Goal: Use online tool/utility: Utilize a website feature to perform a specific function

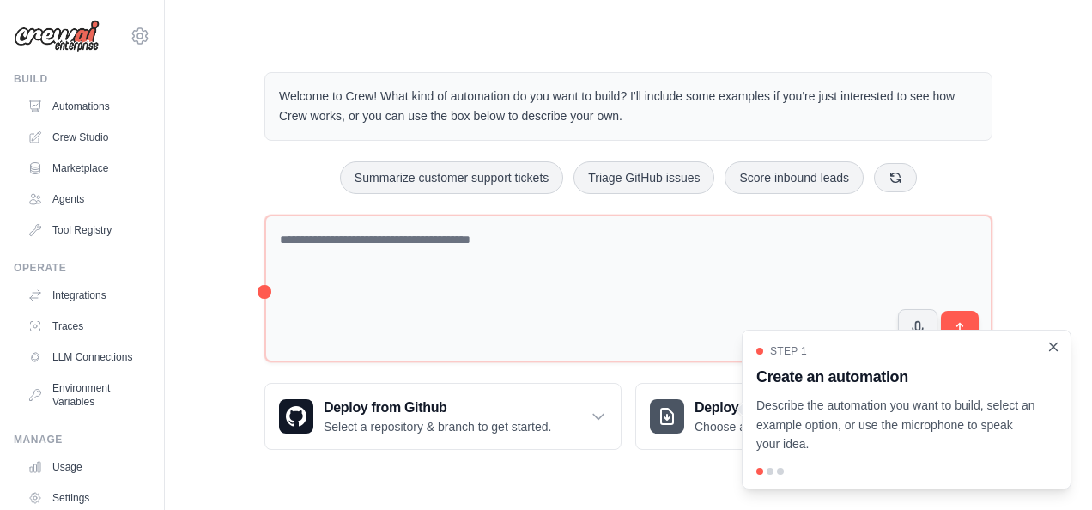
click at [1058, 345] on icon "Close walkthrough" at bounding box center [1053, 346] width 15 height 15
click at [1052, 347] on icon "Close walkthrough" at bounding box center [1053, 346] width 15 height 15
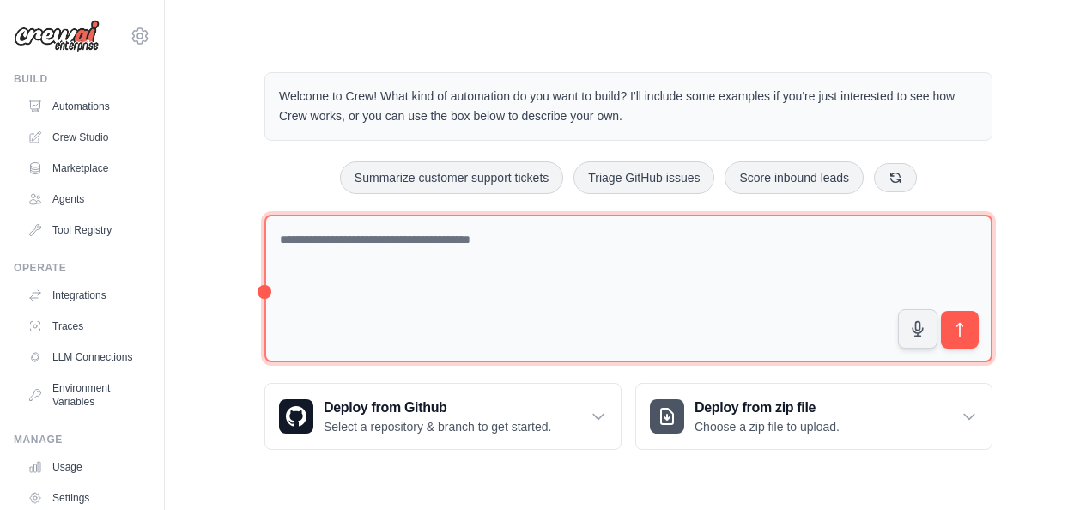
click at [415, 237] on textarea at bounding box center [628, 289] width 728 height 149
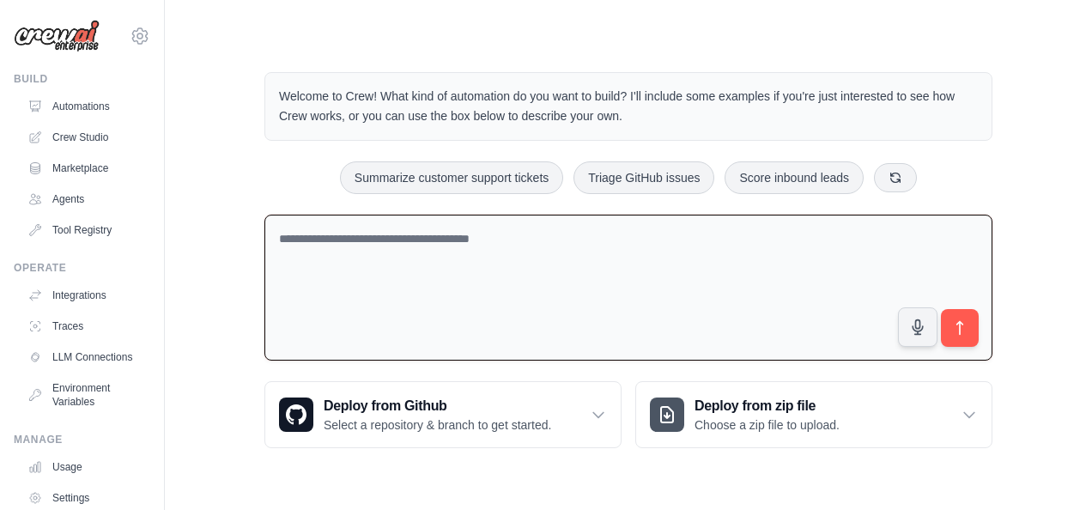
paste textarea "**********"
type textarea "**********"
click at [416, 240] on textarea at bounding box center [628, 288] width 728 height 147
paste textarea "**********"
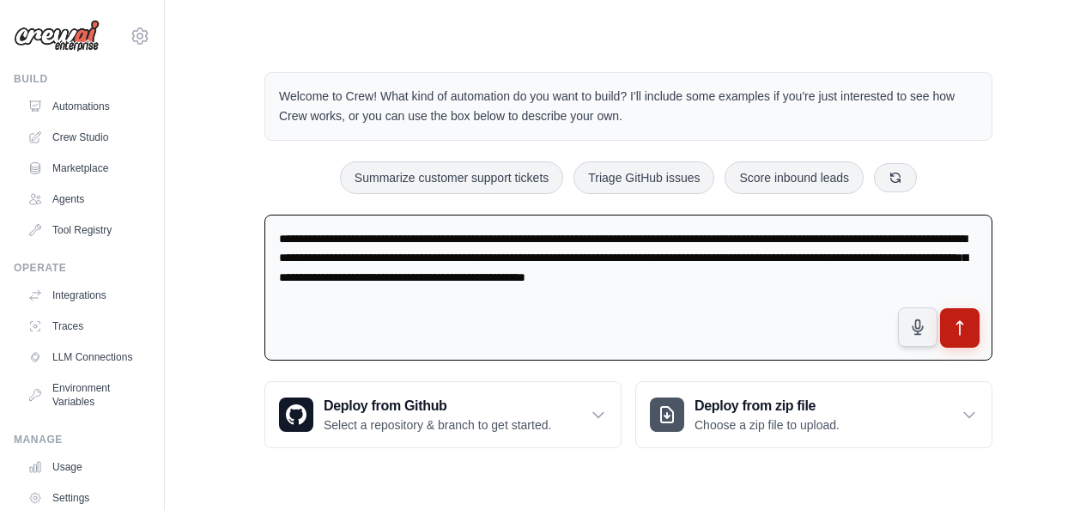
type textarea "**********"
click at [961, 326] on icon "submit" at bounding box center [960, 328] width 18 height 18
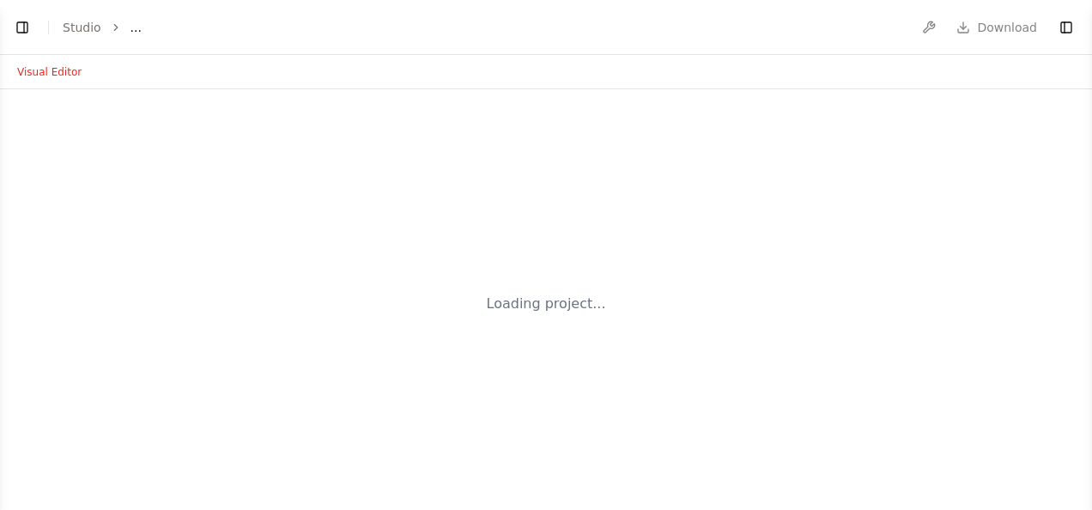
select select "****"
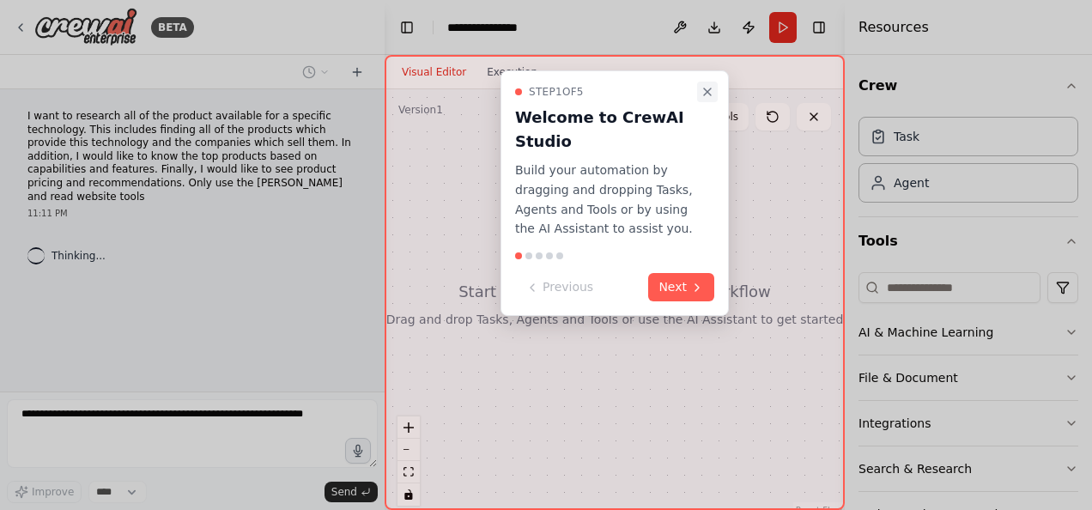
click at [704, 88] on icon "Close walkthrough" at bounding box center [708, 92] width 14 height 14
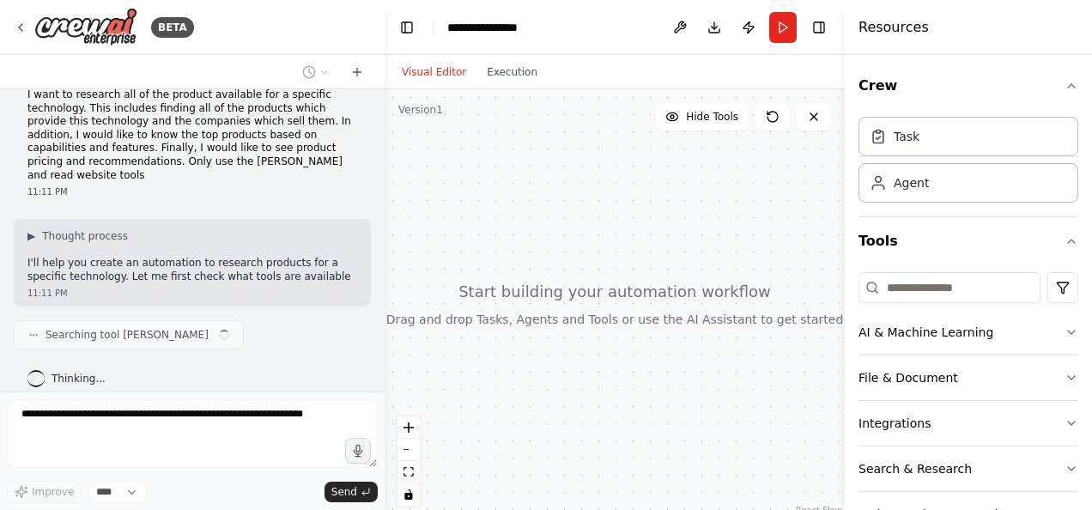
scroll to position [35, 0]
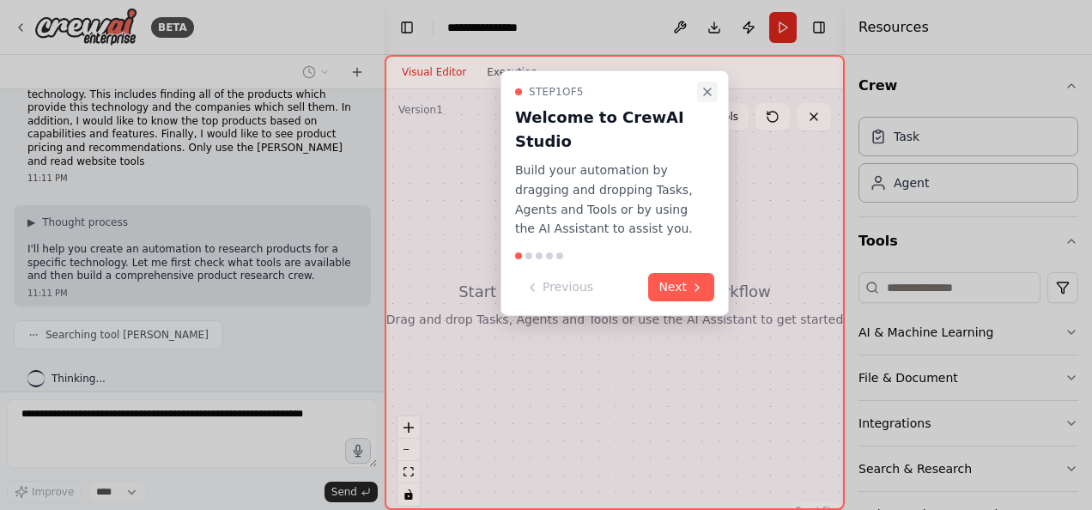
click at [708, 89] on icon "Close walkthrough" at bounding box center [708, 92] width 14 height 14
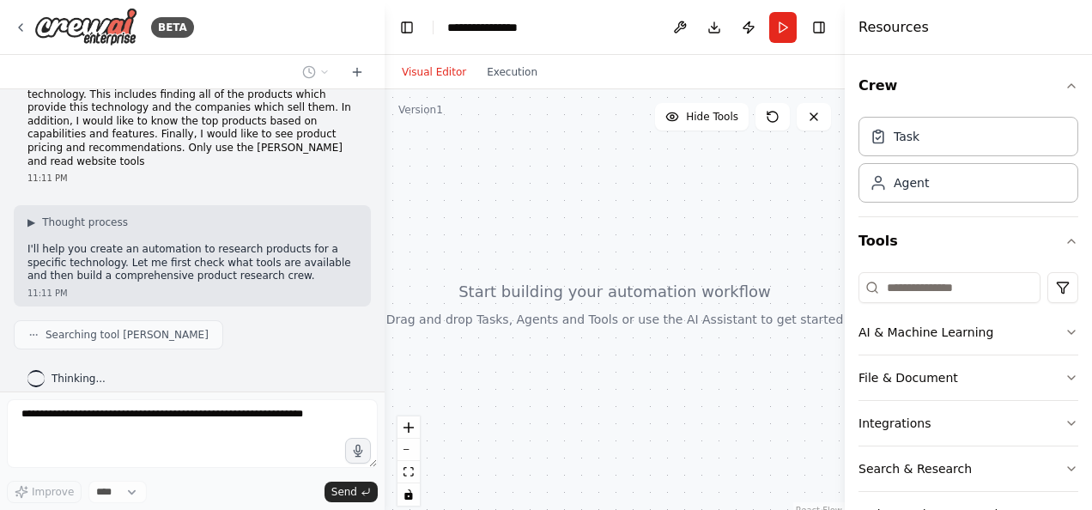
scroll to position [77, 0]
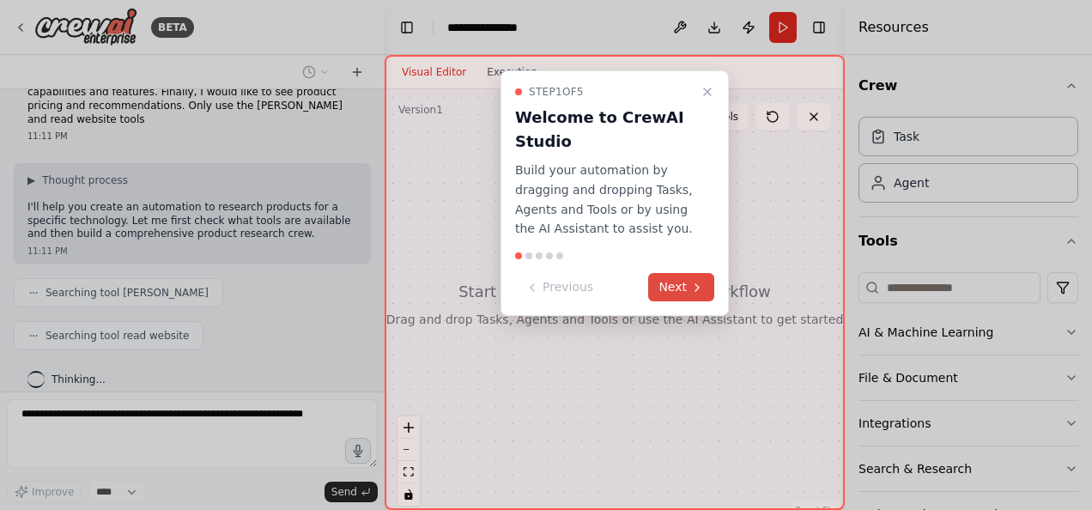
click at [673, 283] on button "Next" at bounding box center [681, 287] width 66 height 28
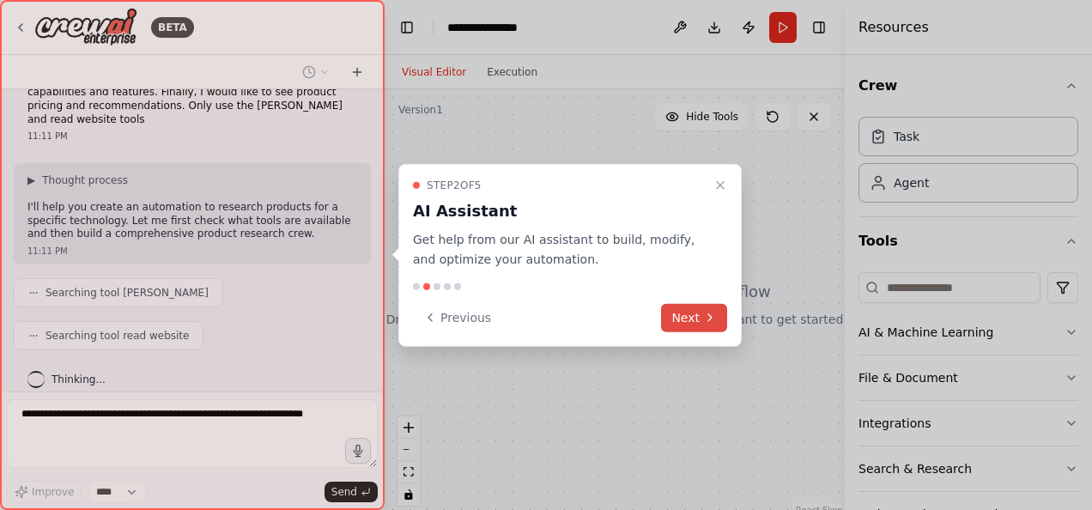
click at [693, 319] on button "Next" at bounding box center [694, 317] width 66 height 28
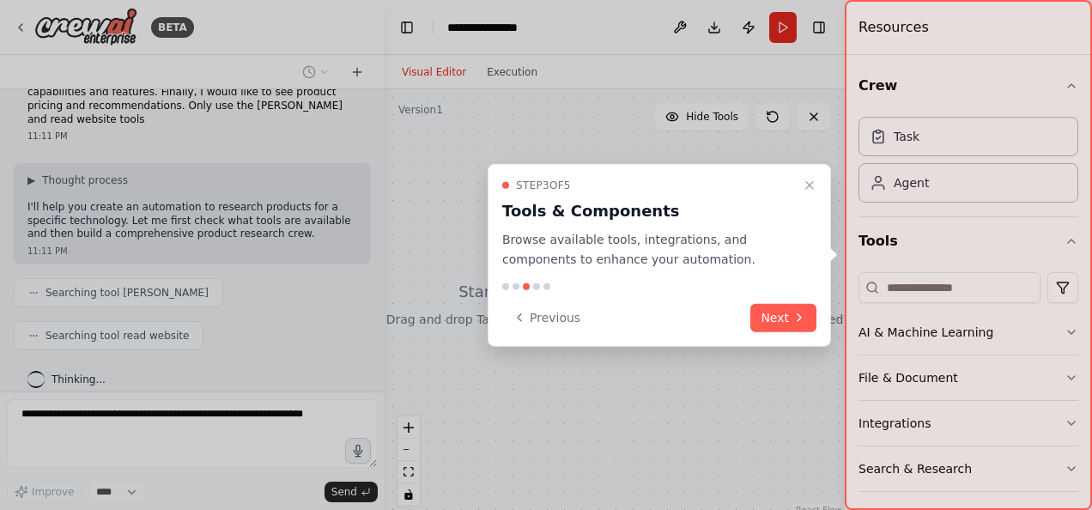
click at [763, 317] on button "Next" at bounding box center [783, 317] width 66 height 28
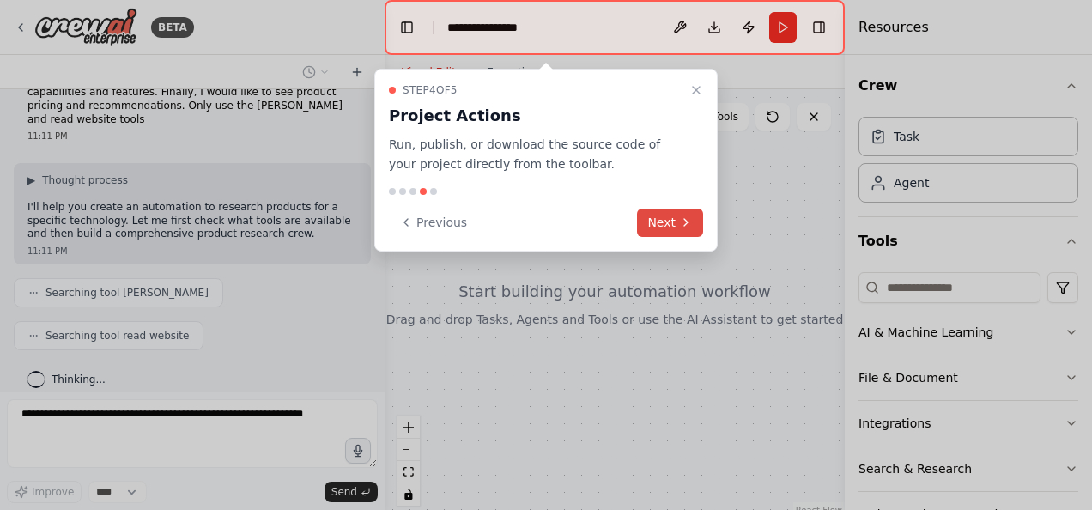
click at [670, 212] on button "Next" at bounding box center [670, 223] width 66 height 28
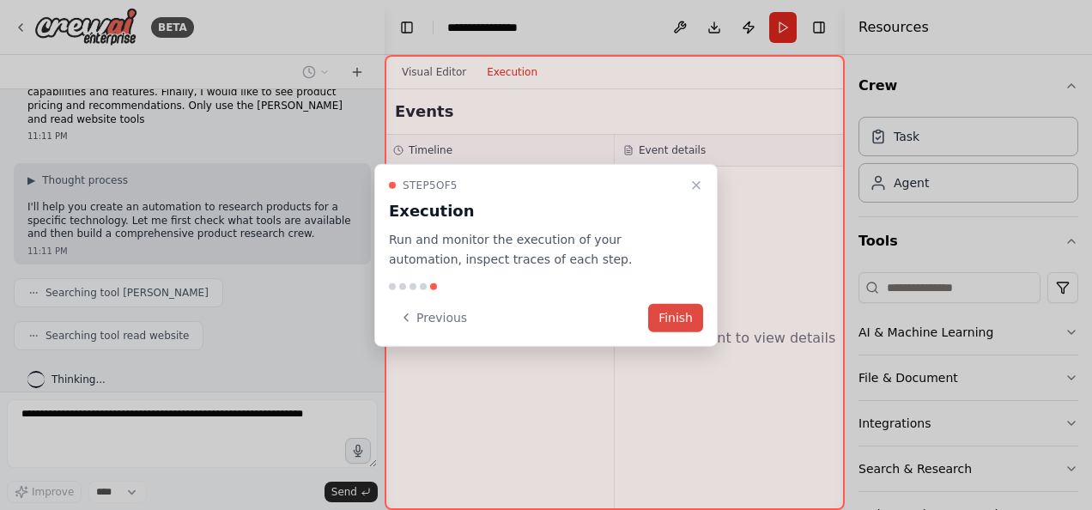
click at [684, 317] on button "Finish" at bounding box center [675, 317] width 55 height 28
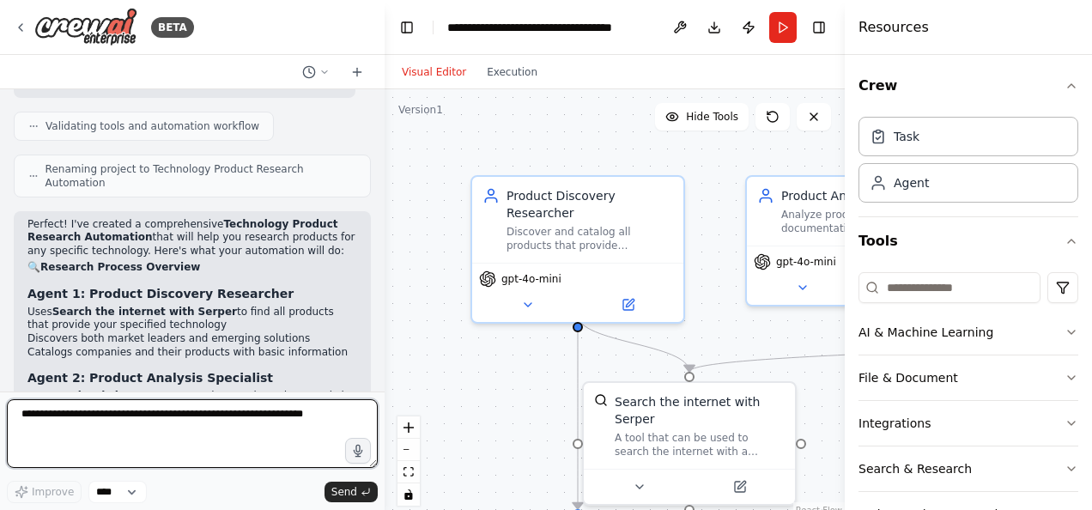
scroll to position [805, 0]
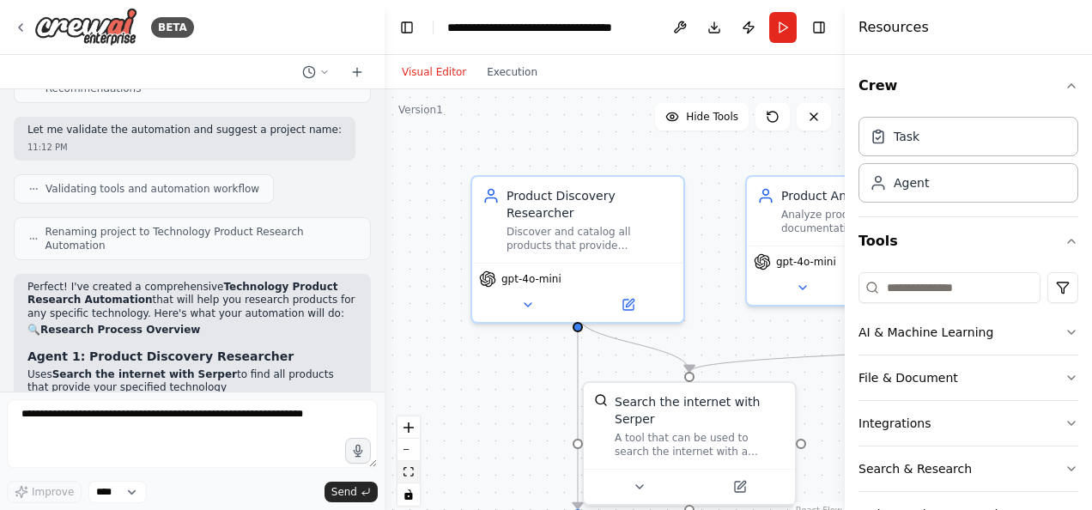
click at [410, 474] on icon "fit view" at bounding box center [409, 471] width 10 height 9
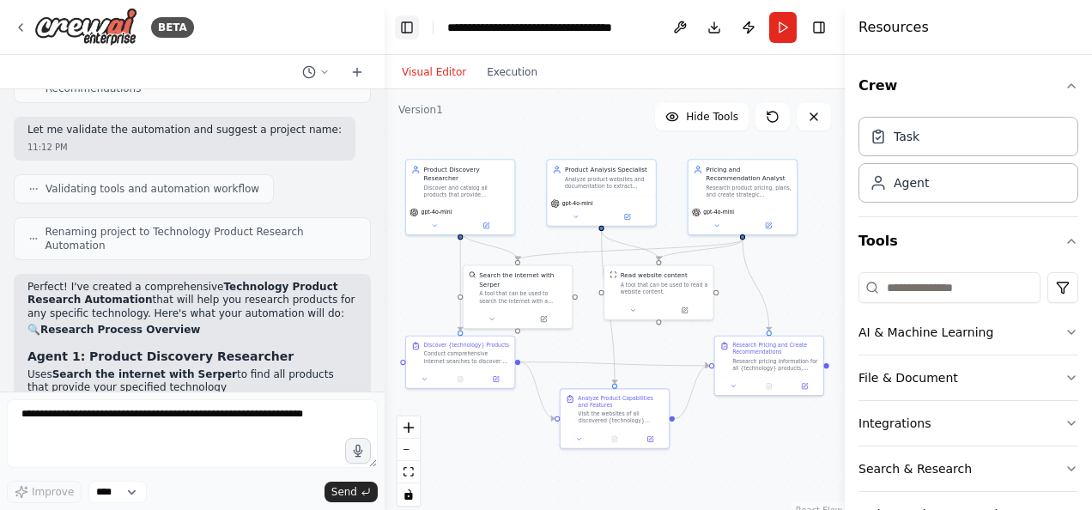
click at [404, 24] on button "Toggle Left Sidebar" at bounding box center [407, 27] width 24 height 24
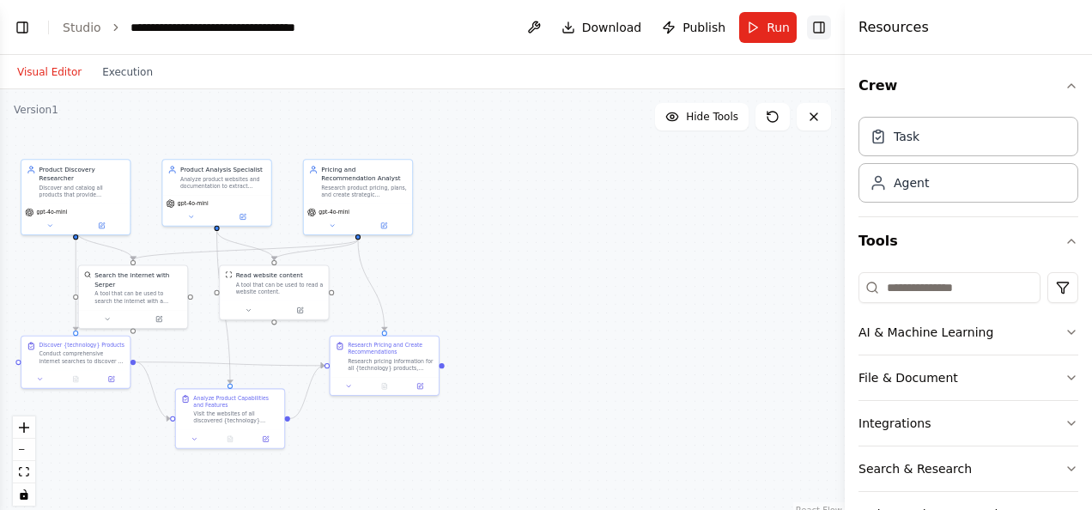
click at [818, 25] on button "Toggle Right Sidebar" at bounding box center [819, 27] width 24 height 24
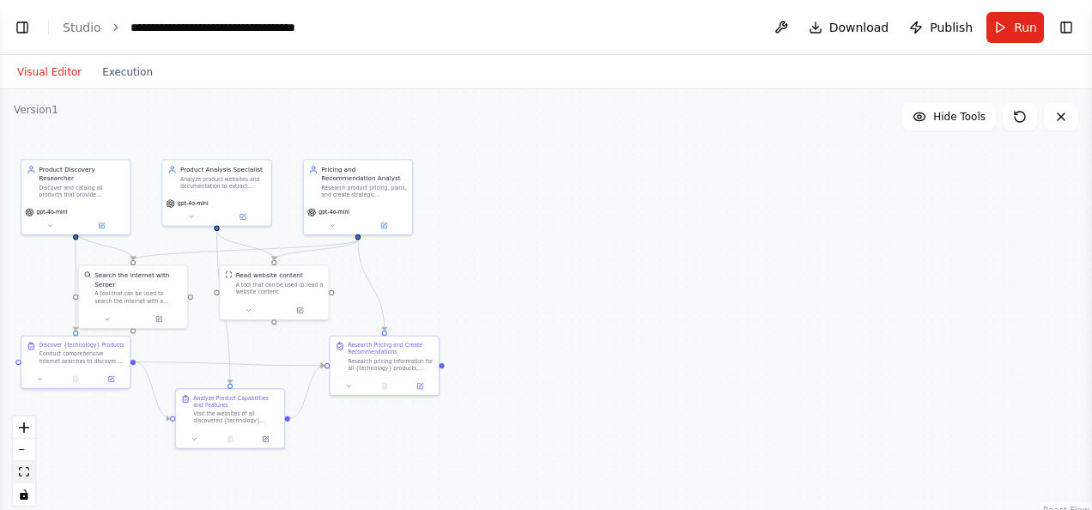
click at [26, 471] on icon "fit view" at bounding box center [24, 471] width 10 height 9
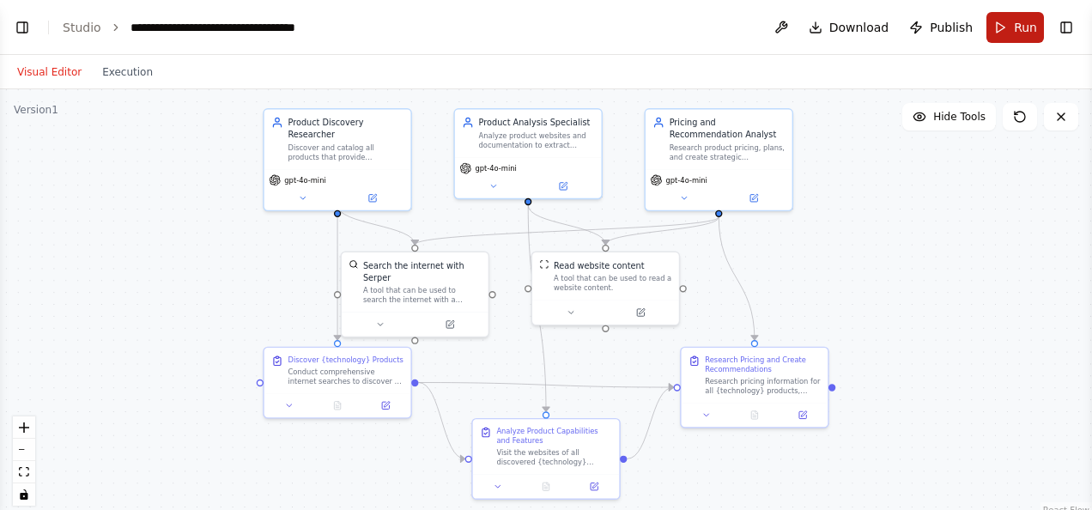
click at [993, 24] on button "Run" at bounding box center [1016, 27] width 58 height 31
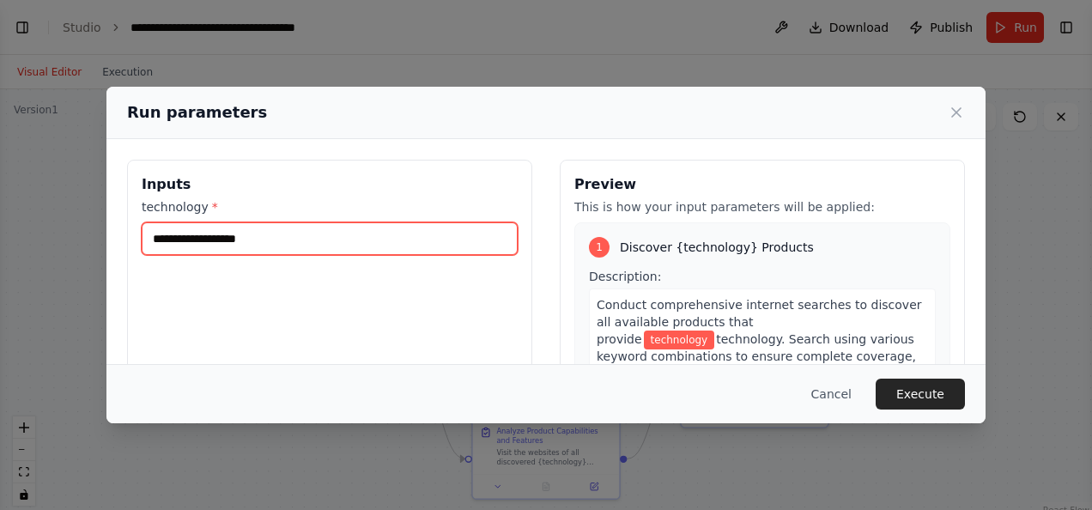
click at [360, 240] on input "technology *" at bounding box center [330, 238] width 376 height 33
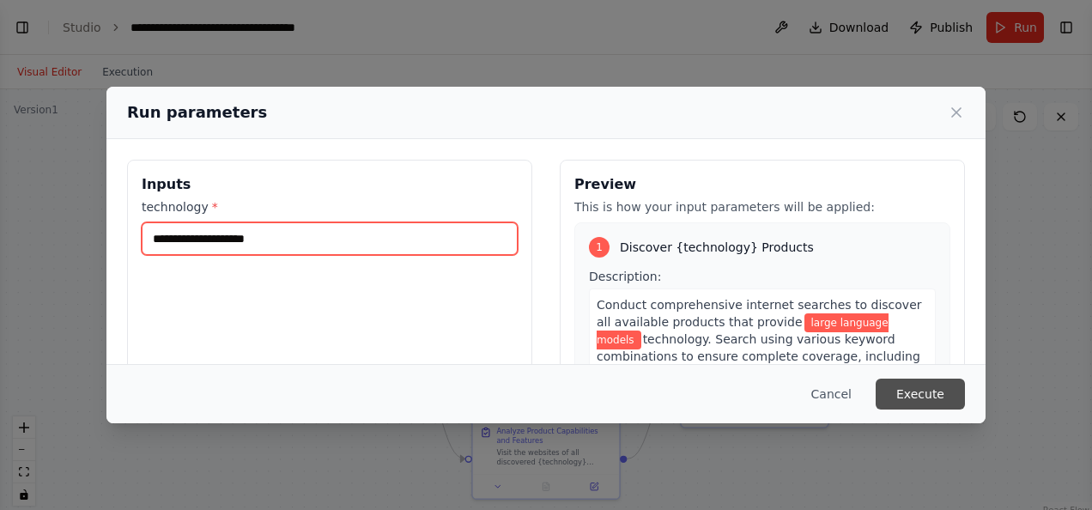
type input "**********"
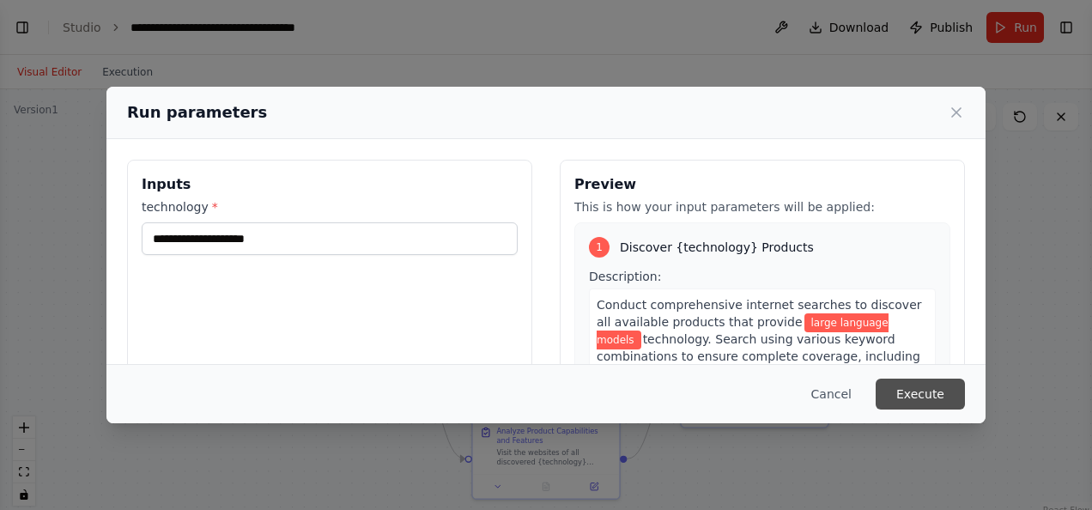
click at [915, 394] on button "Execute" at bounding box center [920, 394] width 89 height 31
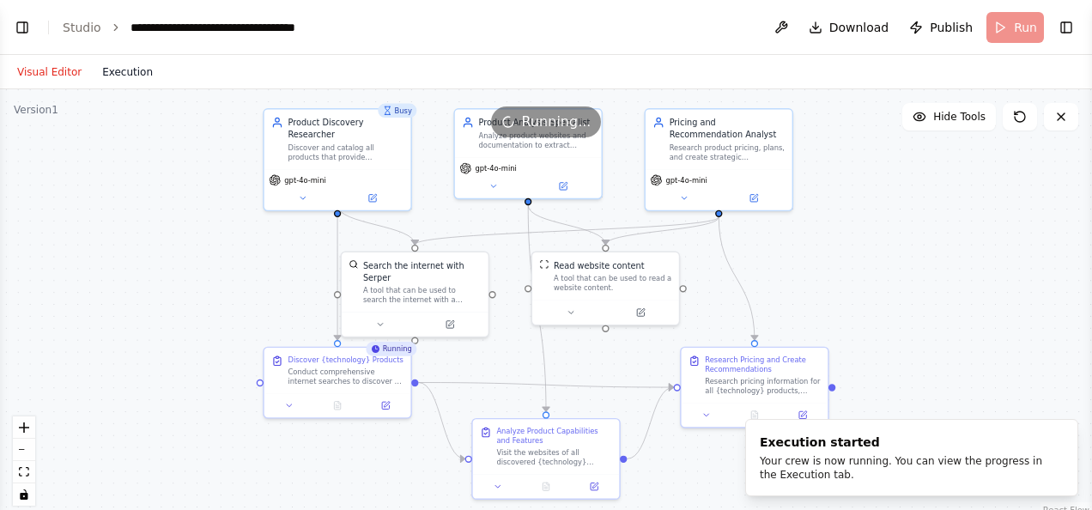
click at [131, 68] on button "Execution" at bounding box center [127, 72] width 71 height 21
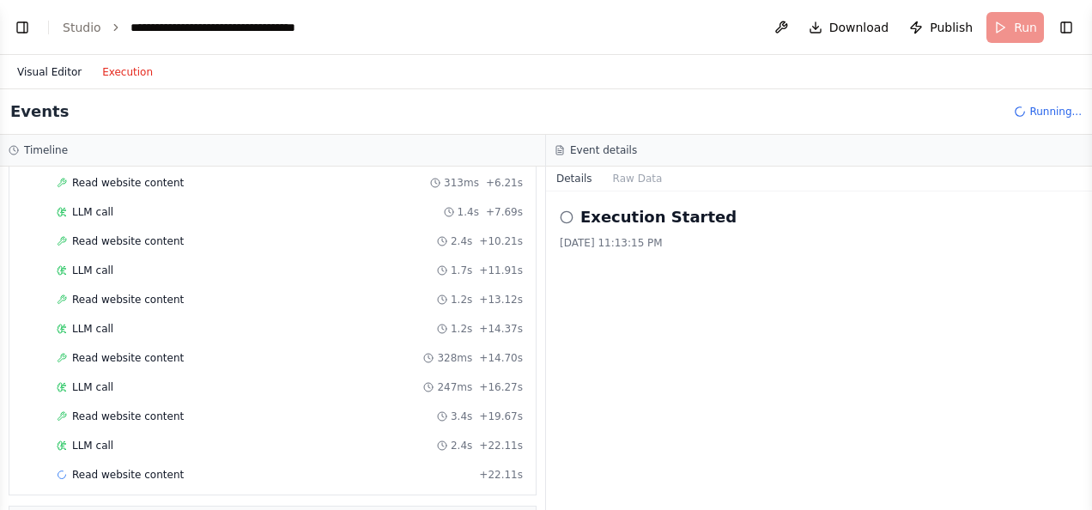
scroll to position [886, 0]
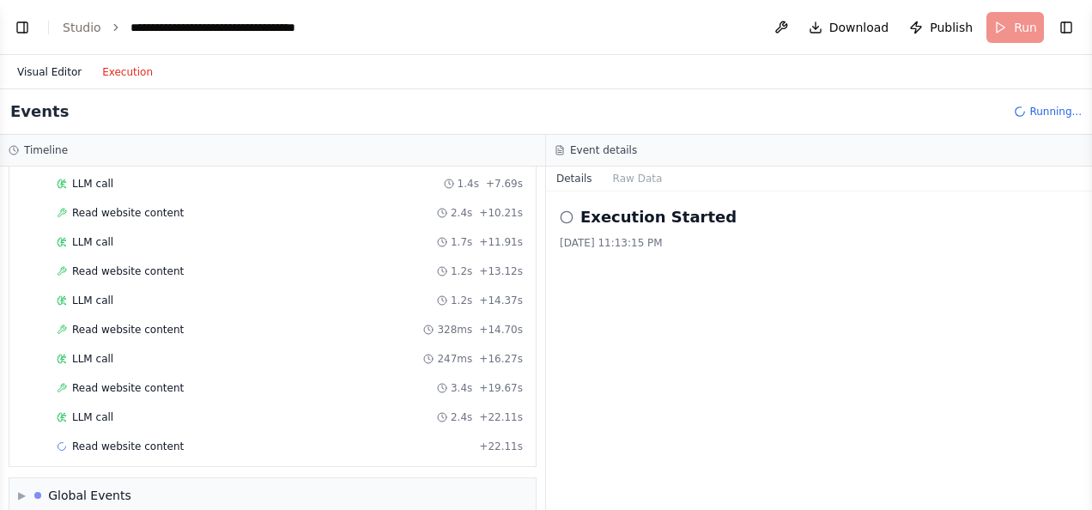
click at [41, 64] on button "Visual Editor" at bounding box center [49, 72] width 85 height 21
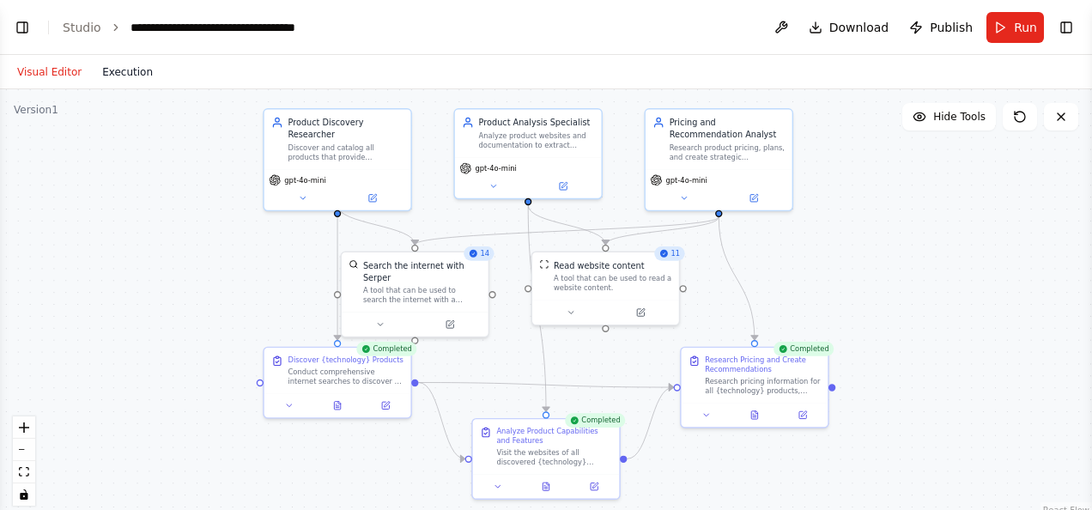
click at [130, 70] on button "Execution" at bounding box center [127, 72] width 71 height 21
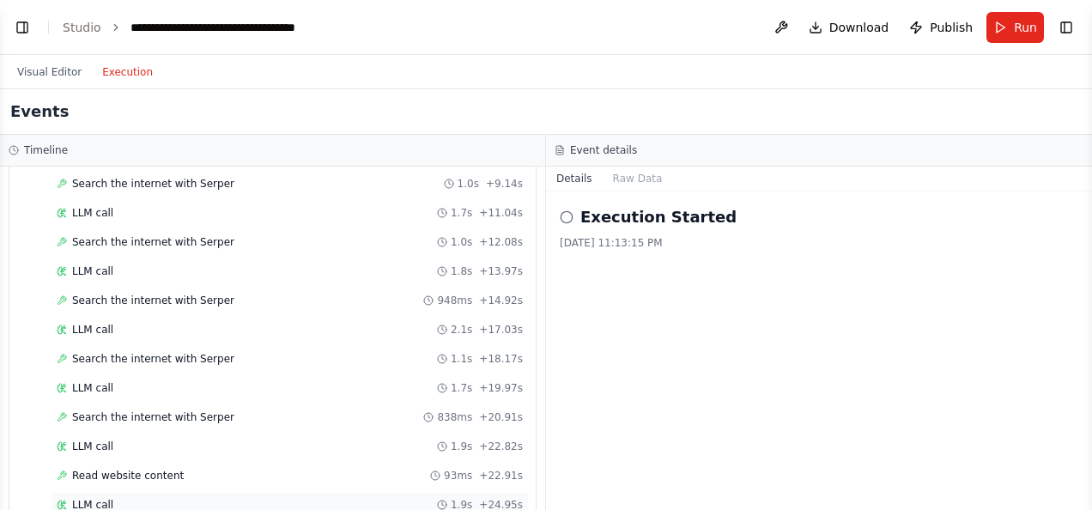
scroll to position [1728, 0]
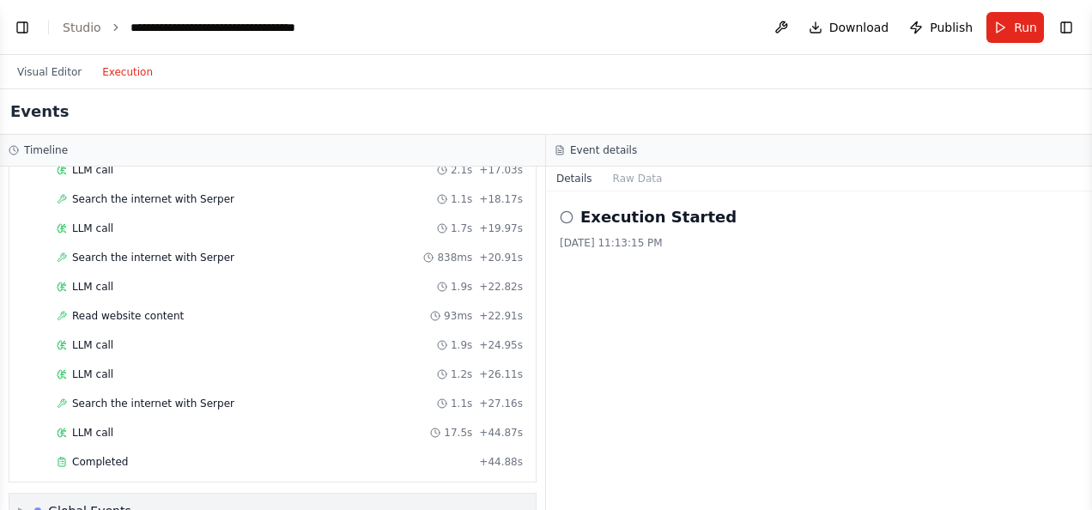
click at [24, 504] on span "▶" at bounding box center [22, 511] width 8 height 14
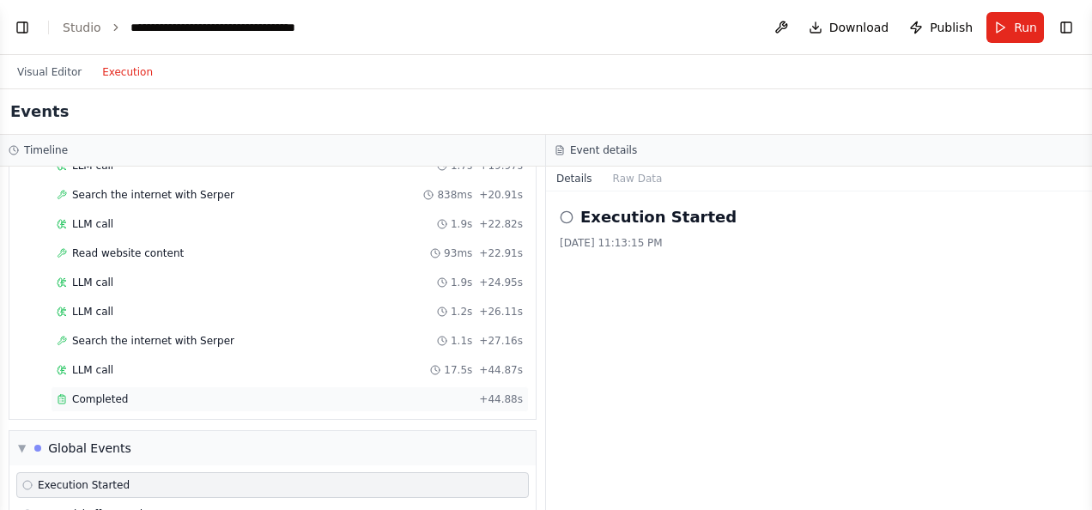
scroll to position [1853, 0]
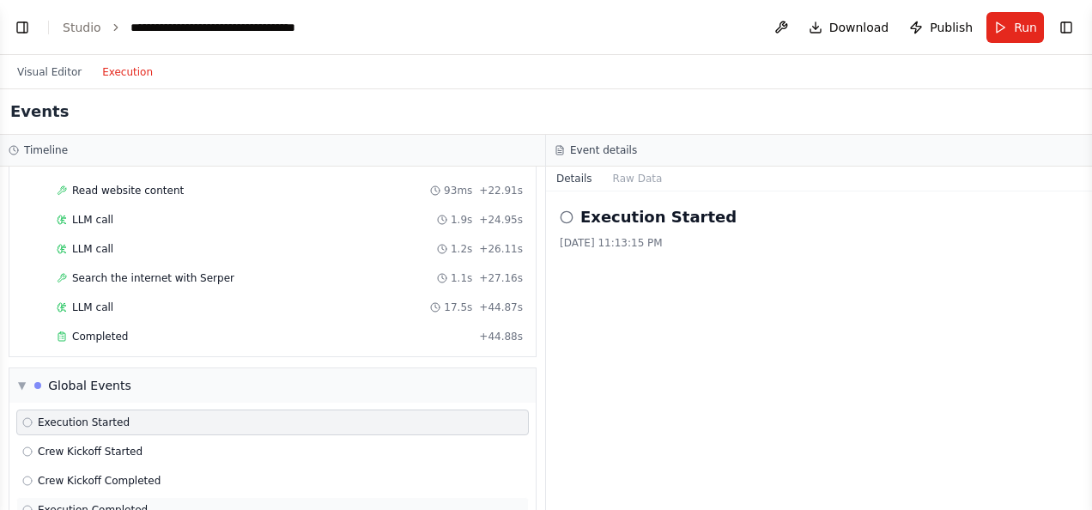
click at [100, 503] on span "Execution Completed" at bounding box center [93, 510] width 110 height 14
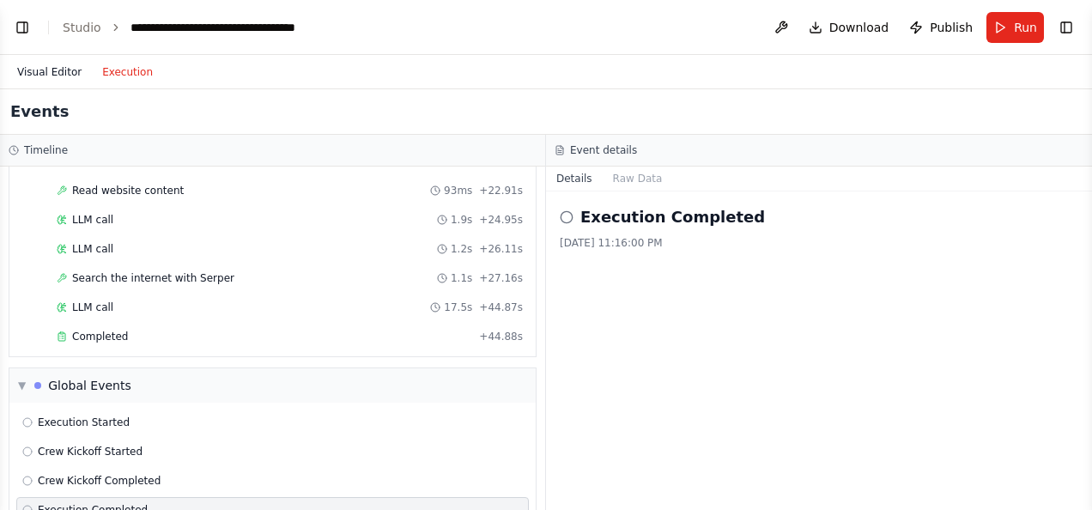
click at [53, 70] on button "Visual Editor" at bounding box center [49, 72] width 85 height 21
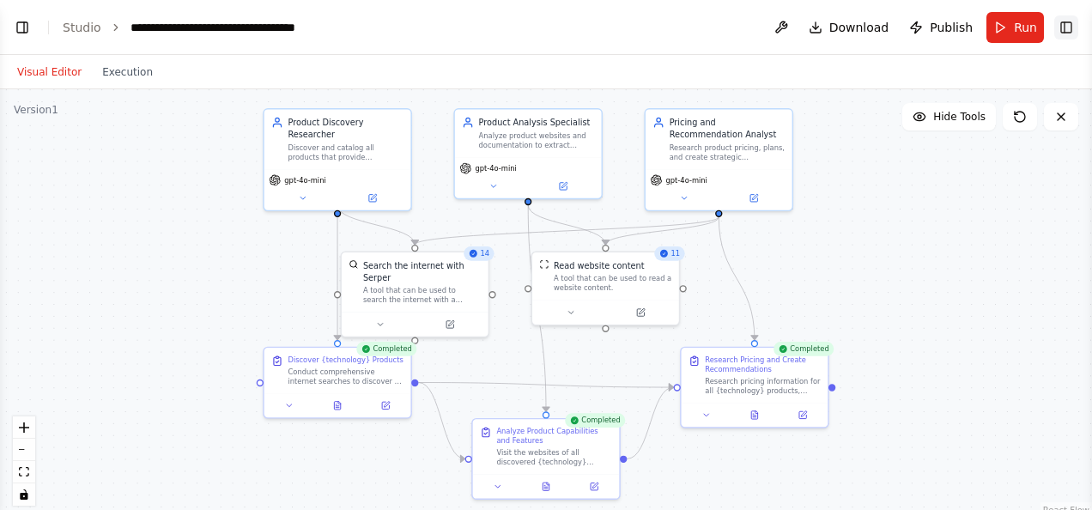
click at [1066, 19] on button "Toggle Right Sidebar" at bounding box center [1066, 27] width 24 height 24
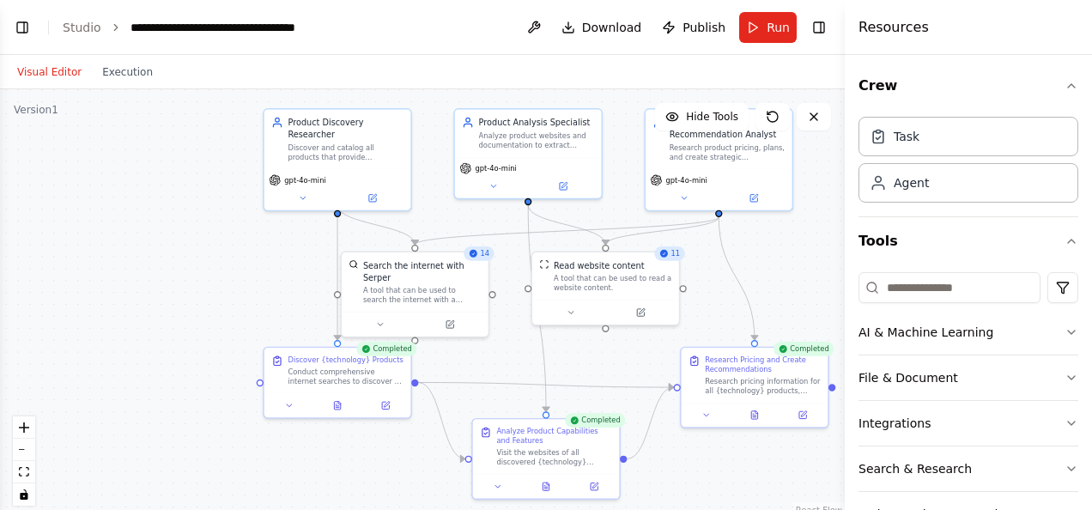
click at [750, 258] on div ".deletable-edge-delete-btn { width: 20px; height: 20px; border: 0px solid #ffff…" at bounding box center [422, 303] width 845 height 429
click at [755, 254] on div ".deletable-edge-delete-btn { width: 20px; height: 20px; border: 0px solid #ffff…" at bounding box center [422, 303] width 845 height 429
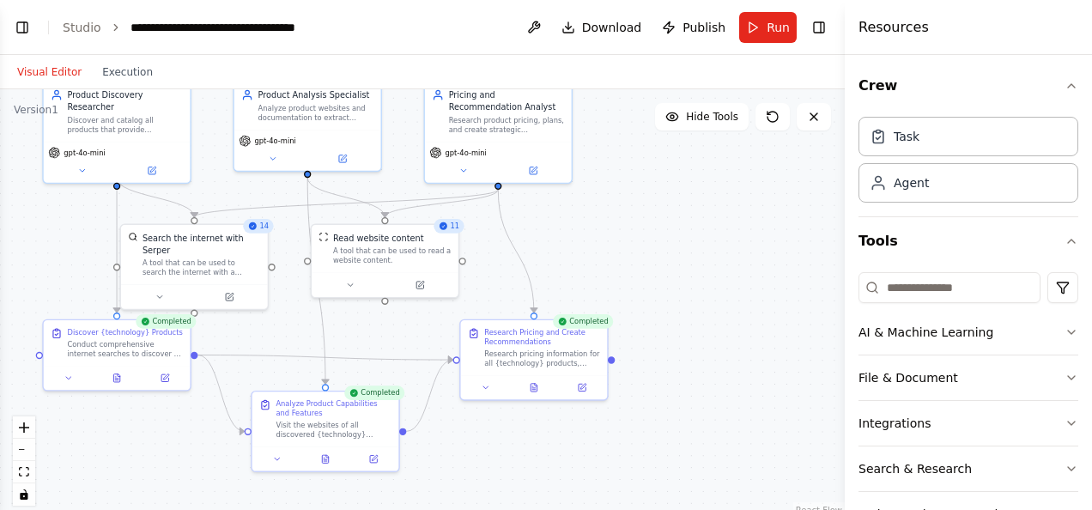
drag, startPoint x: 696, startPoint y: 240, endPoint x: 567, endPoint y: 225, distance: 129.6
click at [567, 225] on div ".deletable-edge-delete-btn { width: 20px; height: 20px; border: 0px solid #ffff…" at bounding box center [422, 303] width 845 height 429
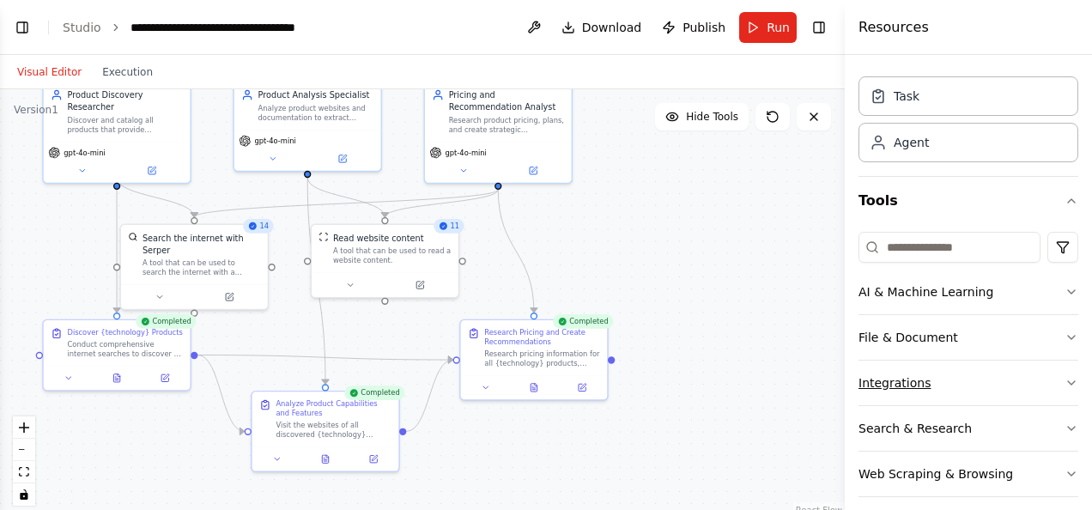
scroll to position [52, 0]
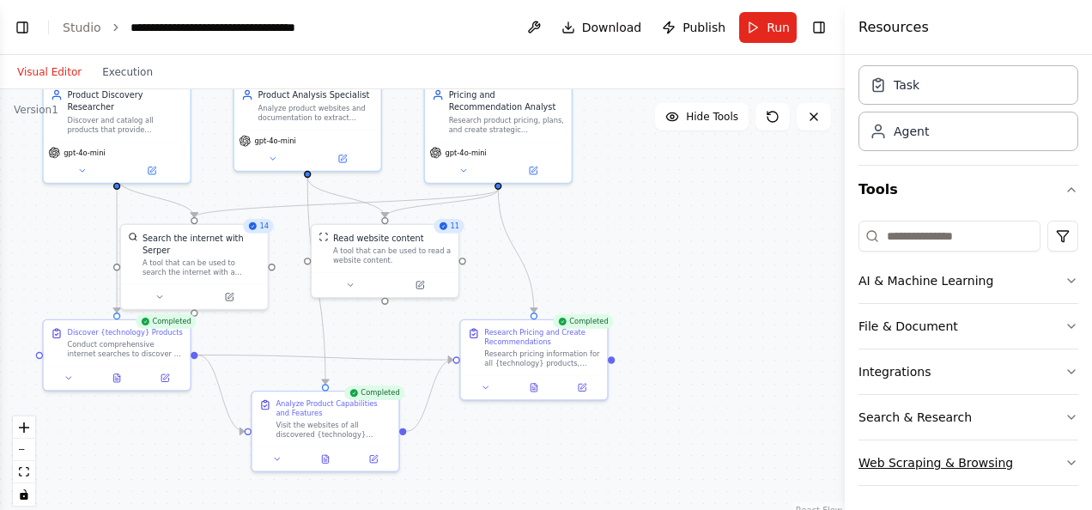
click at [1046, 455] on button "Web Scraping & Browsing" at bounding box center [969, 463] width 220 height 45
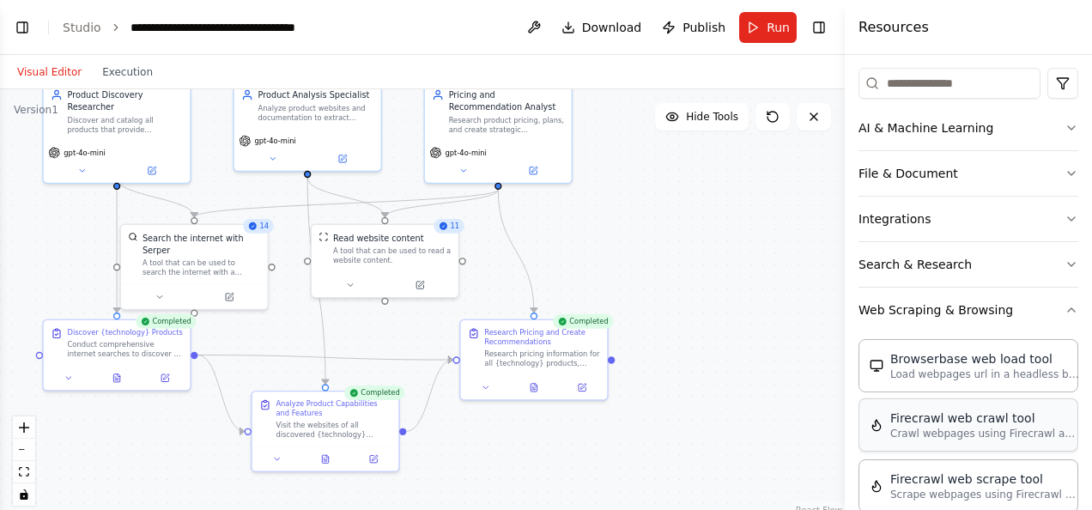
scroll to position [178, 0]
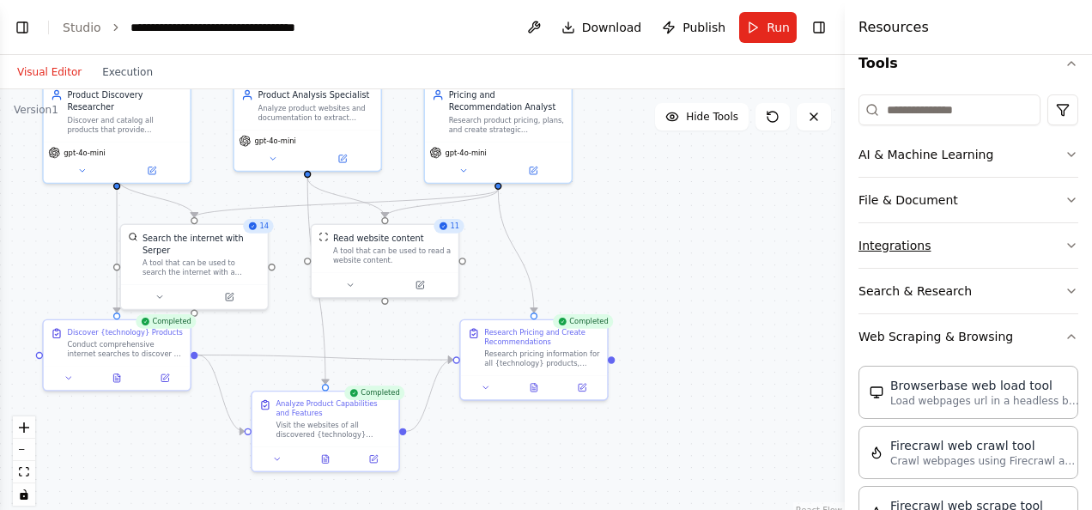
click at [1019, 244] on button "Integrations" at bounding box center [969, 245] width 220 height 45
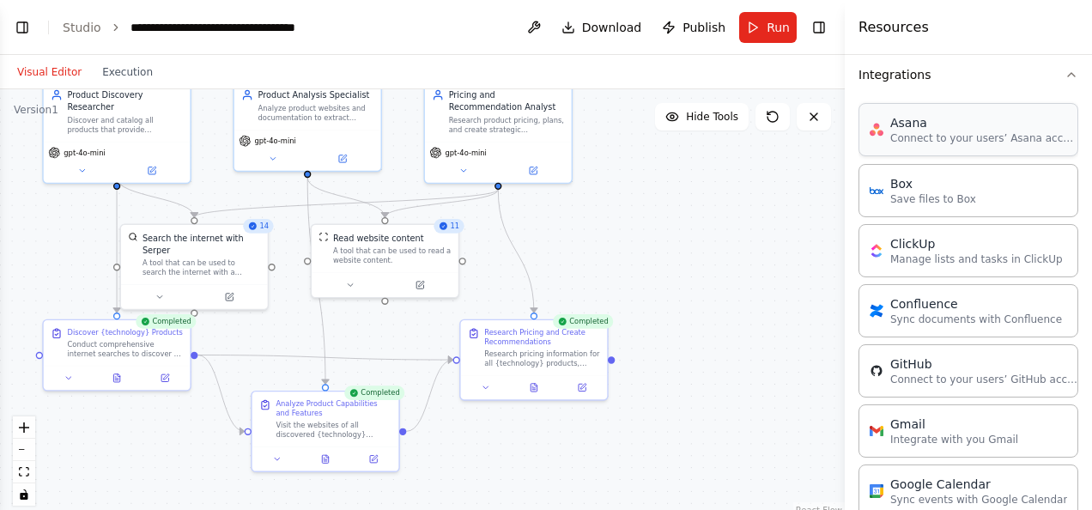
scroll to position [349, 0]
drag, startPoint x: 753, startPoint y: 269, endPoint x: 703, endPoint y: 211, distance: 76.1
click at [703, 211] on div "Integrate with you Gmail" at bounding box center [732, 213] width 118 height 9
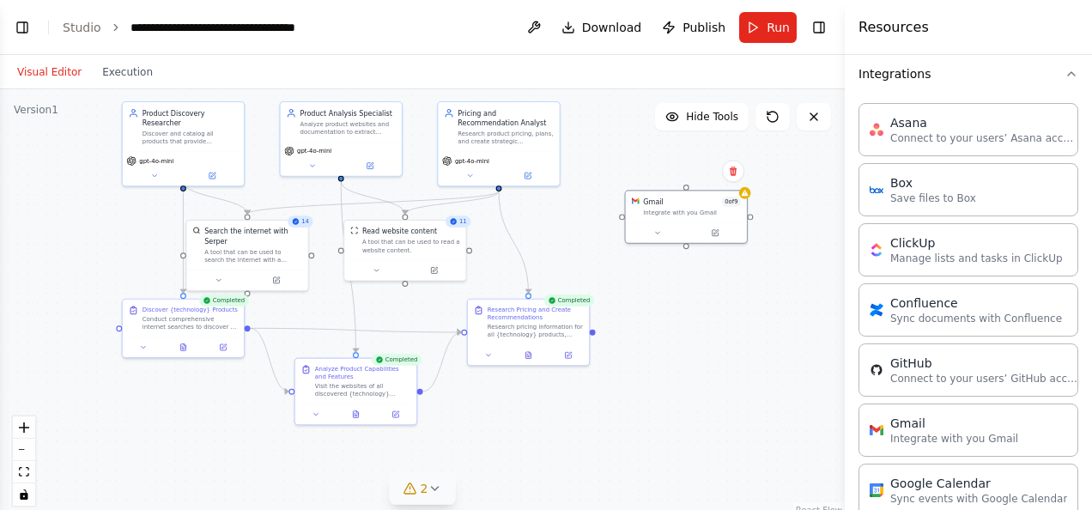
click at [436, 487] on icon at bounding box center [435, 489] width 14 height 14
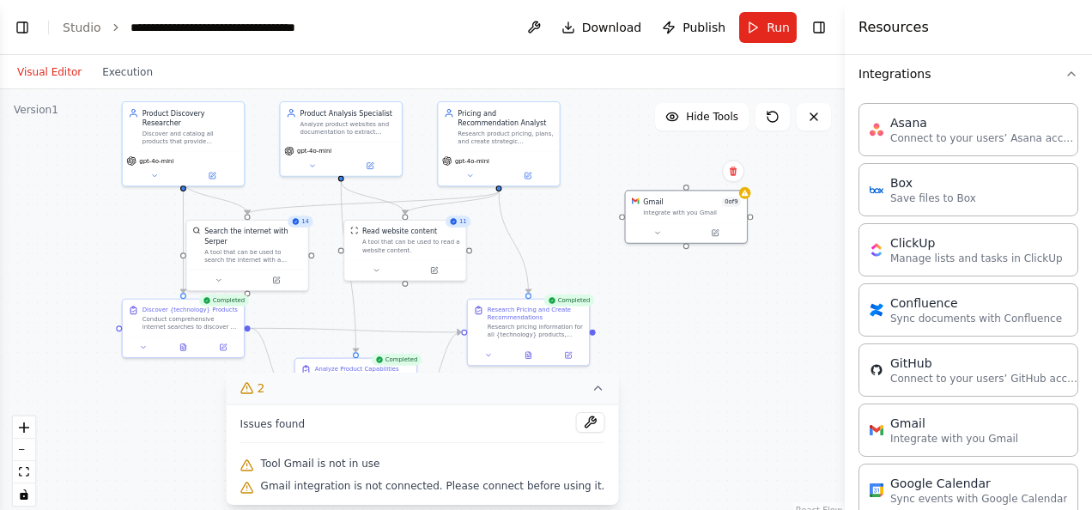
scroll to position [1235, 0]
click at [216, 170] on div "gpt-4o-mini" at bounding box center [183, 166] width 121 height 34
click at [204, 167] on button at bounding box center [213, 173] width 56 height 12
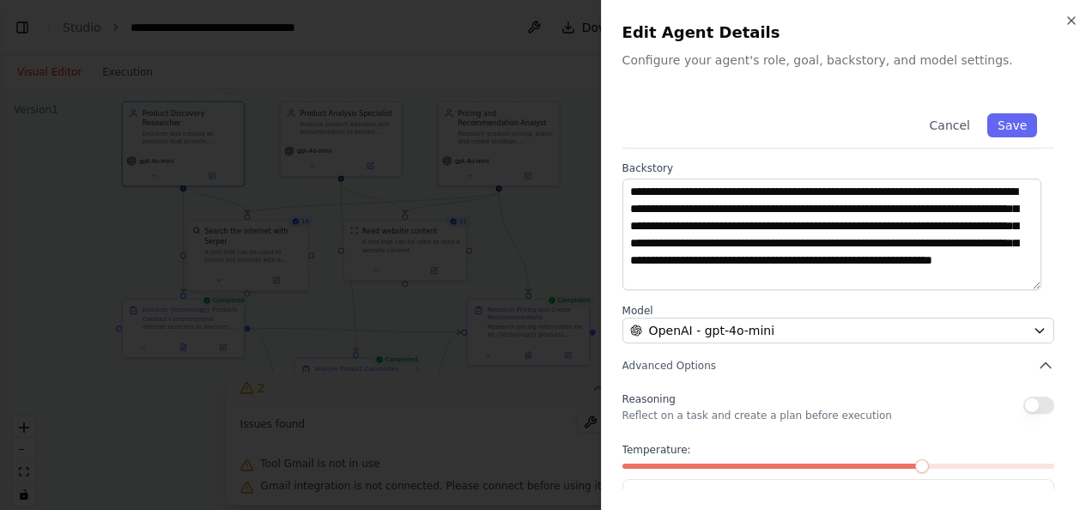
scroll to position [179, 0]
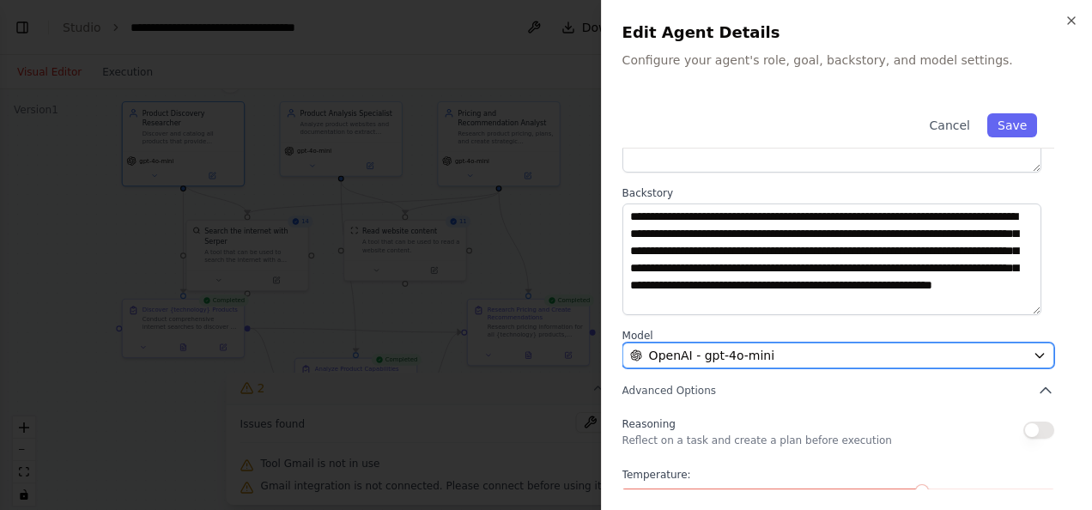
click at [991, 350] on div "OpenAI - gpt-4o-mini" at bounding box center [828, 355] width 396 height 17
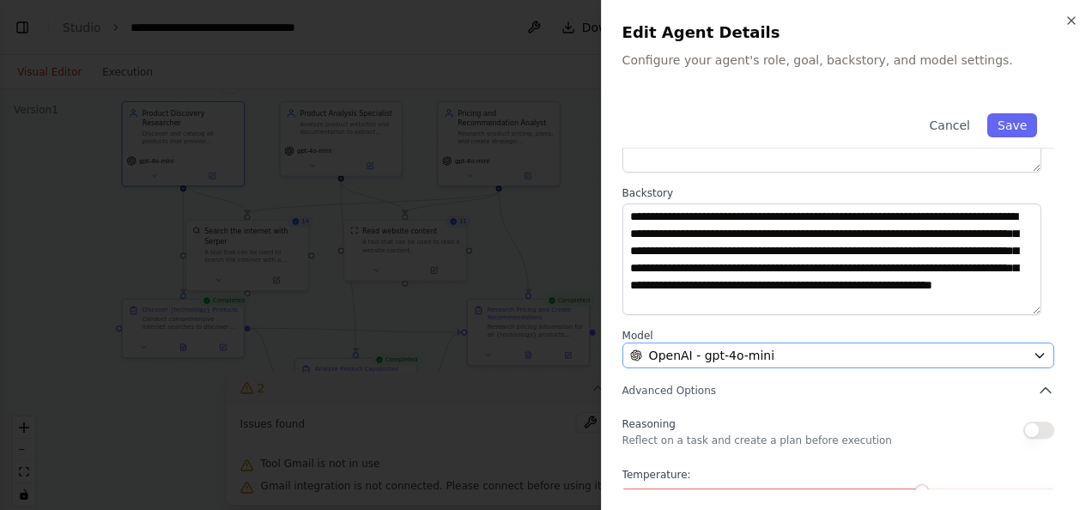
scroll to position [0, 0]
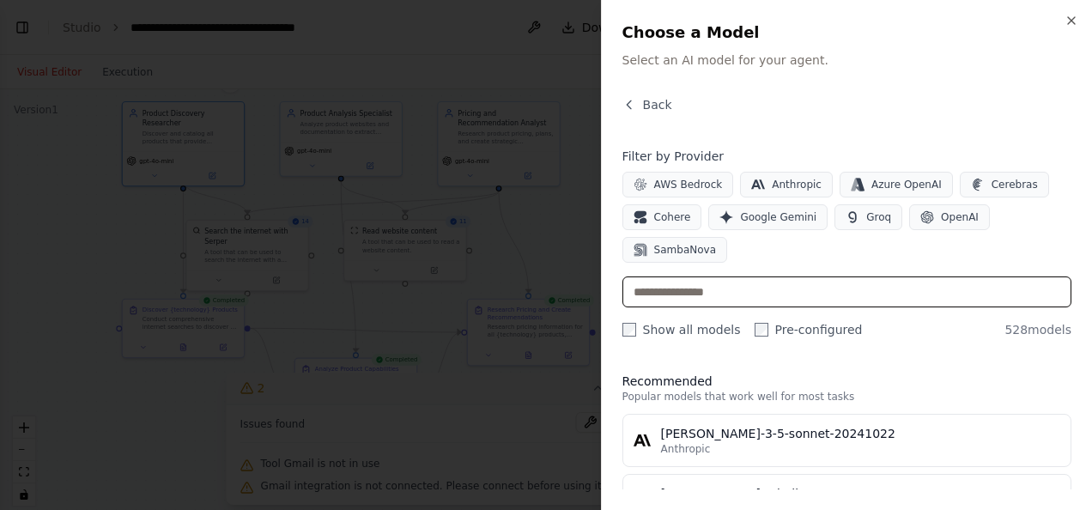
click at [881, 297] on input "text" at bounding box center [847, 291] width 449 height 31
type input "*"
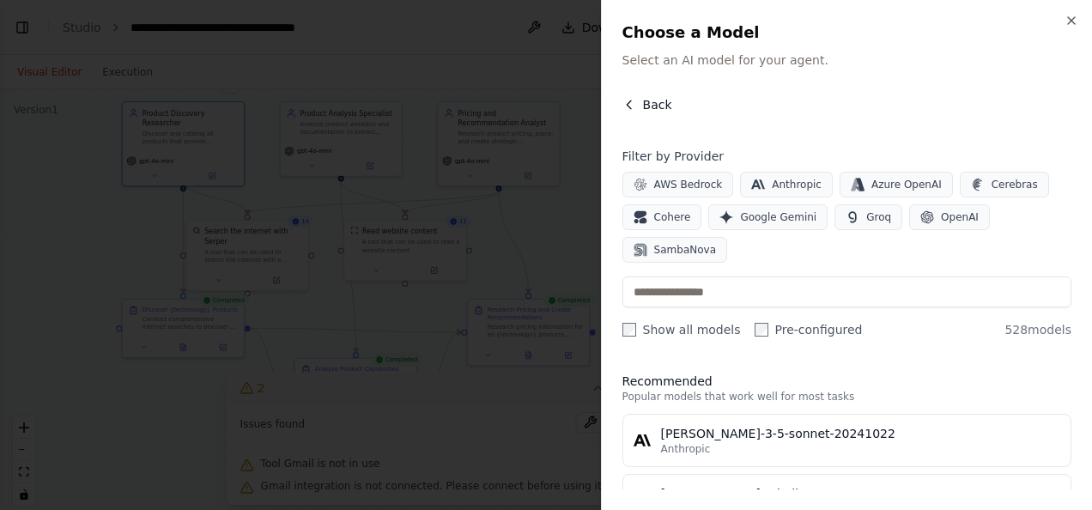
click at [647, 98] on span "Back" at bounding box center [657, 104] width 29 height 17
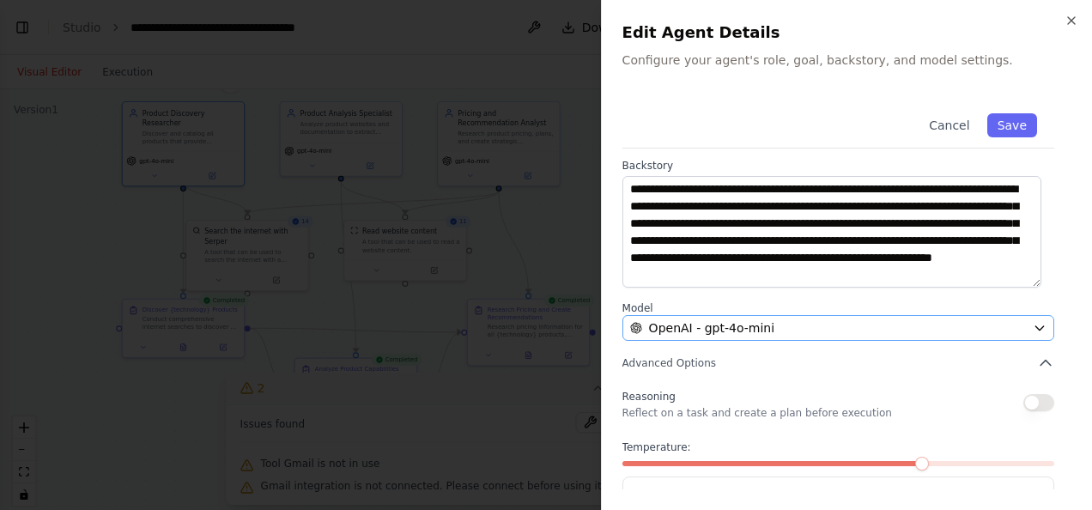
scroll to position [265, 0]
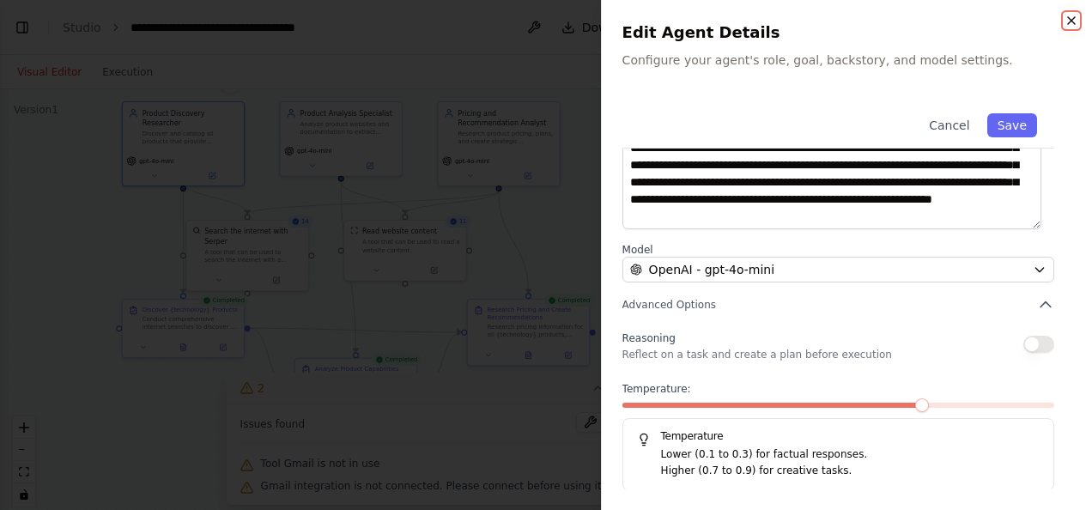
click at [1068, 19] on icon "button" at bounding box center [1072, 21] width 14 height 14
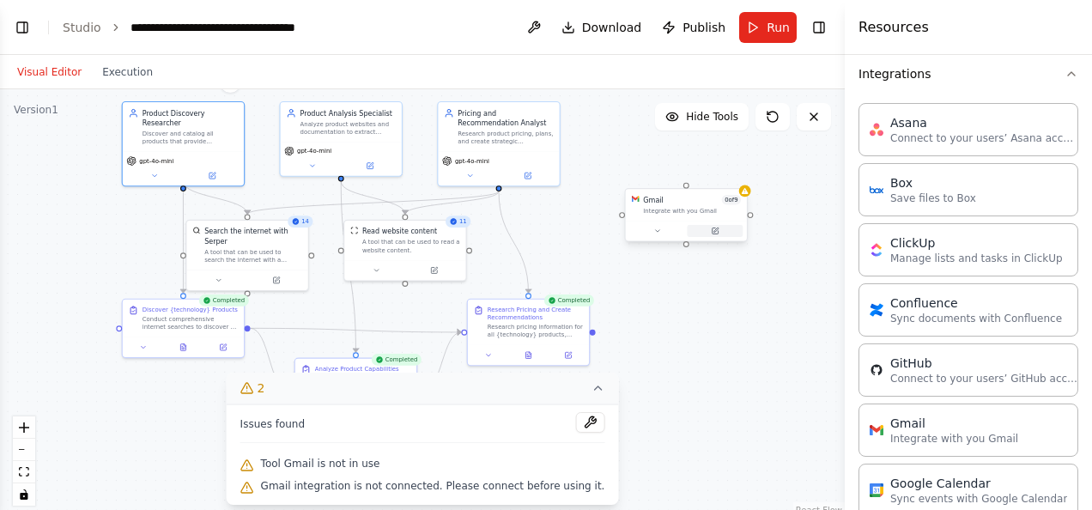
click at [717, 230] on icon at bounding box center [716, 230] width 4 height 4
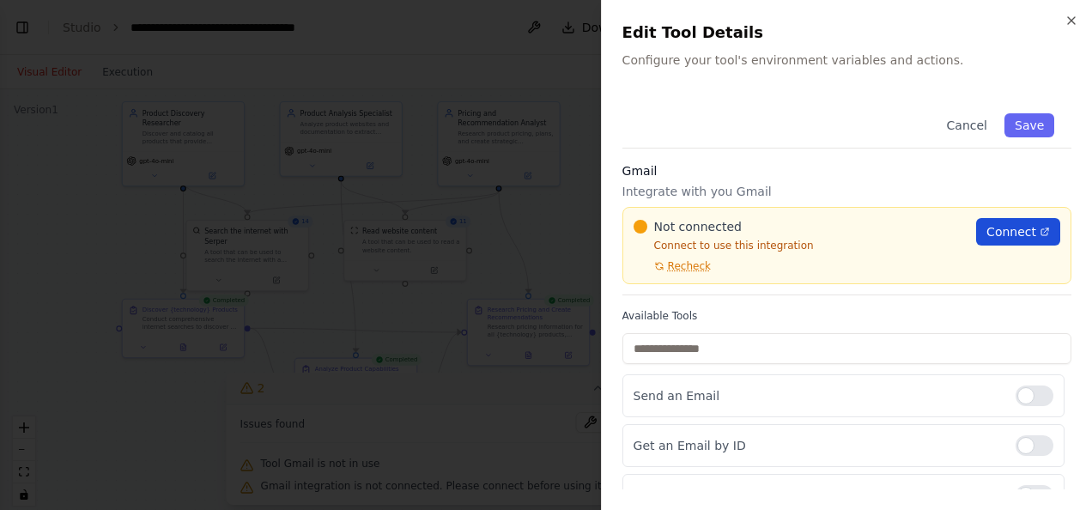
click at [987, 234] on span "Connect" at bounding box center [1012, 231] width 50 height 17
click at [969, 122] on button "Cancel" at bounding box center [966, 125] width 61 height 24
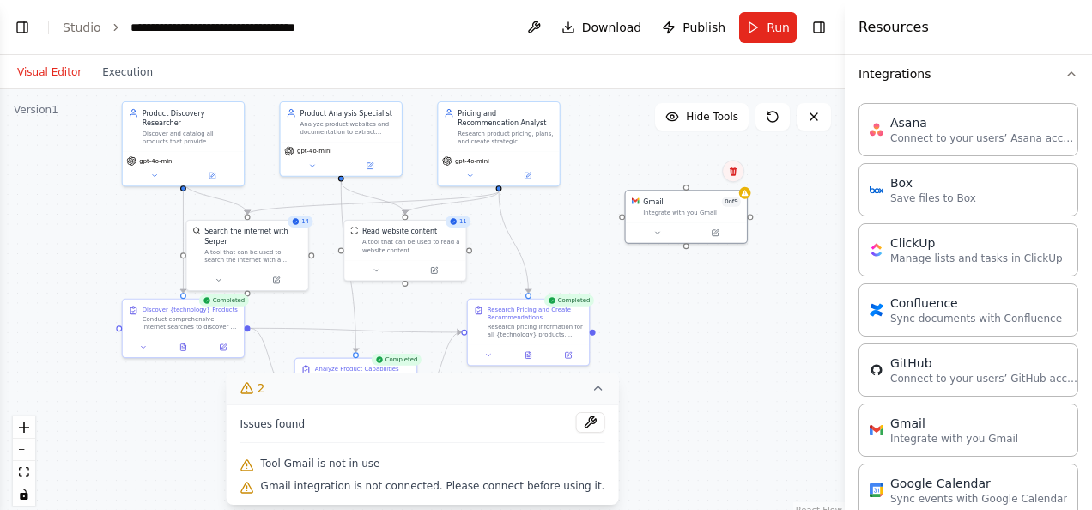
click at [732, 173] on icon at bounding box center [733, 171] width 10 height 10
click at [690, 167] on button "Confirm" at bounding box center [684, 171] width 61 height 21
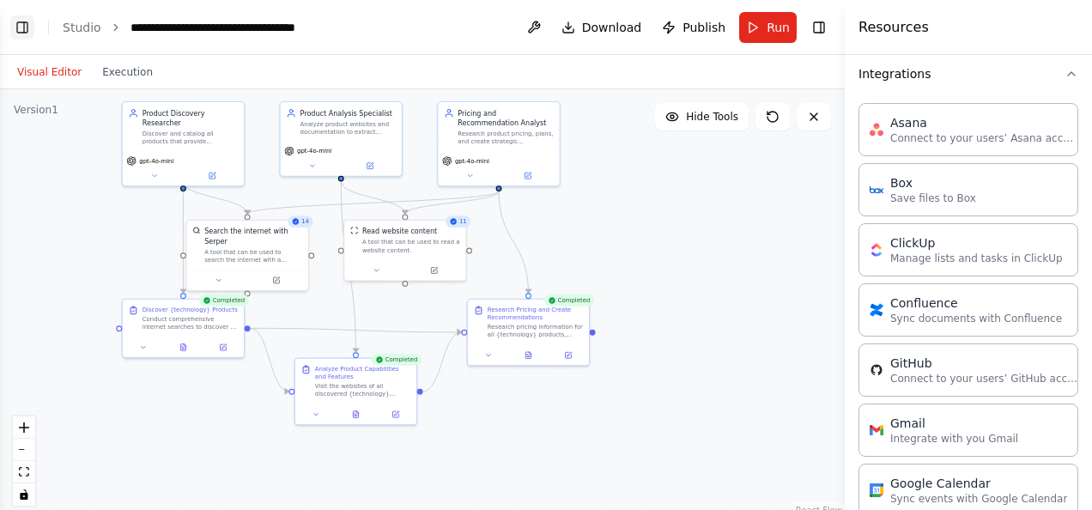
click at [18, 21] on button "Toggle Left Sidebar" at bounding box center [22, 27] width 24 height 24
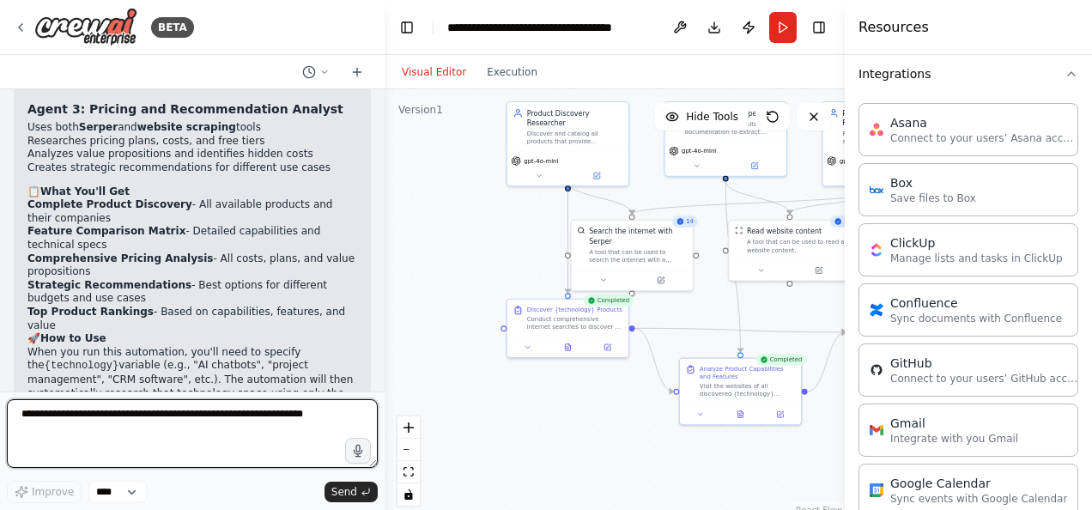
click at [187, 412] on textarea at bounding box center [192, 433] width 371 height 69
type textarea "**********"
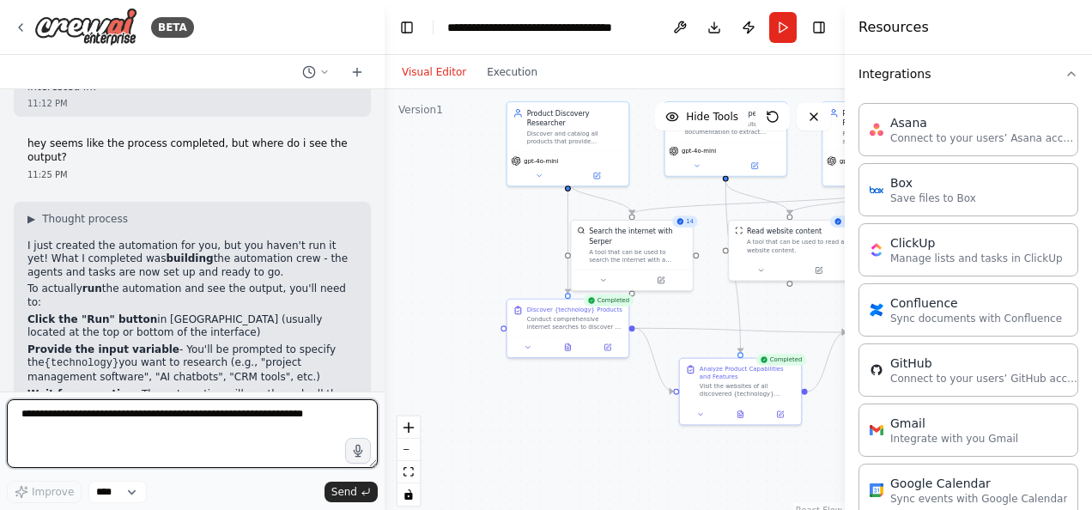
scroll to position [1623, 0]
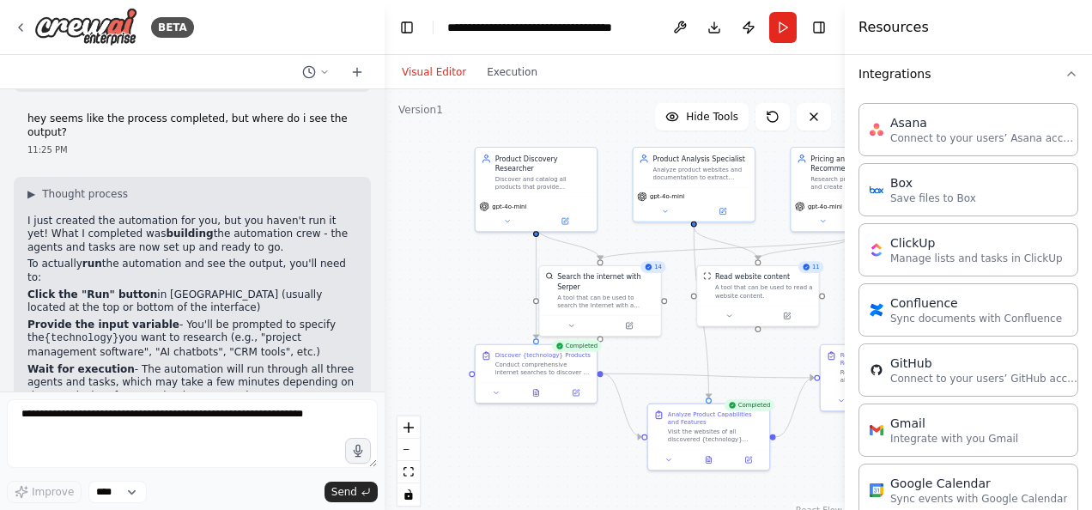
drag, startPoint x: 464, startPoint y: 217, endPoint x: 432, endPoint y: 263, distance: 55.5
click at [432, 263] on div ".deletable-edge-delete-btn { width: 20px; height: 20px; border: 0px solid #ffff…" at bounding box center [615, 303] width 460 height 429
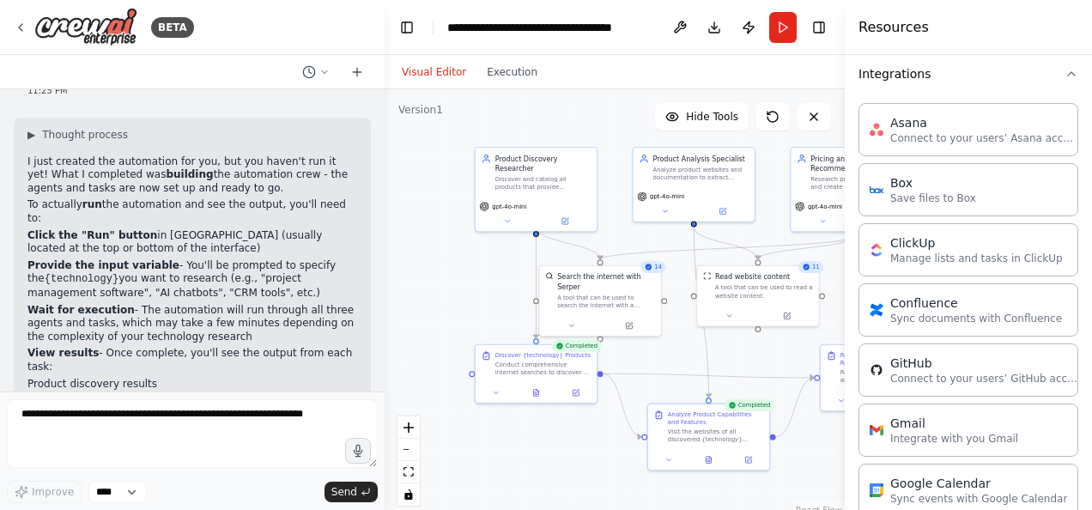
scroll to position [1709, 0]
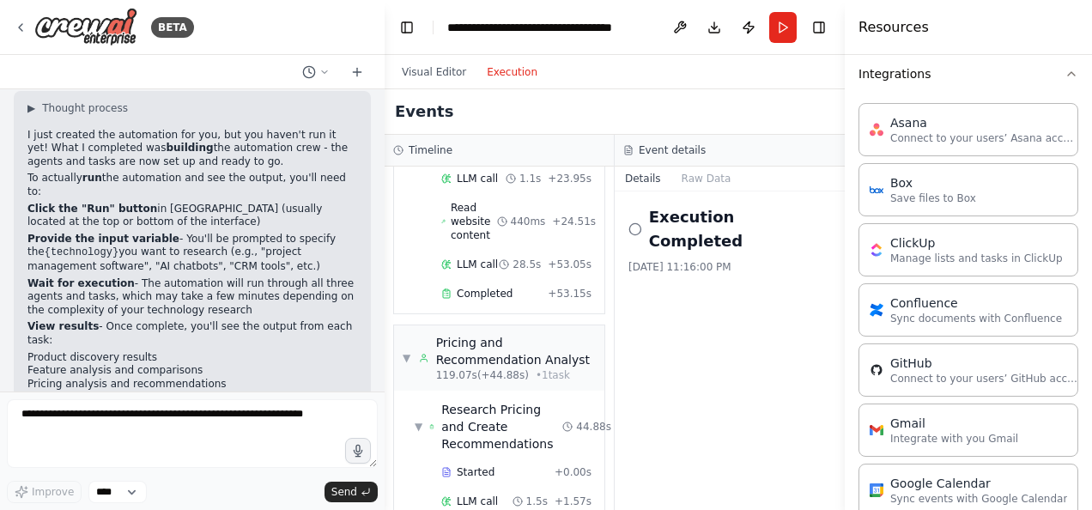
click at [504, 68] on button "Execution" at bounding box center [512, 72] width 71 height 21
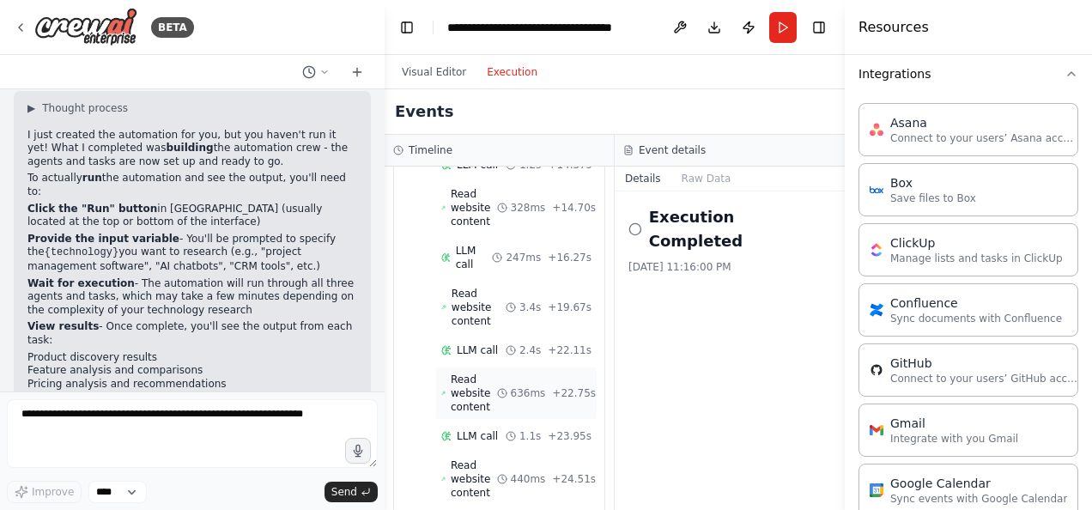
scroll to position [1767, 0]
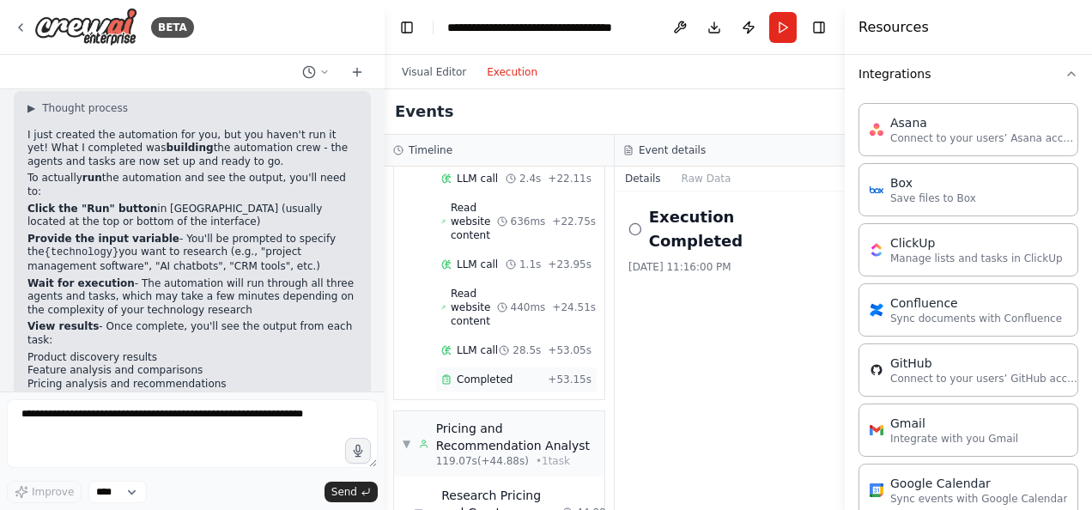
click at [477, 373] on span "Completed" at bounding box center [485, 380] width 56 height 14
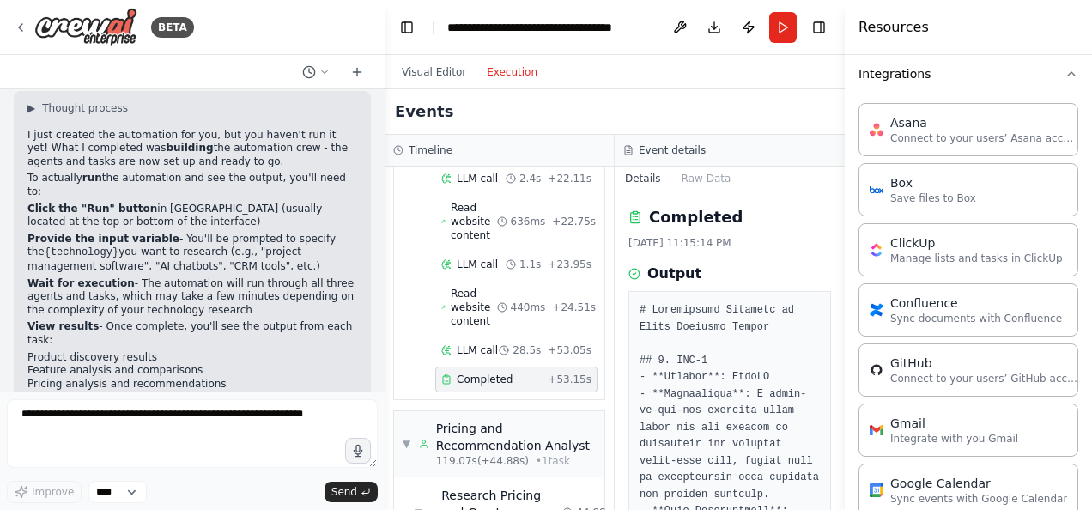
click at [402, 26] on button "Toggle Left Sidebar" at bounding box center [407, 27] width 24 height 24
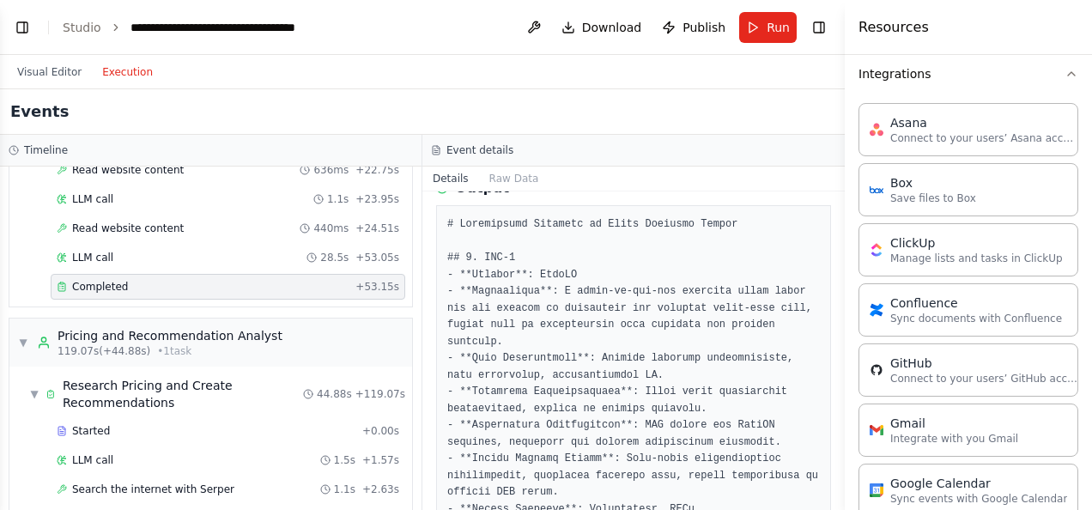
scroll to position [0, 0]
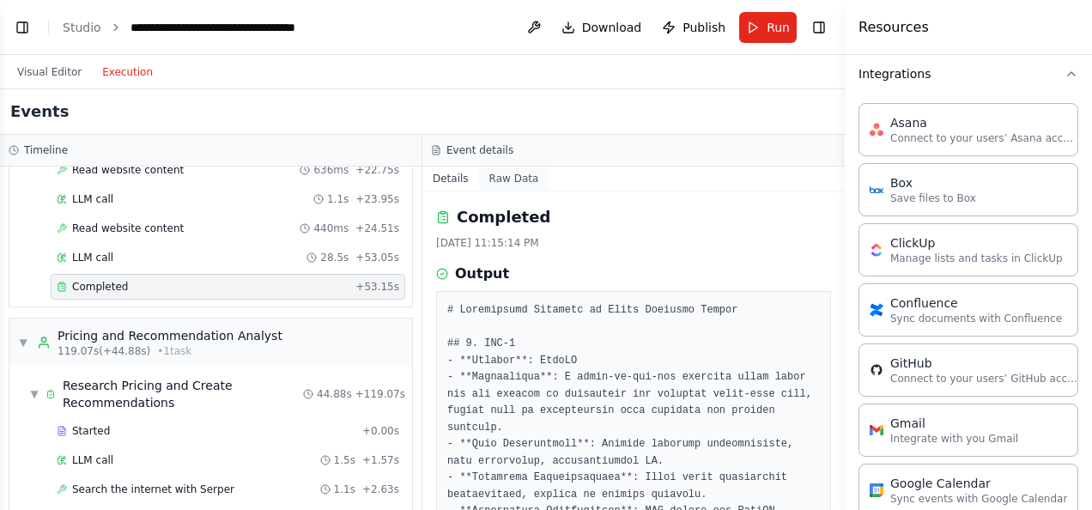
click at [508, 179] on button "Raw Data" at bounding box center [514, 179] width 70 height 24
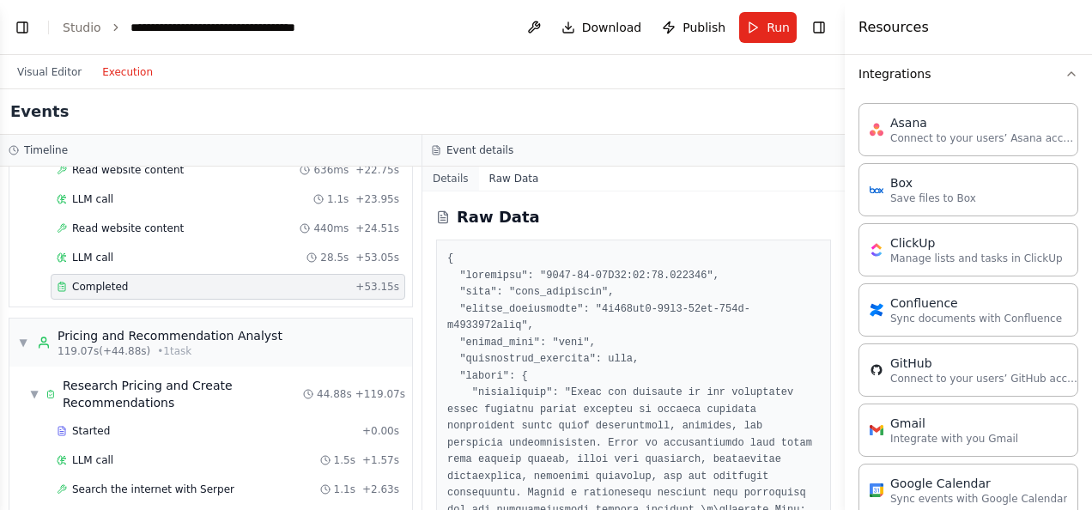
click at [450, 178] on button "Details" at bounding box center [450, 179] width 57 height 24
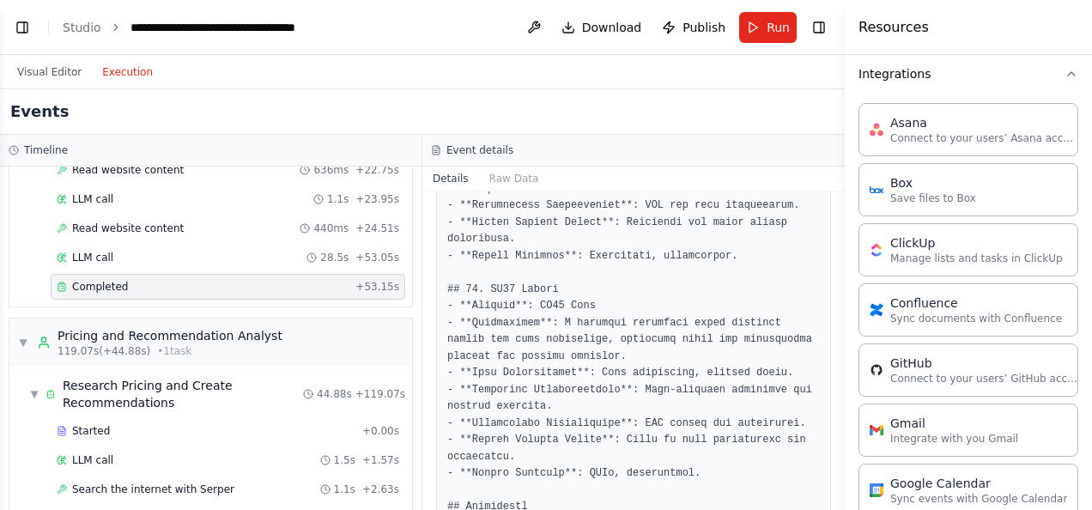
scroll to position [3596, 0]
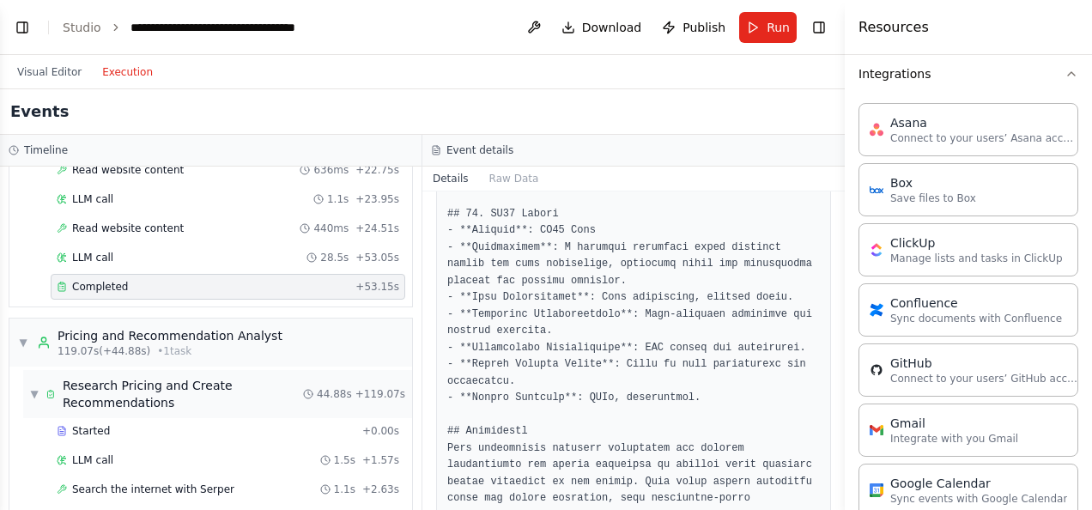
click at [39, 377] on div "▼ Research Pricing and Create Recommendations" at bounding box center [166, 394] width 273 height 34
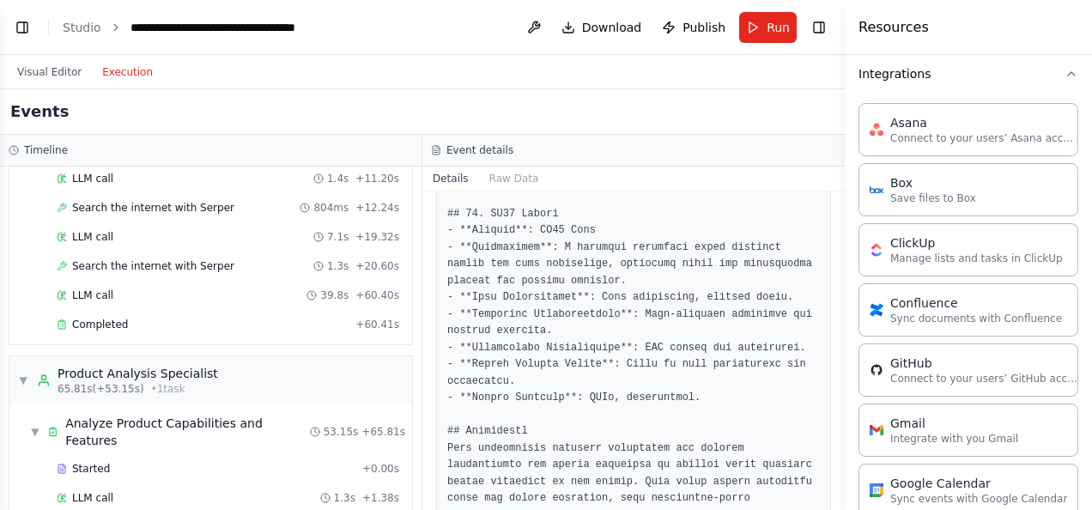
scroll to position [381, 0]
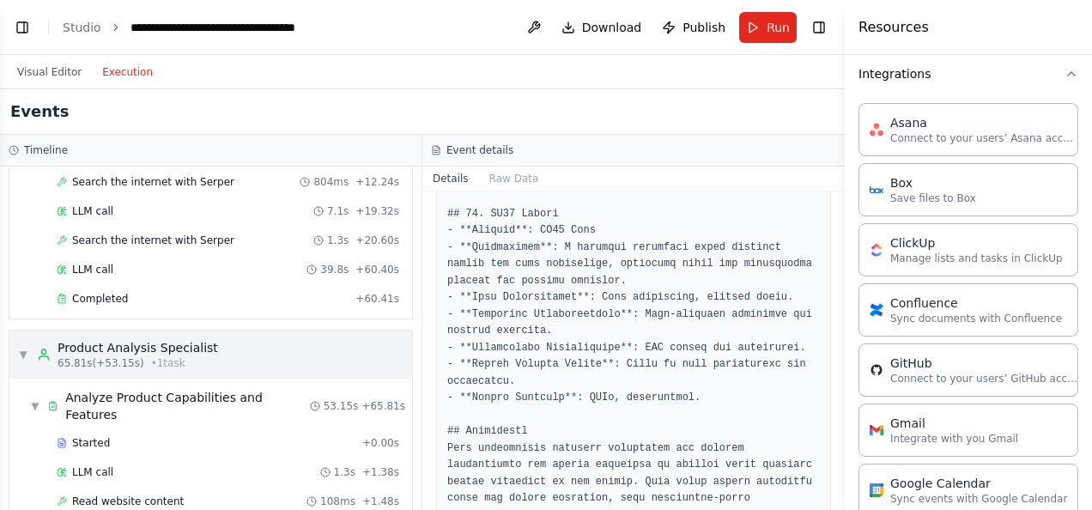
click at [23, 348] on span "▼" at bounding box center [23, 355] width 10 height 14
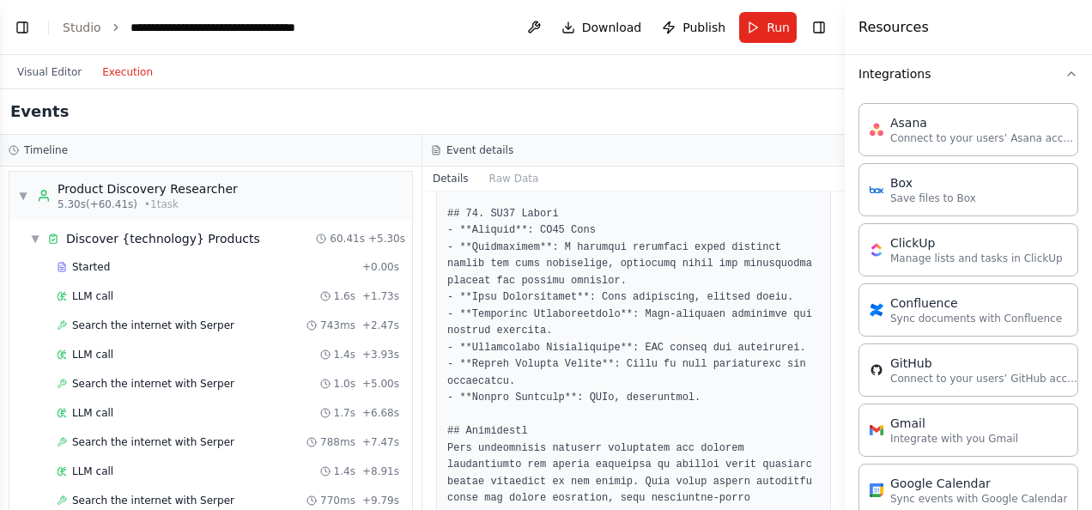
scroll to position [0, 0]
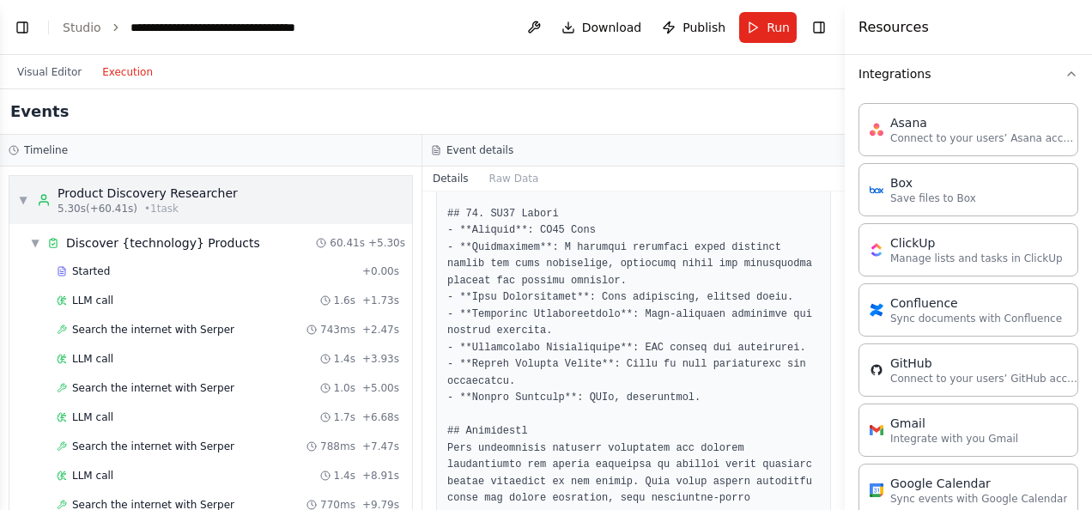
click at [23, 195] on span "▼" at bounding box center [23, 200] width 10 height 14
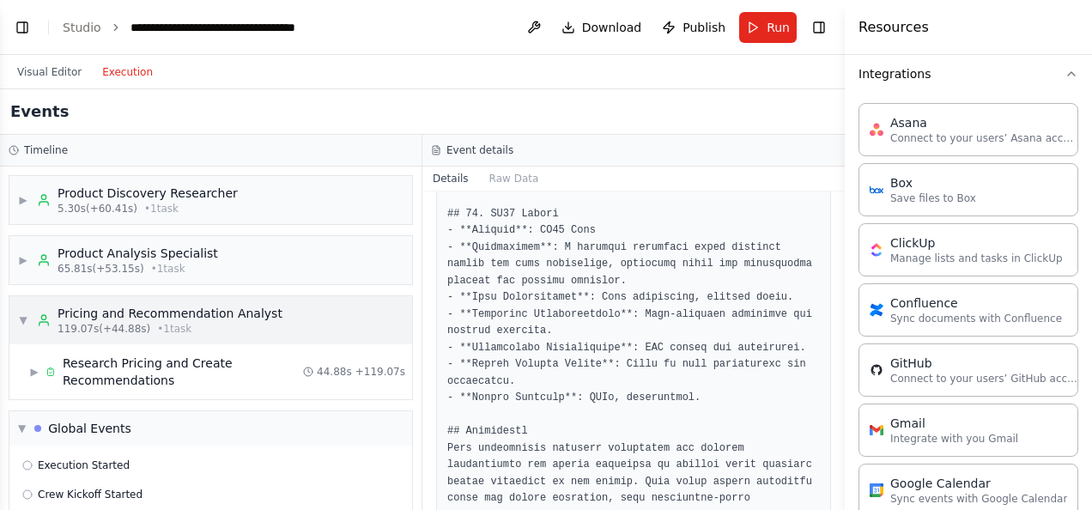
click at [21, 316] on span "▼" at bounding box center [23, 320] width 10 height 14
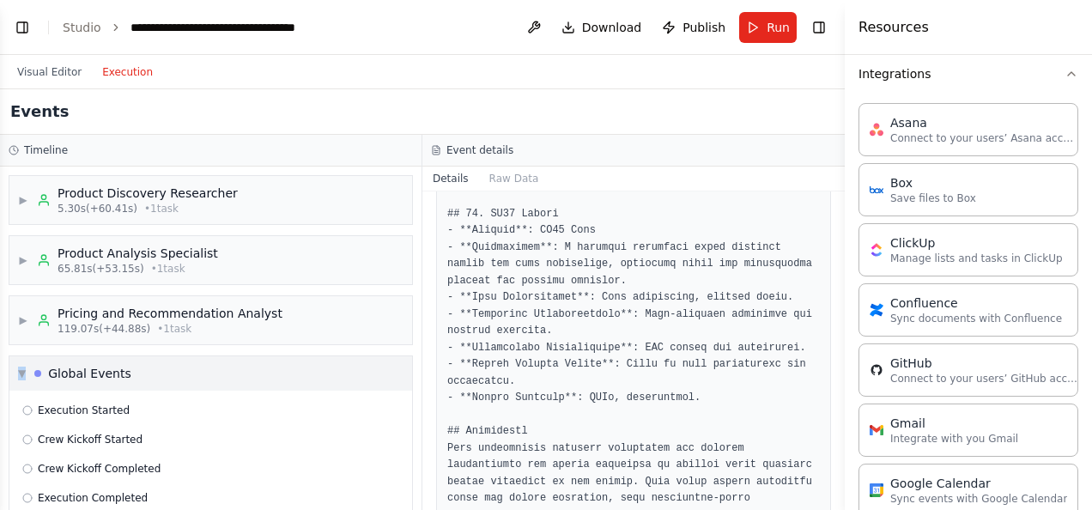
drag, startPoint x: 21, startPoint y: 367, endPoint x: 34, endPoint y: 370, distance: 14.2
click at [22, 367] on span "▼" at bounding box center [22, 374] width 8 height 14
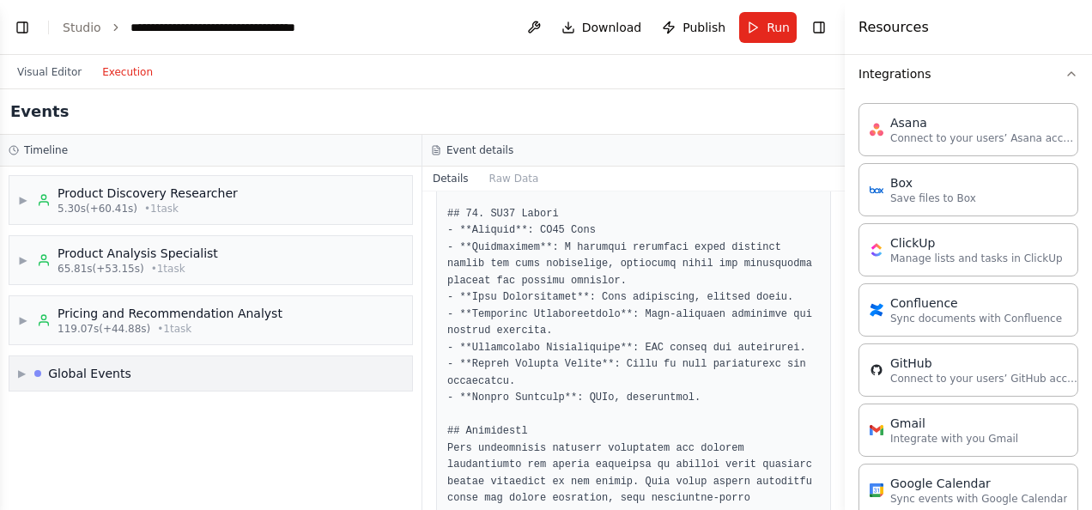
click at [26, 368] on span "▶" at bounding box center [22, 374] width 8 height 14
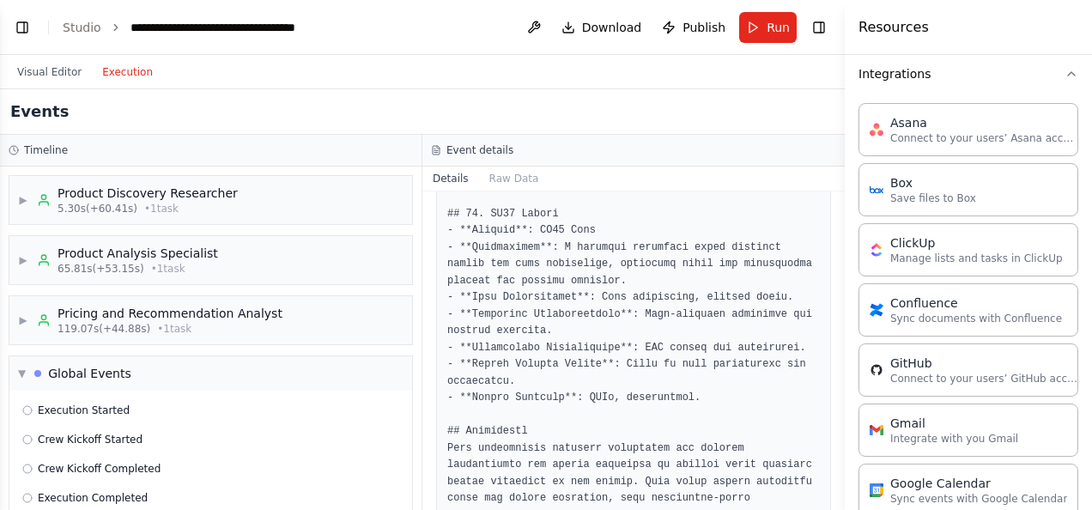
scroll to position [22, 0]
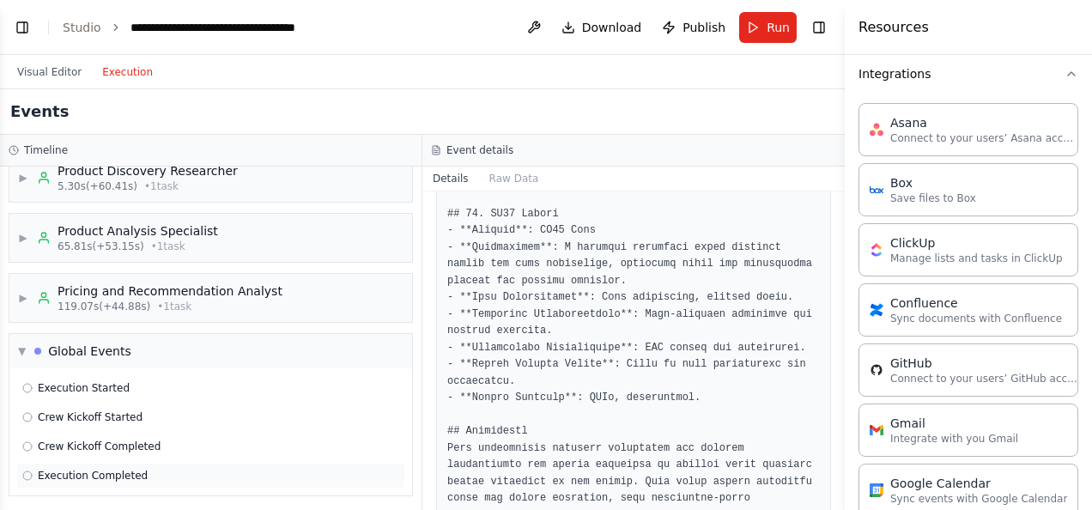
click at [64, 473] on span "Execution Completed" at bounding box center [93, 476] width 110 height 14
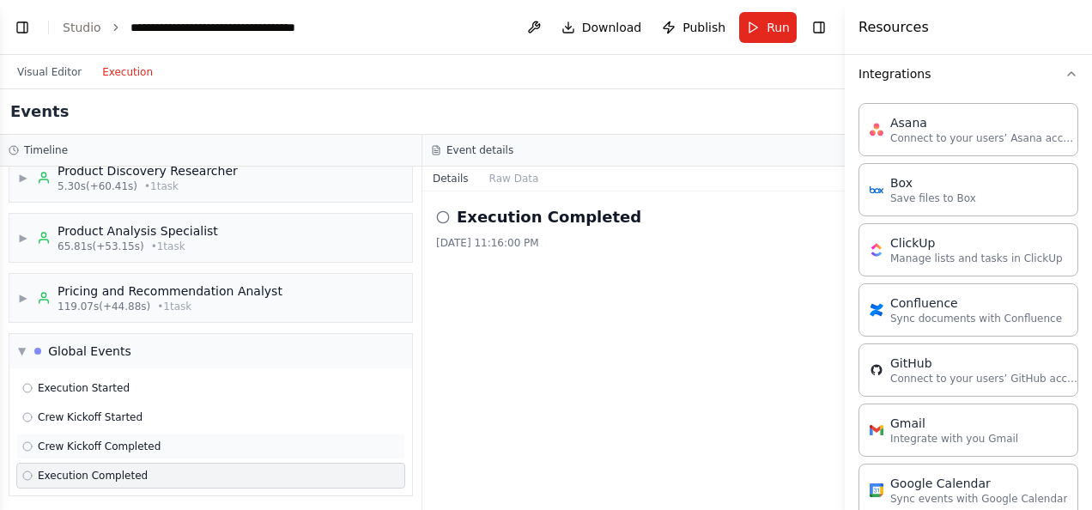
click at [70, 441] on span "Crew Kickoff Completed" at bounding box center [99, 447] width 123 height 14
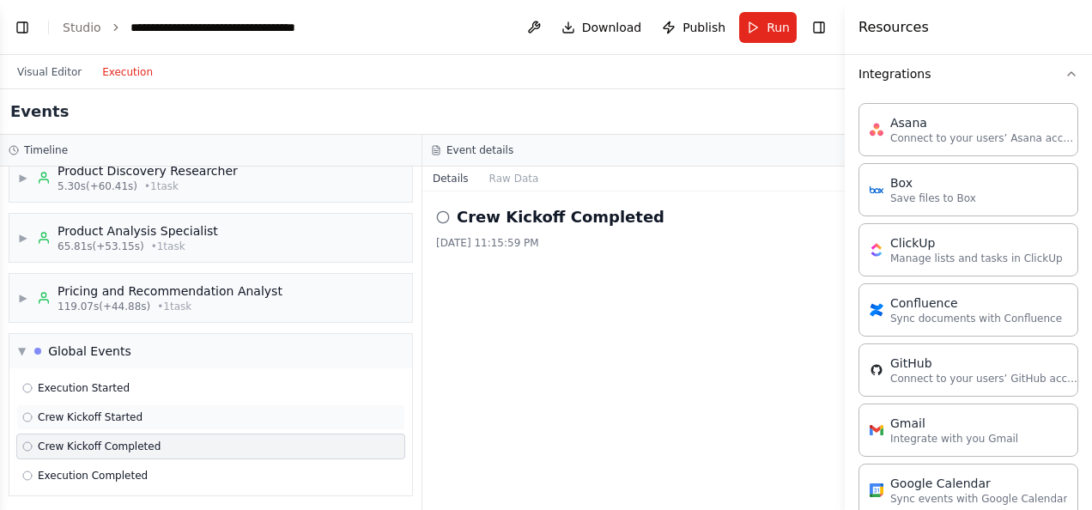
click at [81, 410] on span "Crew Kickoff Started" at bounding box center [90, 417] width 105 height 14
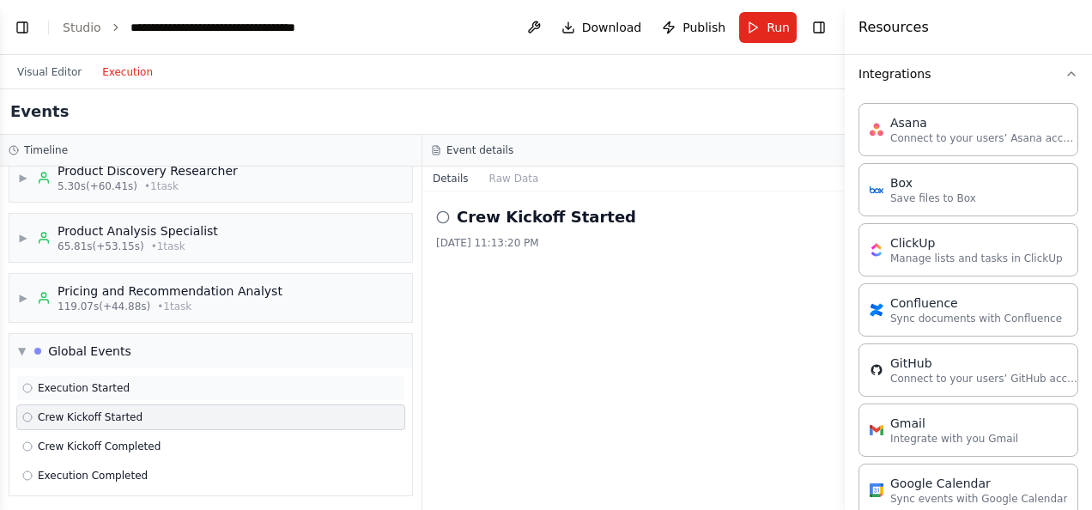
click at [82, 381] on span "Execution Started" at bounding box center [84, 388] width 92 height 14
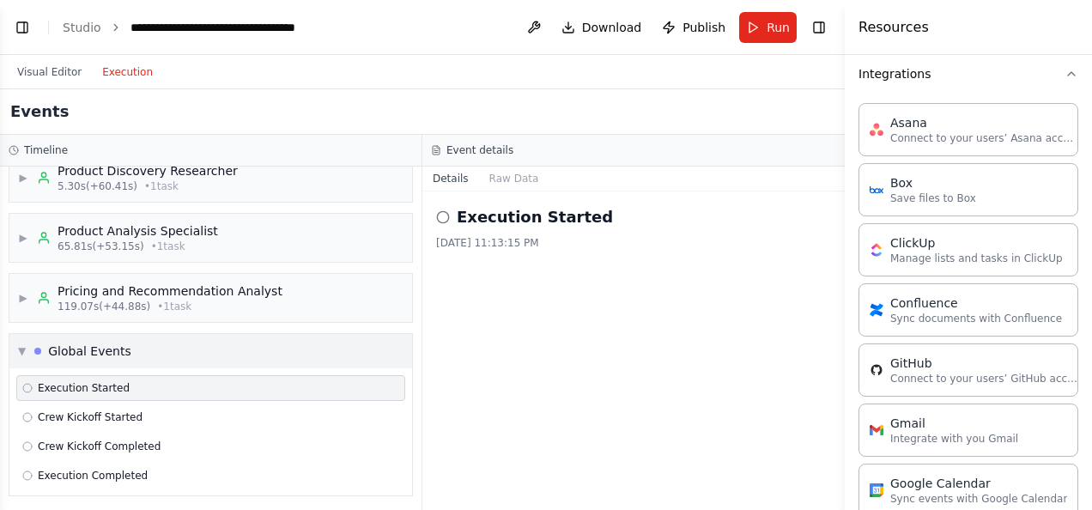
click at [23, 345] on span "▼" at bounding box center [22, 351] width 8 height 14
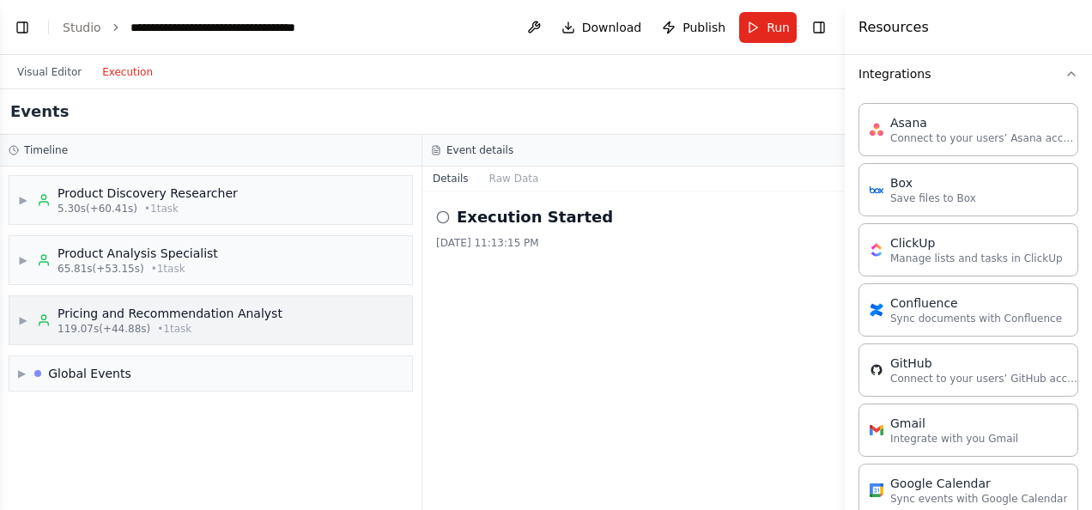
click at [24, 314] on span "▶" at bounding box center [23, 320] width 10 height 14
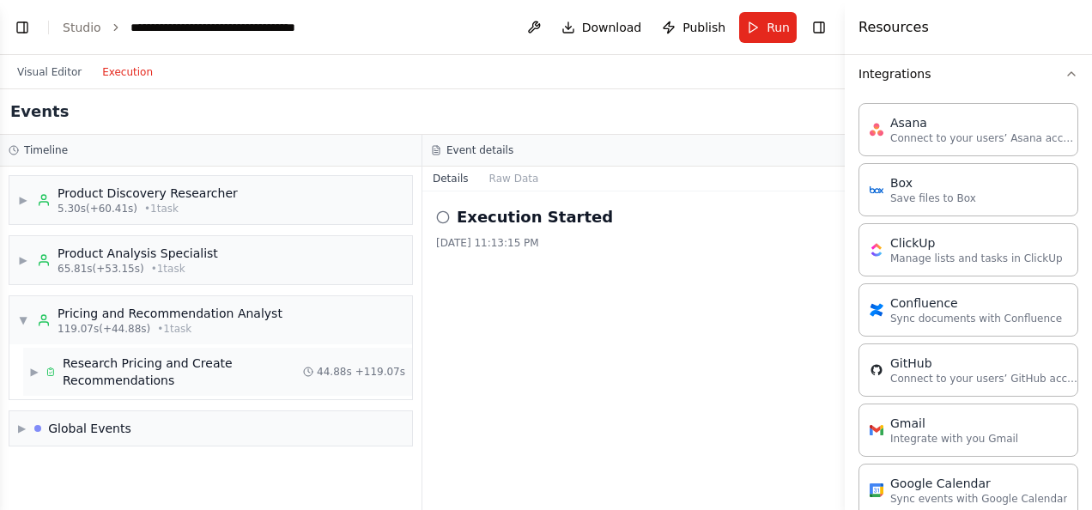
click at [33, 369] on span "▶" at bounding box center [34, 372] width 9 height 14
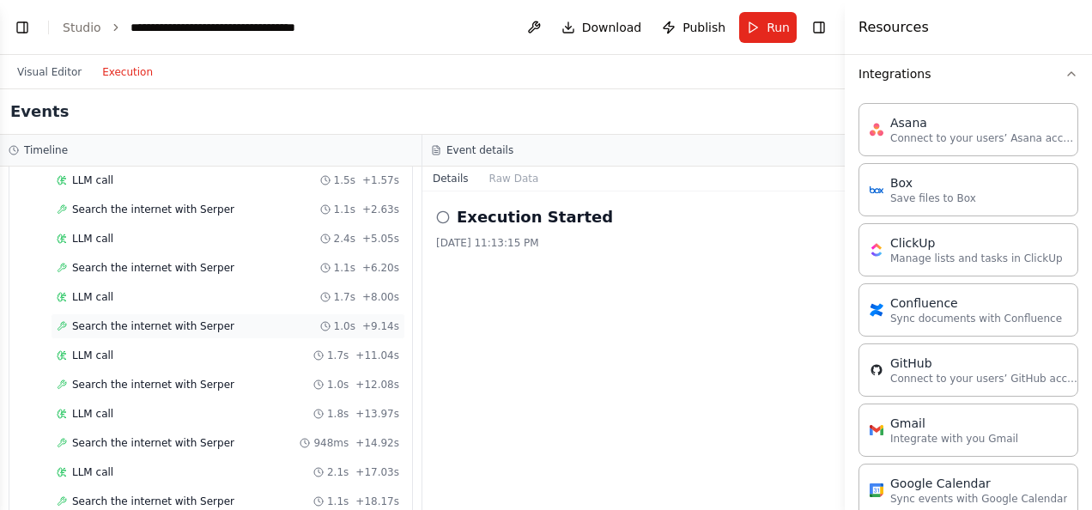
scroll to position [343, 0]
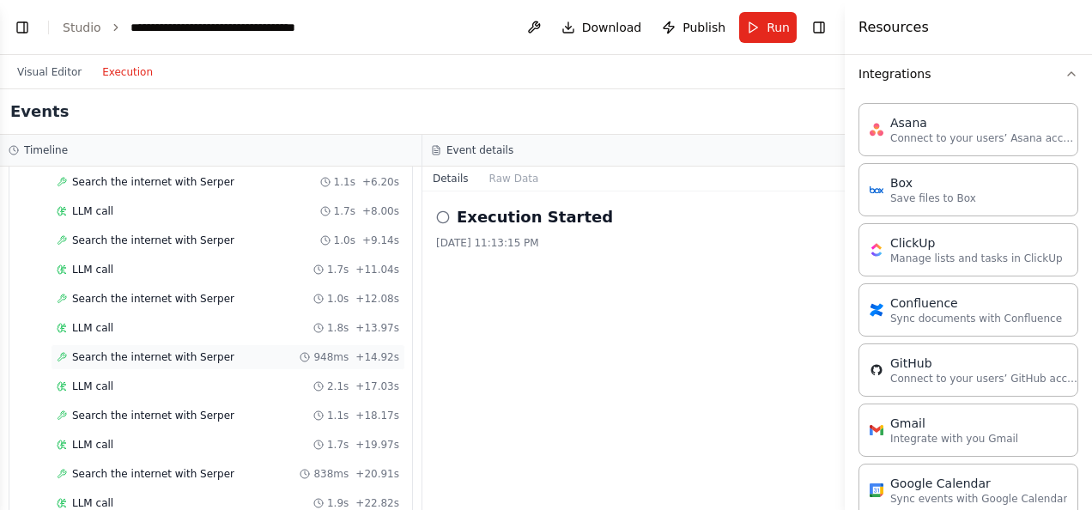
click at [125, 350] on span "Search the internet with Serper" at bounding box center [153, 357] width 162 height 14
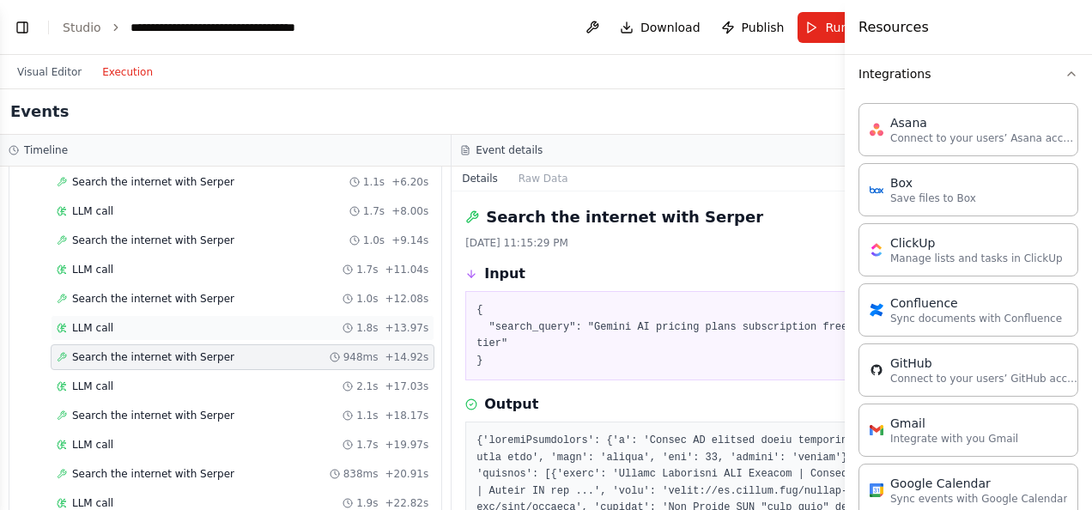
click at [120, 322] on div "LLM call 1.8s + 13.97s" at bounding box center [243, 328] width 372 height 14
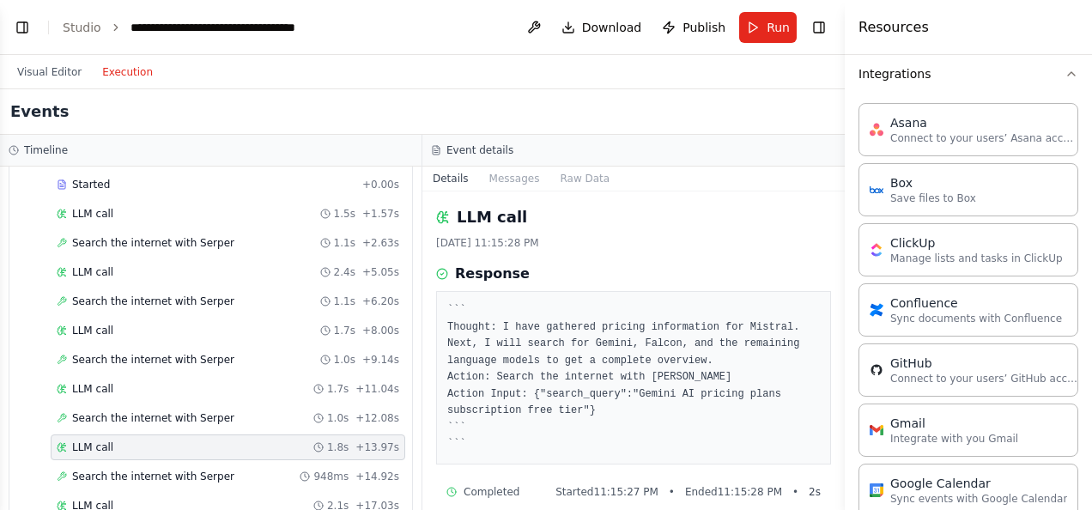
scroll to position [0, 0]
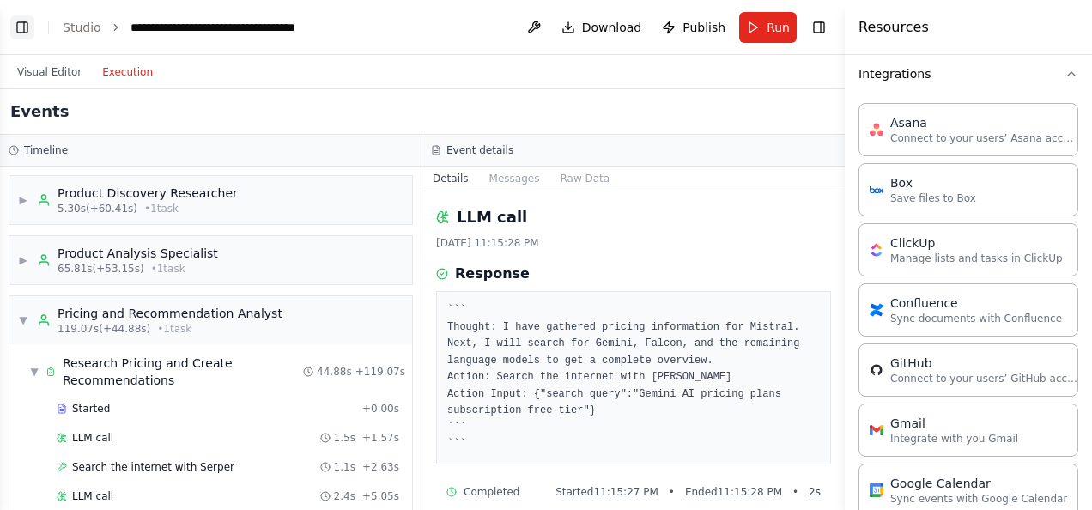
click at [30, 22] on button "Toggle Left Sidebar" at bounding box center [22, 27] width 24 height 24
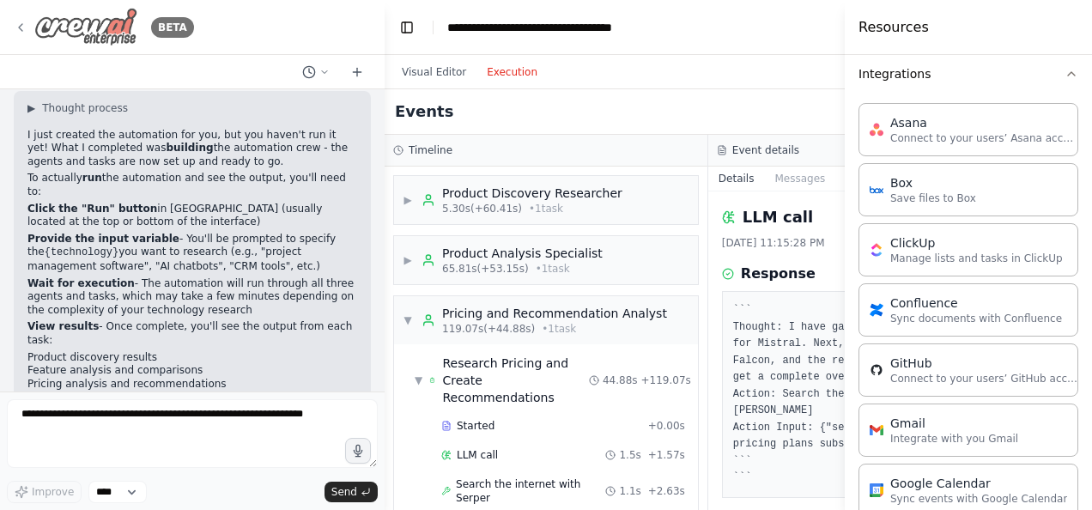
click at [21, 20] on div "BETA" at bounding box center [104, 27] width 180 height 39
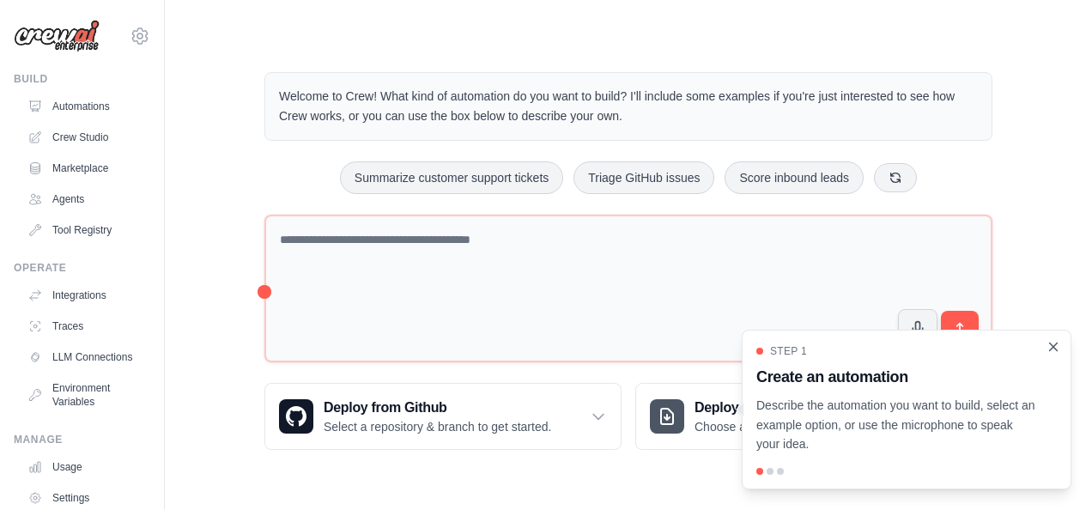
click at [1054, 345] on icon "Close walkthrough" at bounding box center [1053, 346] width 15 height 15
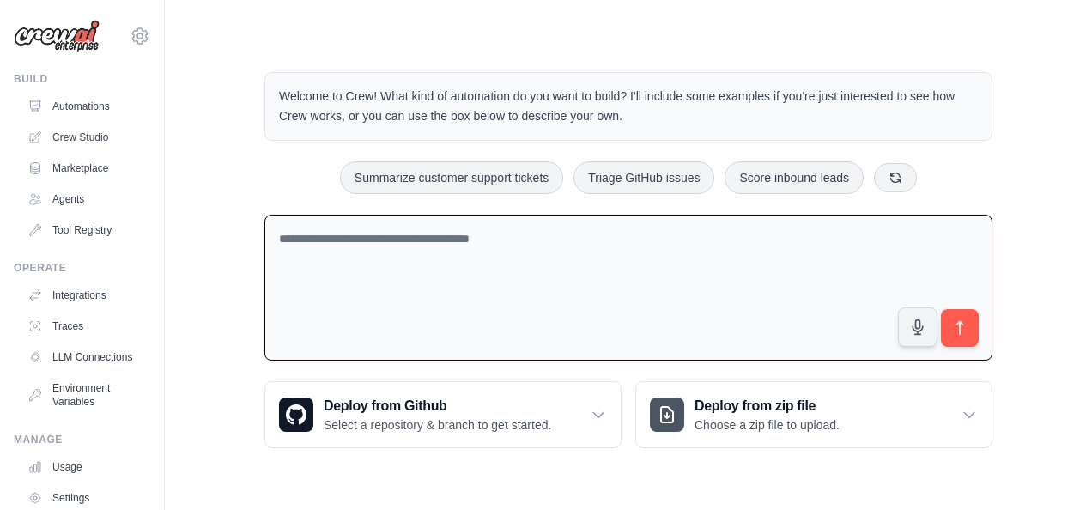
click at [805, 271] on textarea at bounding box center [628, 288] width 728 height 147
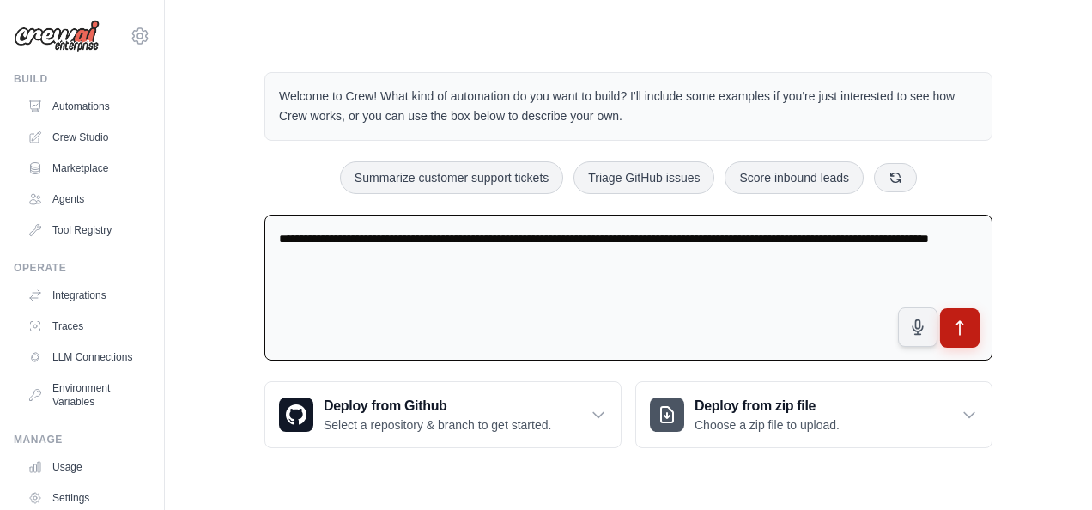
type textarea "**********"
click at [967, 313] on button "submit" at bounding box center [959, 327] width 39 height 39
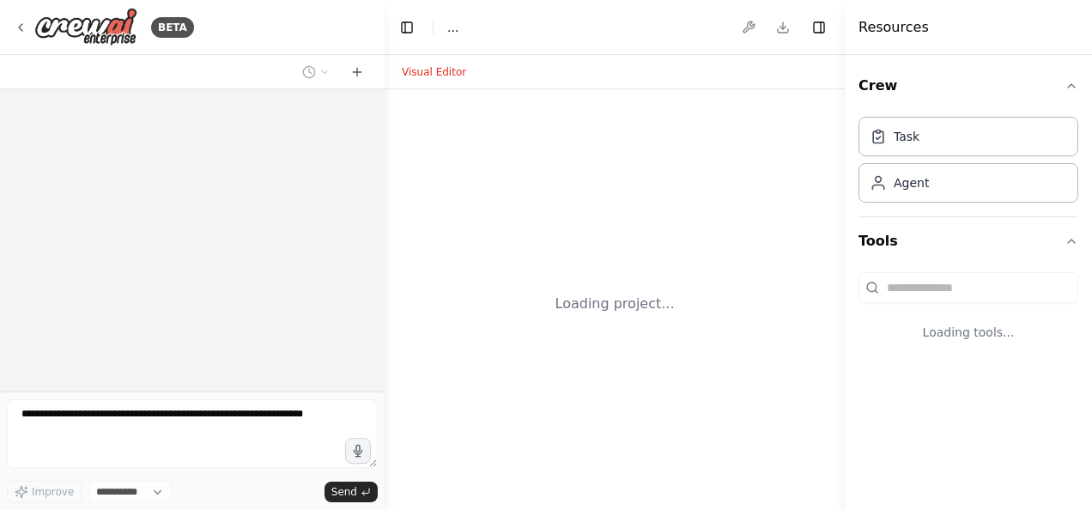
select select "****"
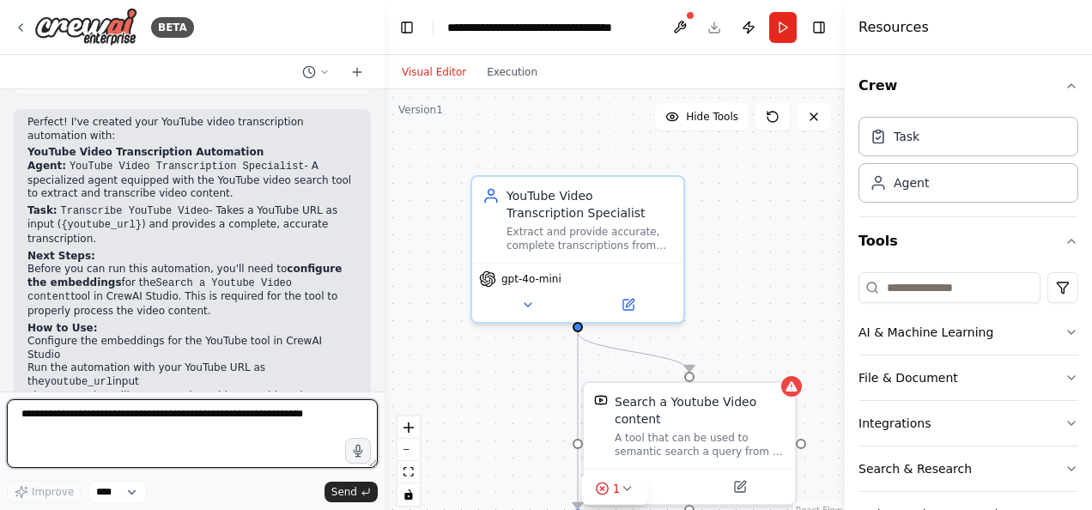
scroll to position [984, 0]
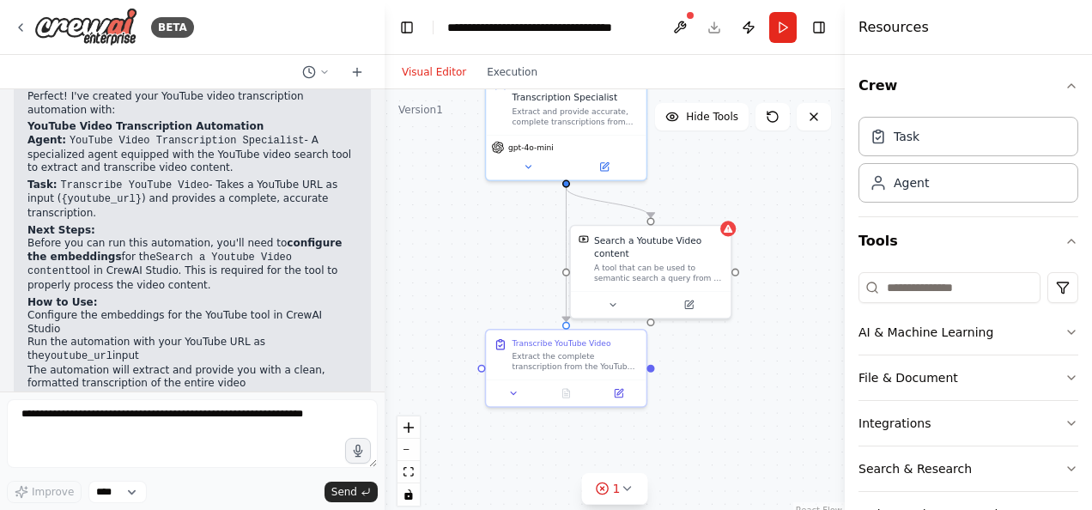
drag, startPoint x: 706, startPoint y: 338, endPoint x: 649, endPoint y: 239, distance: 114.6
click at [649, 239] on div ".deletable-edge-delete-btn { width: 20px; height: 20px; border: 0px solid #ffff…" at bounding box center [615, 303] width 460 height 429
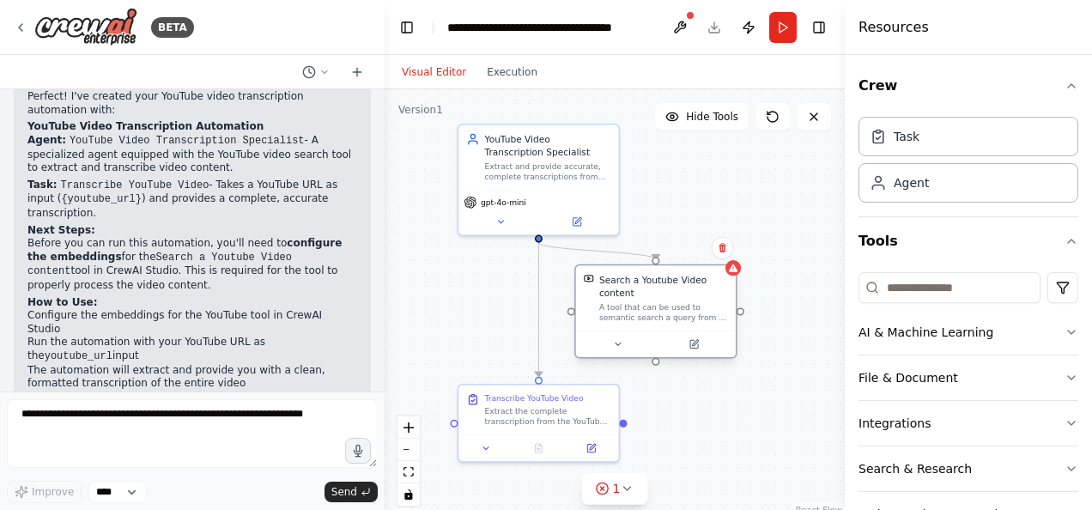
drag, startPoint x: 620, startPoint y: 326, endPoint x: 651, endPoint y: 319, distance: 31.9
click at [651, 319] on div "A tool that can be used to semantic search a query from a Youtube Video content." at bounding box center [663, 312] width 129 height 21
click at [702, 342] on button at bounding box center [694, 344] width 74 height 15
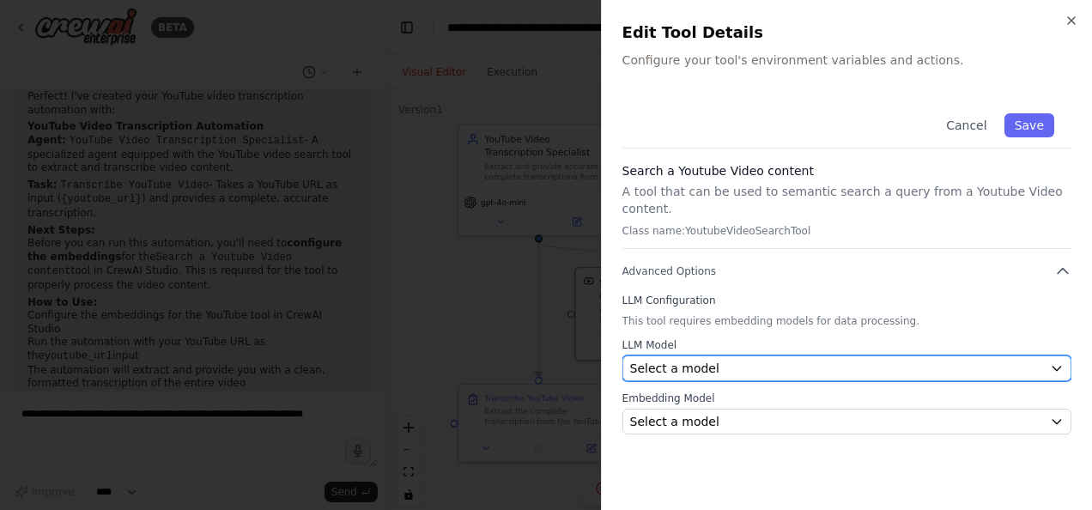
click at [751, 360] on div "Select a model" at bounding box center [836, 368] width 413 height 17
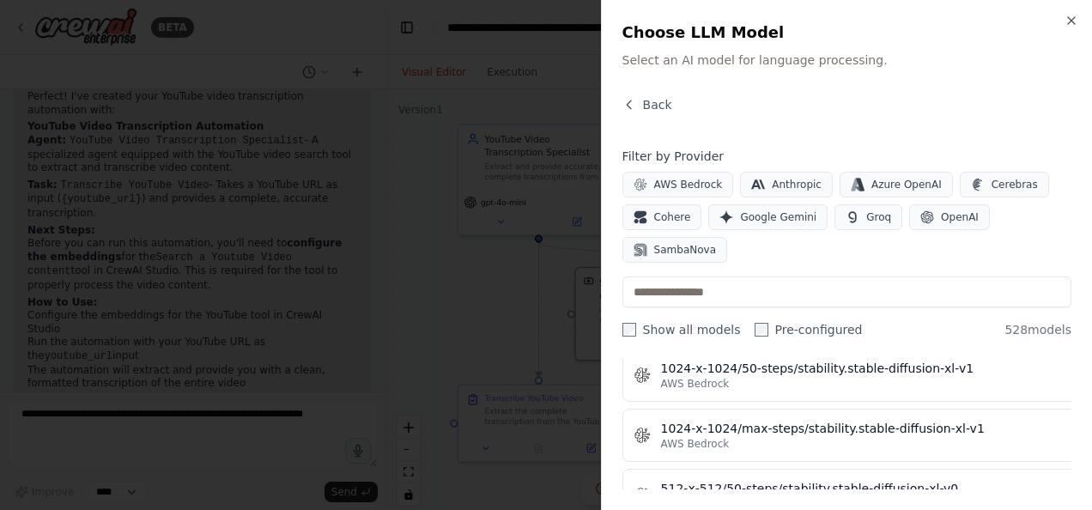
scroll to position [773, 0]
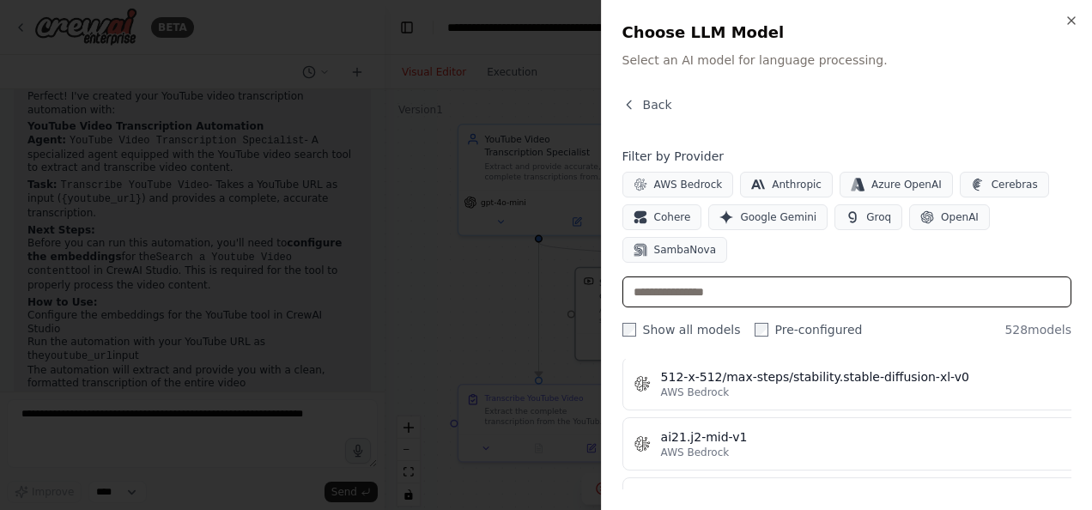
click at [747, 295] on input "text" at bounding box center [847, 291] width 449 height 31
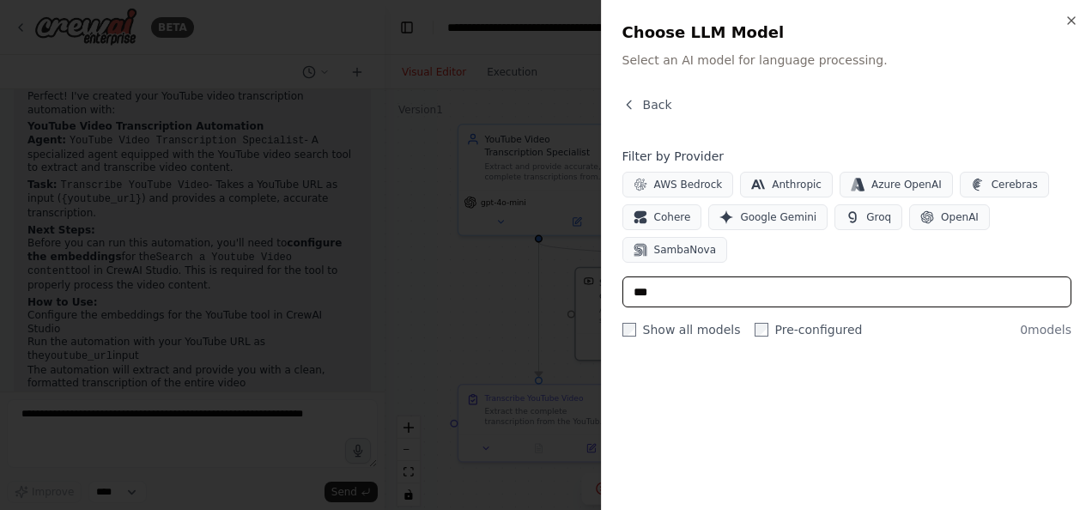
scroll to position [0, 0]
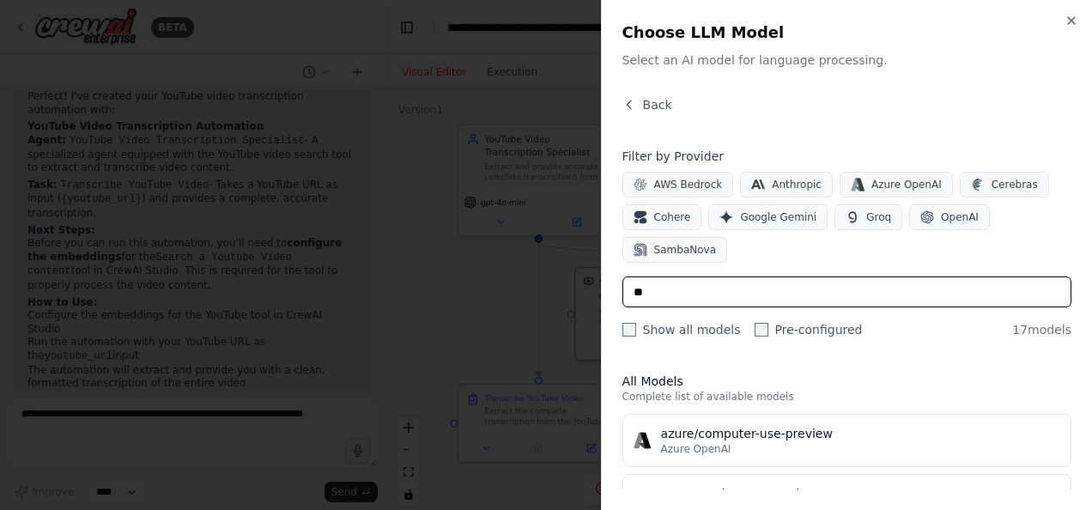
type input "*"
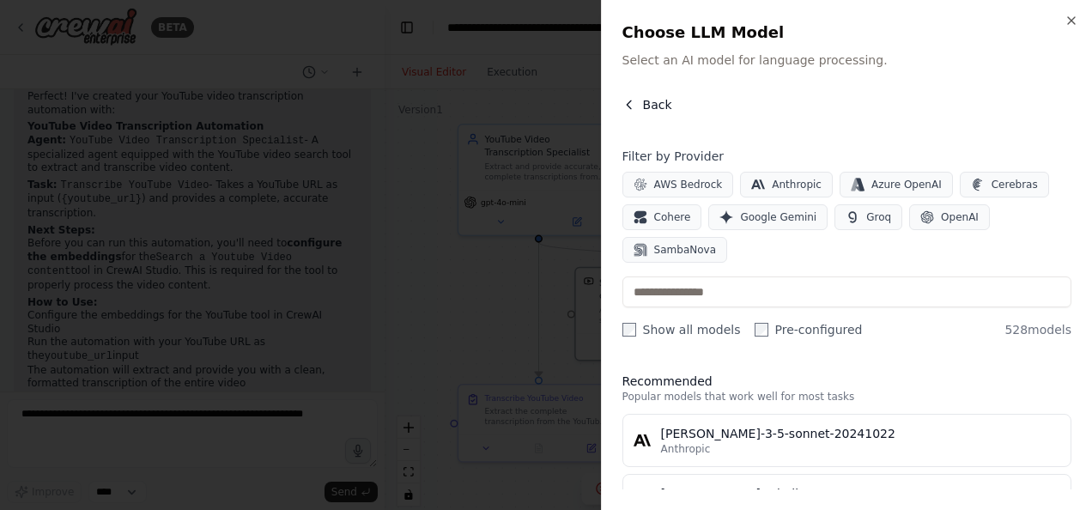
click at [653, 101] on span "Back" at bounding box center [657, 104] width 29 height 17
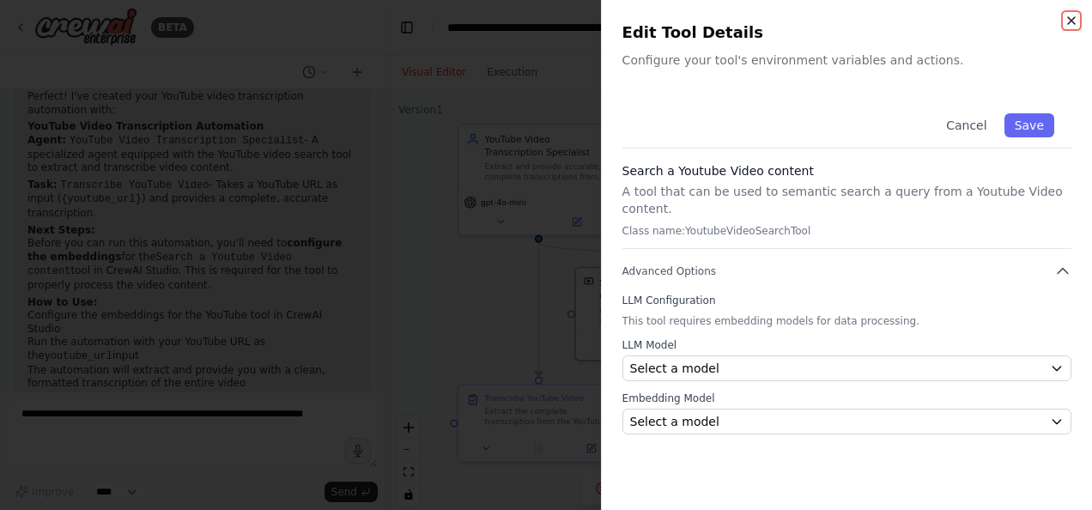
click at [1072, 17] on icon "button" at bounding box center [1072, 21] width 14 height 14
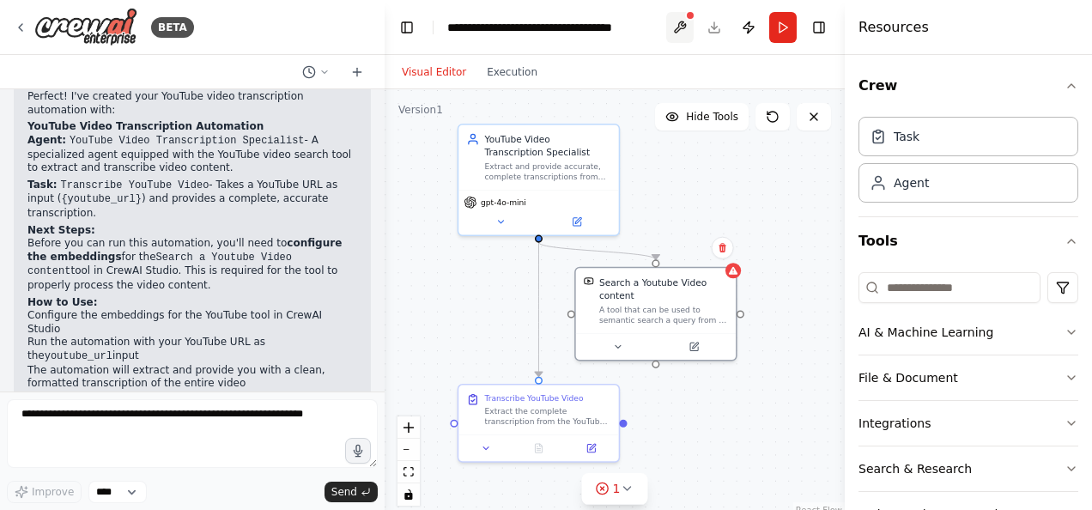
click at [680, 27] on button at bounding box center [679, 27] width 27 height 31
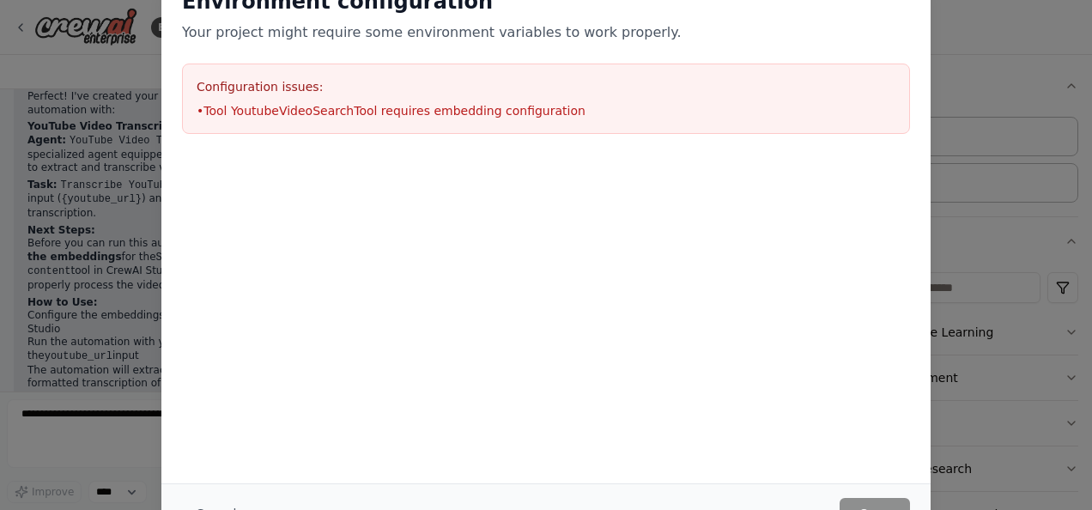
click at [1059, 110] on div "Environment configuration Your project might require some environment variables…" at bounding box center [546, 255] width 1092 height 510
click at [1002, 142] on div "Environment configuration Your project might require some environment variables…" at bounding box center [546, 255] width 1092 height 510
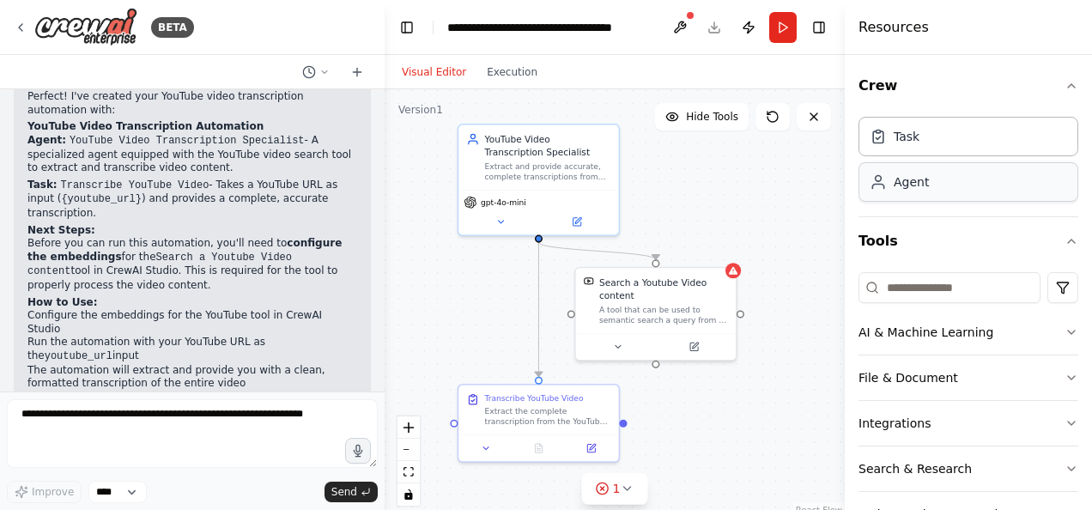
click at [949, 180] on div "Agent" at bounding box center [969, 181] width 220 height 39
click at [896, 143] on div "Task" at bounding box center [907, 135] width 26 height 17
click at [924, 180] on div "Agent" at bounding box center [911, 181] width 35 height 17
click at [1065, 333] on icon "button" at bounding box center [1072, 332] width 14 height 14
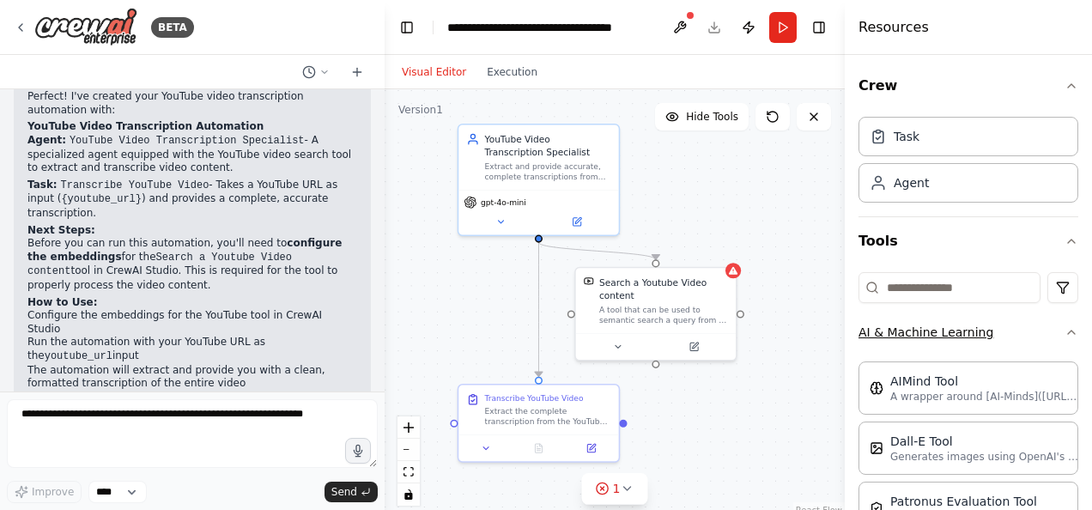
click at [1065, 335] on icon "button" at bounding box center [1072, 332] width 14 height 14
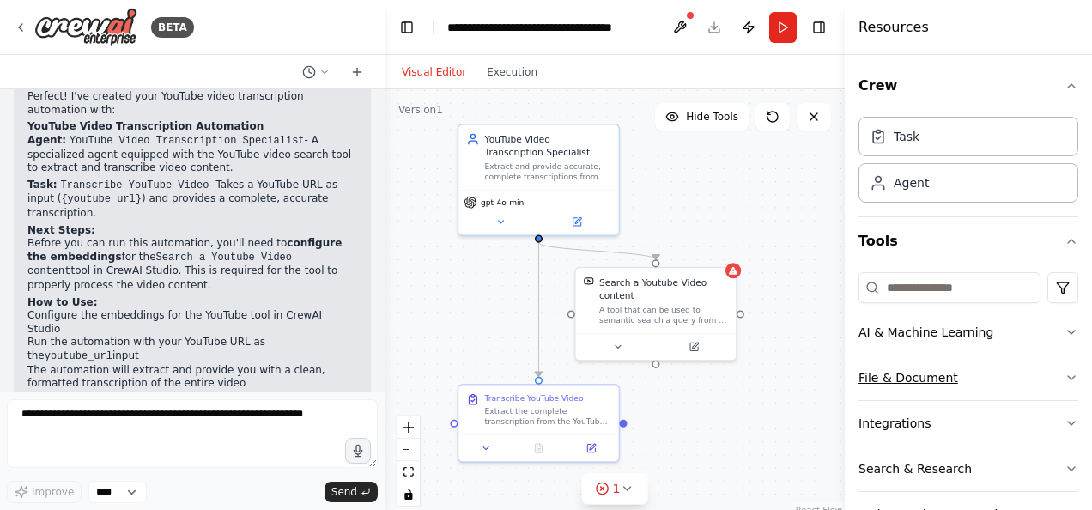
click at [1003, 368] on button "File & Document" at bounding box center [969, 377] width 220 height 45
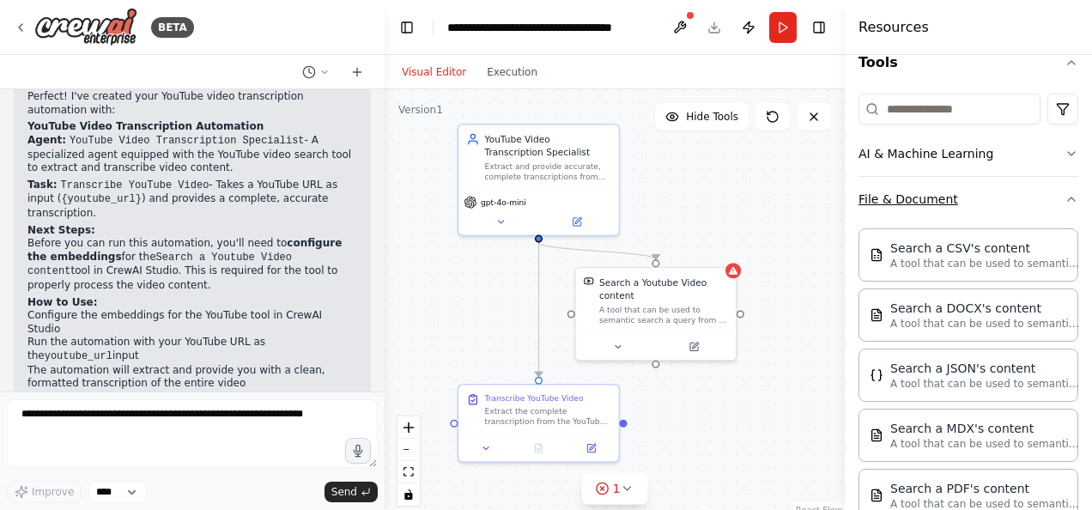
scroll to position [258, 0]
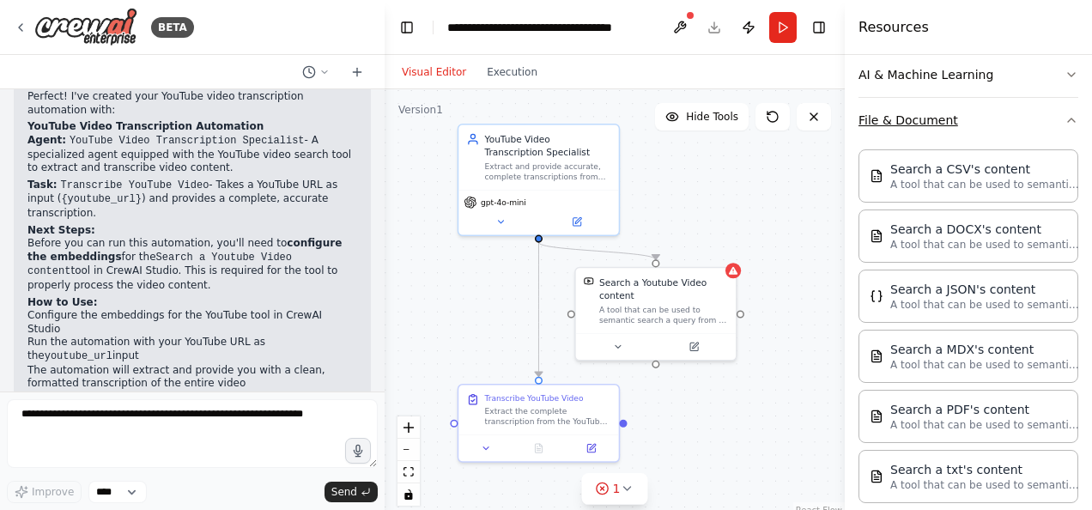
click at [987, 116] on button "File & Document" at bounding box center [969, 120] width 220 height 45
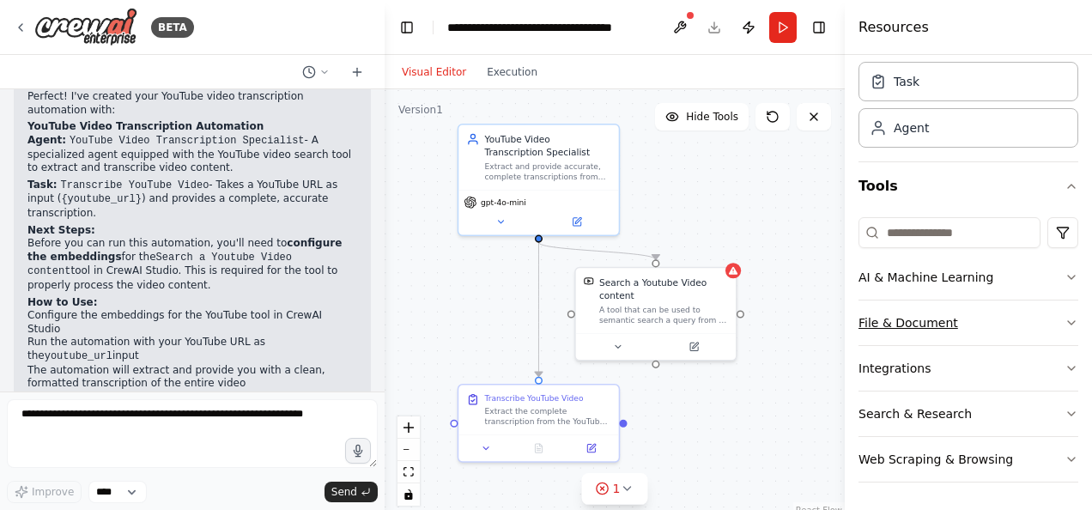
scroll to position [52, 0]
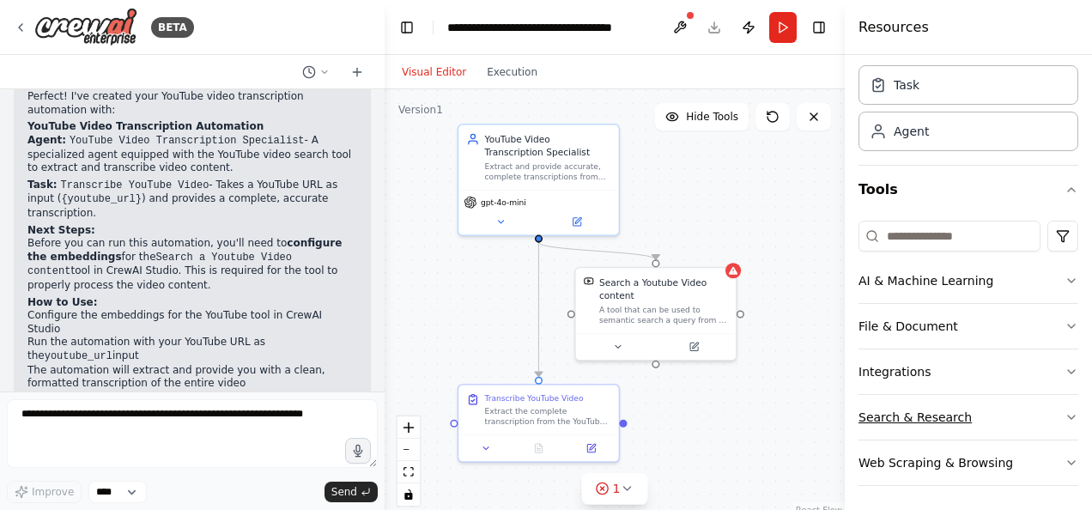
click at [977, 409] on button "Search & Research" at bounding box center [969, 417] width 220 height 45
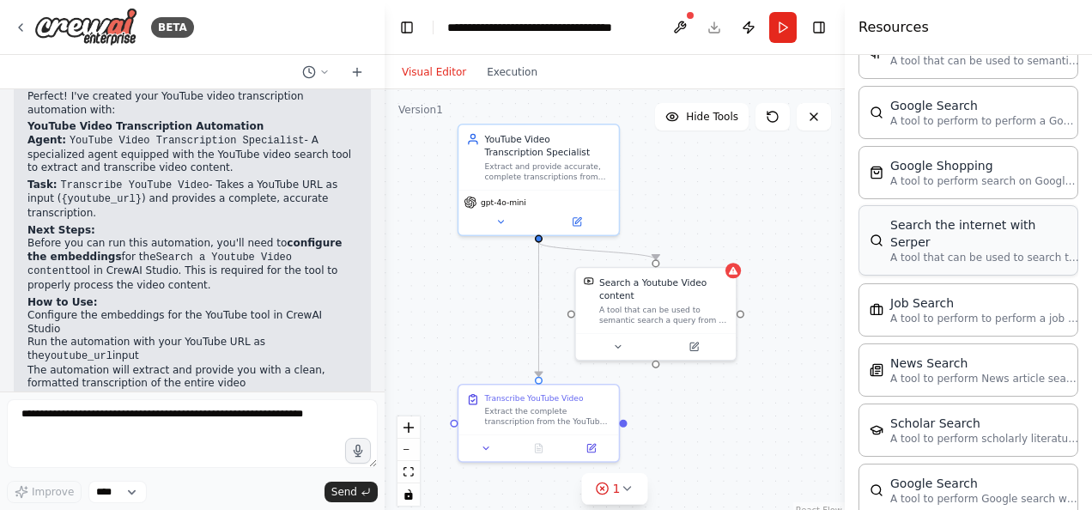
scroll to position [567, 0]
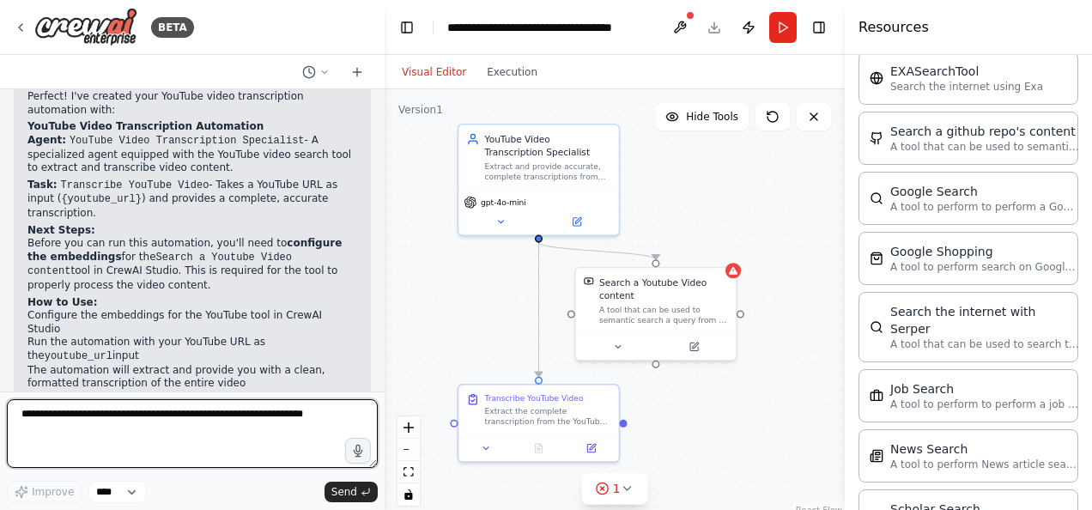
click at [146, 421] on textarea at bounding box center [192, 433] width 371 height 69
type textarea "**********"
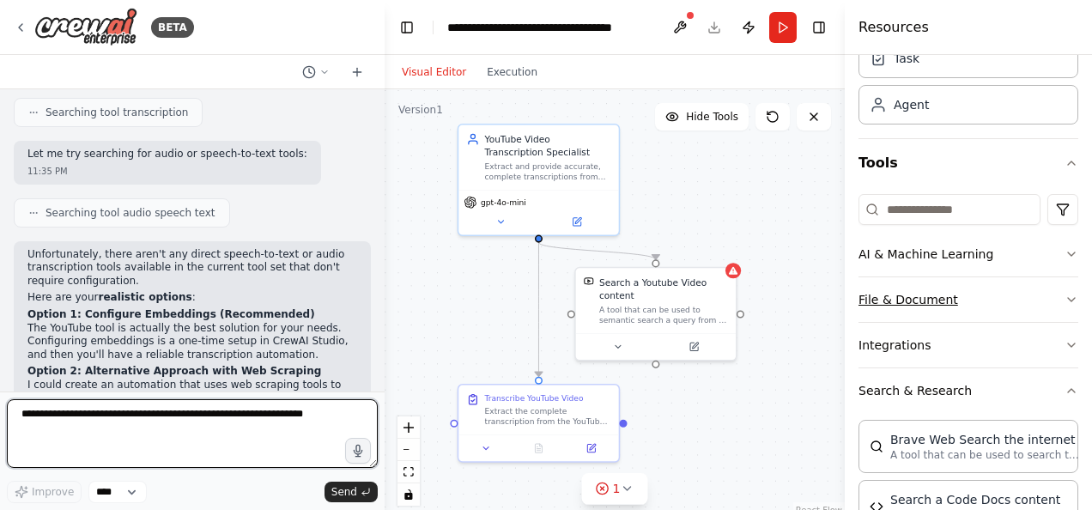
scroll to position [52, 0]
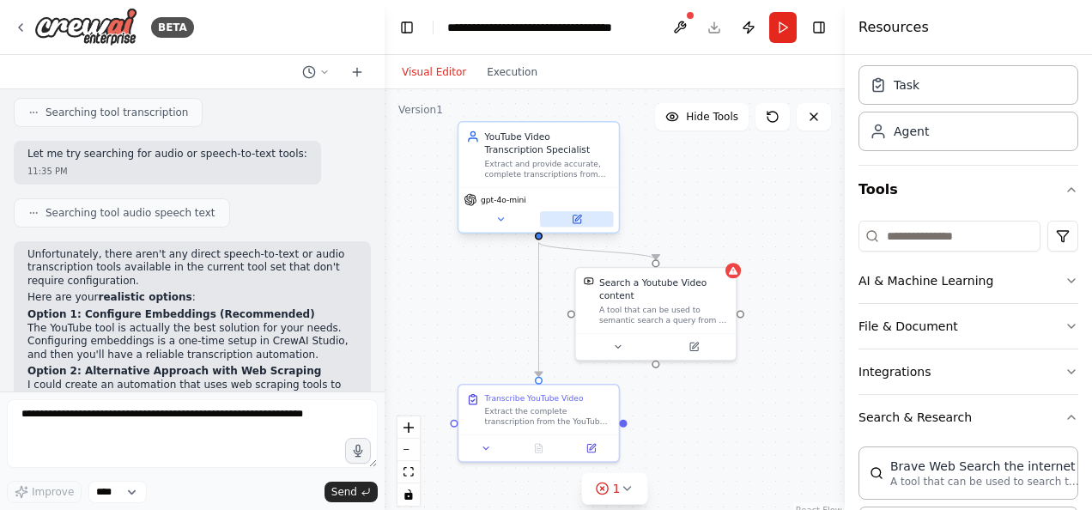
click at [579, 218] on icon at bounding box center [578, 218] width 6 height 6
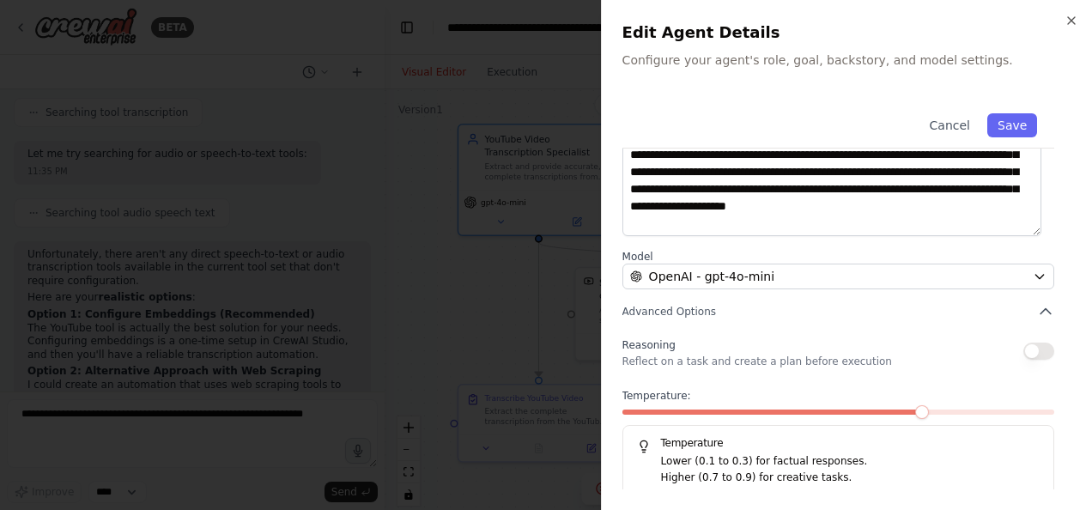
scroll to position [265, 0]
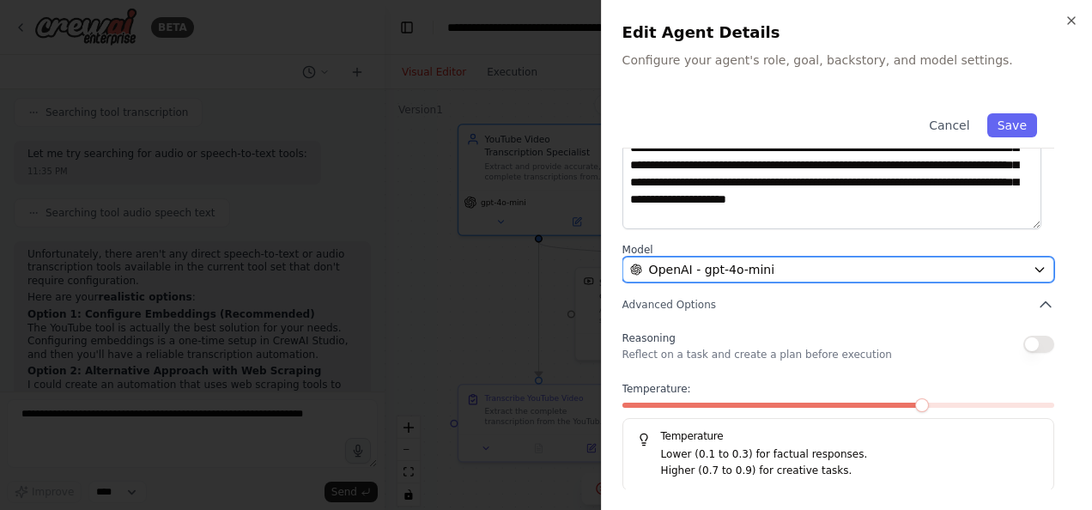
click at [909, 264] on div "OpenAI - gpt-4o-mini" at bounding box center [828, 269] width 396 height 17
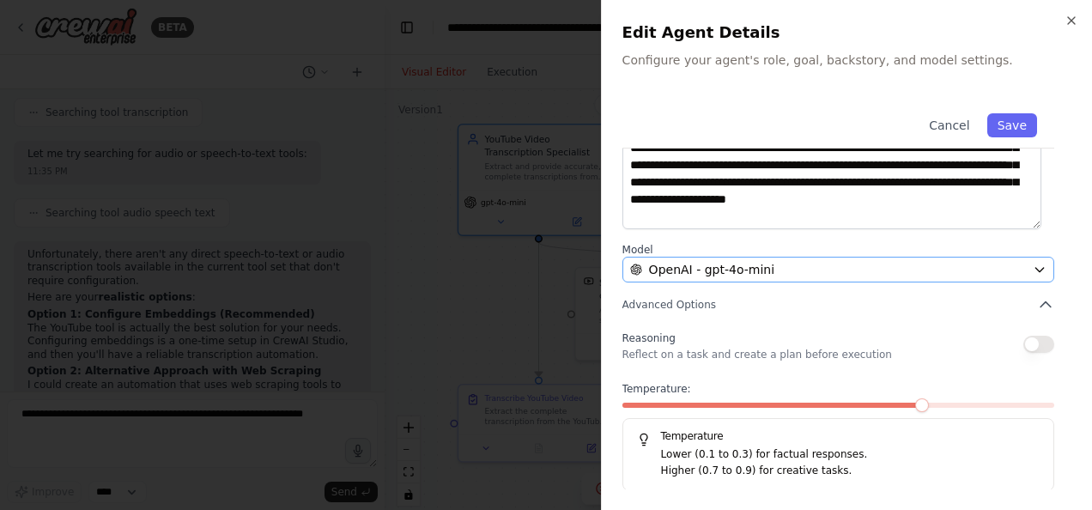
scroll to position [0, 0]
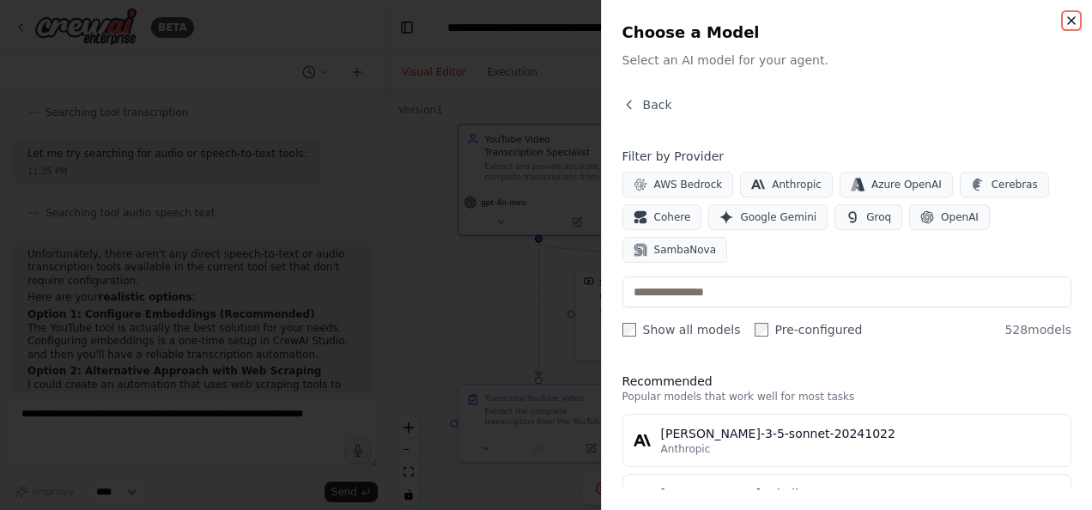
click at [1068, 21] on icon "button" at bounding box center [1072, 21] width 14 height 14
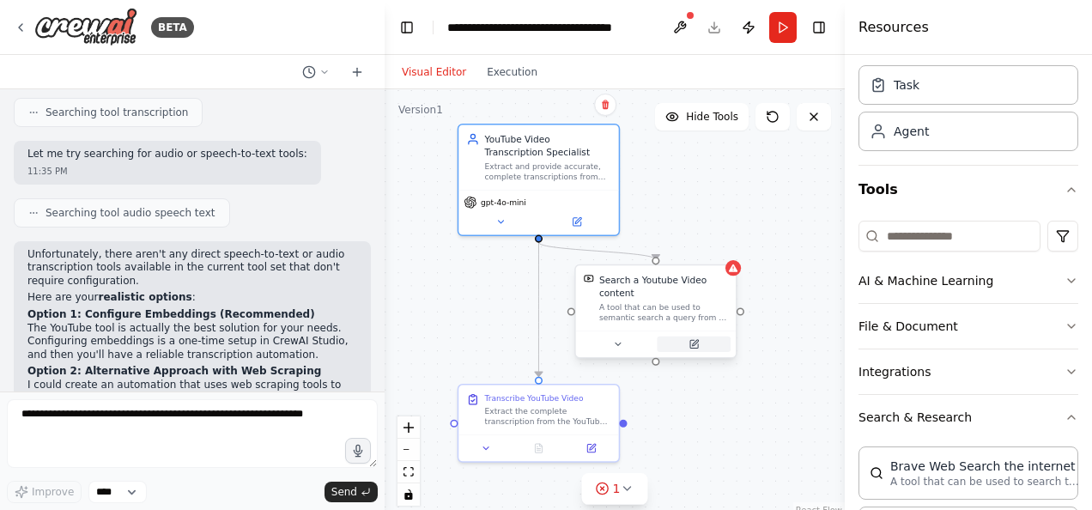
click at [696, 347] on icon at bounding box center [694, 344] width 8 height 8
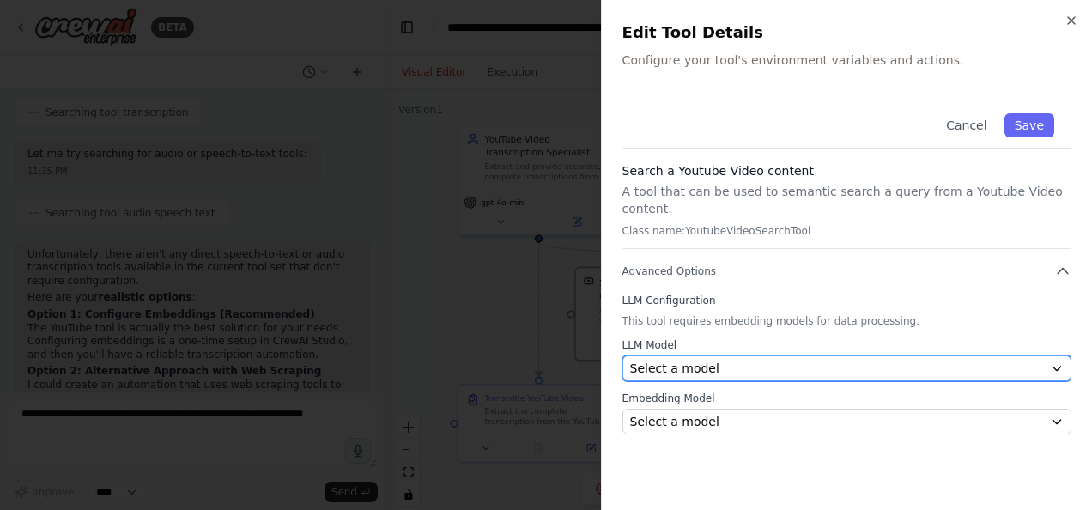
click at [721, 360] on div "Select a model" at bounding box center [836, 368] width 413 height 17
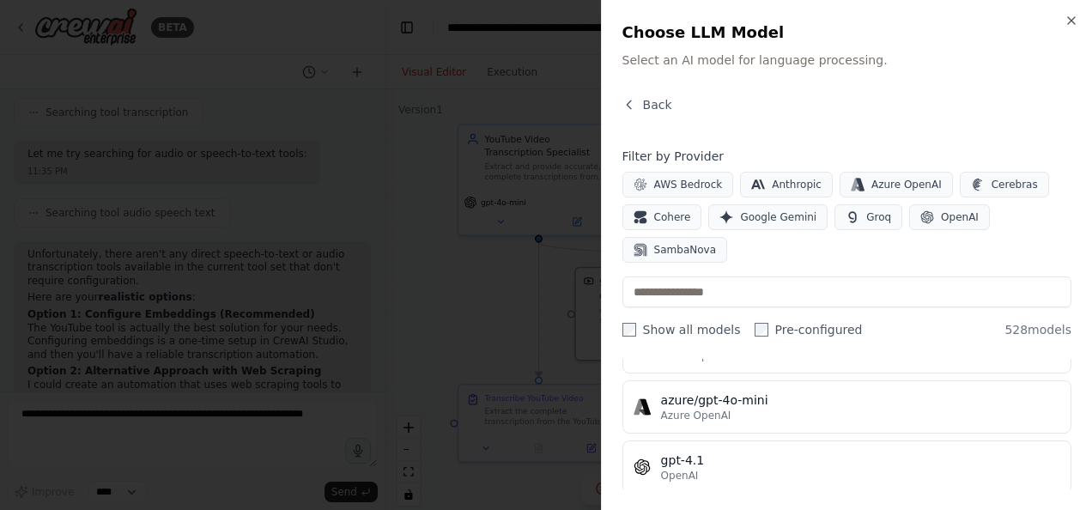
scroll to position [258, 0]
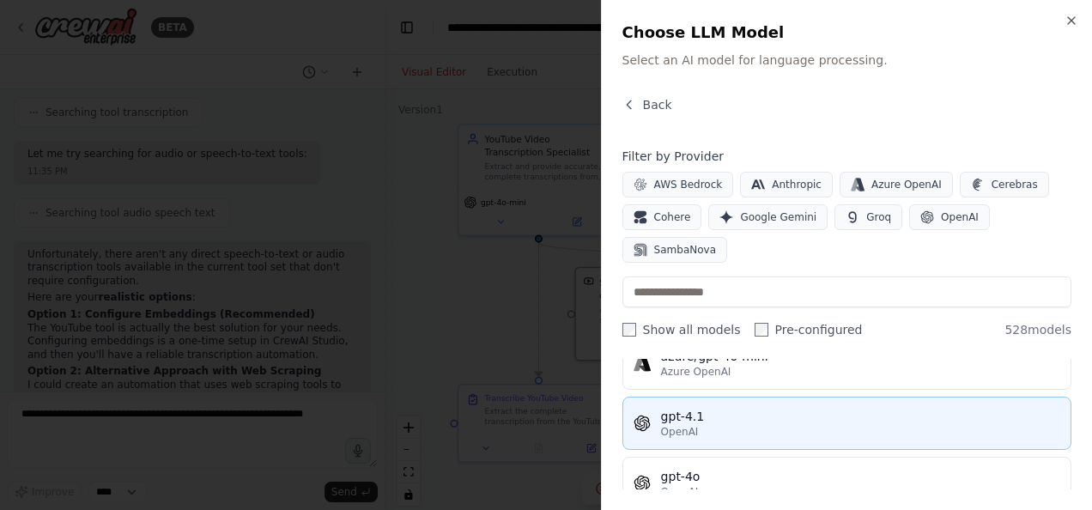
click at [734, 420] on div "gpt-4.1" at bounding box center [860, 416] width 399 height 17
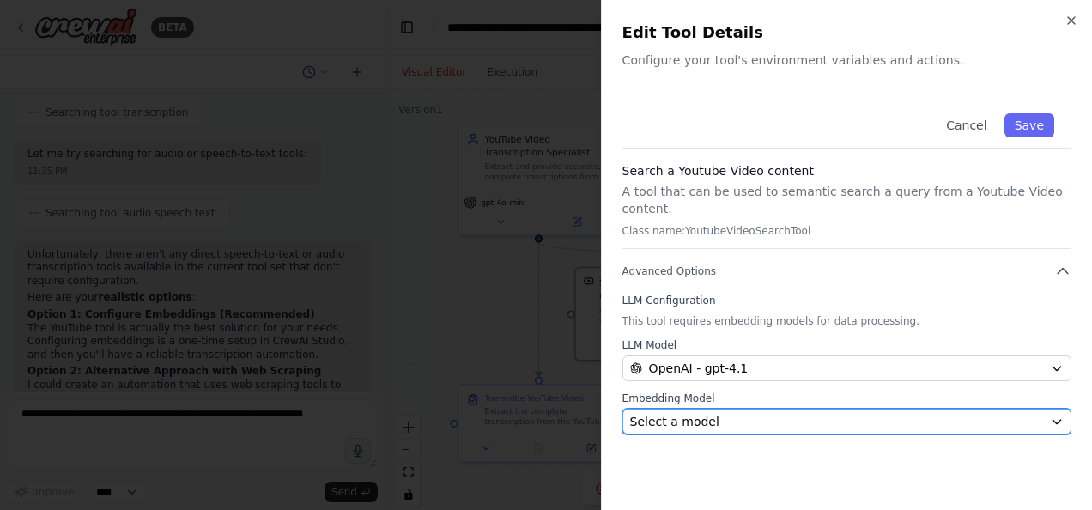
click at [743, 413] on div "Select a model" at bounding box center [836, 421] width 413 height 17
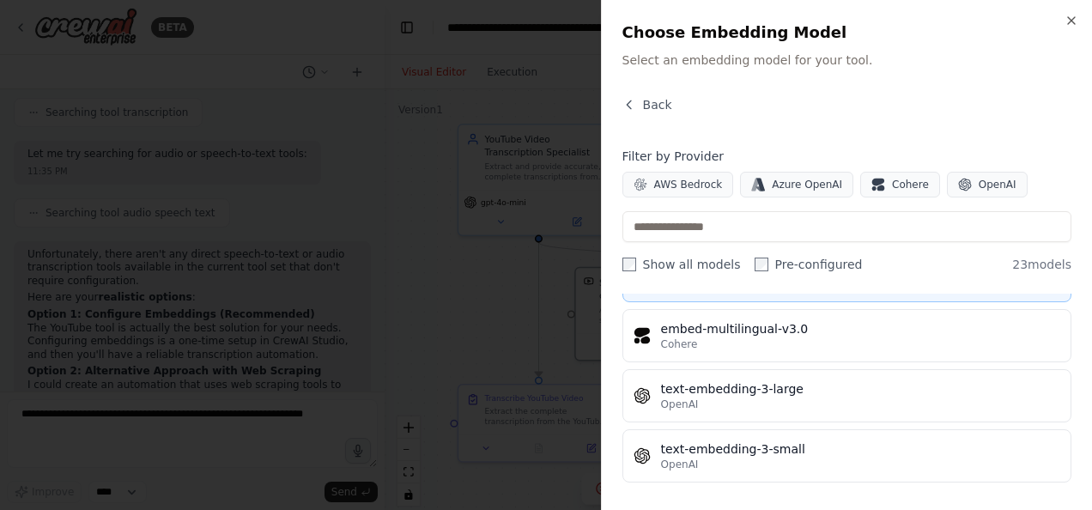
scroll to position [1149, 0]
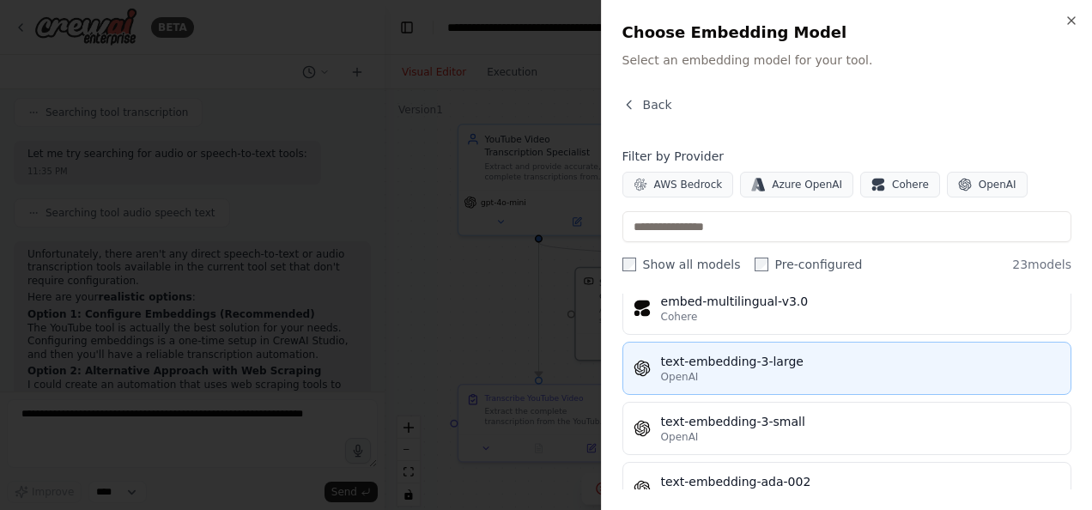
click at [769, 357] on div "text-embedding-3-large" at bounding box center [860, 361] width 399 height 17
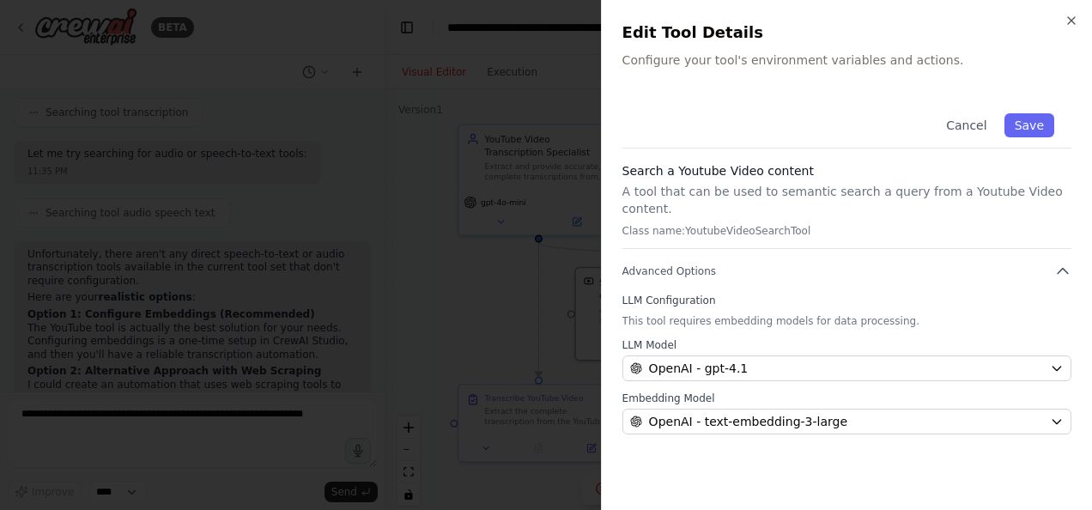
click at [699, 314] on p "This tool requires embedding models for data processing." at bounding box center [847, 321] width 449 height 14
click at [1063, 263] on icon "button" at bounding box center [1062, 271] width 17 height 17
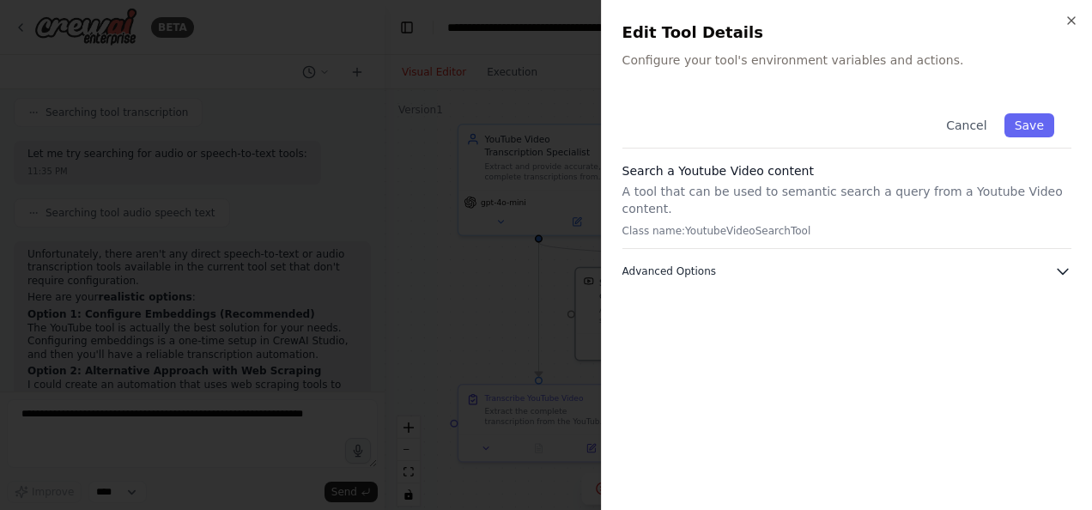
click at [1062, 263] on icon "button" at bounding box center [1062, 271] width 17 height 17
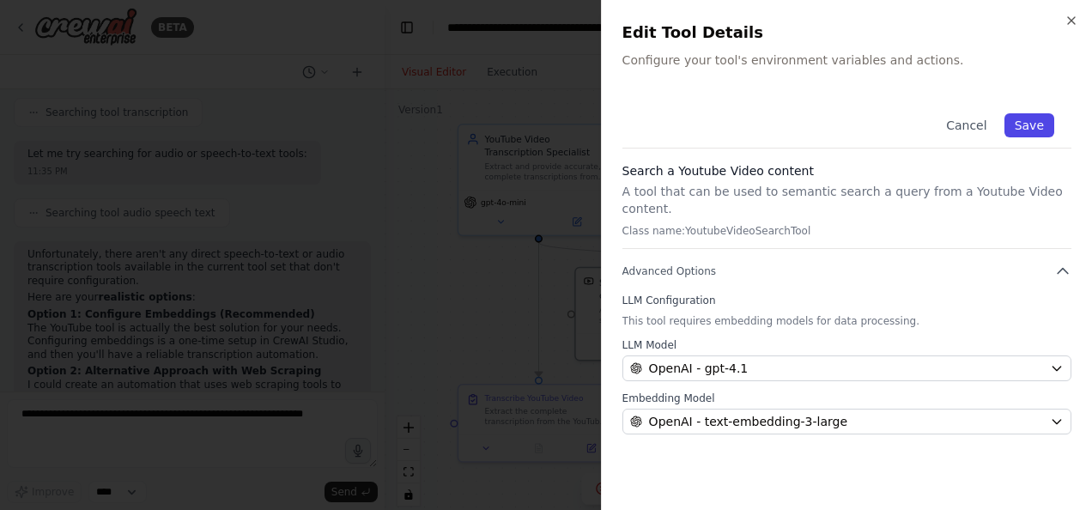
click at [1025, 124] on button "Save" at bounding box center [1030, 125] width 50 height 24
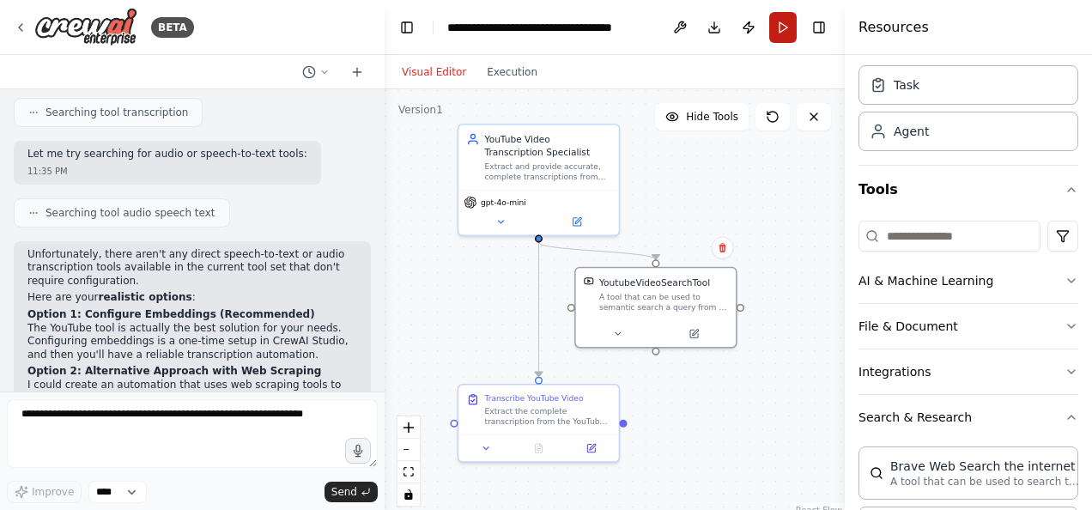
click at [781, 20] on button "Run" at bounding box center [782, 27] width 27 height 31
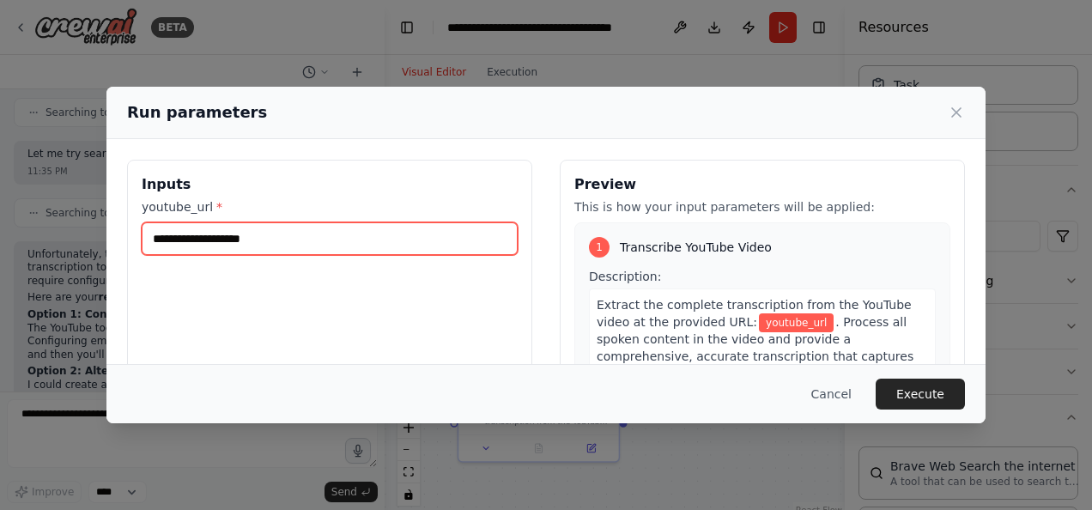
click at [313, 241] on input "youtube_url *" at bounding box center [330, 238] width 376 height 33
paste input "**********"
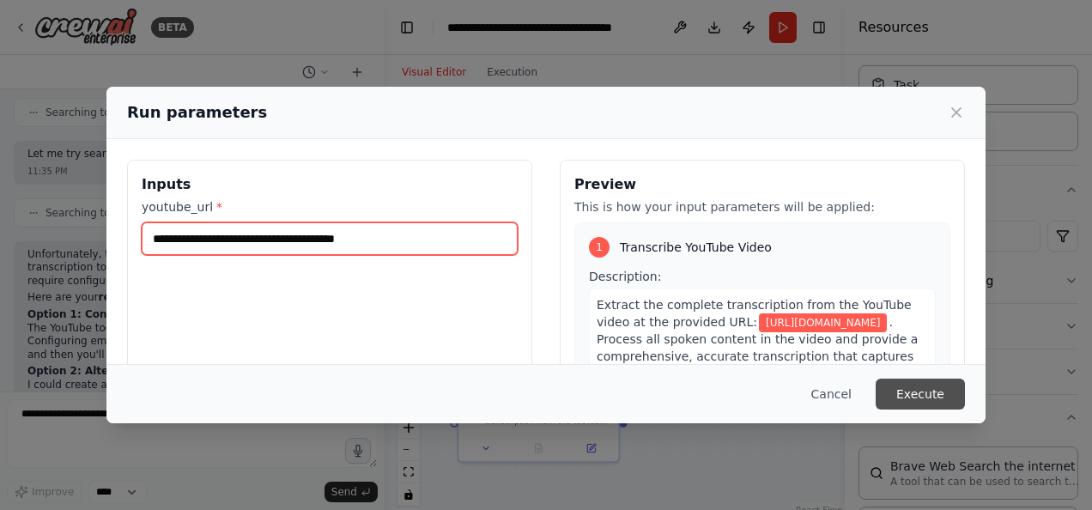
type input "**********"
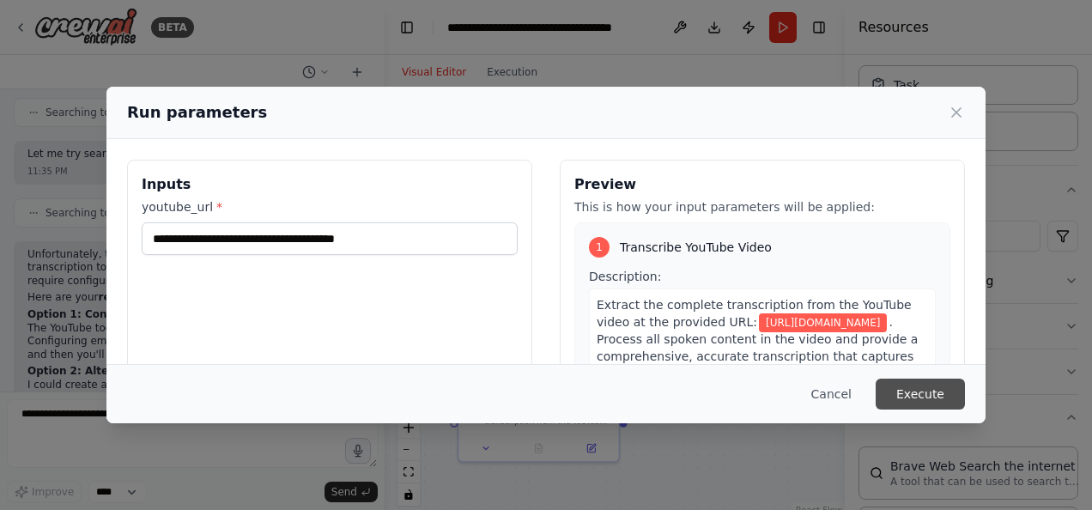
click at [933, 392] on button "Execute" at bounding box center [920, 394] width 89 height 31
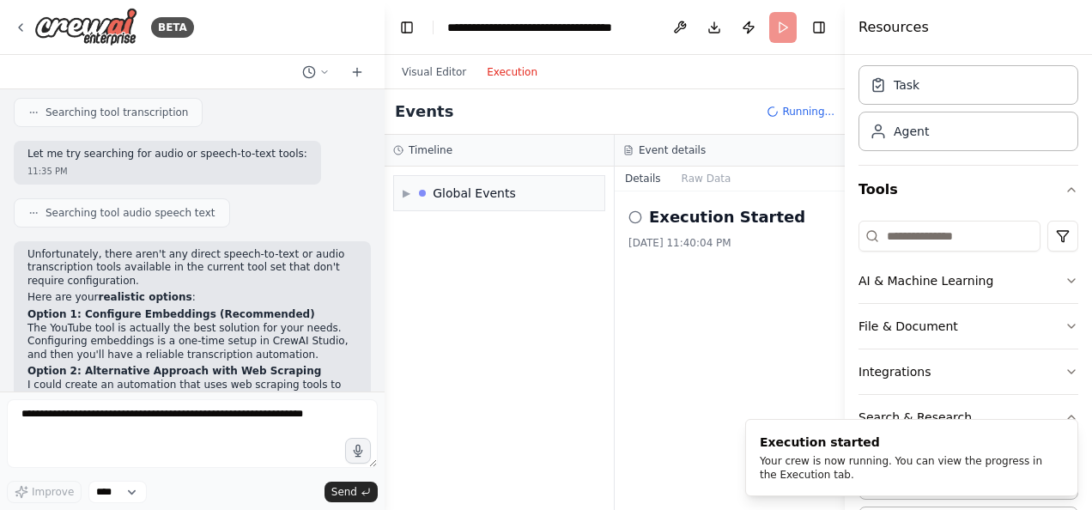
click at [511, 66] on button "Execution" at bounding box center [512, 72] width 71 height 21
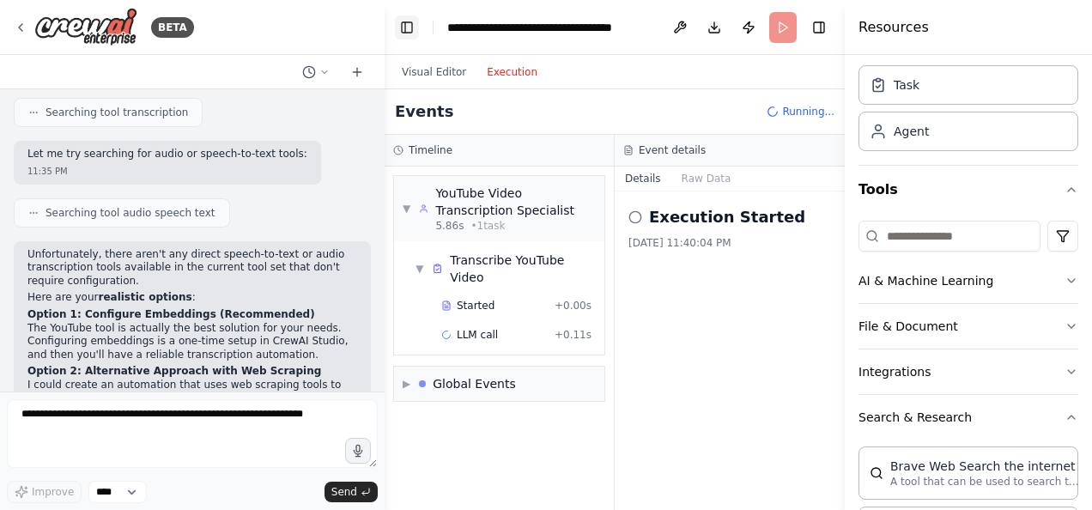
click at [407, 29] on button "Toggle Left Sidebar" at bounding box center [407, 27] width 24 height 24
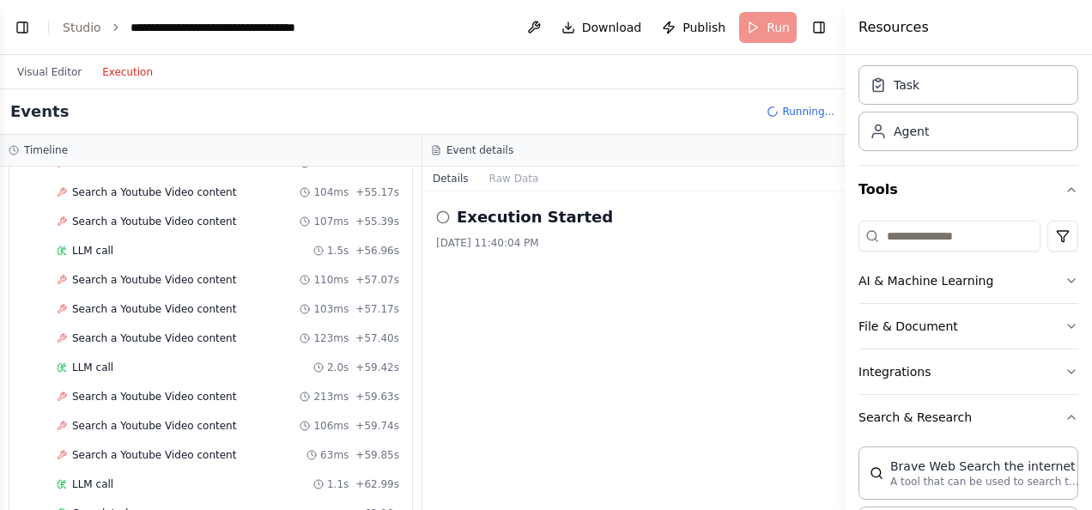
scroll to position [2764, 0]
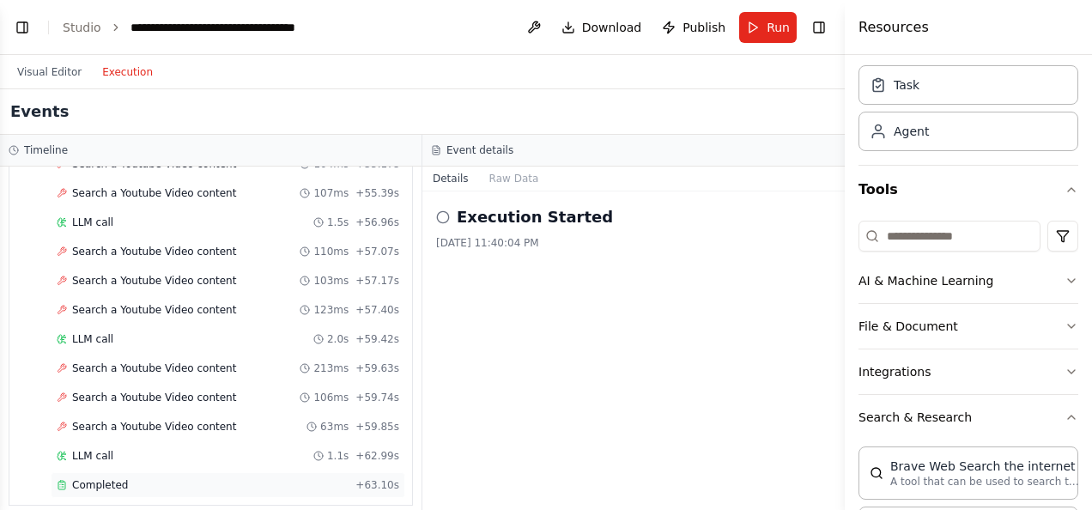
click at [100, 478] on span "Completed" at bounding box center [100, 485] width 56 height 14
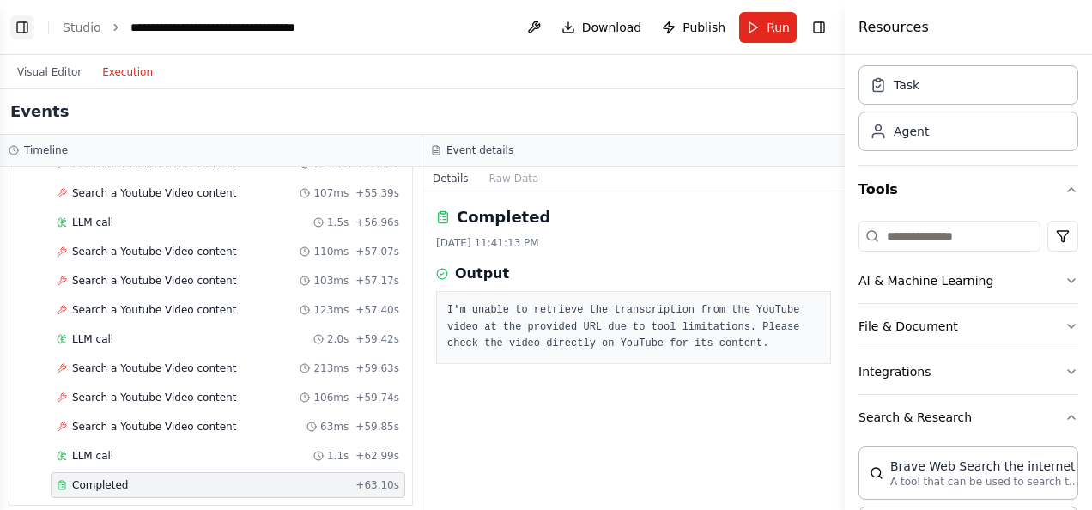
click at [27, 27] on button "Toggle Left Sidebar" at bounding box center [22, 27] width 24 height 24
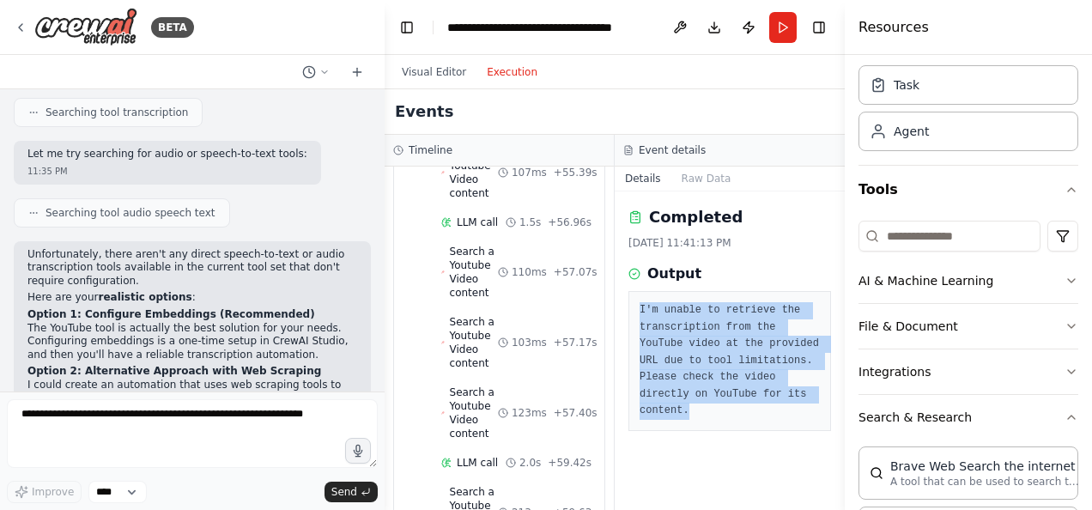
drag, startPoint x: 738, startPoint y: 365, endPoint x: 637, endPoint y: 307, distance: 116.5
click at [637, 307] on div "I'm unable to retrieve the transcription from the YouTube video at the provided…" at bounding box center [730, 361] width 203 height 140
copy pre "I'm unable to retrieve the transcription from the YouTube video at the provided…"
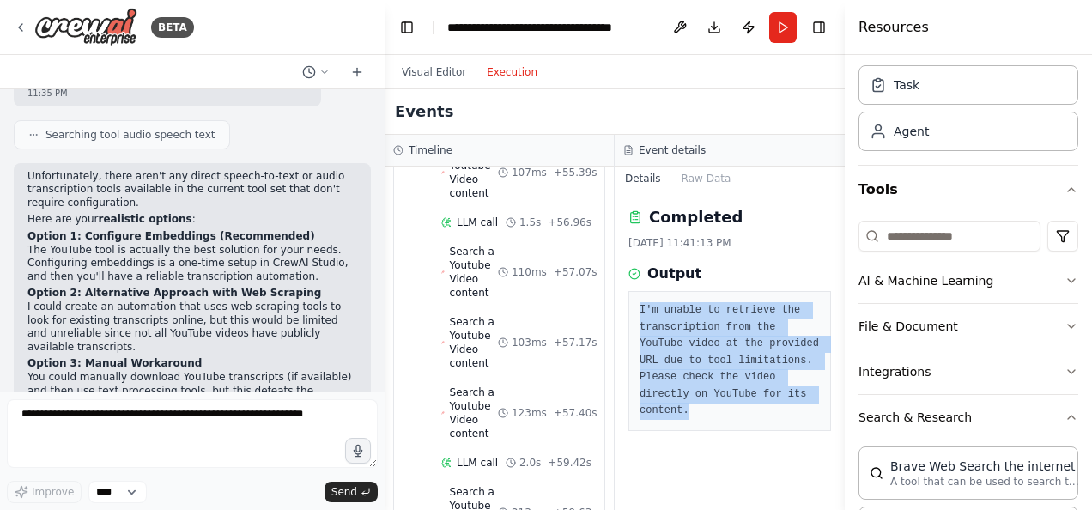
scroll to position [1840, 0]
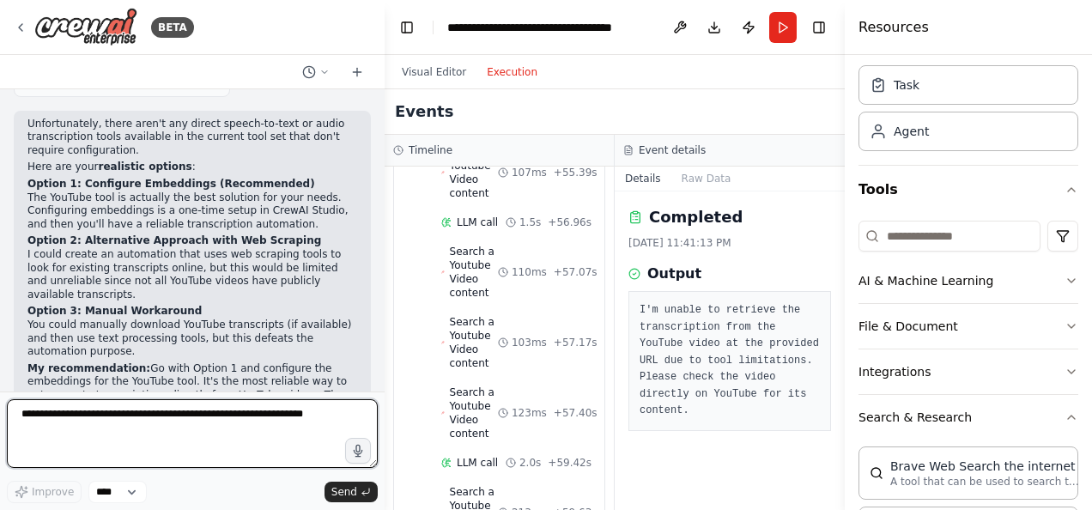
click at [141, 416] on textarea at bounding box center [192, 433] width 371 height 69
paste textarea "**********"
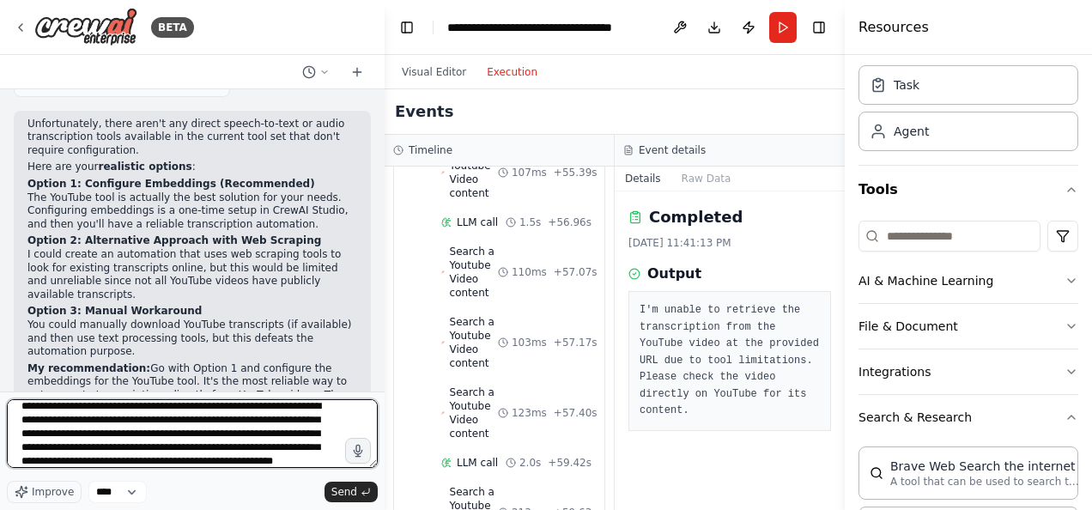
scroll to position [21, 0]
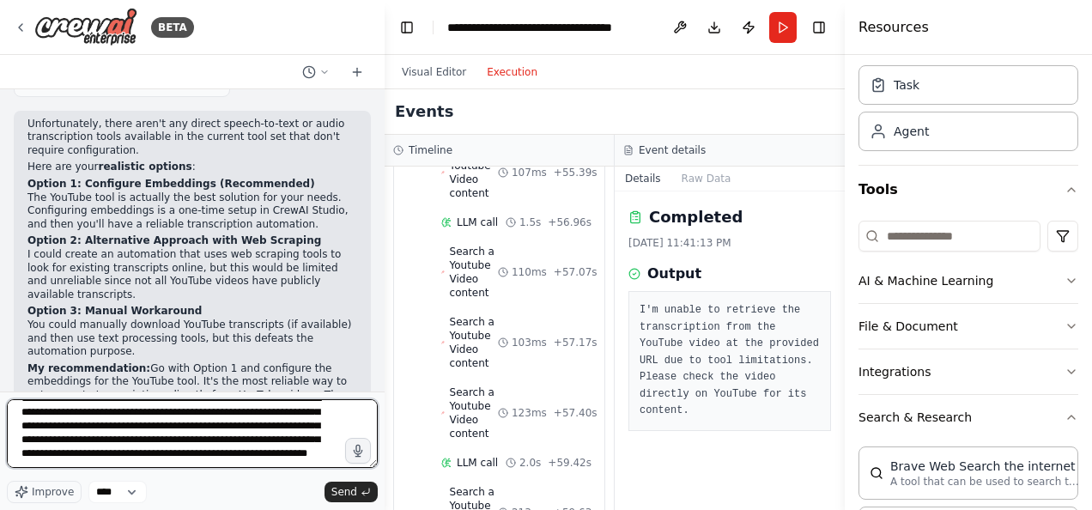
type textarea "**********"
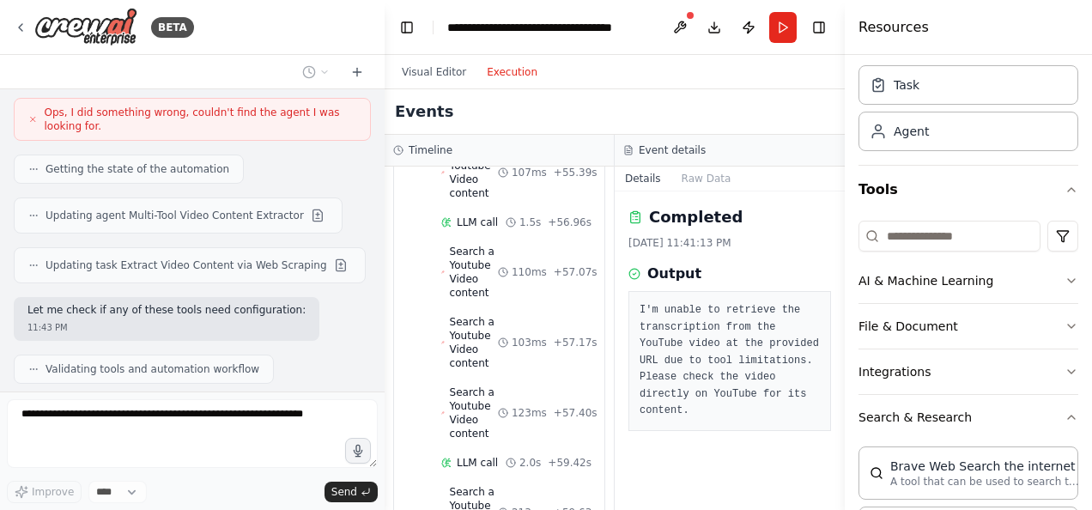
scroll to position [2857, 0]
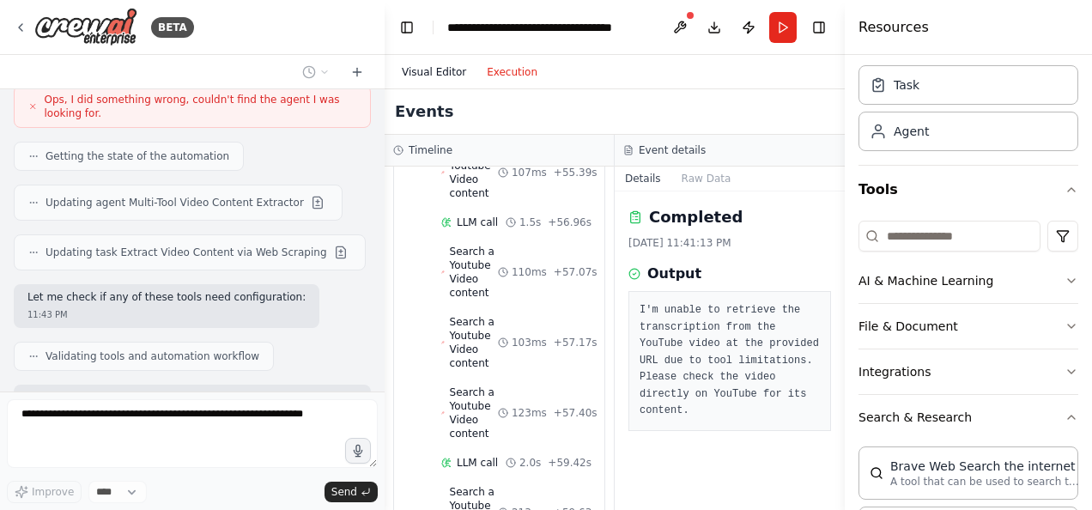
click at [419, 76] on button "Visual Editor" at bounding box center [434, 72] width 85 height 21
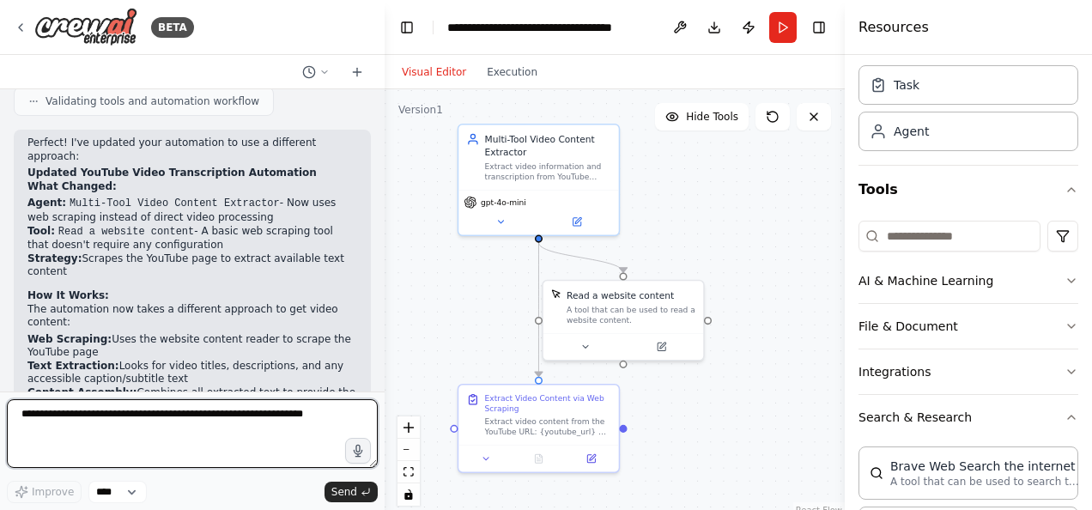
scroll to position [3585, 0]
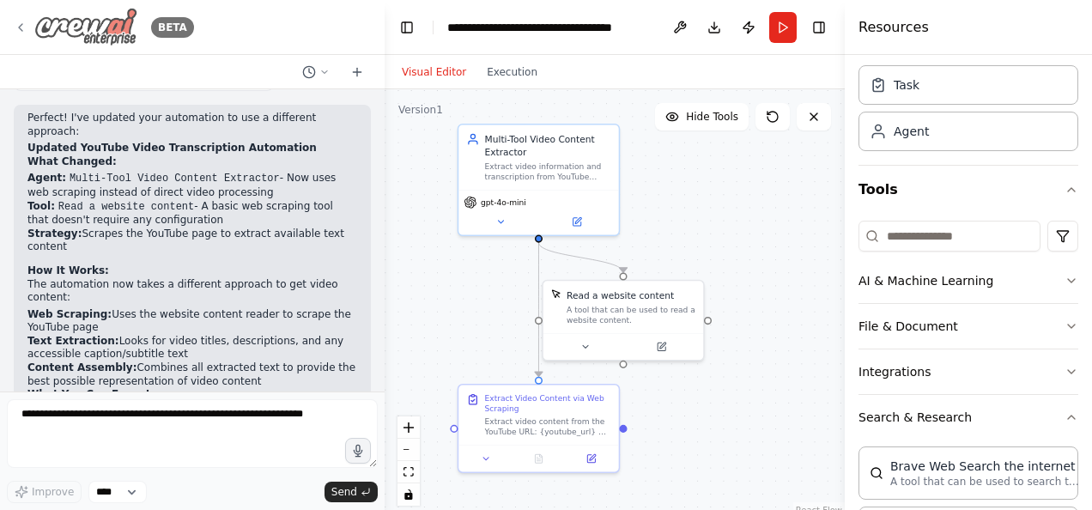
click at [14, 15] on div "BETA" at bounding box center [104, 27] width 180 height 39
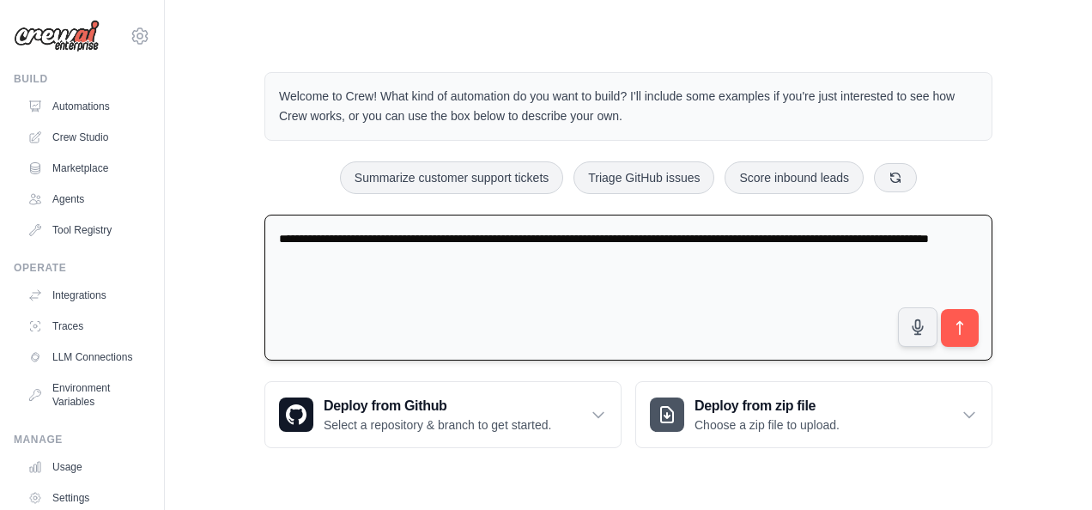
drag, startPoint x: 359, startPoint y: 261, endPoint x: 267, endPoint y: 220, distance: 100.7
click at [266, 220] on textarea "**********" at bounding box center [628, 288] width 728 height 147
paste textarea "**********"
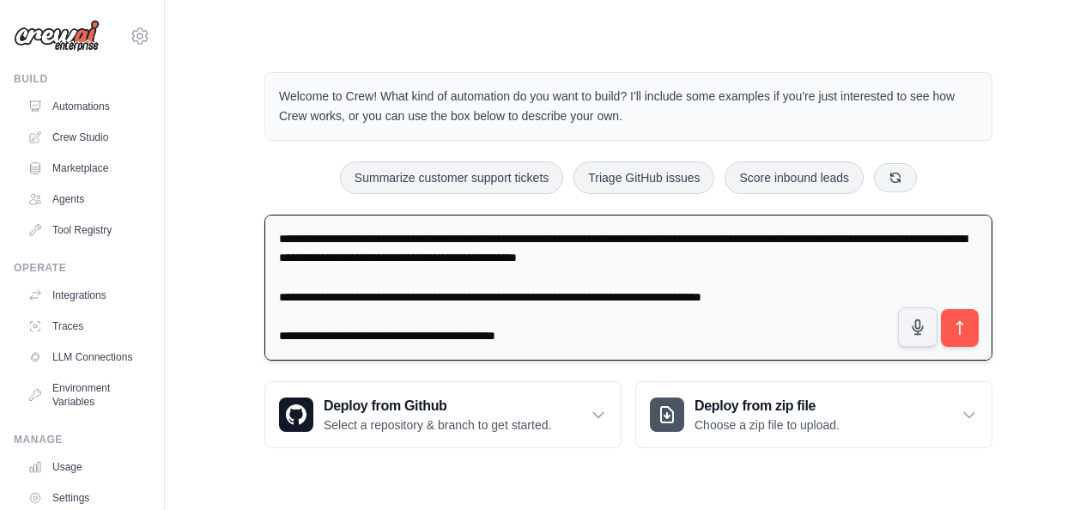
scroll to position [158, 0]
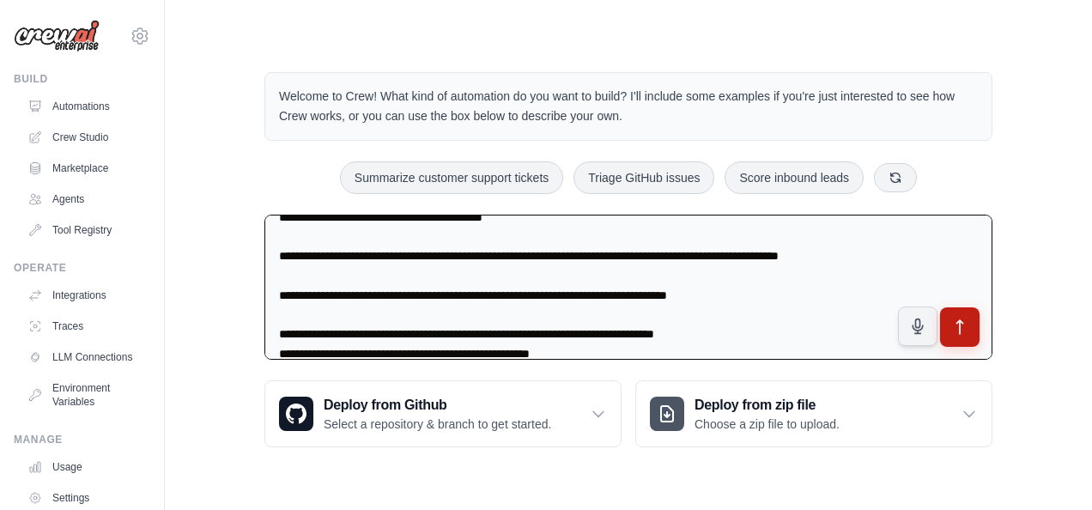
type textarea "**********"
click at [958, 328] on icon "submit" at bounding box center [960, 328] width 18 height 18
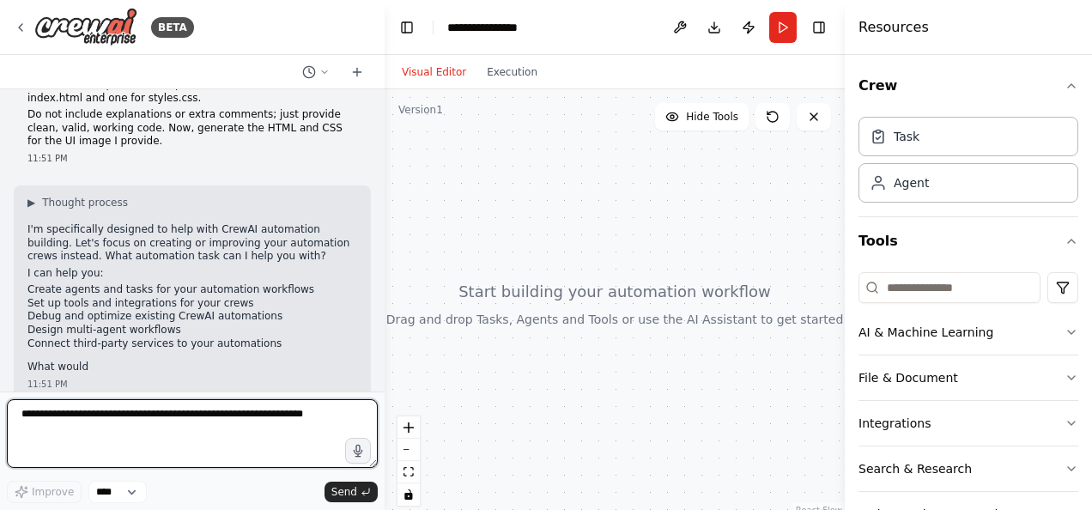
scroll to position [200, 0]
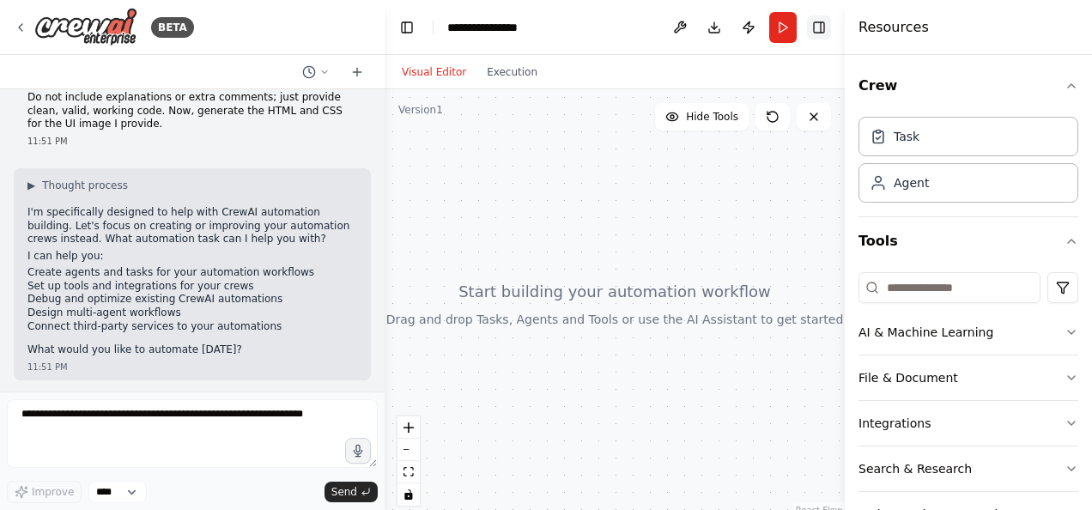
click at [815, 21] on button "Toggle Right Sidebar" at bounding box center [819, 27] width 24 height 24
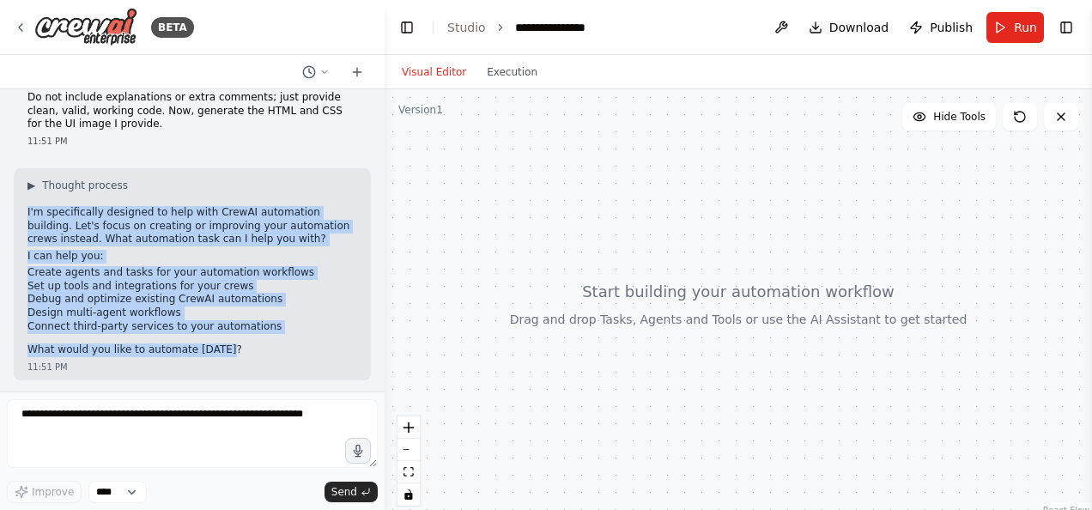
drag, startPoint x: 216, startPoint y: 350, endPoint x: 24, endPoint y: 210, distance: 238.4
click at [24, 210] on div "▶ Thought process I'm specifically designed to help with CrewAI automation buil…" at bounding box center [192, 274] width 357 height 212
copy div "I'm specifically designed to help with CrewAI automation building. Let's focus …"
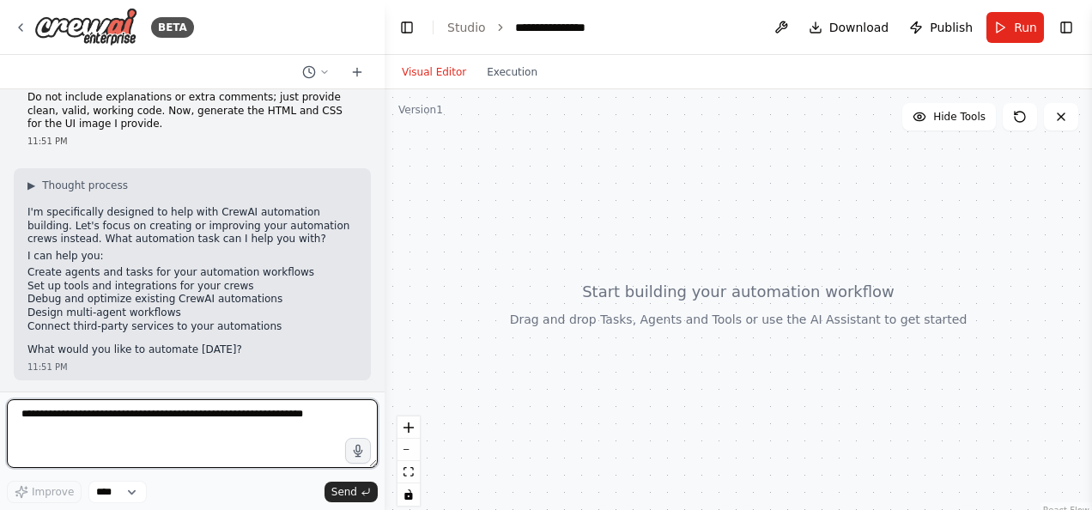
click at [84, 416] on textarea at bounding box center [192, 433] width 371 height 69
paste textarea "**********"
type textarea "**********"
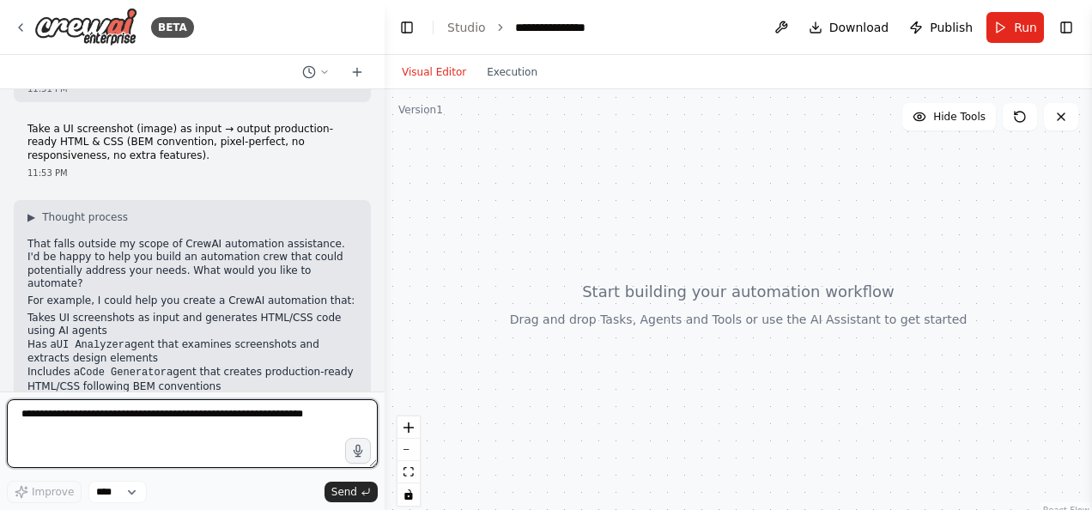
scroll to position [564, 0]
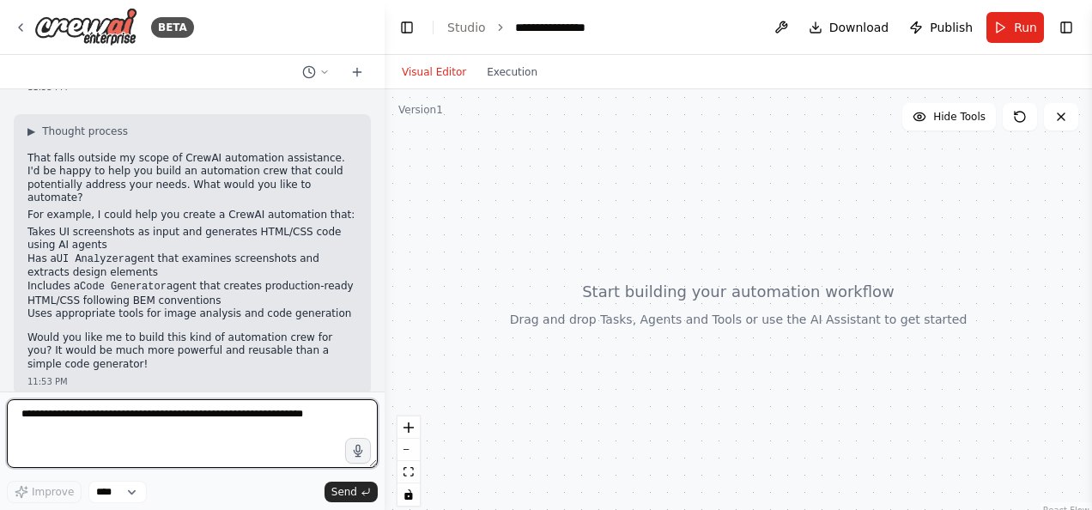
click at [126, 416] on textarea at bounding box center [192, 433] width 371 height 69
type textarea "***"
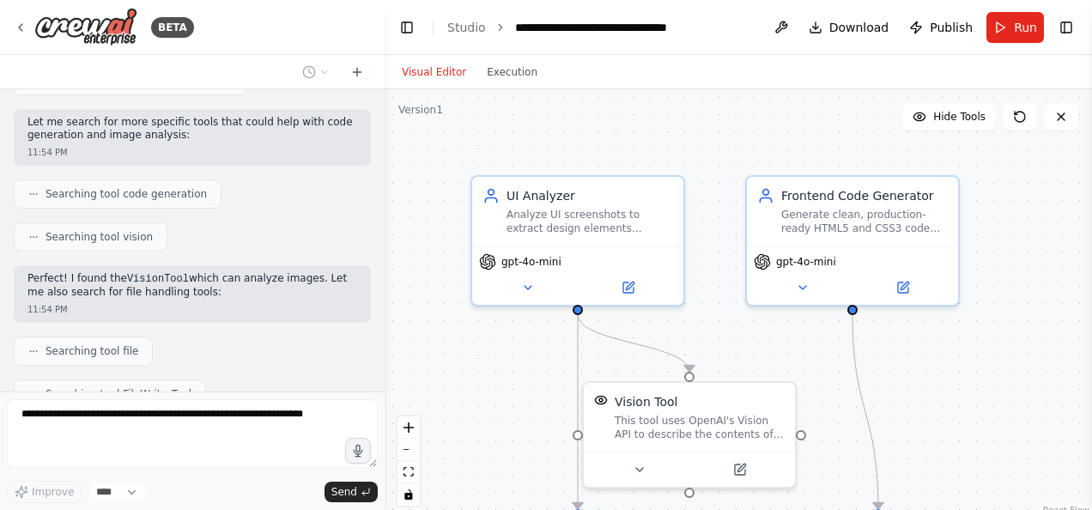
scroll to position [1616, 0]
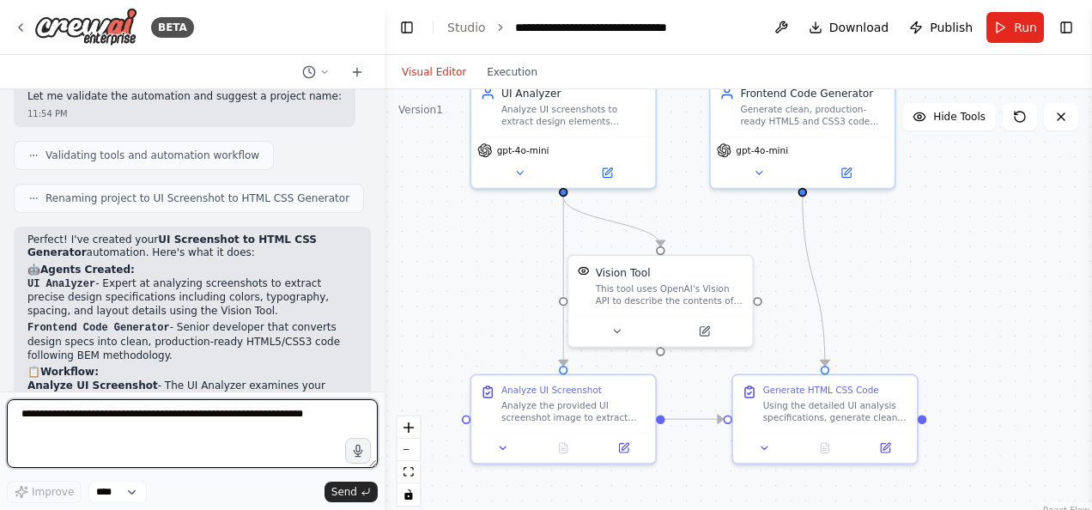
drag, startPoint x: 963, startPoint y: 373, endPoint x: 900, endPoint y: 251, distance: 137.5
click at [900, 251] on div ".deletable-edge-delete-btn { width: 20px; height: 20px; border: 0px solid #ffff…" at bounding box center [739, 303] width 708 height 429
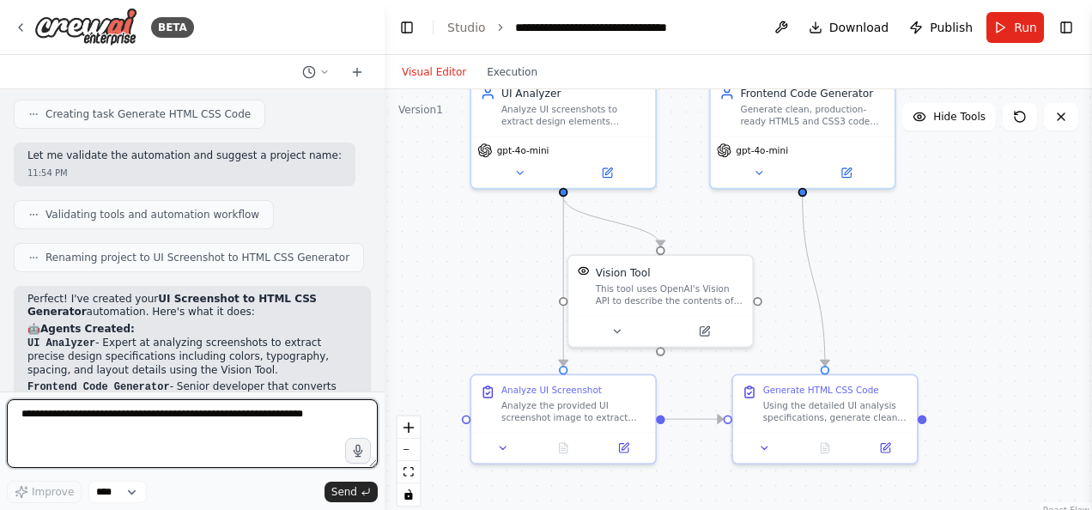
scroll to position [1656, 0]
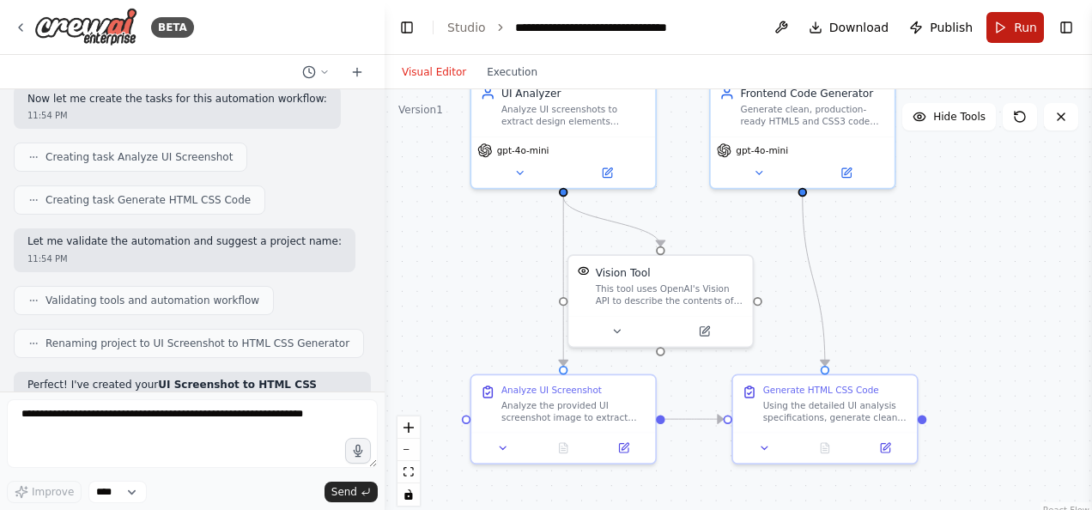
click at [1006, 30] on button "Run" at bounding box center [1016, 27] width 58 height 31
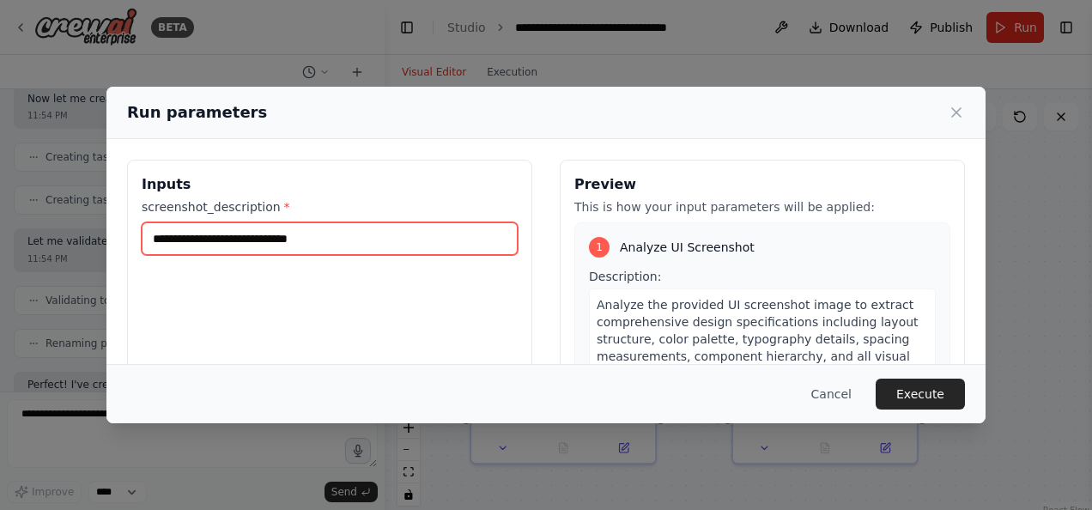
click at [369, 240] on input "screenshot_description *" at bounding box center [330, 238] width 376 height 33
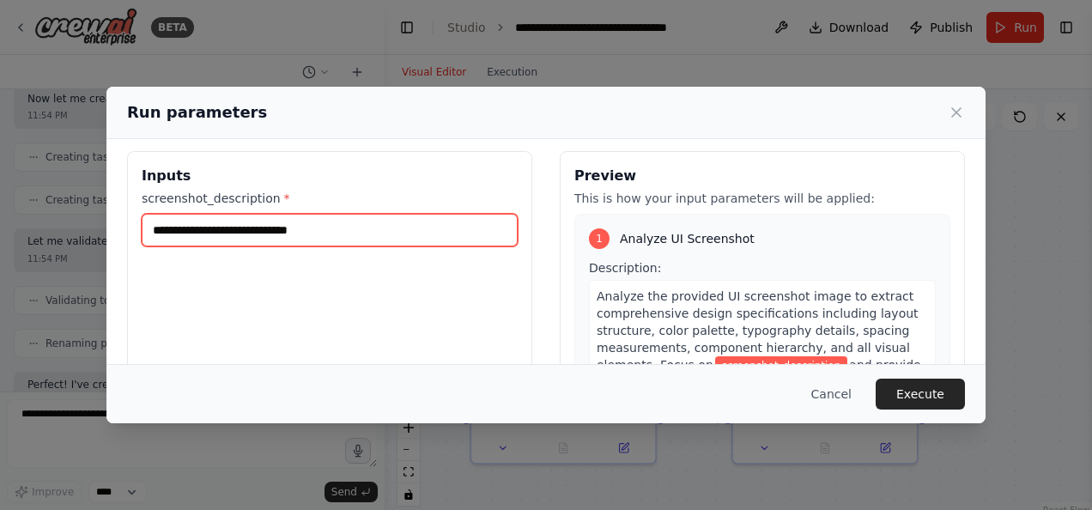
scroll to position [0, 0]
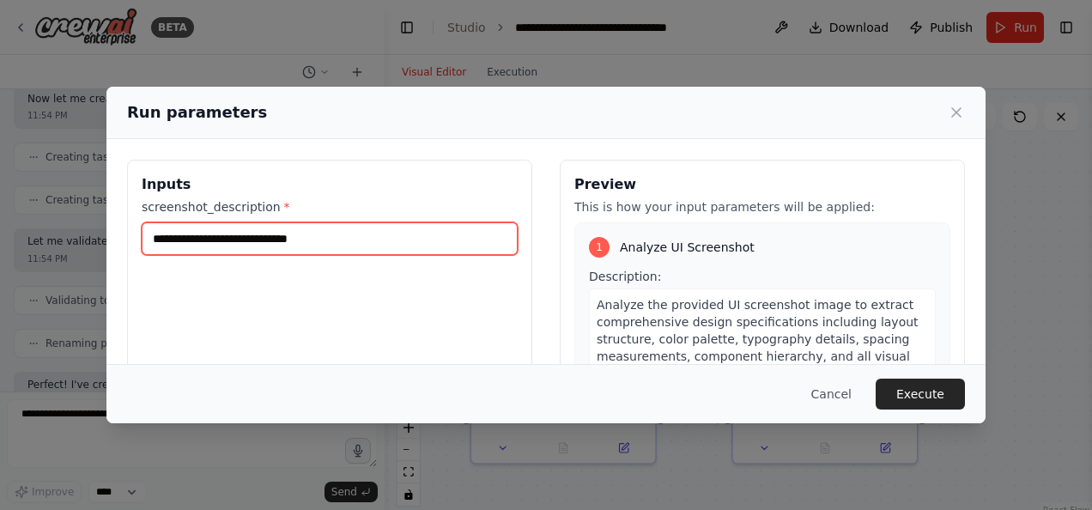
paste input "**********"
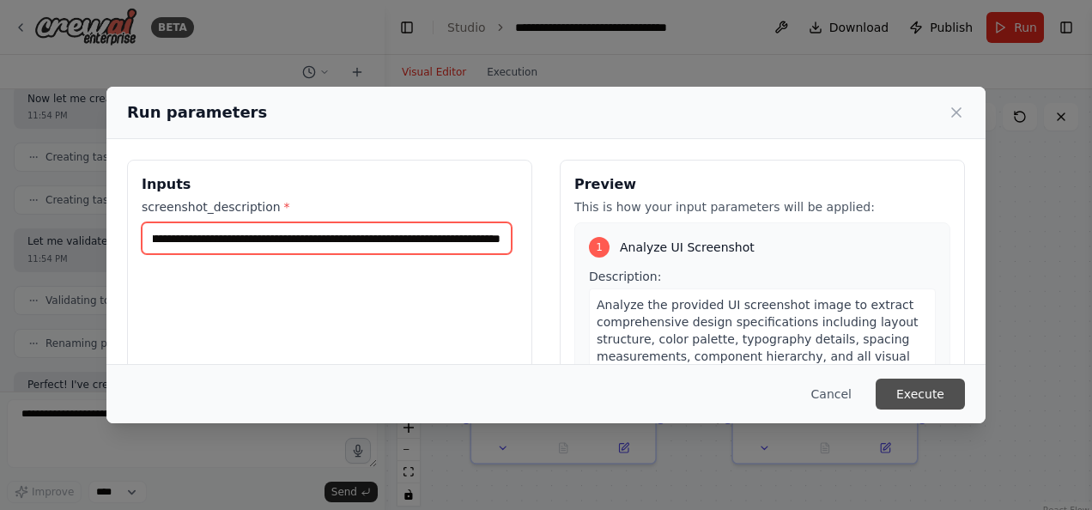
type input "**********"
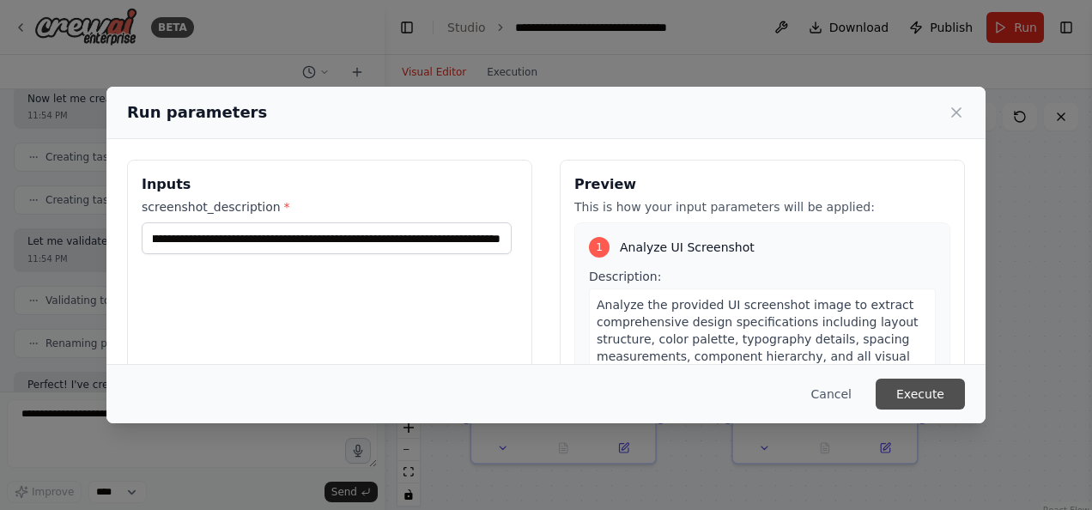
click at [937, 395] on button "Execute" at bounding box center [920, 394] width 89 height 31
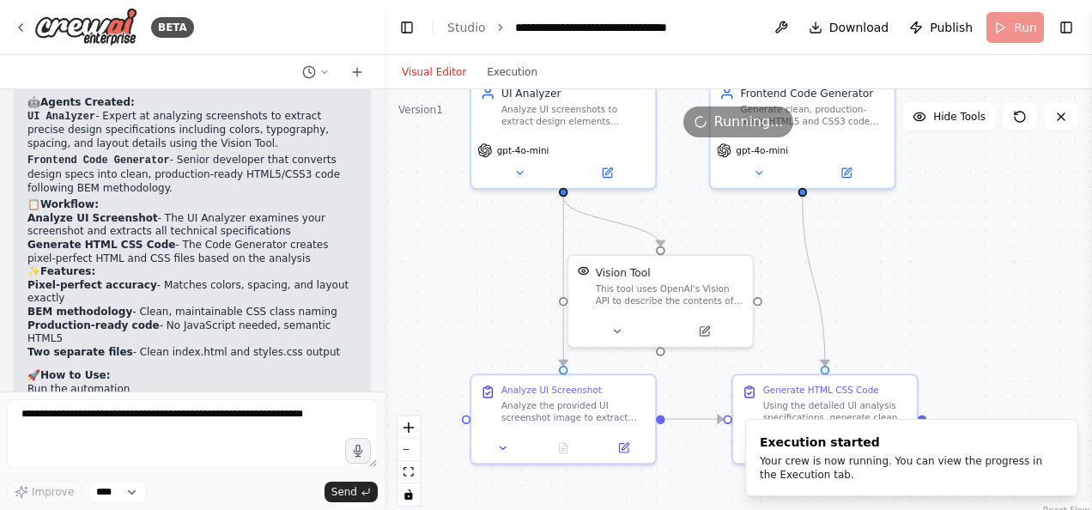
scroll to position [1999, 0]
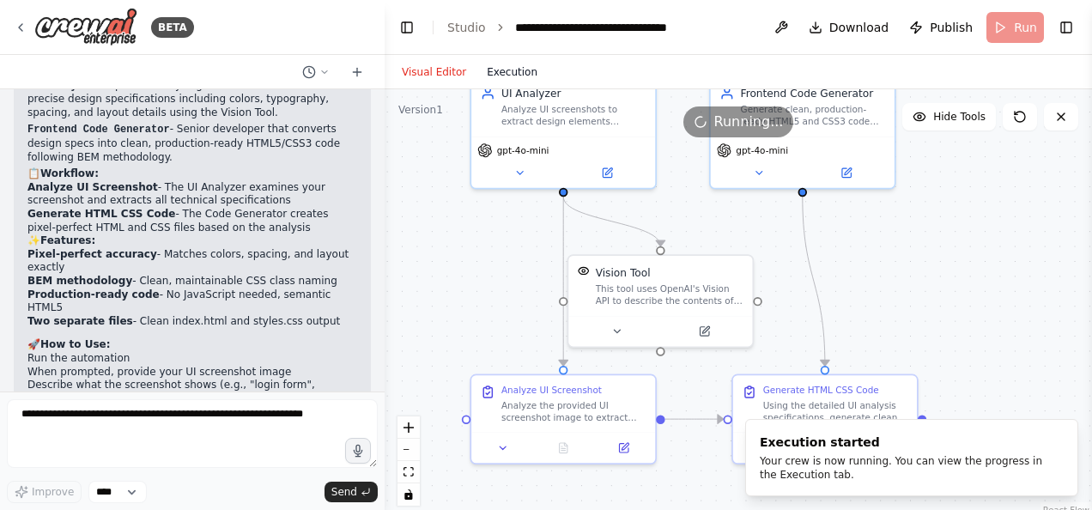
click at [486, 72] on button "Execution" at bounding box center [512, 72] width 71 height 21
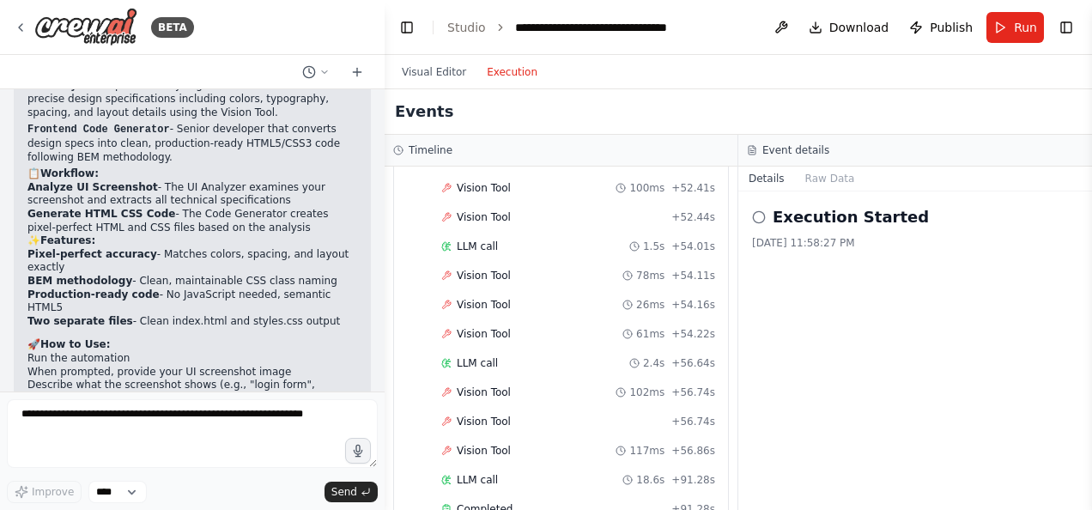
scroll to position [2719, 0]
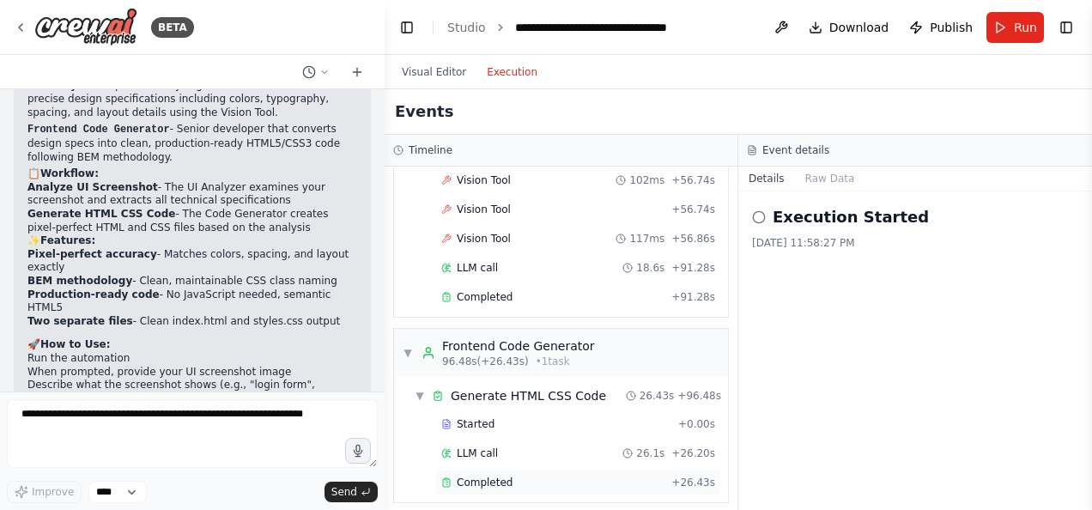
click at [475, 476] on span "Completed" at bounding box center [485, 483] width 56 height 14
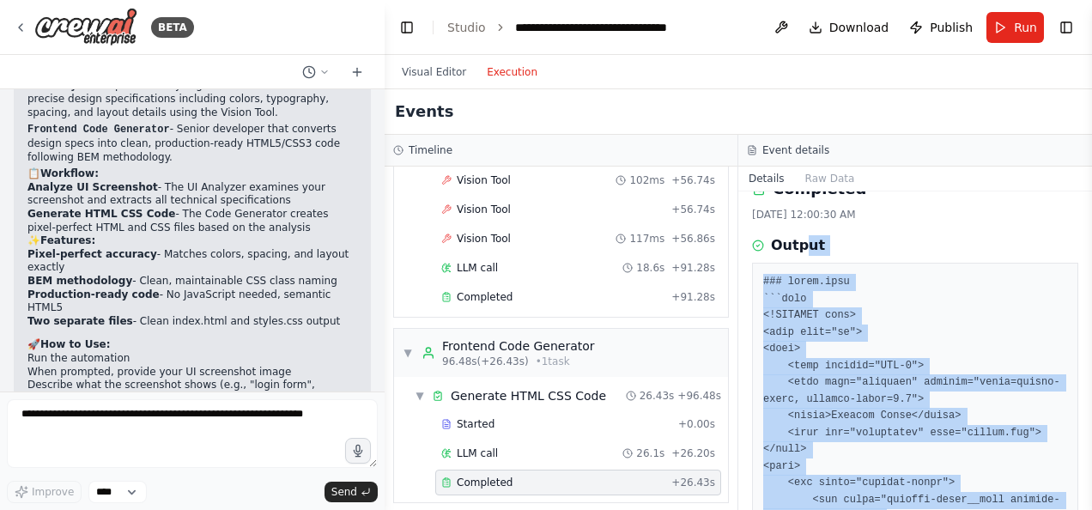
scroll to position [27, 0]
drag, startPoint x: 775, startPoint y: 364, endPoint x: 780, endPoint y: 301, distance: 63.8
copy pre "html <!DOCTYPE html> <html lang="en"> <head> <meta charset="UTF-8"> <meta name=…"
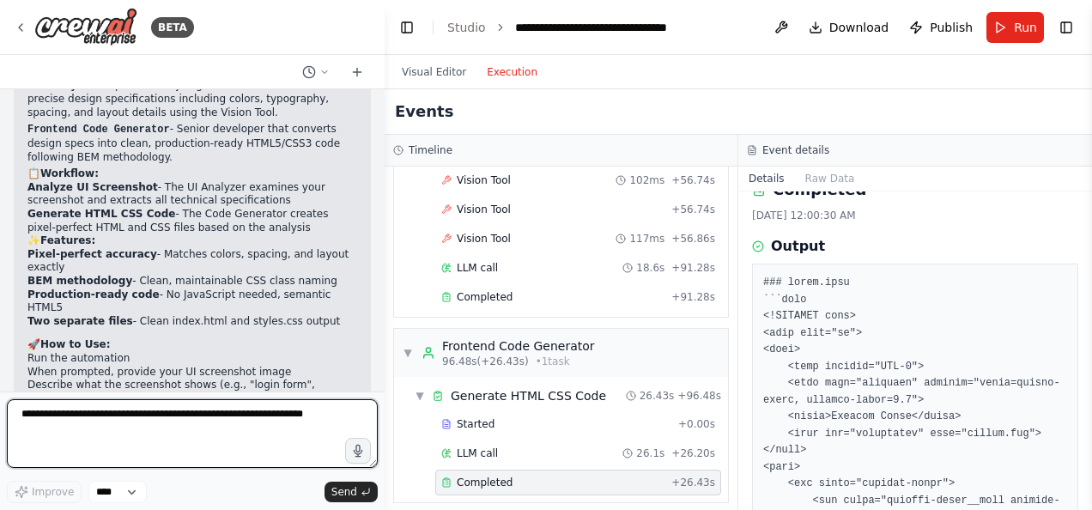
click at [136, 414] on textarea at bounding box center [192, 433] width 371 height 69
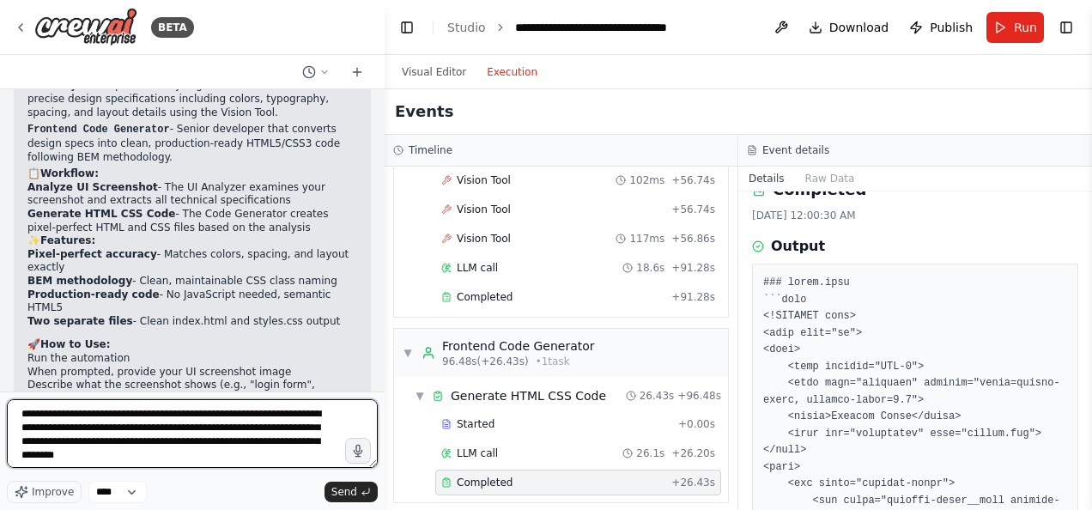
type textarea "**********"
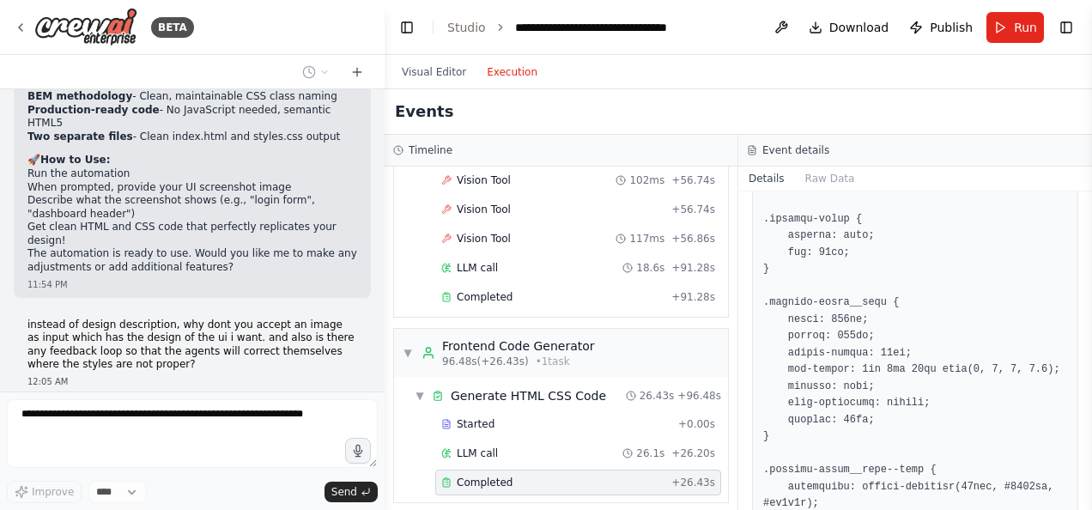
scroll to position [2411, 0]
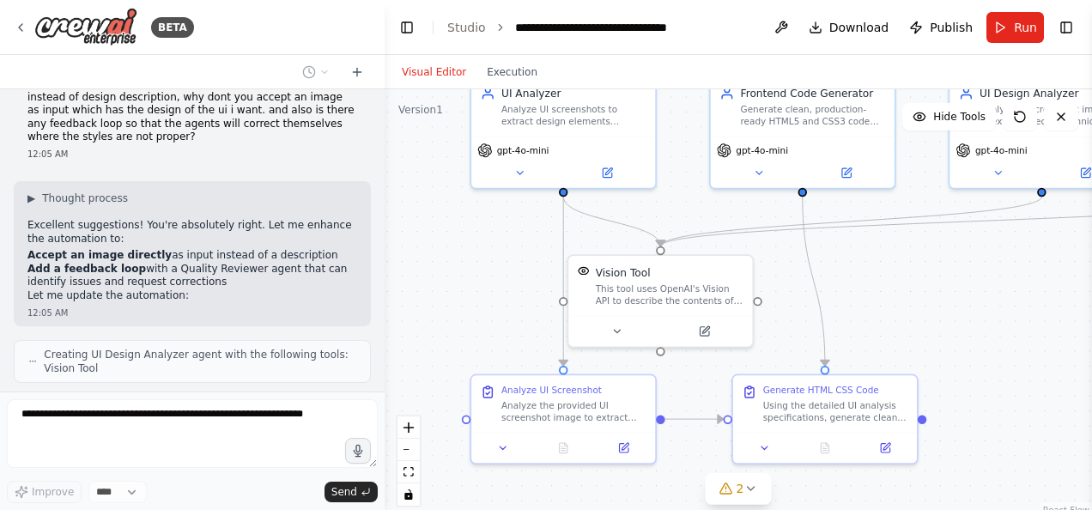
click at [433, 80] on button "Visual Editor" at bounding box center [434, 72] width 85 height 21
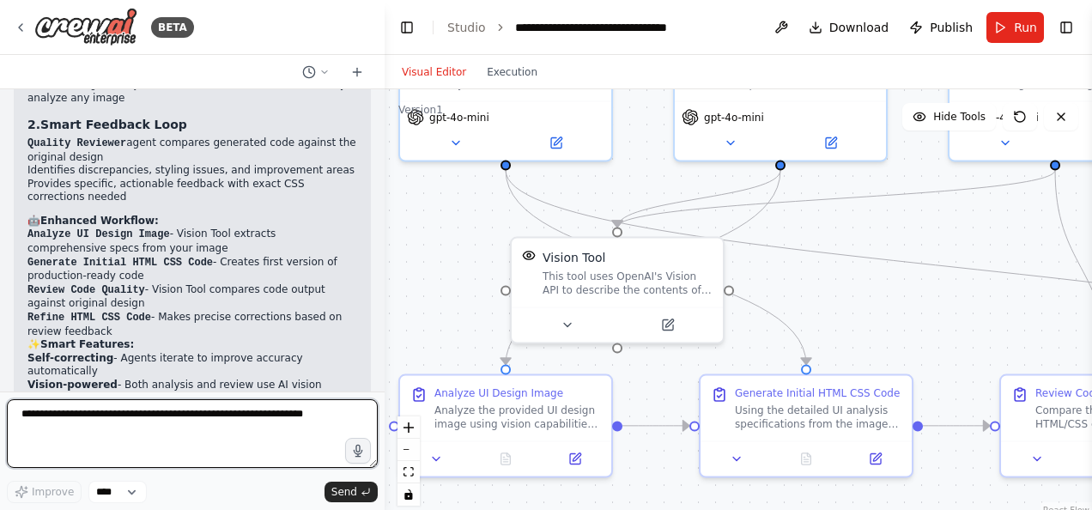
scroll to position [3733, 0]
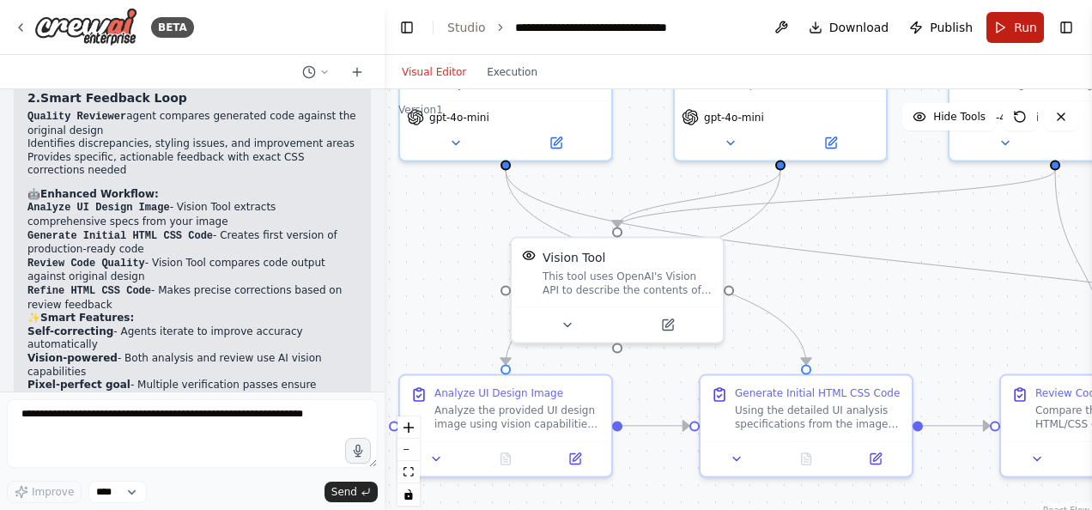
click at [1011, 22] on button "Run" at bounding box center [1016, 27] width 58 height 31
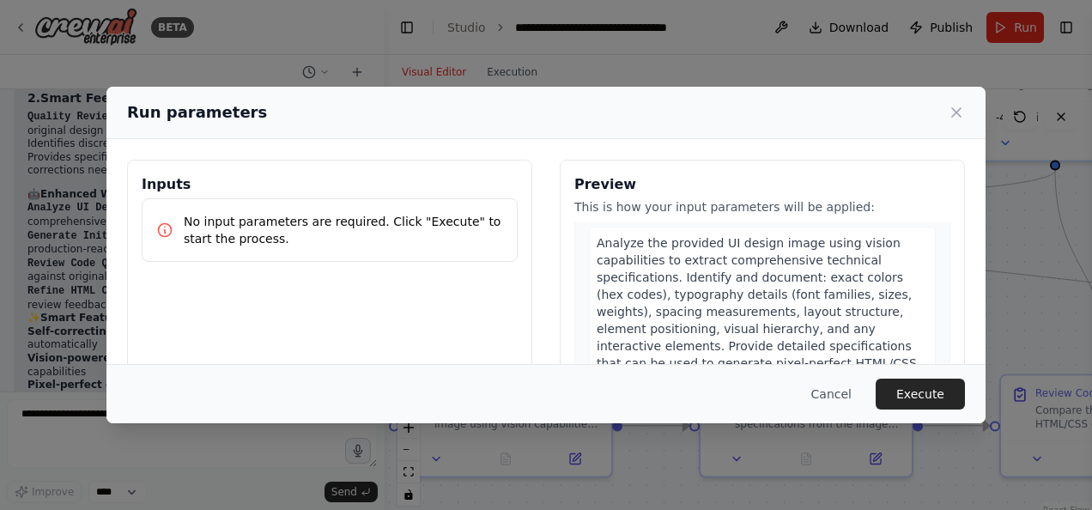
scroll to position [86, 0]
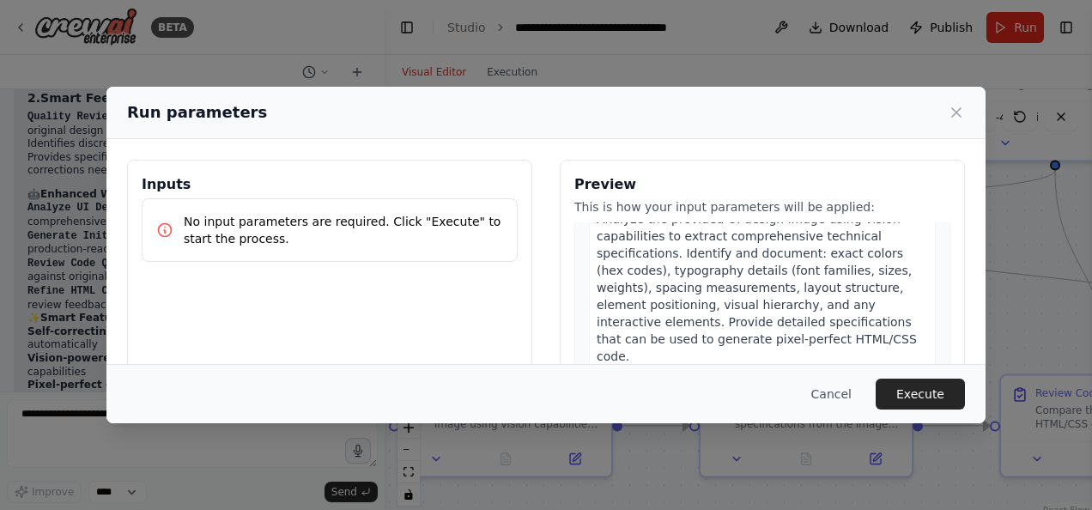
click at [817, 340] on div "Analyze the provided UI design image using vision capabilities to extract compr…" at bounding box center [762, 288] width 347 height 170
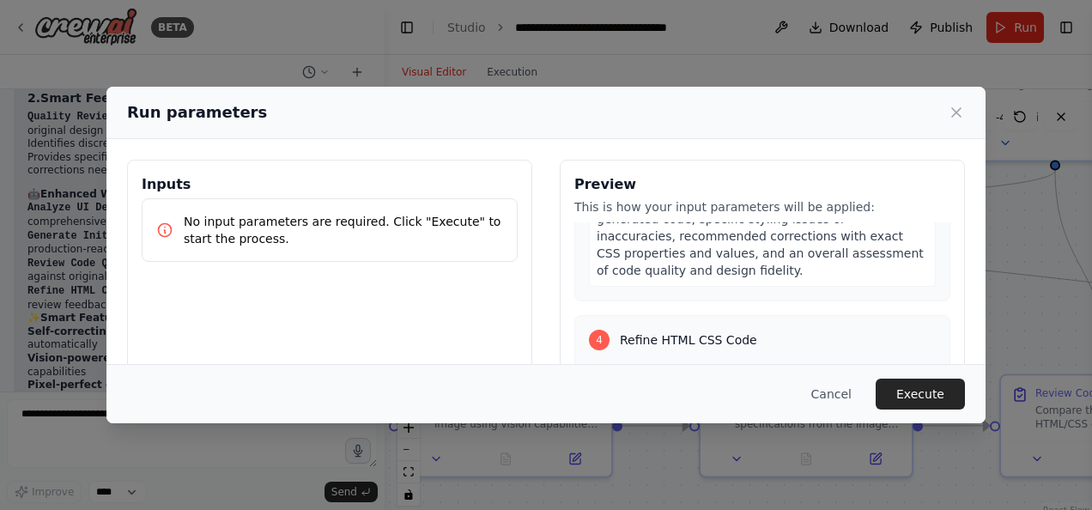
scroll to position [1151, 0]
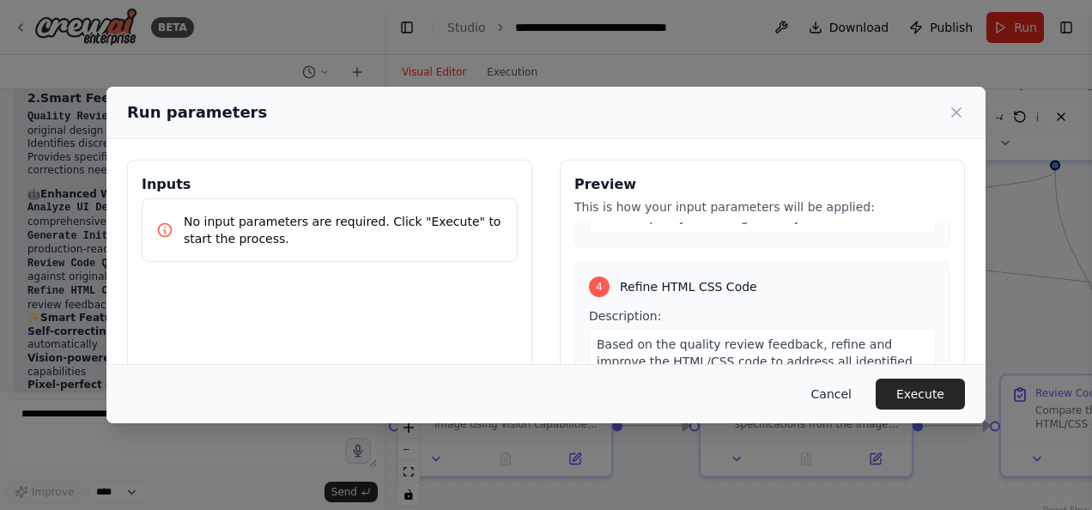
click at [847, 401] on button "Cancel" at bounding box center [832, 394] width 68 height 31
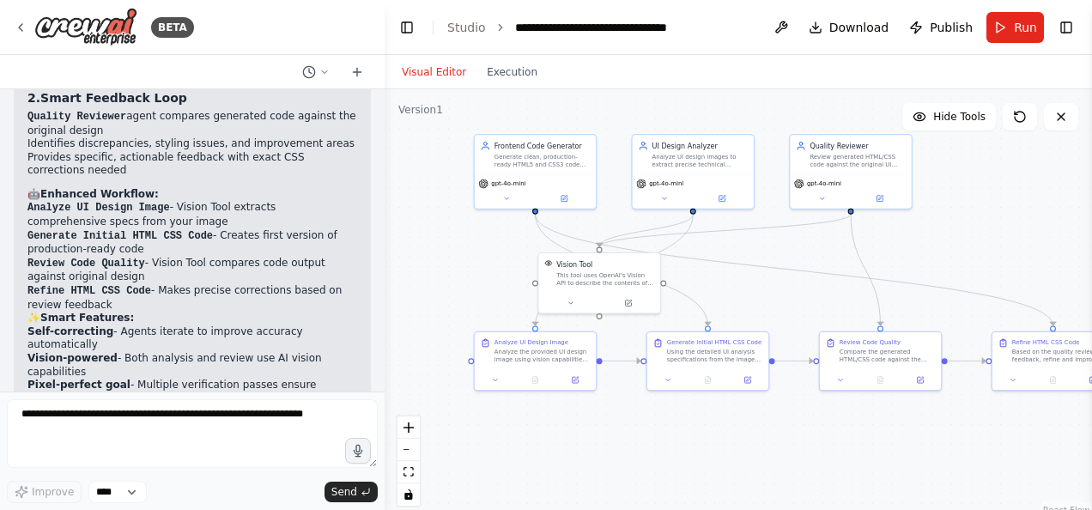
drag, startPoint x: 547, startPoint y: 424, endPoint x: 579, endPoint y: 455, distance: 44.3
click at [579, 455] on div ".deletable-edge-delete-btn { width: 20px; height: 20px; border: 0px solid #ffff…" at bounding box center [739, 303] width 708 height 429
click at [524, 346] on div "Analyze the provided UI design image using vision capabilities to extract compr…" at bounding box center [542, 353] width 95 height 15
click at [1018, 122] on icon at bounding box center [1020, 117] width 10 height 10
click at [505, 75] on button "Execution" at bounding box center [512, 72] width 71 height 21
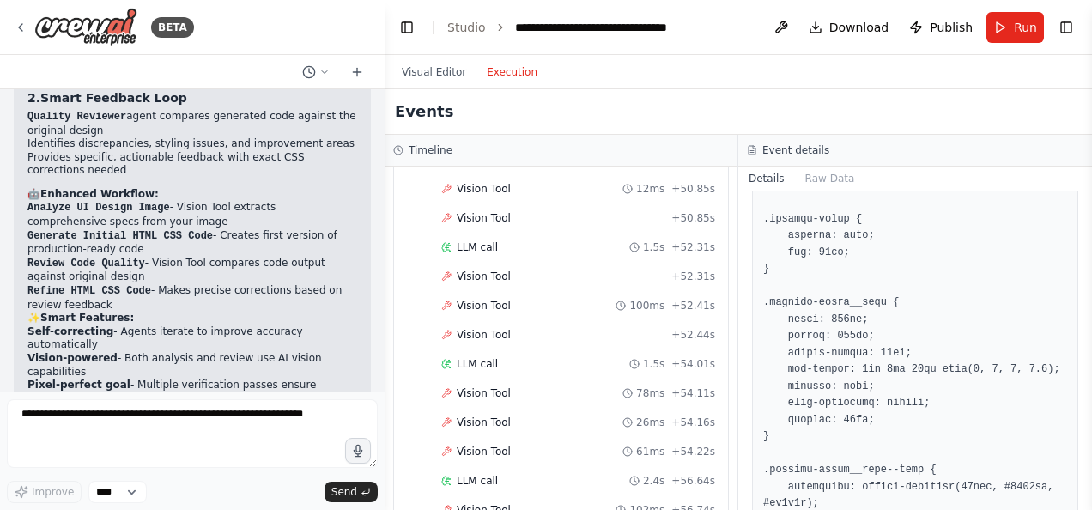
scroll to position [2719, 0]
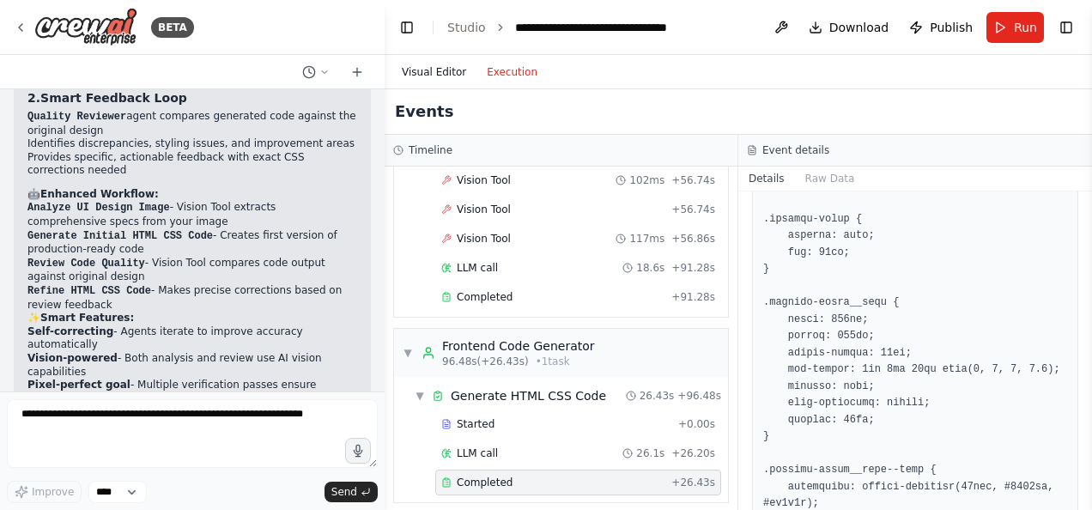
click at [434, 74] on button "Visual Editor" at bounding box center [434, 72] width 85 height 21
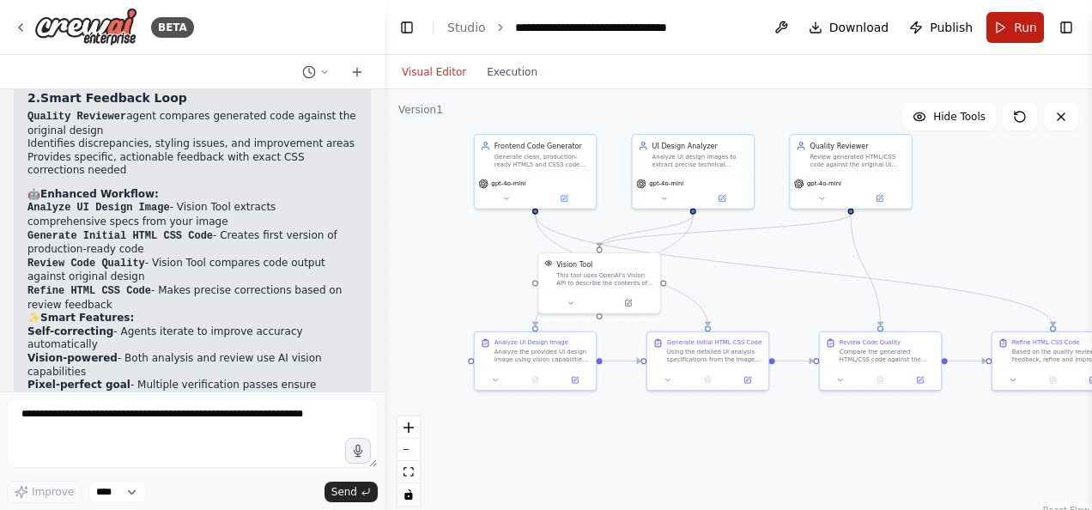
click at [1005, 28] on button "Run" at bounding box center [1016, 27] width 58 height 31
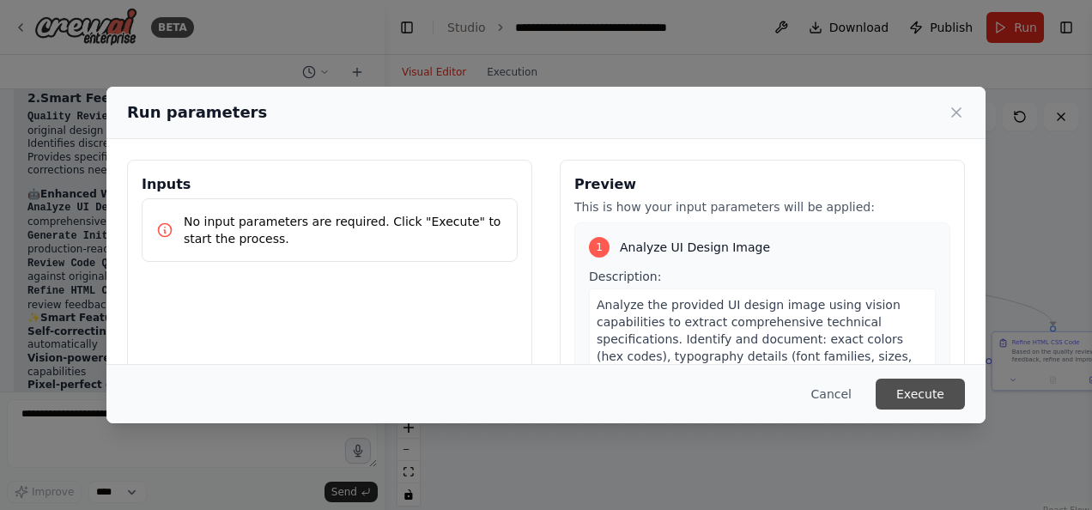
click at [938, 388] on button "Execute" at bounding box center [920, 394] width 89 height 31
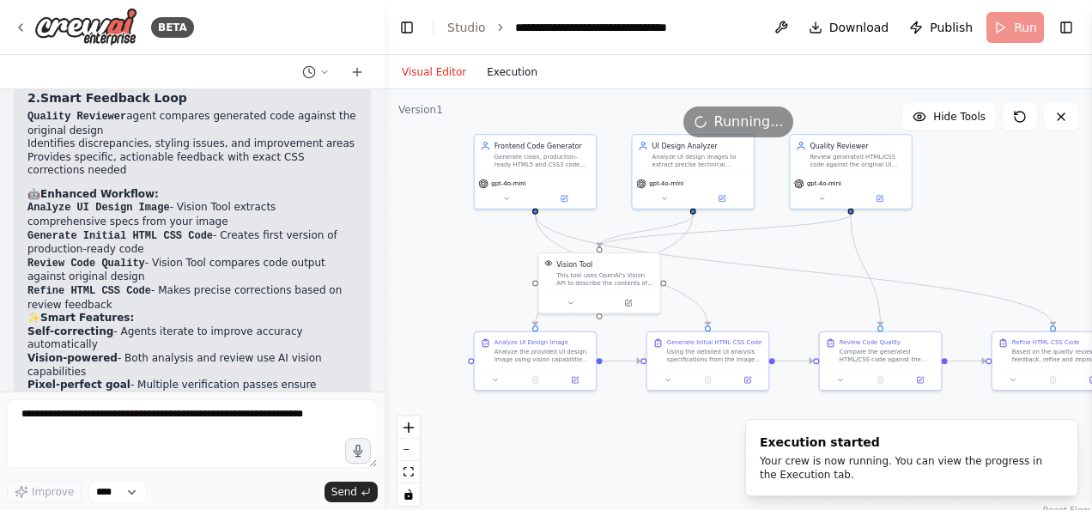
click at [503, 69] on button "Execution" at bounding box center [512, 72] width 71 height 21
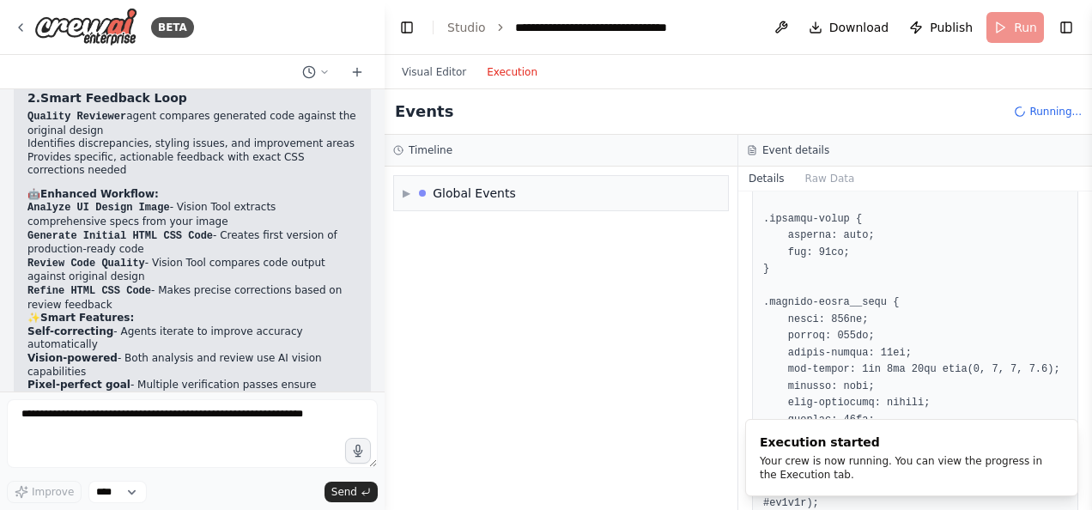
scroll to position [0, 0]
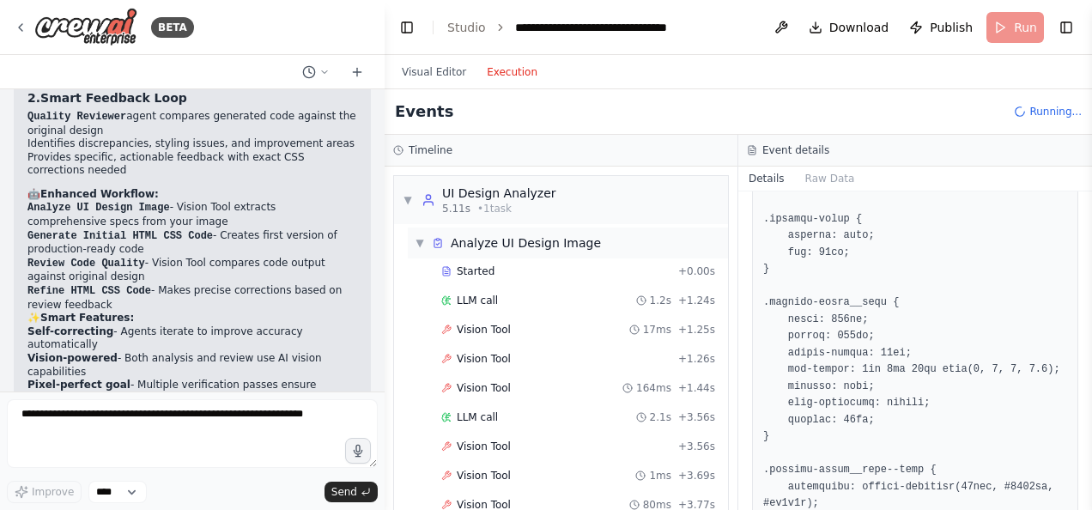
click at [418, 238] on span "▼" at bounding box center [420, 243] width 10 height 14
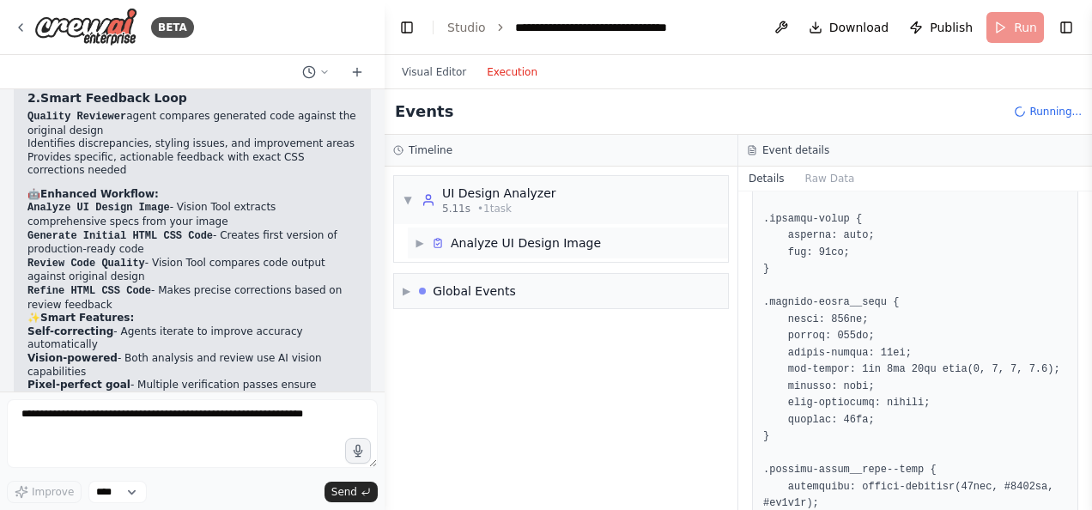
click at [421, 239] on span "▶" at bounding box center [420, 243] width 10 height 14
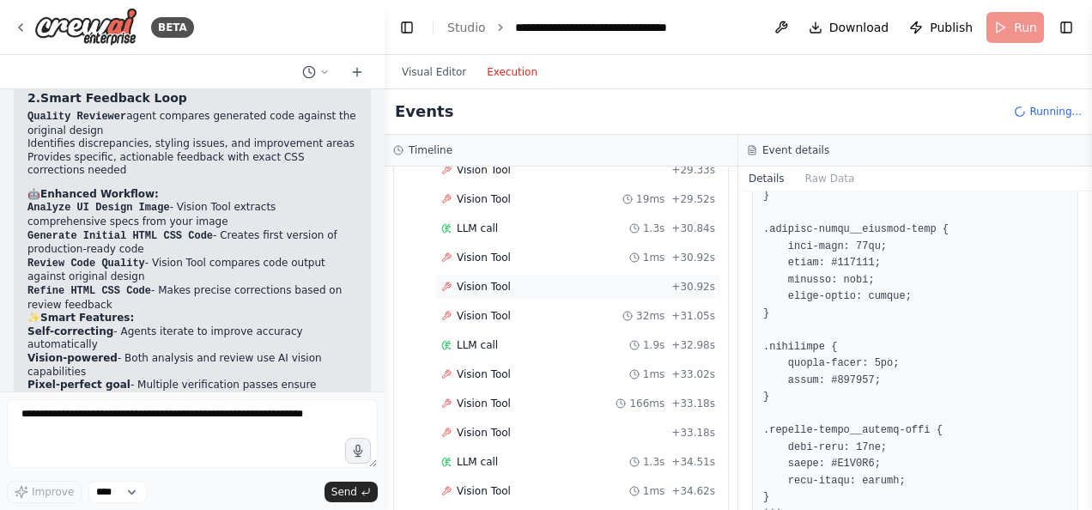
scroll to position [1734, 0]
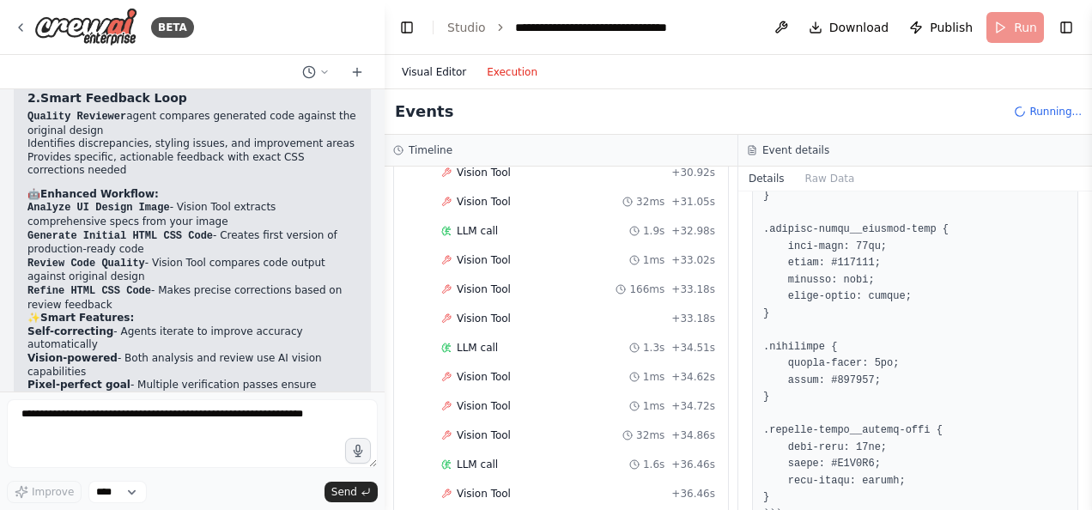
click at [432, 76] on button "Visual Editor" at bounding box center [434, 72] width 85 height 21
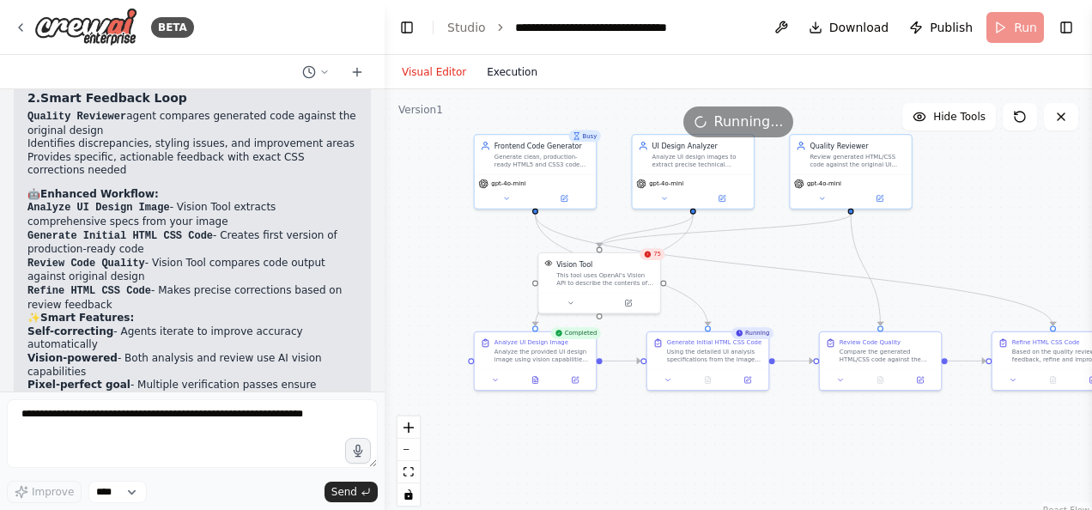
click at [502, 70] on button "Execution" at bounding box center [512, 72] width 71 height 21
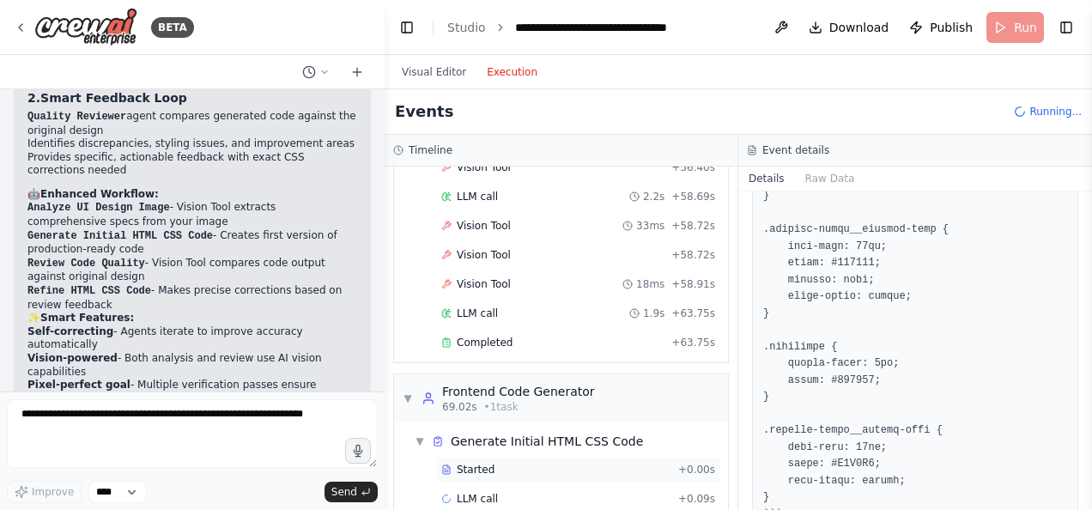
scroll to position [2947, 0]
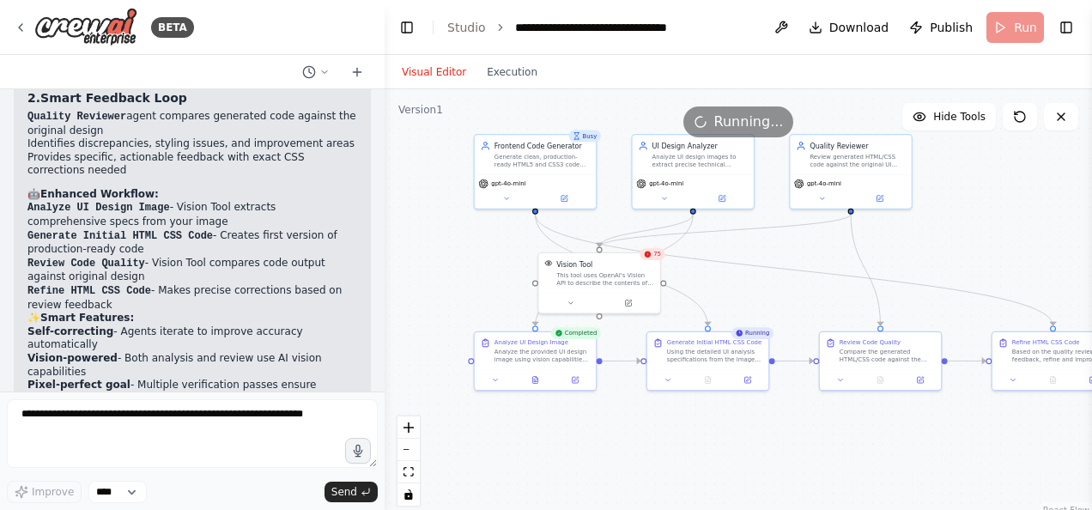
click at [437, 76] on button "Visual Editor" at bounding box center [434, 72] width 85 height 21
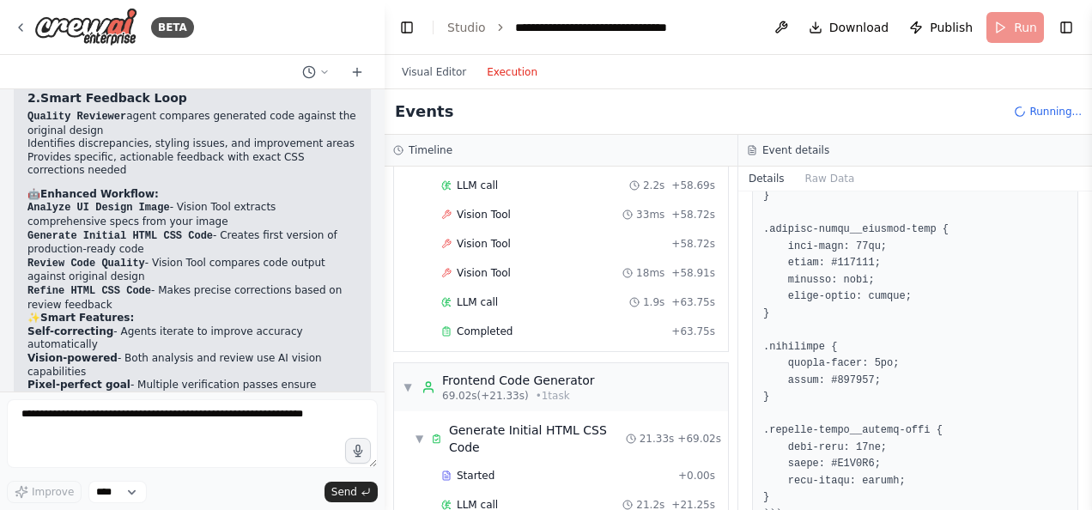
click at [507, 70] on button "Execution" at bounding box center [512, 72] width 71 height 21
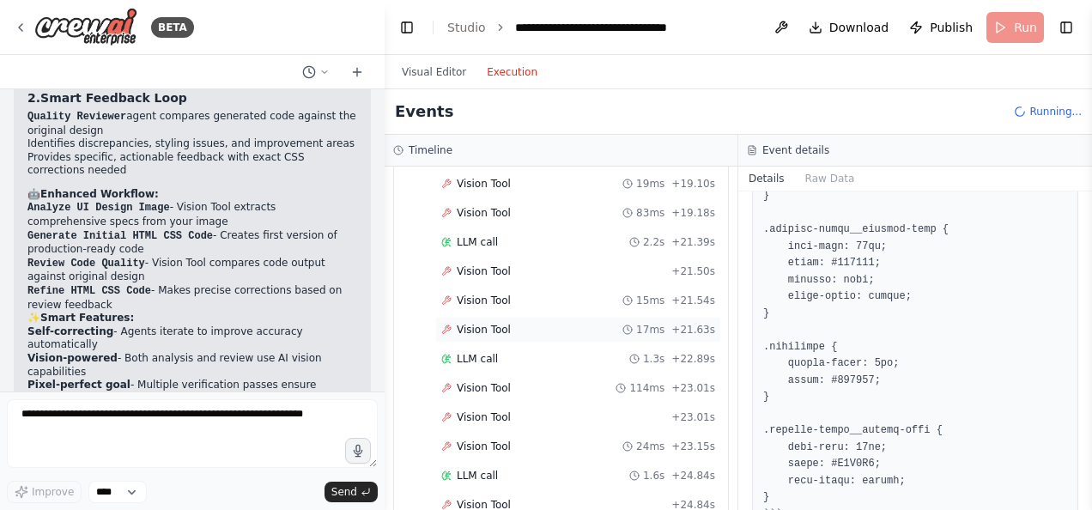
scroll to position [4619, 0]
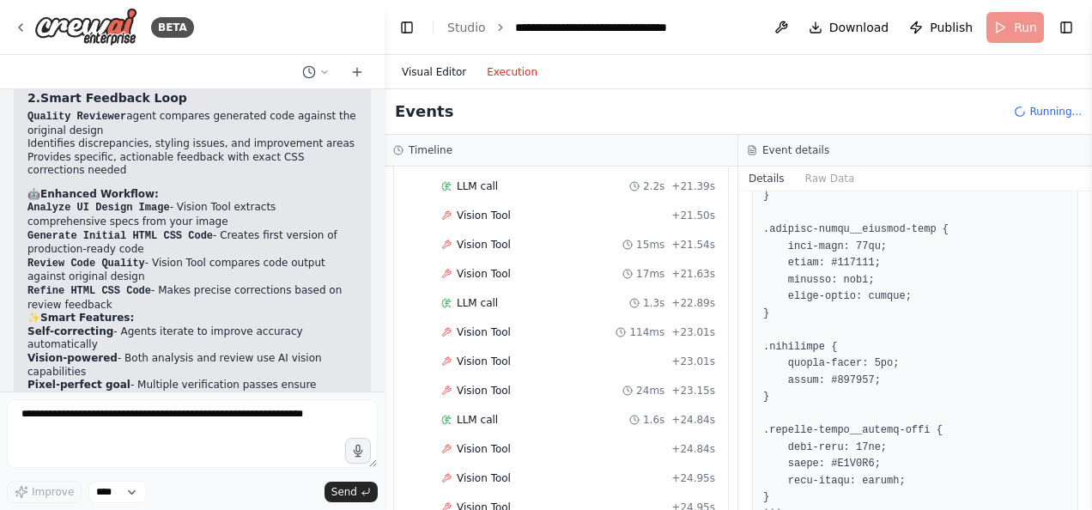
click at [436, 74] on button "Visual Editor" at bounding box center [434, 72] width 85 height 21
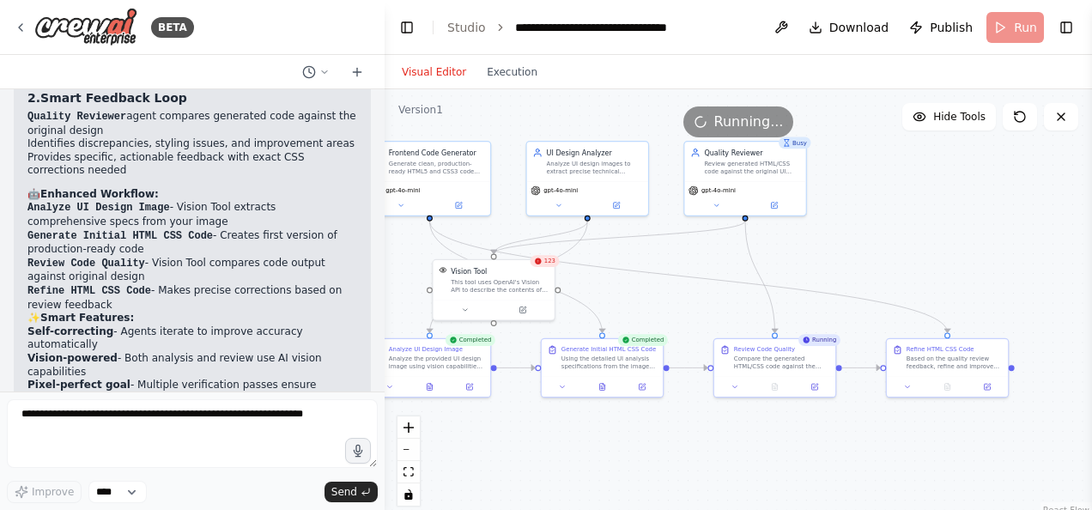
drag, startPoint x: 876, startPoint y: 443, endPoint x: 776, endPoint y: 452, distance: 100.0
click at [776, 452] on div ".deletable-edge-delete-btn { width: 20px; height: 20px; border: 0px solid #ffff…" at bounding box center [739, 303] width 708 height 429
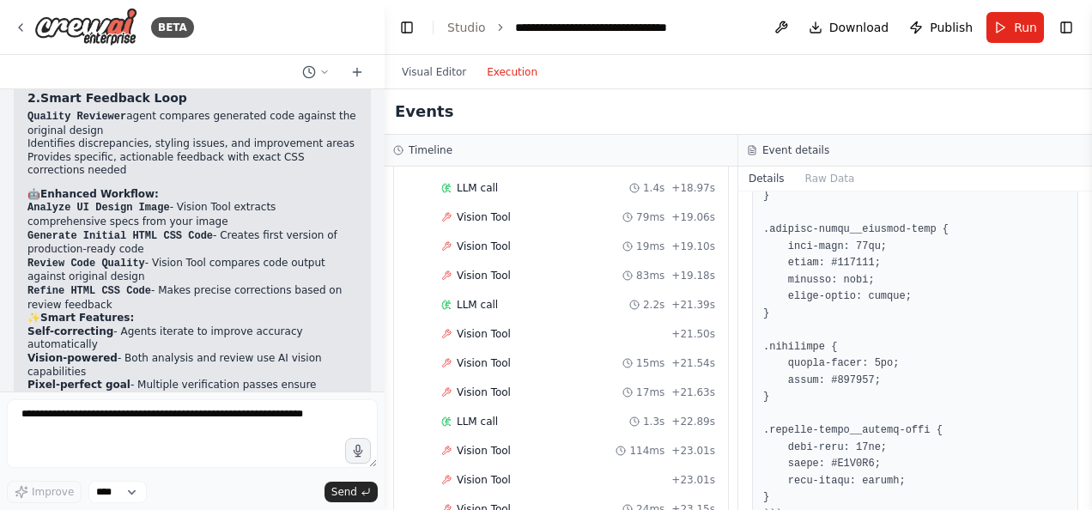
click at [505, 72] on button "Execution" at bounding box center [512, 72] width 71 height 21
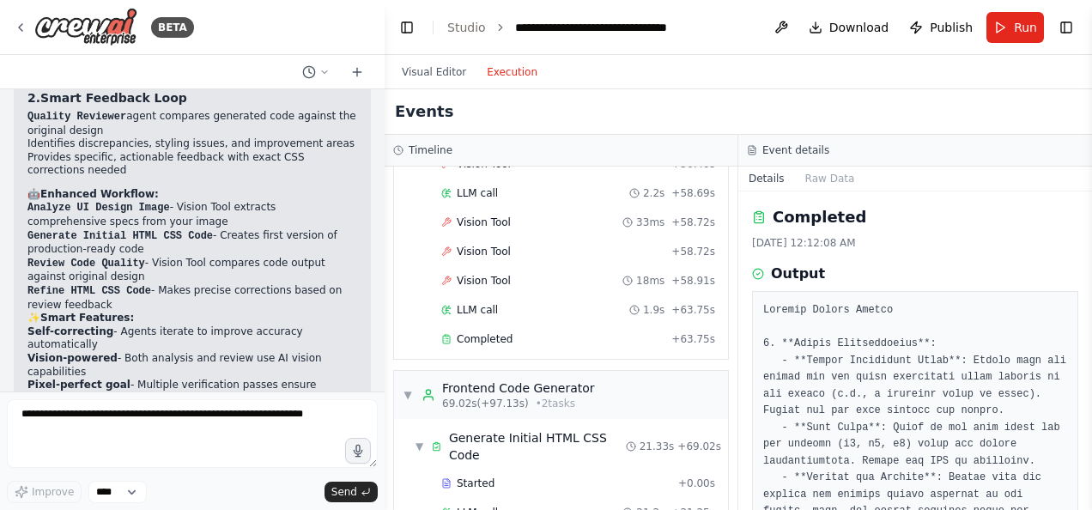
scroll to position [2904, 0]
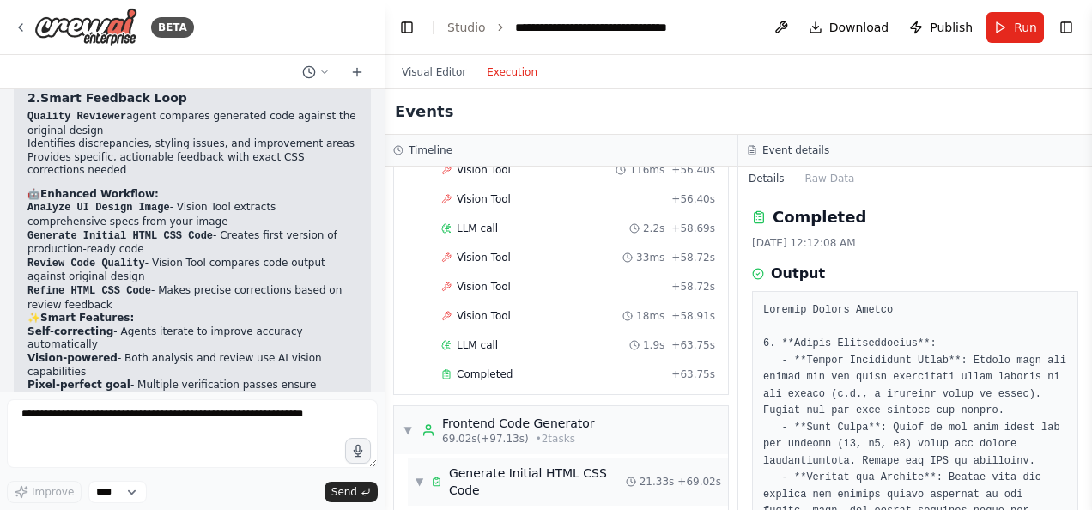
click at [425, 465] on div "▼ Generate Initial HTML CSS Code" at bounding box center [520, 482] width 211 height 34
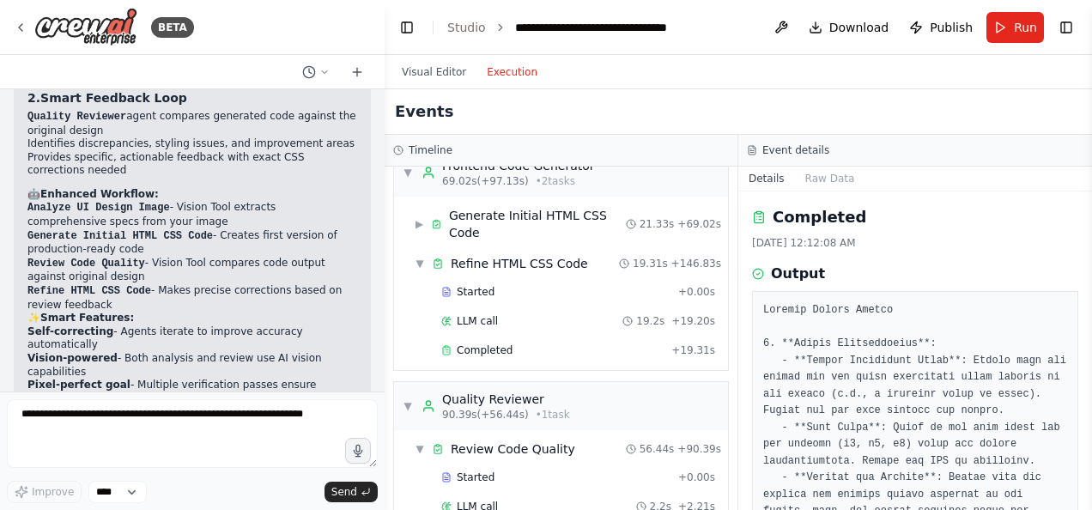
scroll to position [3076, 0]
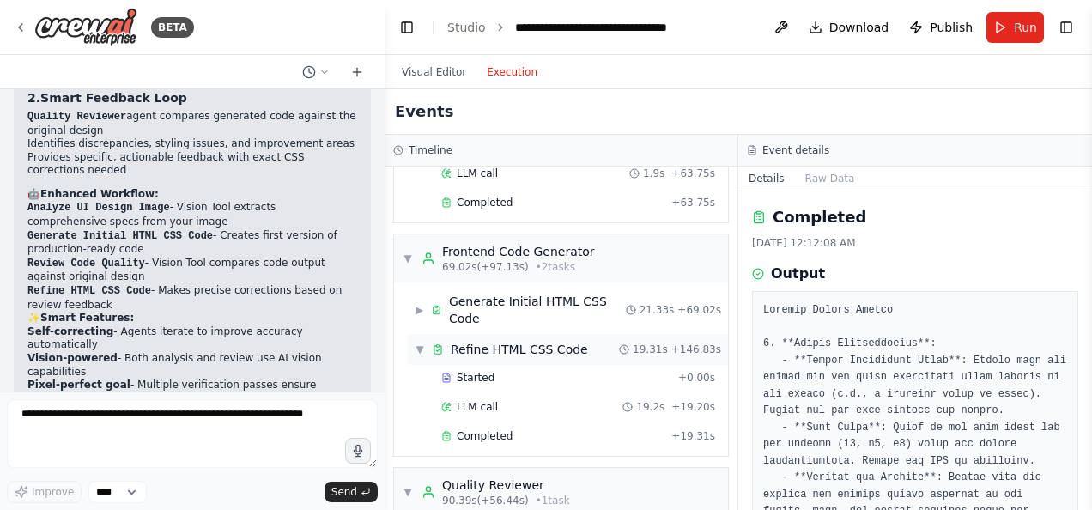
click at [417, 343] on span "▼" at bounding box center [420, 350] width 10 height 14
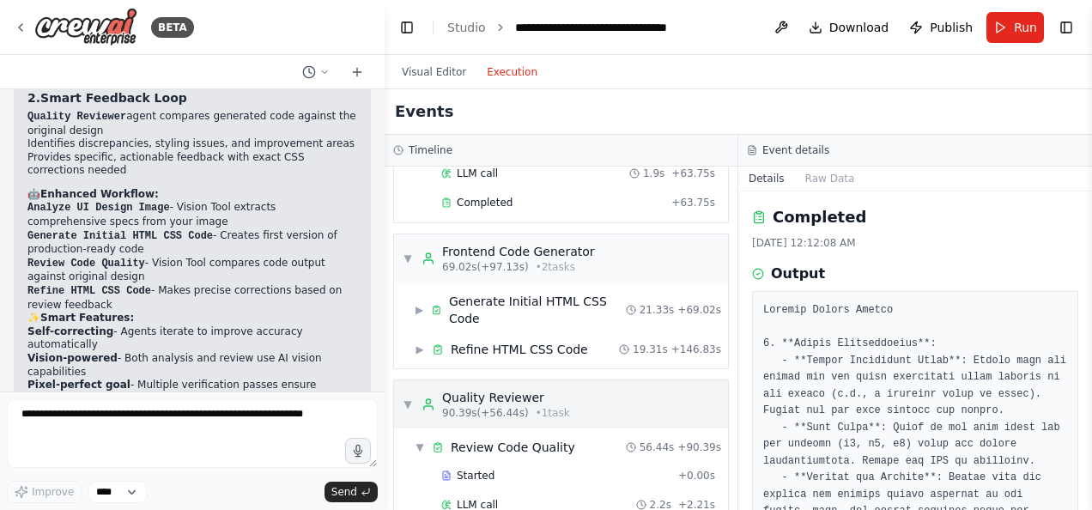
scroll to position [3162, 0]
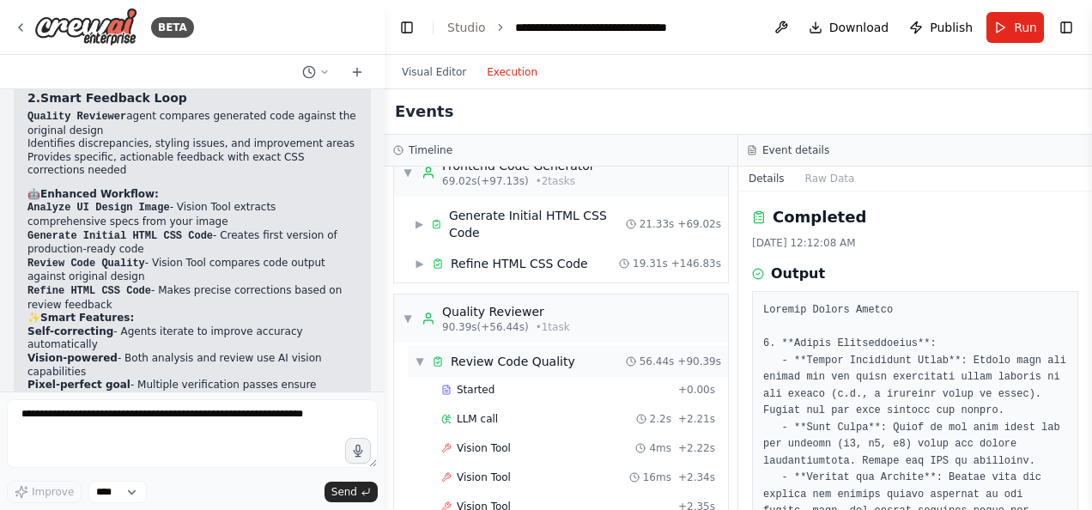
click at [422, 355] on span "▼" at bounding box center [420, 362] width 10 height 14
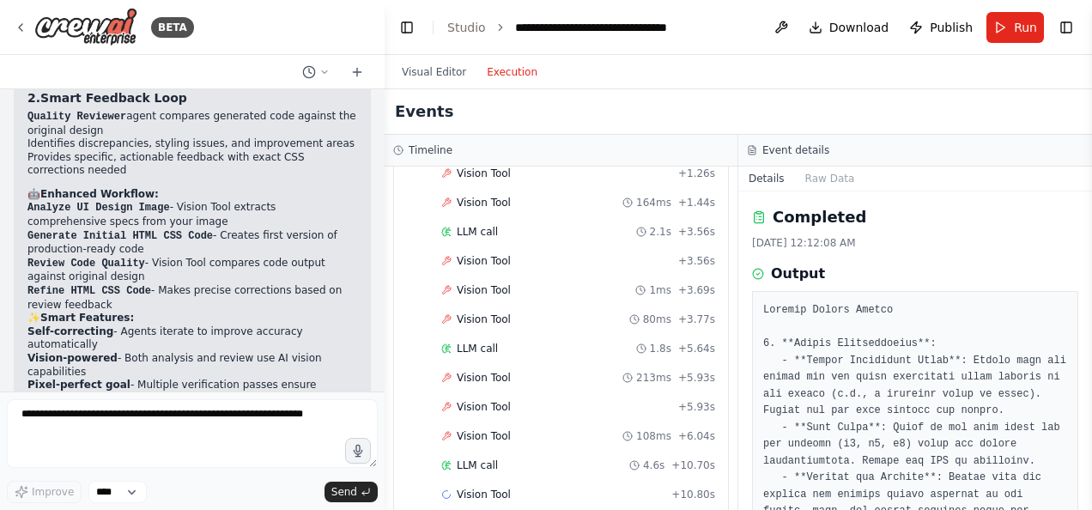
scroll to position [0, 0]
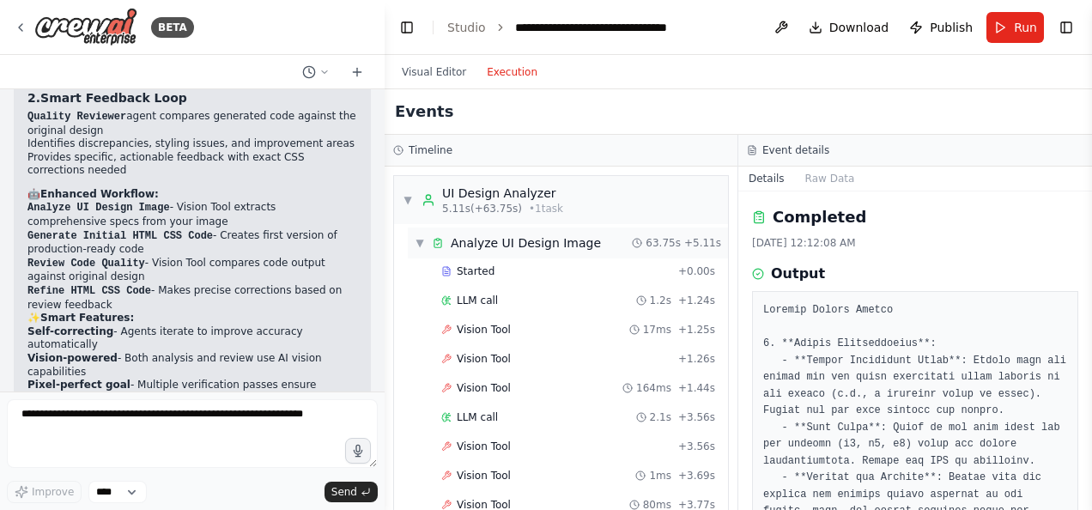
click at [422, 237] on span "▼" at bounding box center [420, 243] width 10 height 14
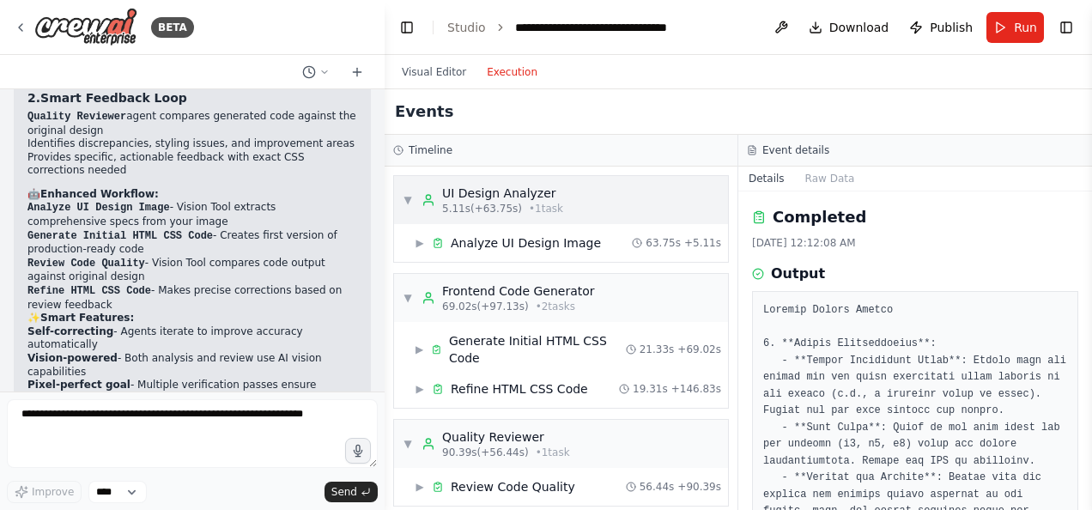
click at [406, 197] on span "▼" at bounding box center [408, 200] width 10 height 14
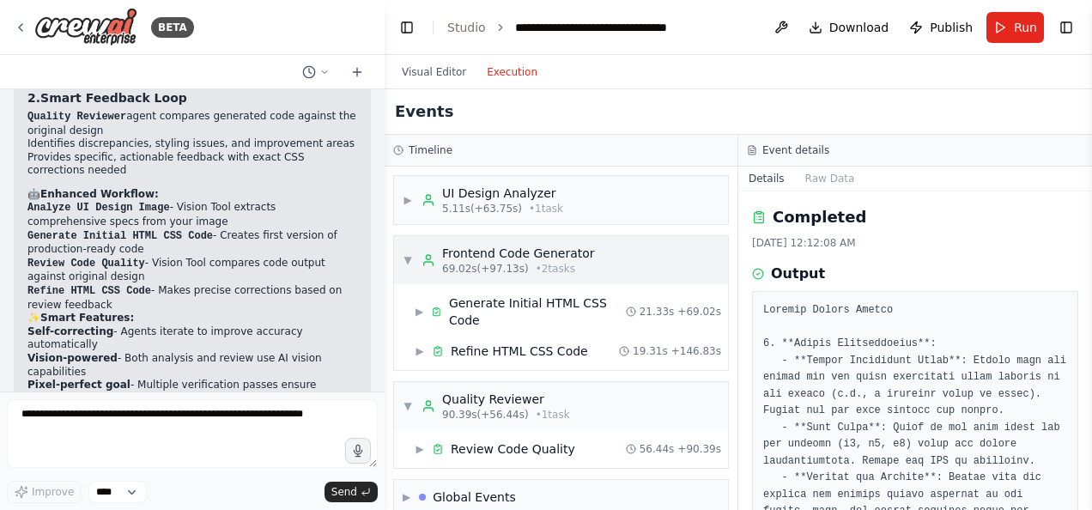
click at [407, 256] on span "▼" at bounding box center [408, 260] width 10 height 14
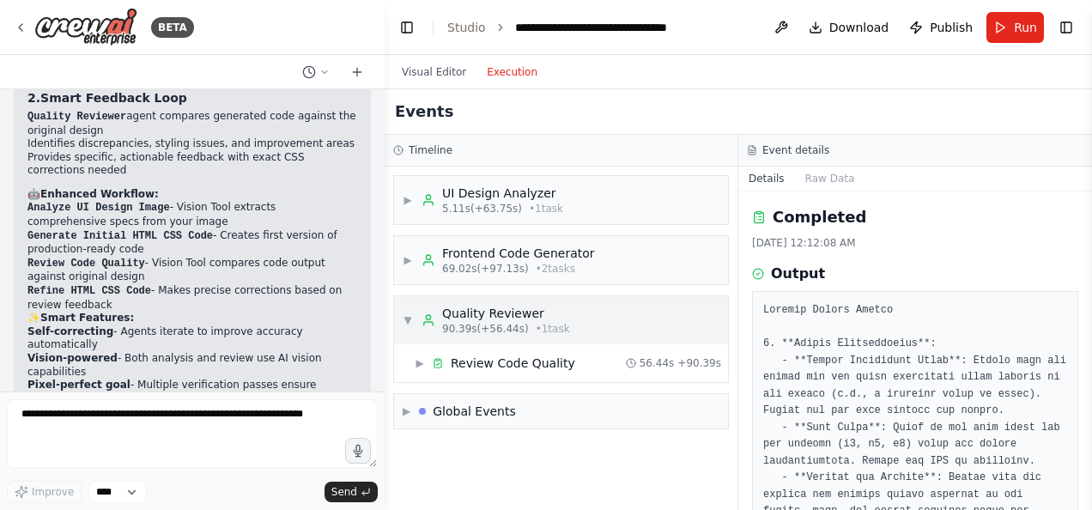
click at [404, 314] on span "▼" at bounding box center [408, 320] width 10 height 14
click at [413, 315] on span "▶" at bounding box center [408, 320] width 10 height 14
click at [422, 359] on span "▶" at bounding box center [420, 363] width 10 height 14
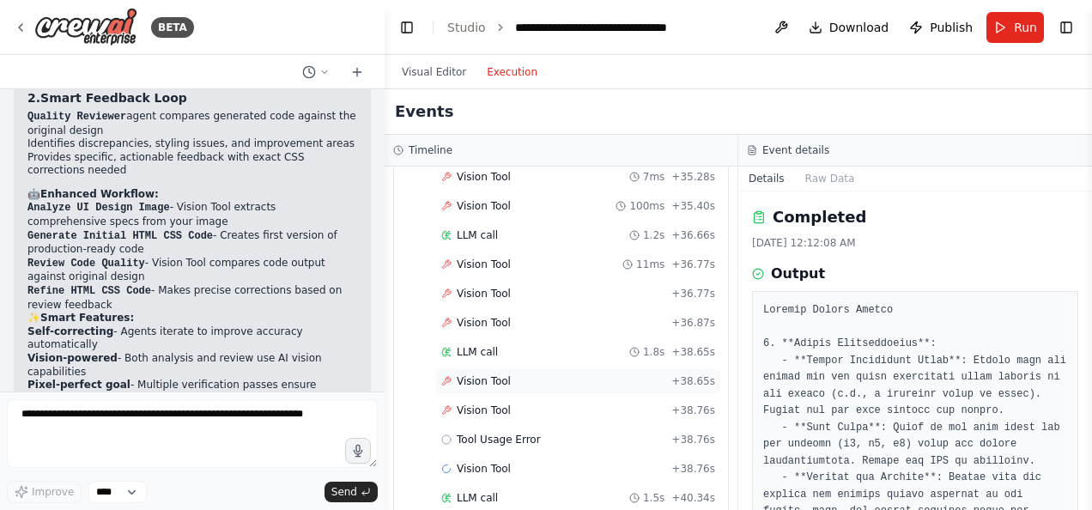
scroll to position [2912, 0]
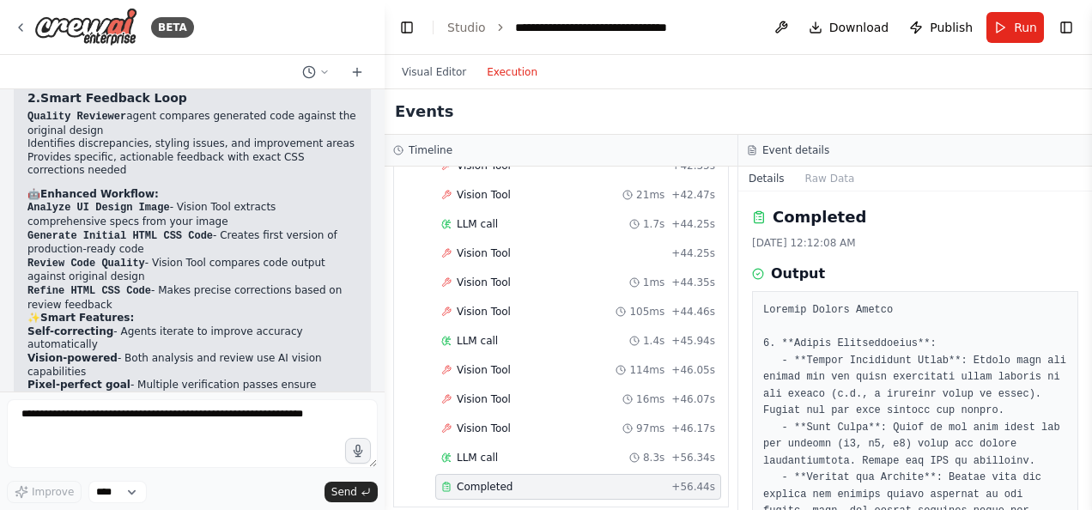
click at [491, 480] on span "Completed" at bounding box center [485, 487] width 56 height 14
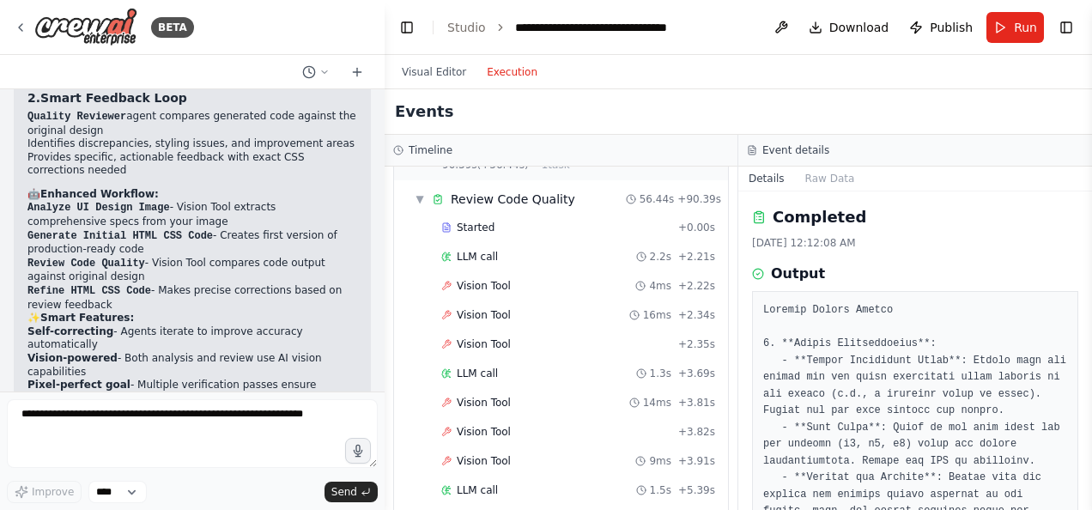
scroll to position [78, 0]
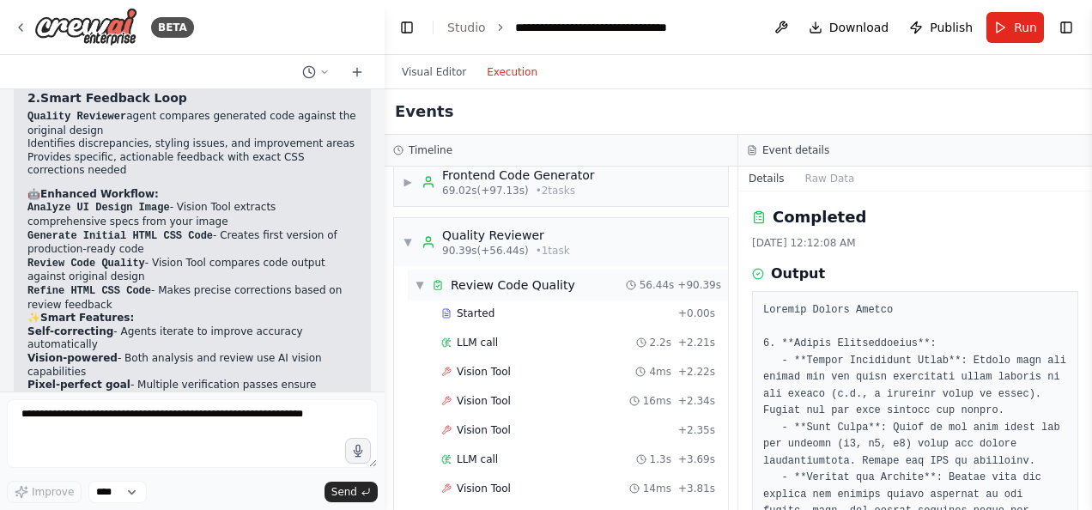
click at [422, 278] on span "▼" at bounding box center [420, 285] width 10 height 14
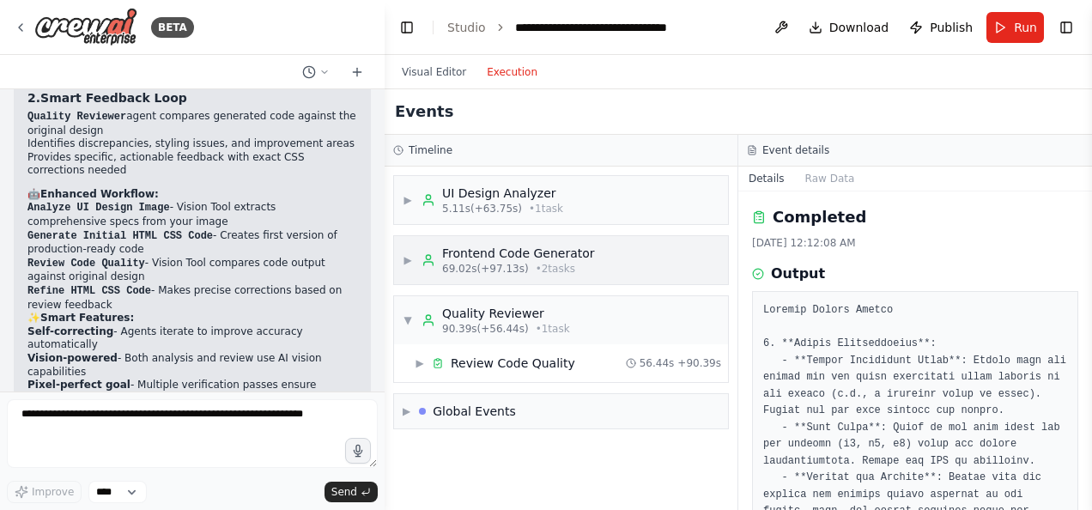
scroll to position [0, 0]
click at [409, 260] on span "▶" at bounding box center [408, 260] width 10 height 14
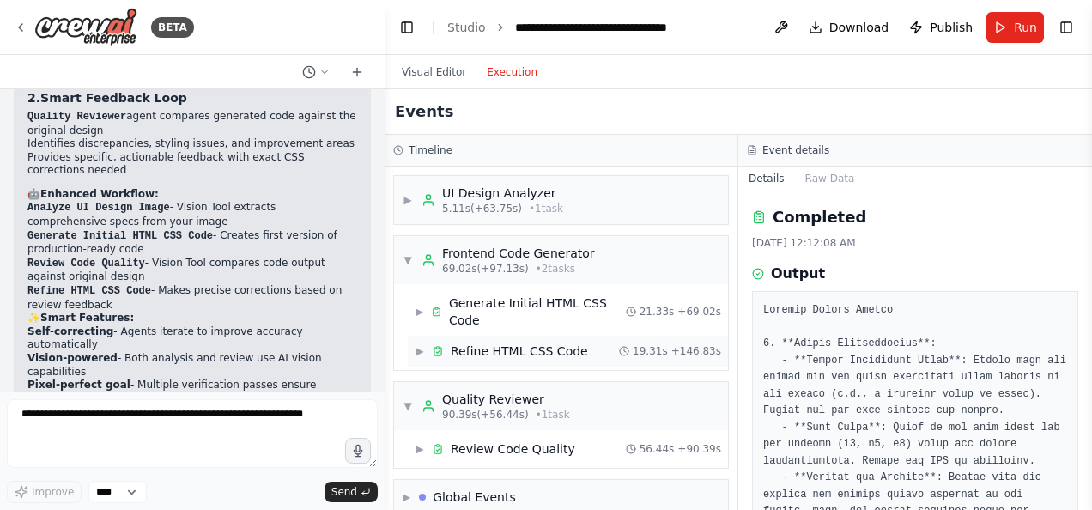
click at [421, 344] on span "▶" at bounding box center [420, 351] width 10 height 14
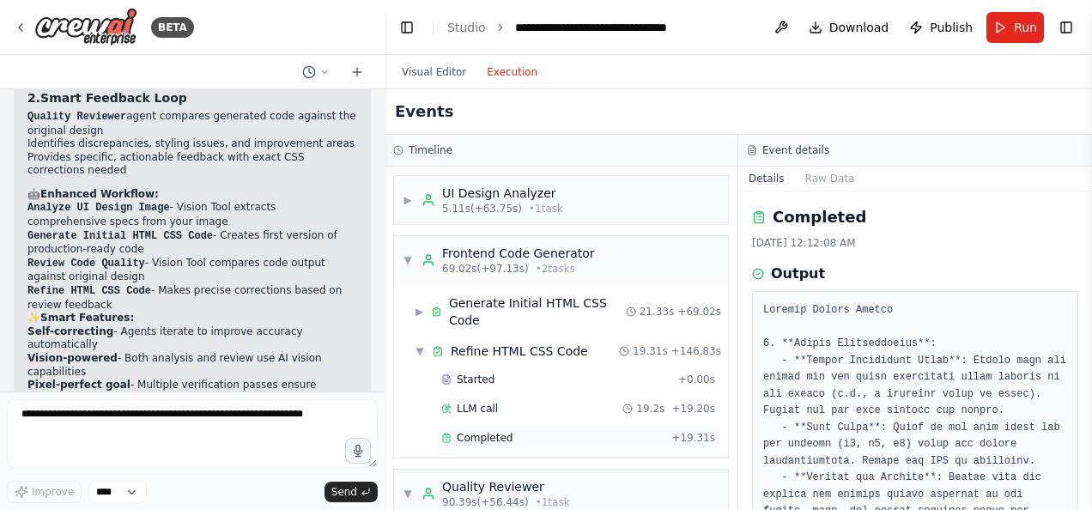
click at [489, 431] on span "Completed" at bounding box center [485, 438] width 56 height 14
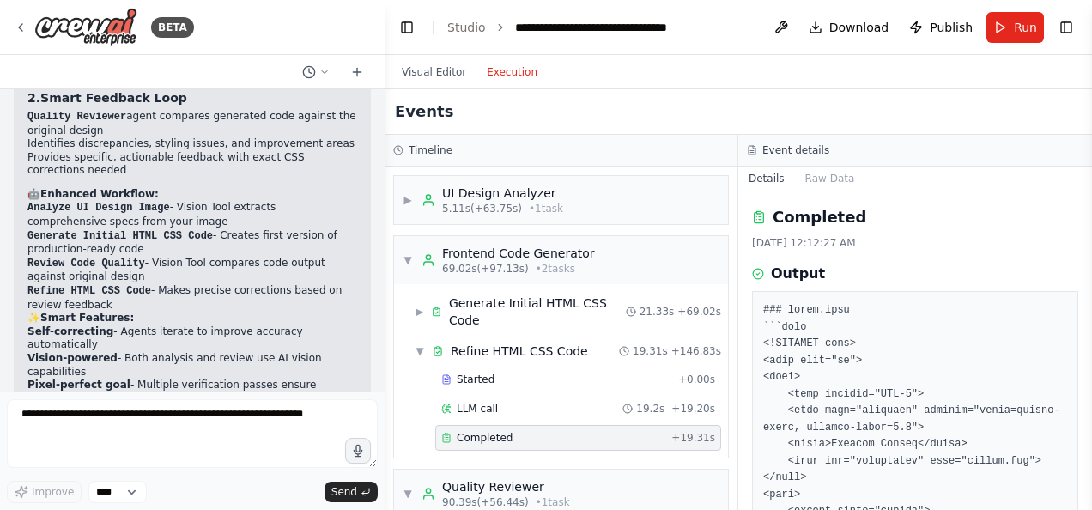
scroll to position [86, 0]
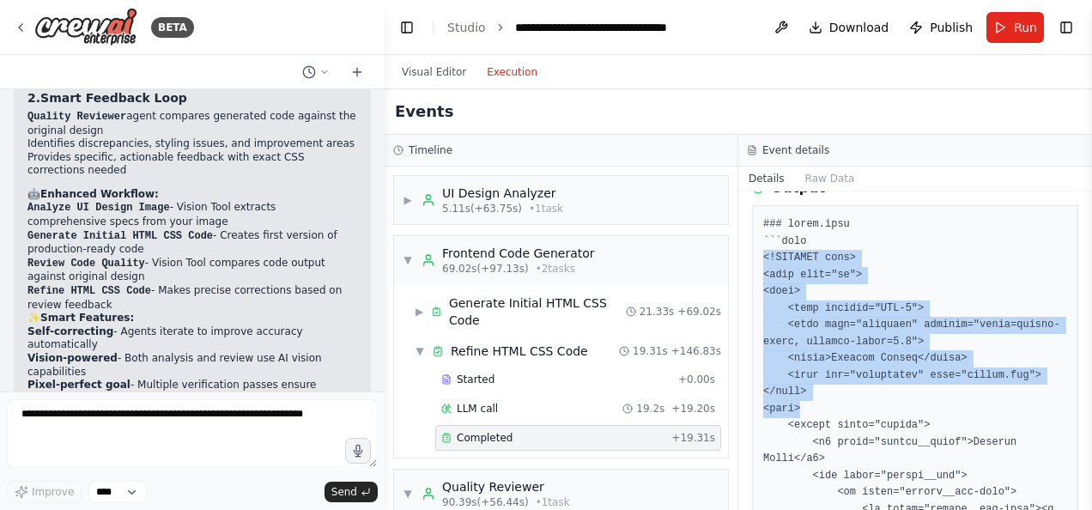
drag, startPoint x: 764, startPoint y: 256, endPoint x: 837, endPoint y: 409, distance: 169.4
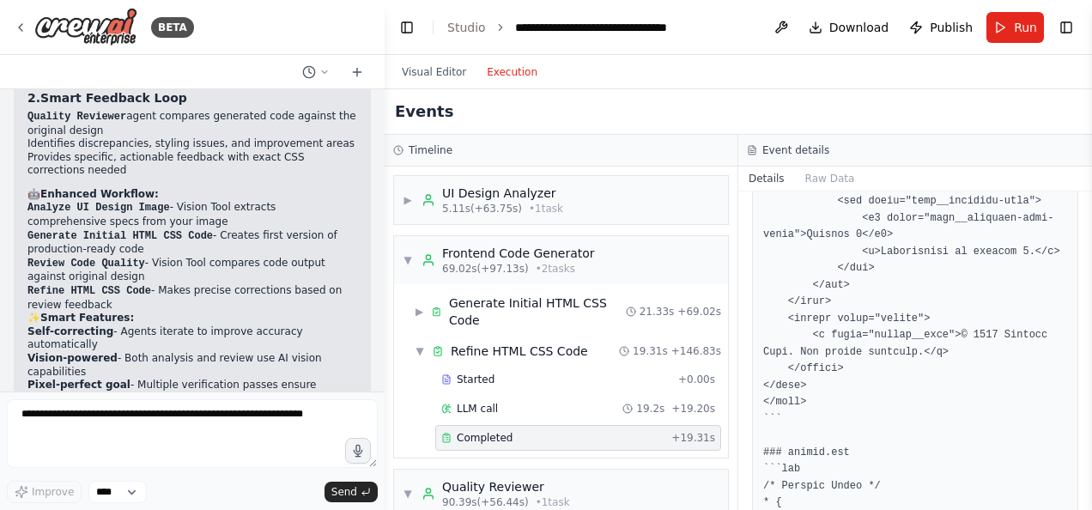
scroll to position [859, 0]
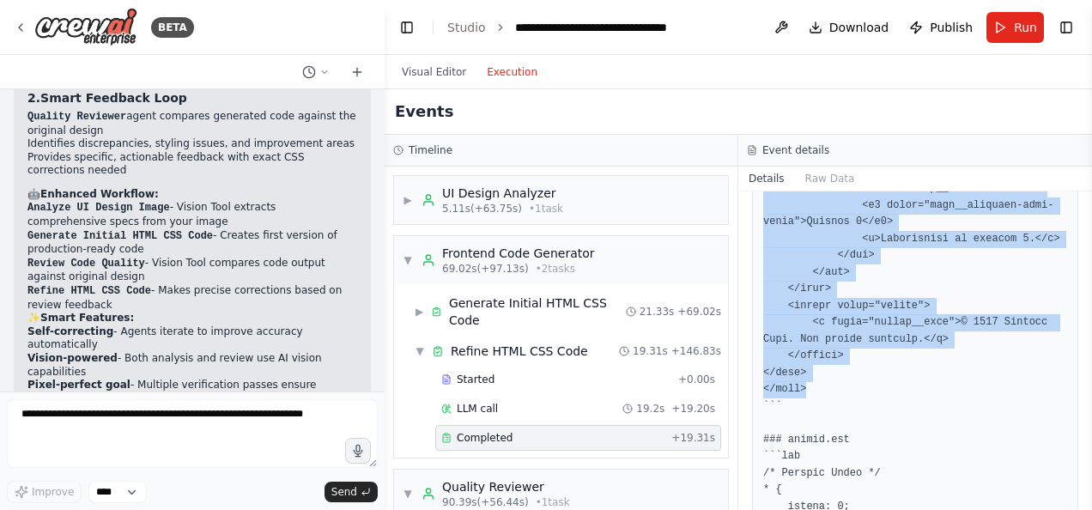
copy pre "<!DOCTYPE html> <html lang="en"> <head> <meta charset="UTF-8"> <meta name="view…"
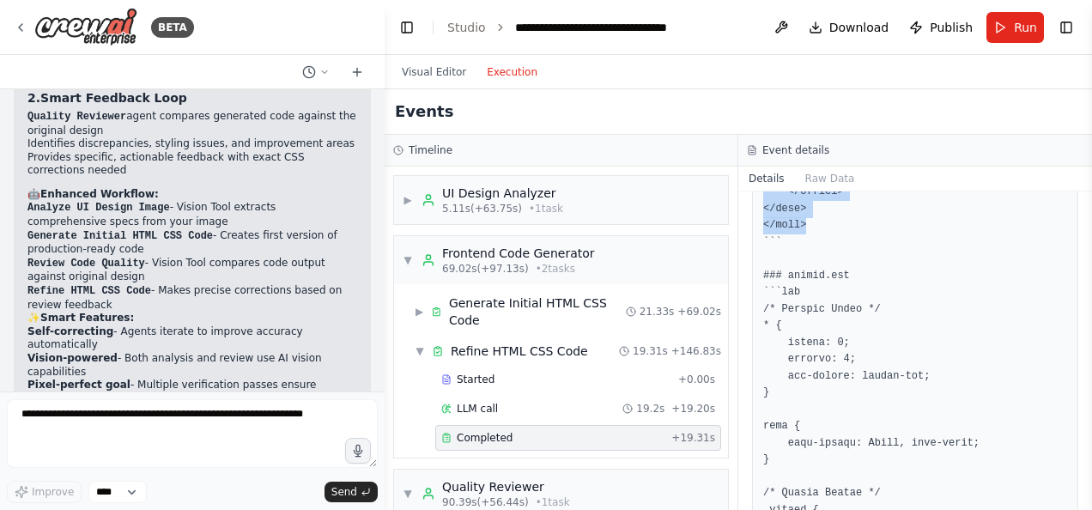
scroll to position [1030, 0]
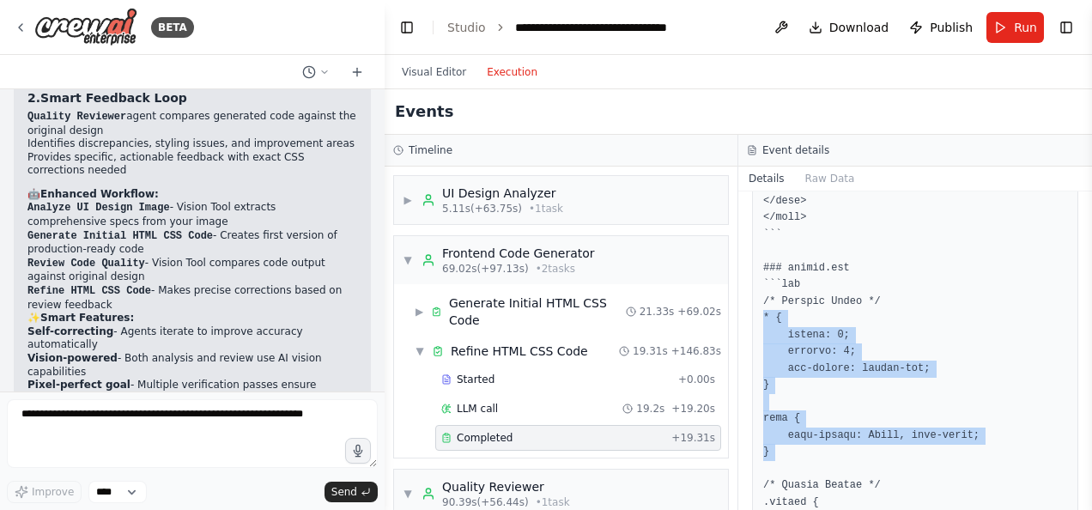
drag, startPoint x: 760, startPoint y: 278, endPoint x: 818, endPoint y: 434, distance: 166.8
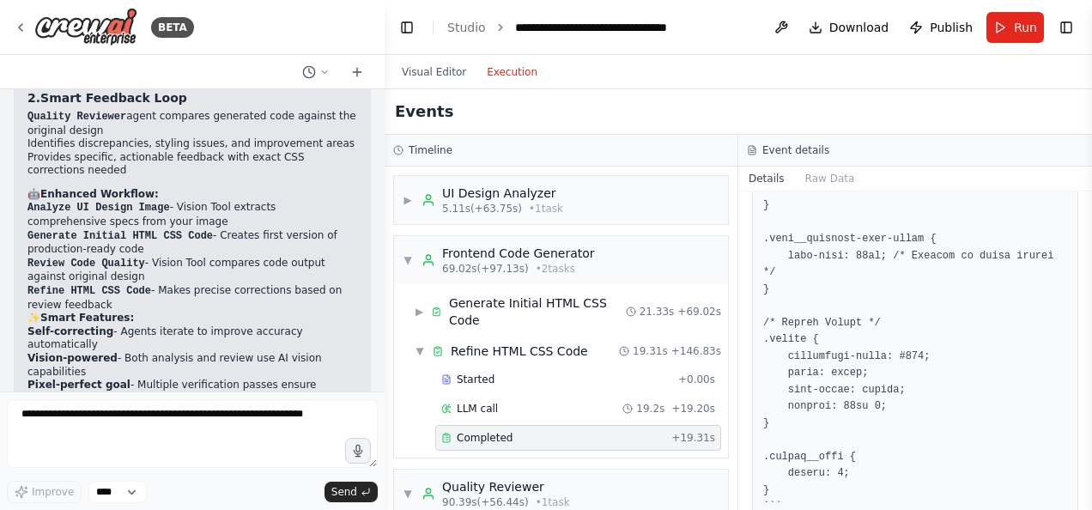
scroll to position [2147, 0]
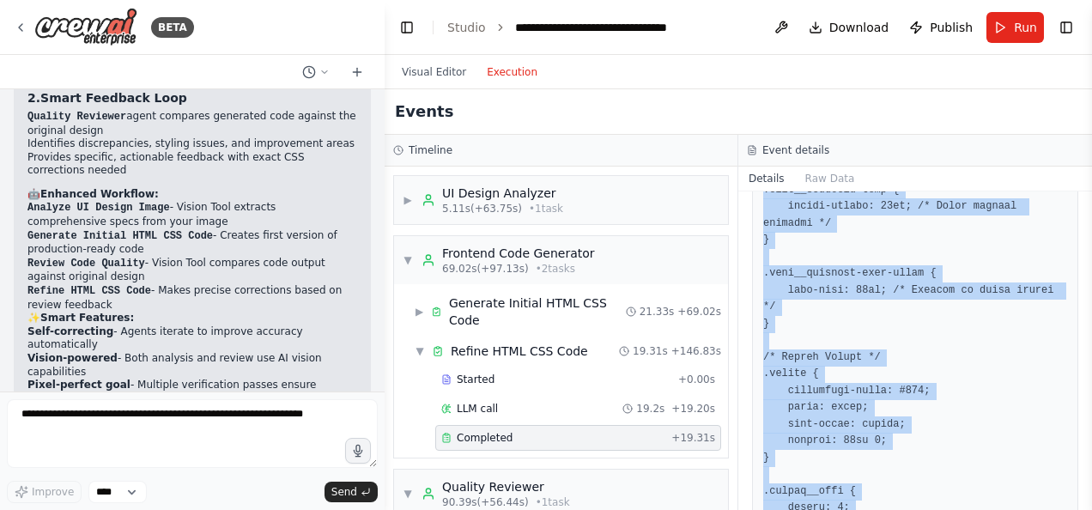
copy pre "* { margin: 0; padding: 0; box-sizing: border-box; } body { font-family: Arial,…"
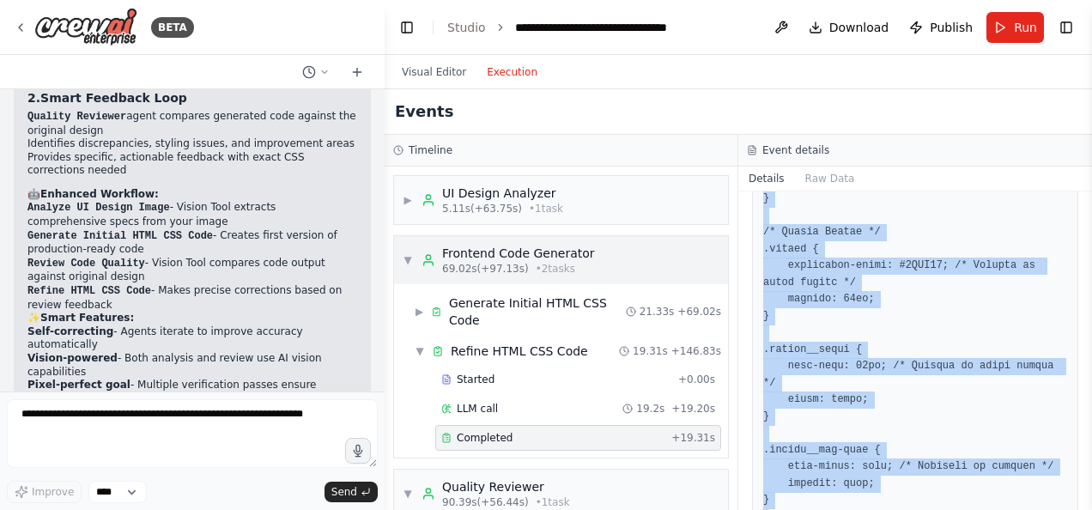
scroll to position [1202, 0]
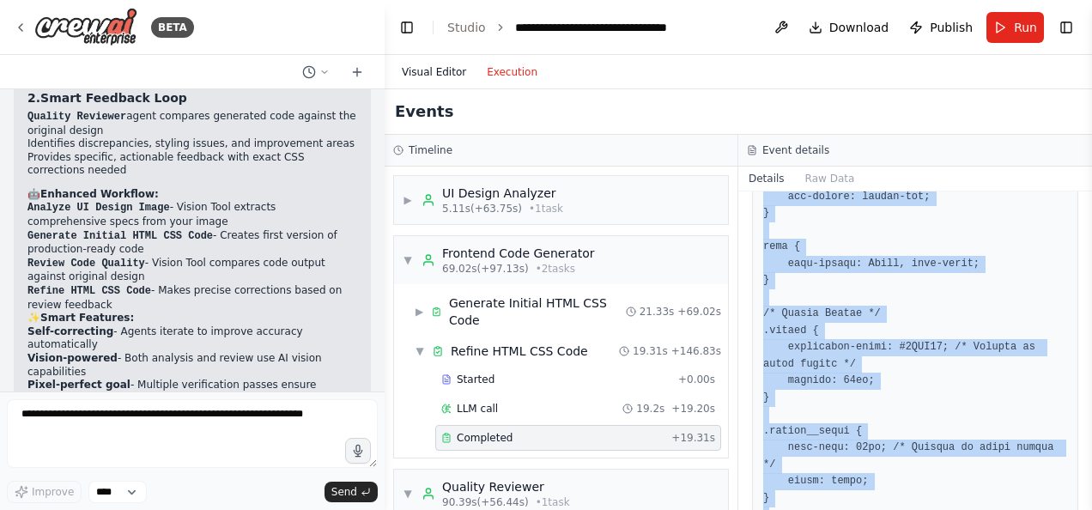
click at [410, 76] on button "Visual Editor" at bounding box center [434, 72] width 85 height 21
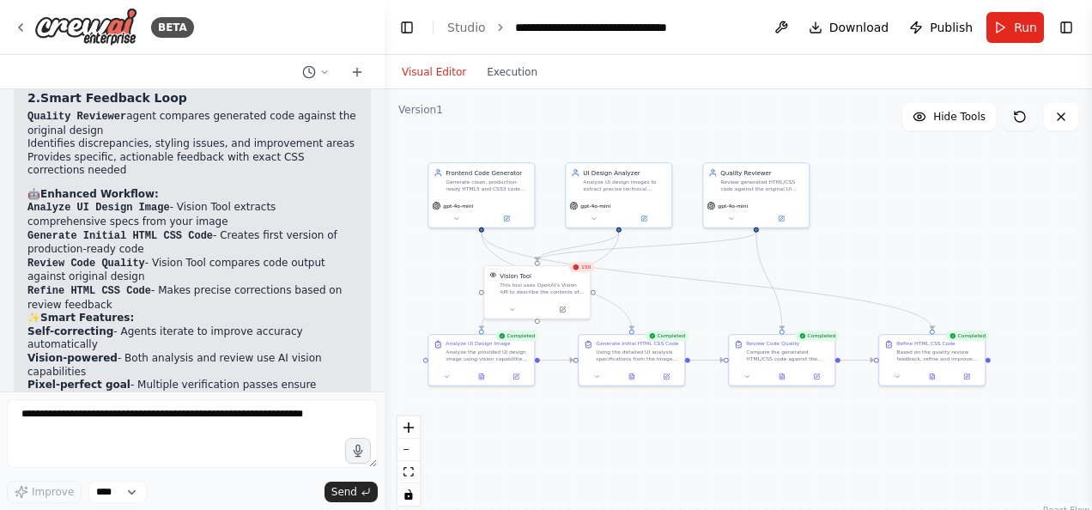
click at [1030, 111] on button at bounding box center [1020, 116] width 34 height 27
click at [1025, 113] on icon at bounding box center [1020, 117] width 14 height 14
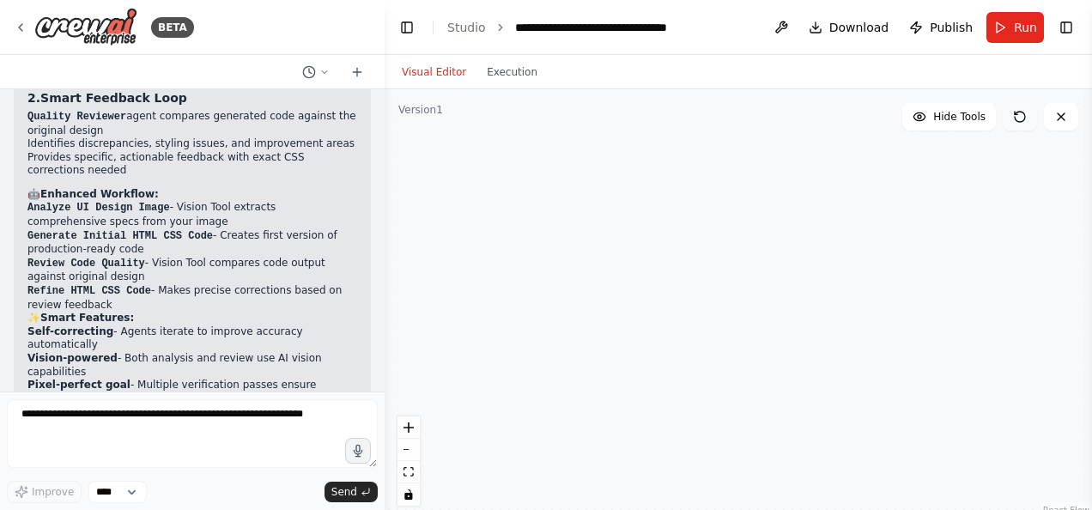
click at [1024, 114] on icon at bounding box center [1020, 117] width 10 height 10
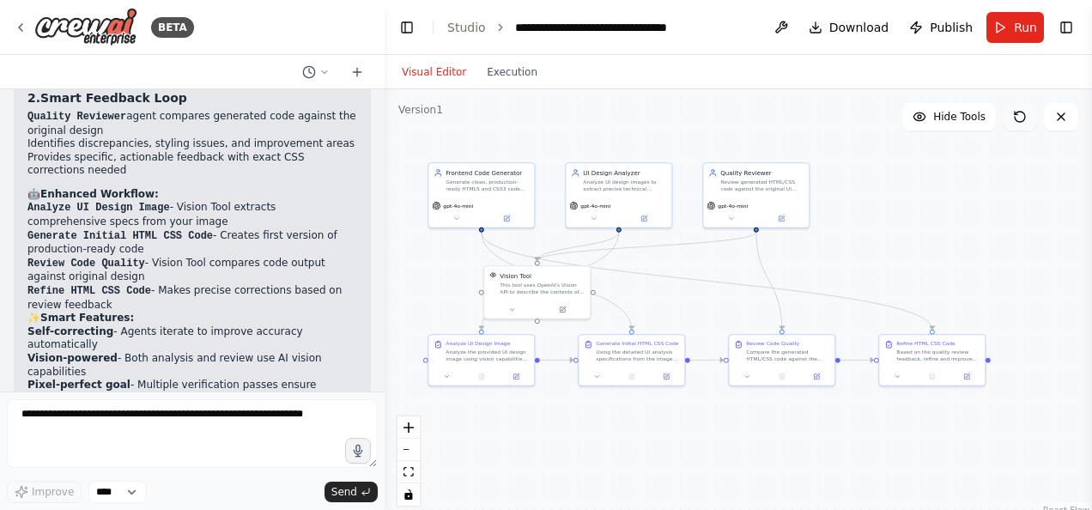
click at [1024, 114] on icon at bounding box center [1020, 117] width 10 height 10
click at [1014, 29] on button "Run" at bounding box center [1016, 27] width 58 height 31
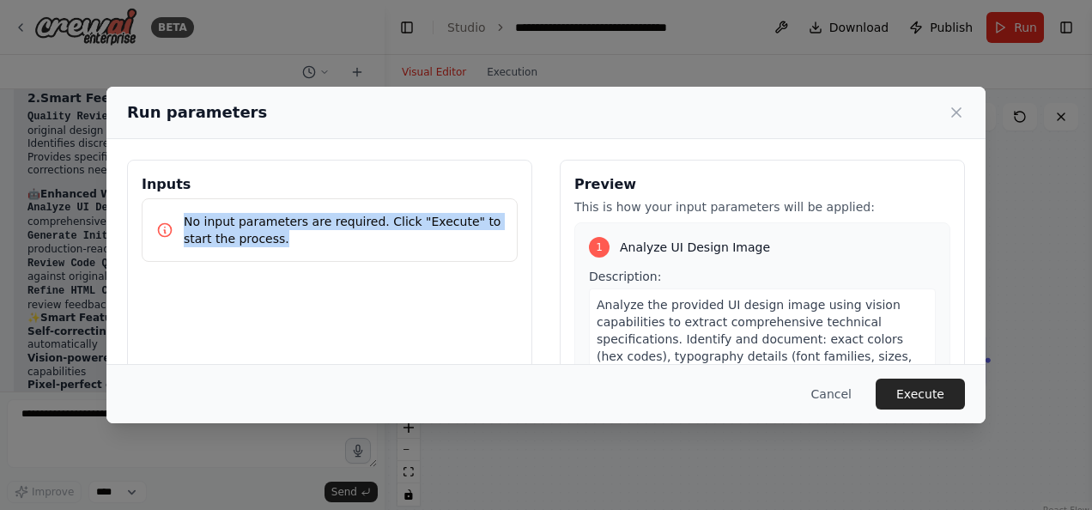
drag, startPoint x: 252, startPoint y: 234, endPoint x: 173, endPoint y: 222, distance: 79.9
click at [173, 222] on div "No input parameters are required. Click "Execute" to start the process." at bounding box center [329, 230] width 347 height 34
copy p "No input parameters are required. Click "Execute" to start the process."
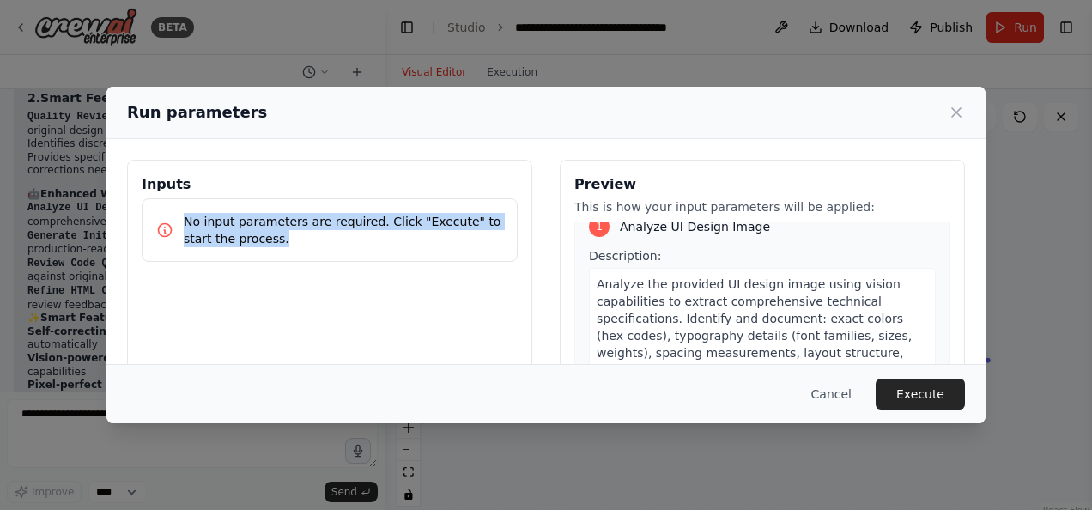
scroll to position [0, 0]
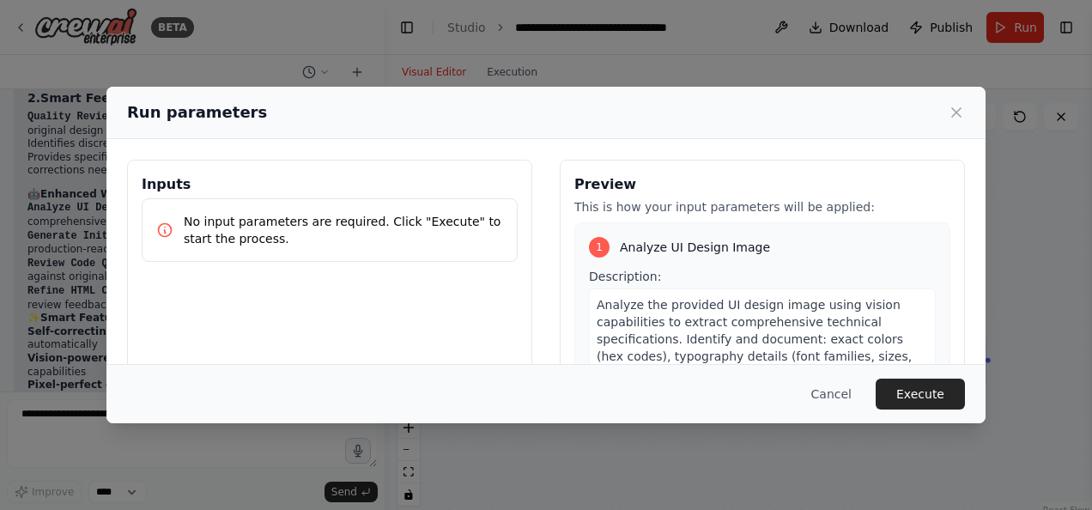
click at [788, 313] on span "Analyze the provided UI design image using vision capabilities to extract compr…" at bounding box center [757, 373] width 320 height 151
click at [787, 306] on span "Analyze the provided UI design image using vision capabilities to extract compr…" at bounding box center [757, 373] width 320 height 151
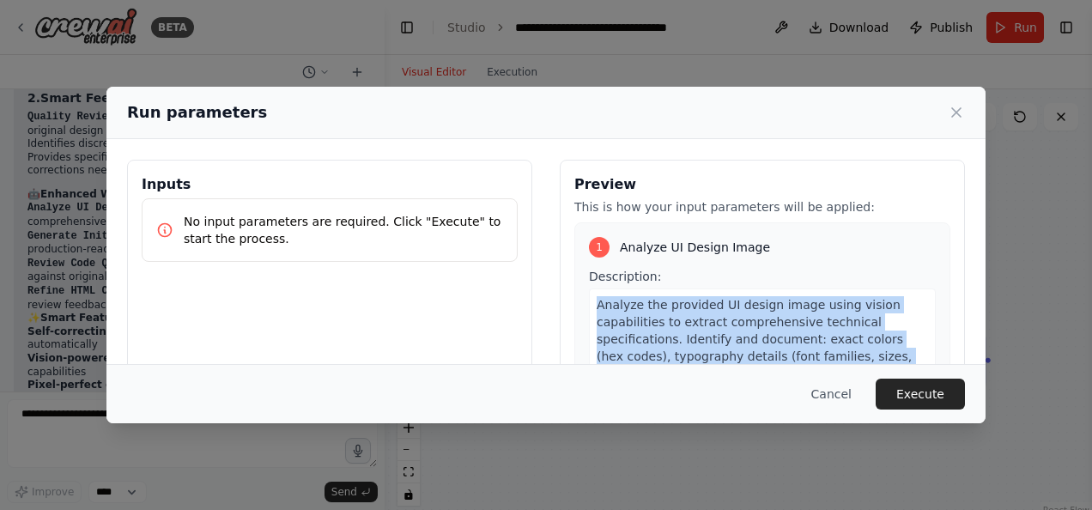
click at [787, 306] on span "Analyze the provided UI design image using vision capabilities to extract compr…" at bounding box center [757, 373] width 320 height 151
drag, startPoint x: 787, startPoint y: 306, endPoint x: 848, endPoint y: 385, distance: 99.8
click at [848, 385] on button "Cancel" at bounding box center [832, 394] width 68 height 31
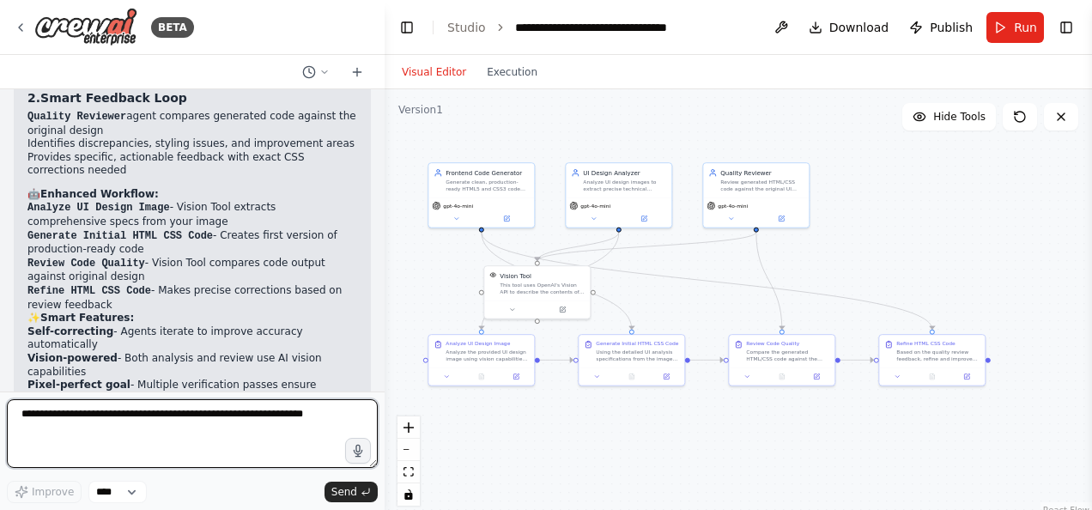
drag, startPoint x: 221, startPoint y: 425, endPoint x: 226, endPoint y: 410, distance: 15.5
click at [221, 422] on textarea at bounding box center [192, 433] width 371 height 69
paste textarea "**********"
type textarea "**********"
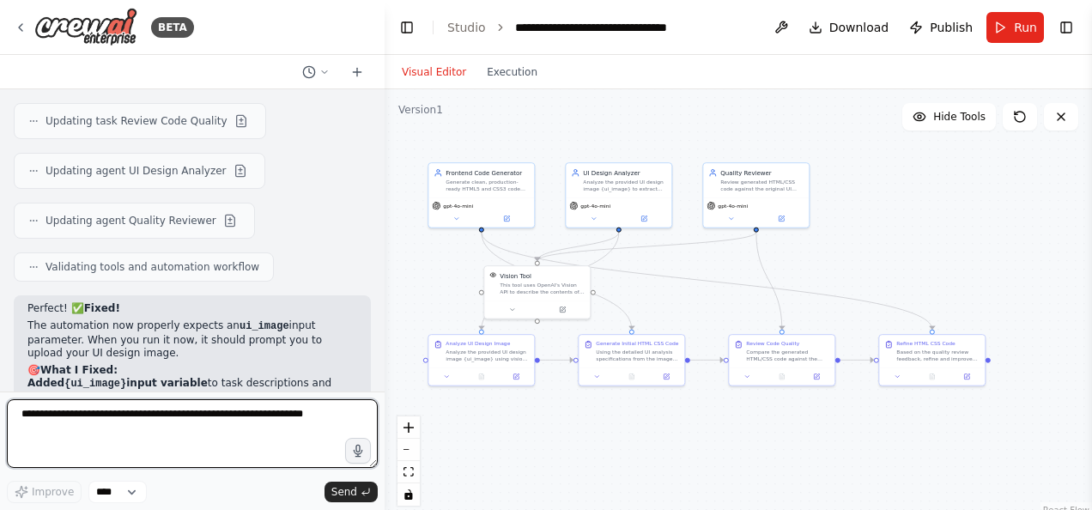
scroll to position [4591, 0]
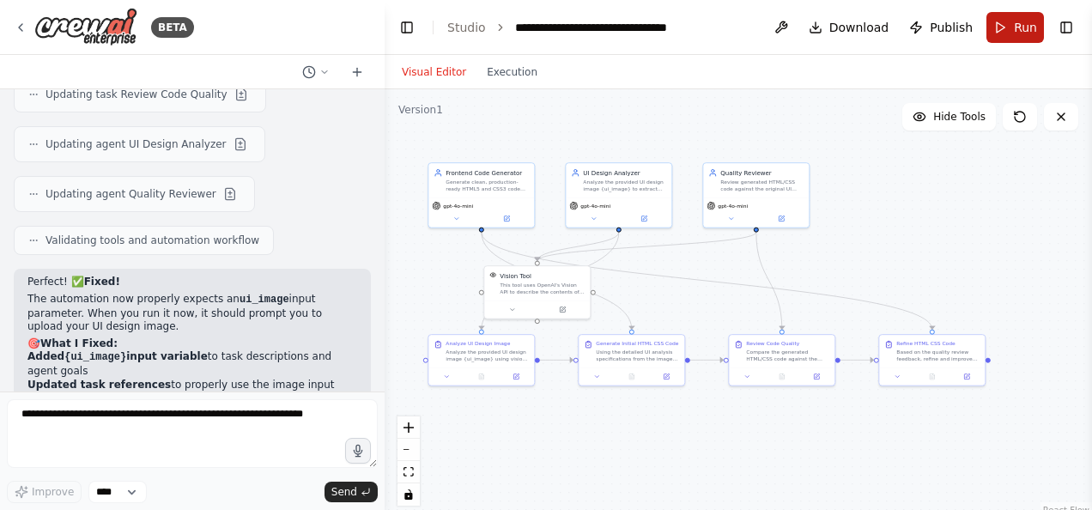
click at [1020, 21] on span "Run" at bounding box center [1025, 27] width 23 height 17
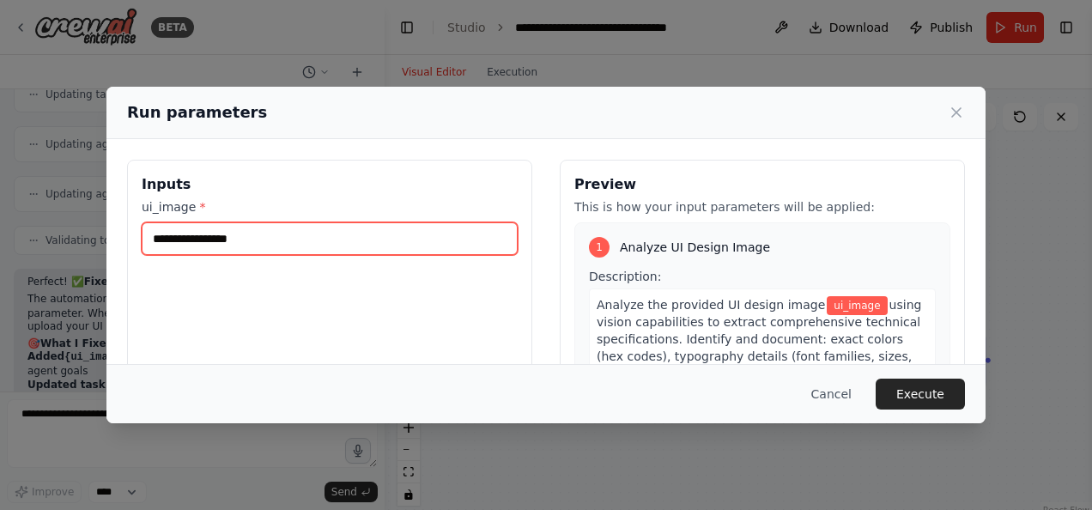
click at [330, 238] on input "ui_image *" at bounding box center [330, 238] width 376 height 33
click at [221, 238] on input "ui_image *" at bounding box center [330, 238] width 376 height 33
paste input "*"
type input "*"
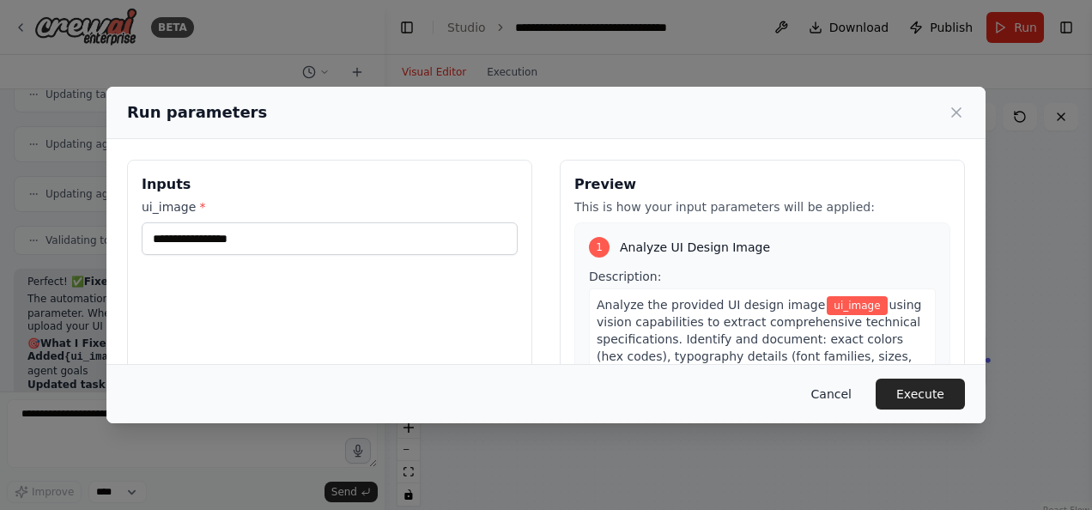
click at [854, 397] on button "Cancel" at bounding box center [832, 394] width 68 height 31
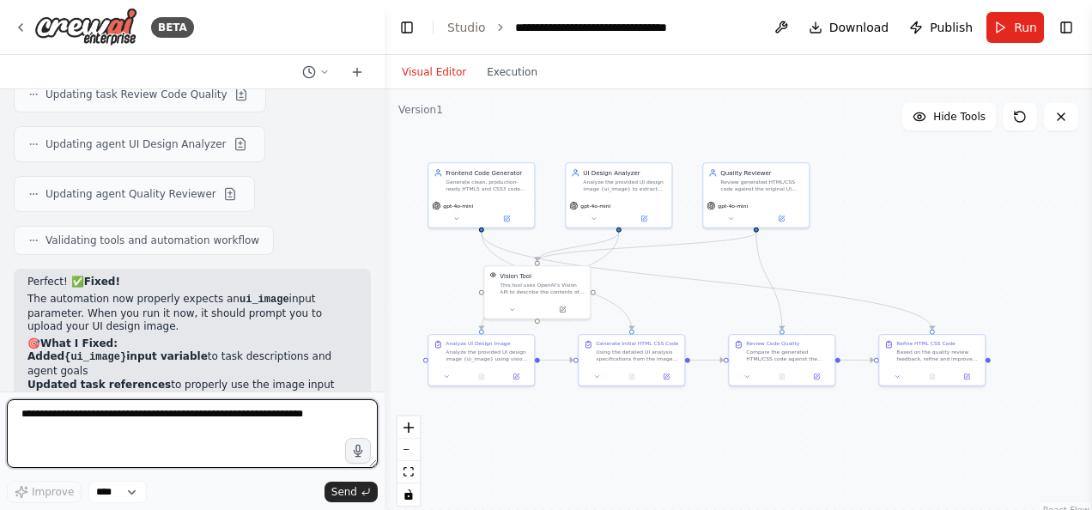
click at [110, 418] on textarea at bounding box center [192, 433] width 371 height 69
type textarea "**********"
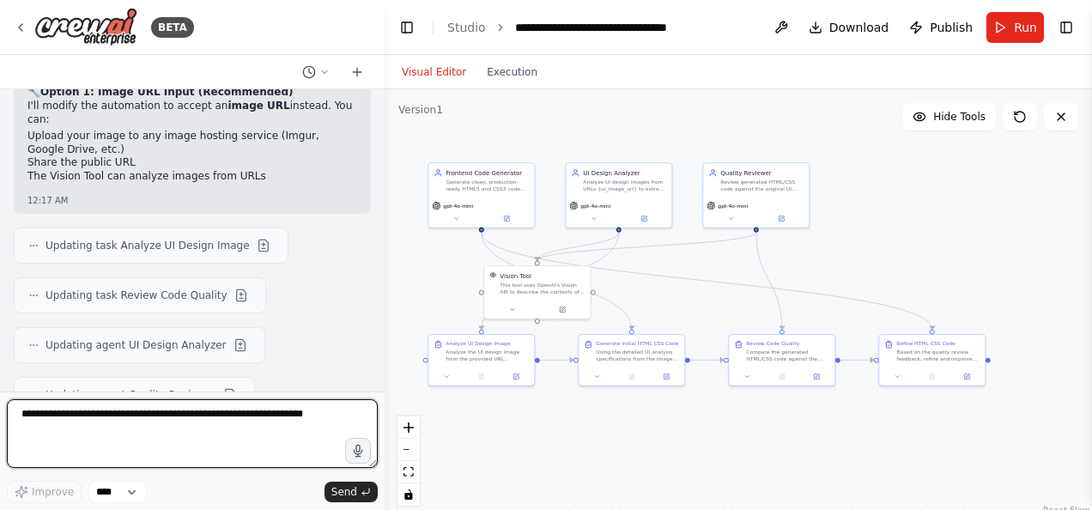
scroll to position [5686, 0]
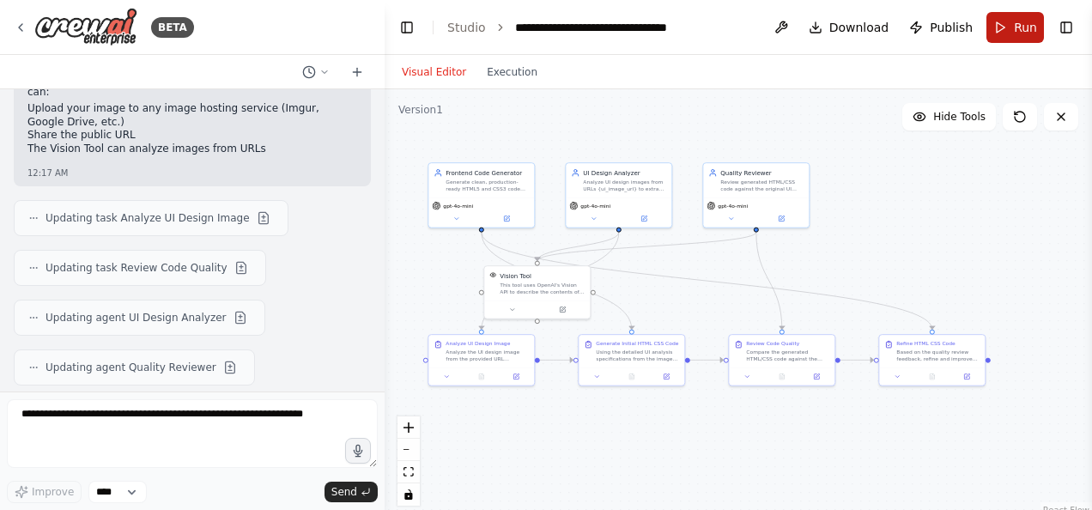
click at [1008, 35] on button "Run" at bounding box center [1016, 27] width 58 height 31
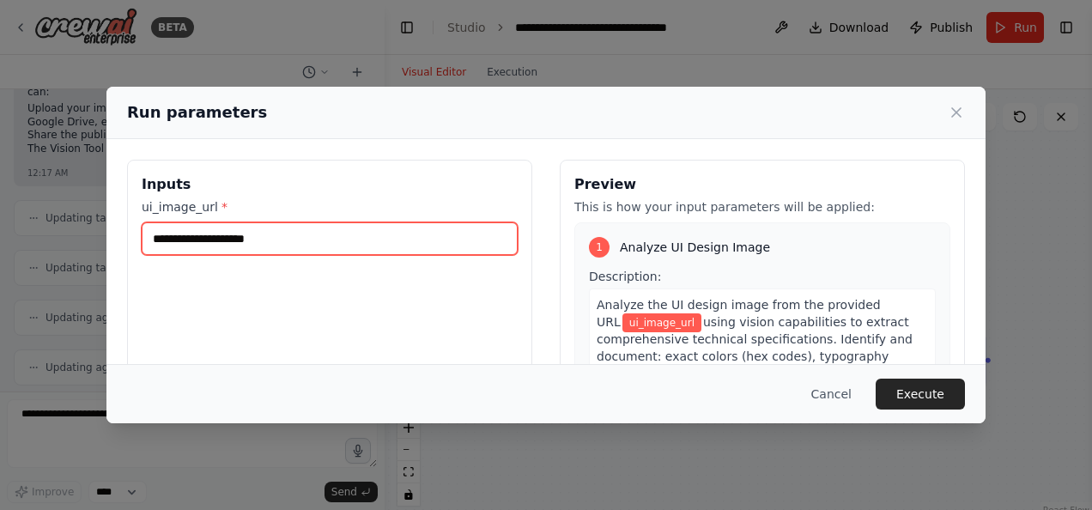
click at [348, 242] on input "ui_image_url *" at bounding box center [330, 238] width 376 height 33
paste input "**********"
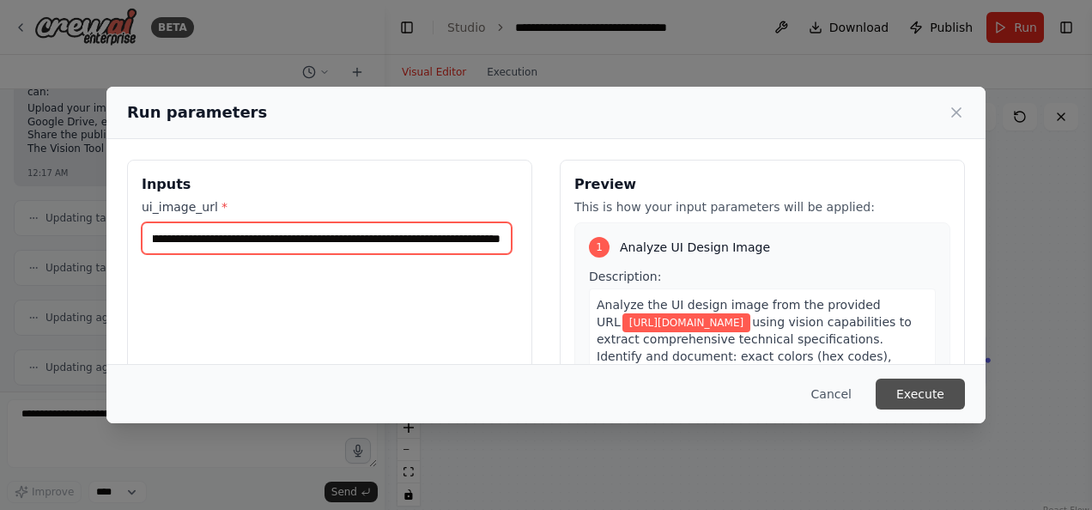
type input "**********"
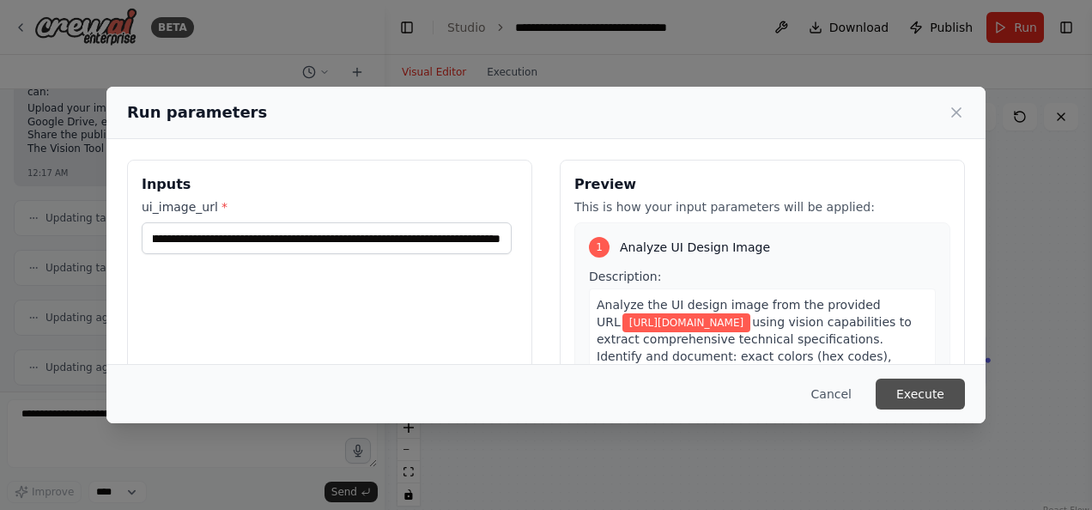
scroll to position [0, 0]
click at [927, 398] on button "Execute" at bounding box center [920, 394] width 89 height 31
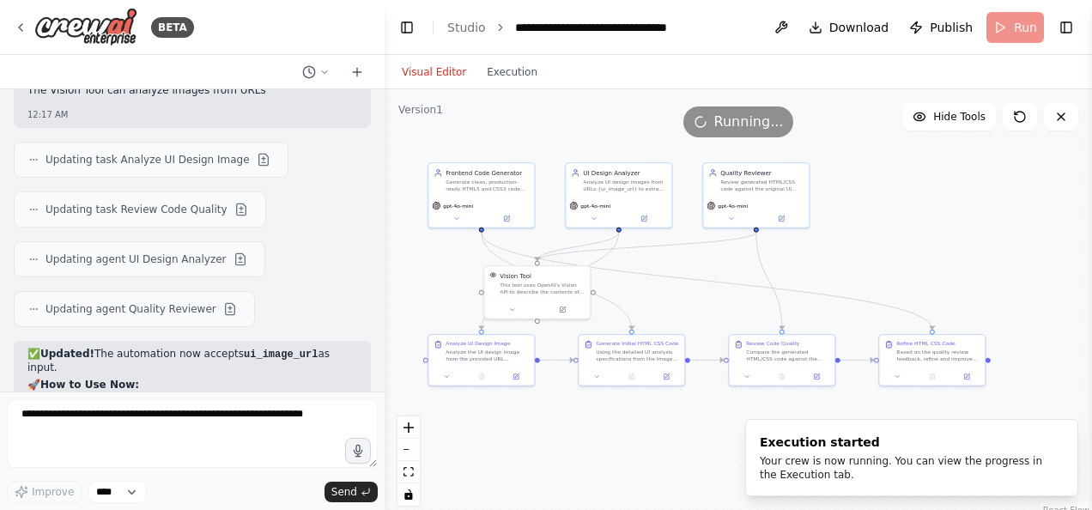
scroll to position [5772, 0]
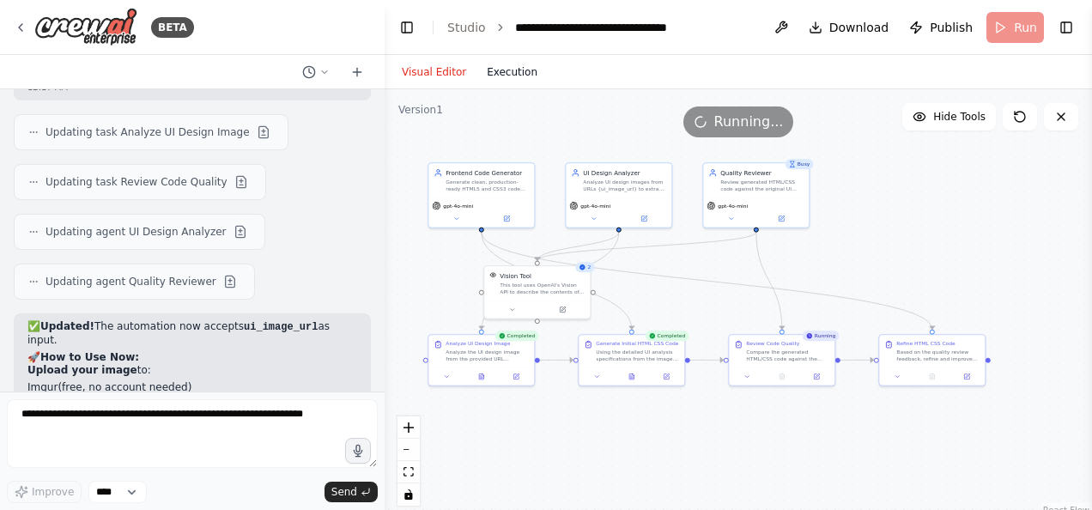
click at [497, 70] on button "Execution" at bounding box center [512, 72] width 71 height 21
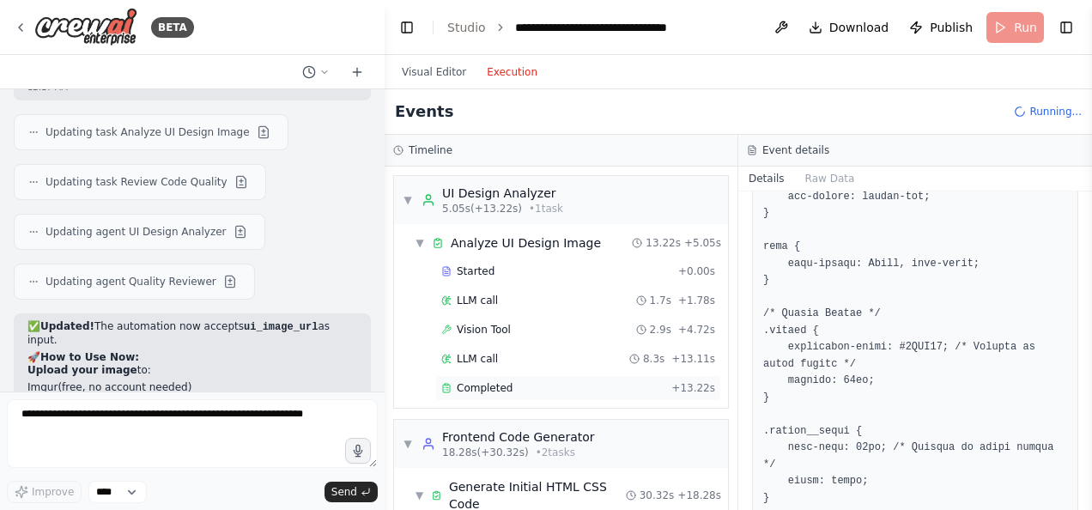
click at [484, 381] on span "Completed" at bounding box center [485, 388] width 56 height 14
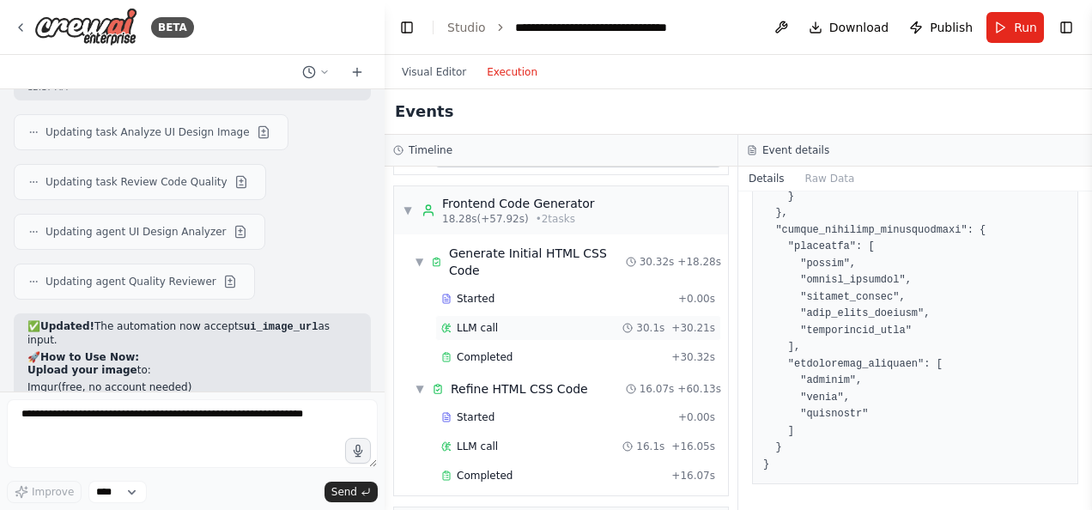
scroll to position [258, 0]
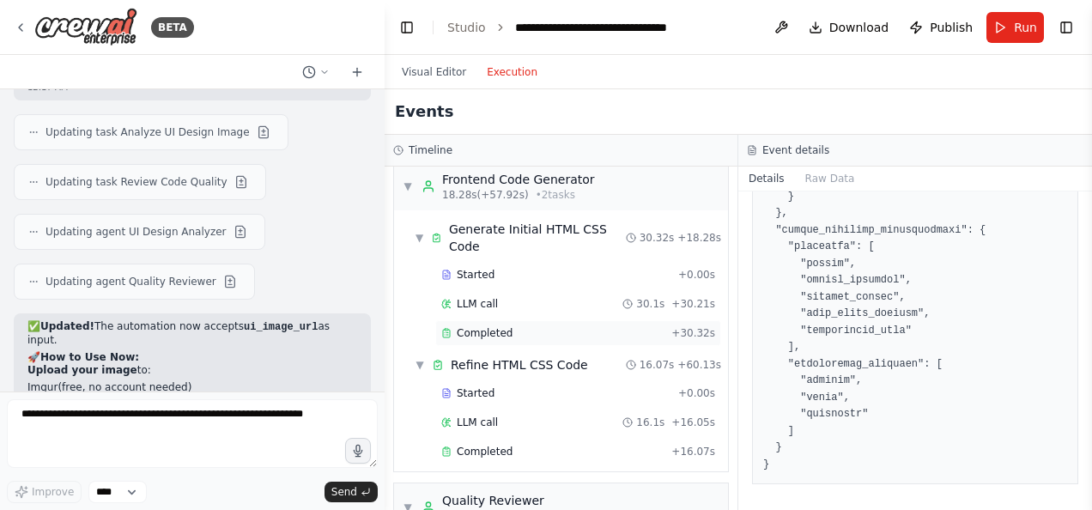
click at [493, 326] on span "Completed" at bounding box center [485, 333] width 56 height 14
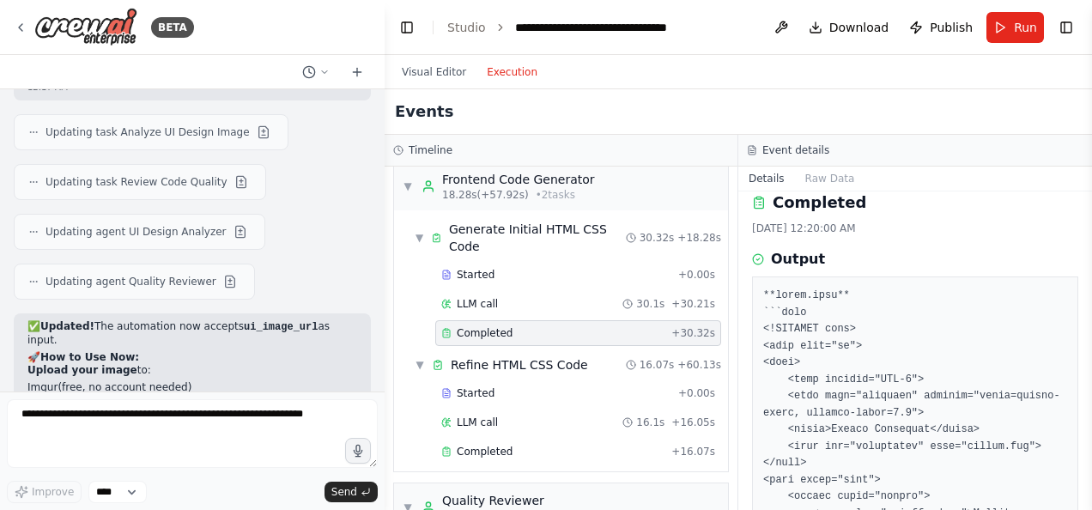
scroll to position [0, 0]
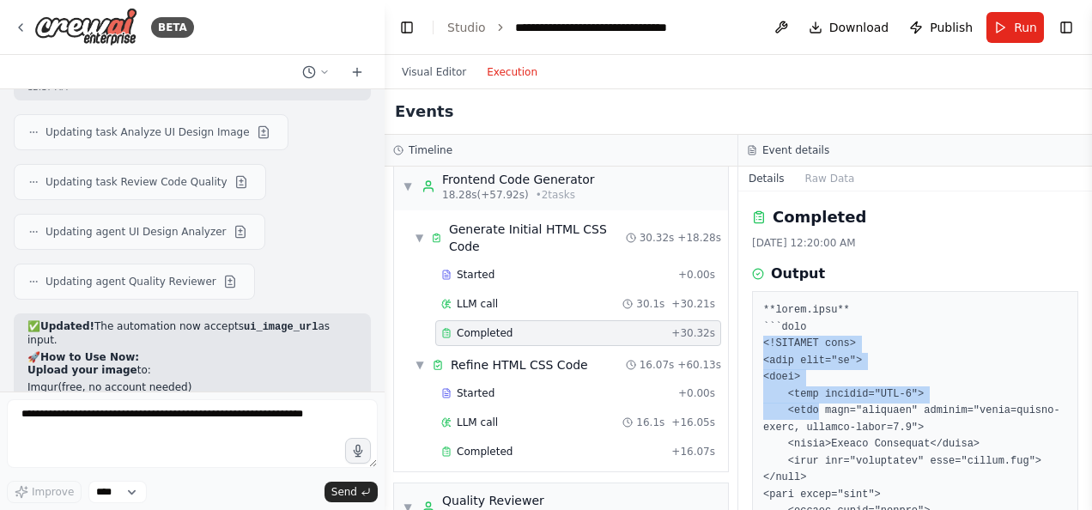
drag, startPoint x: 763, startPoint y: 340, endPoint x: 814, endPoint y: 417, distance: 92.9
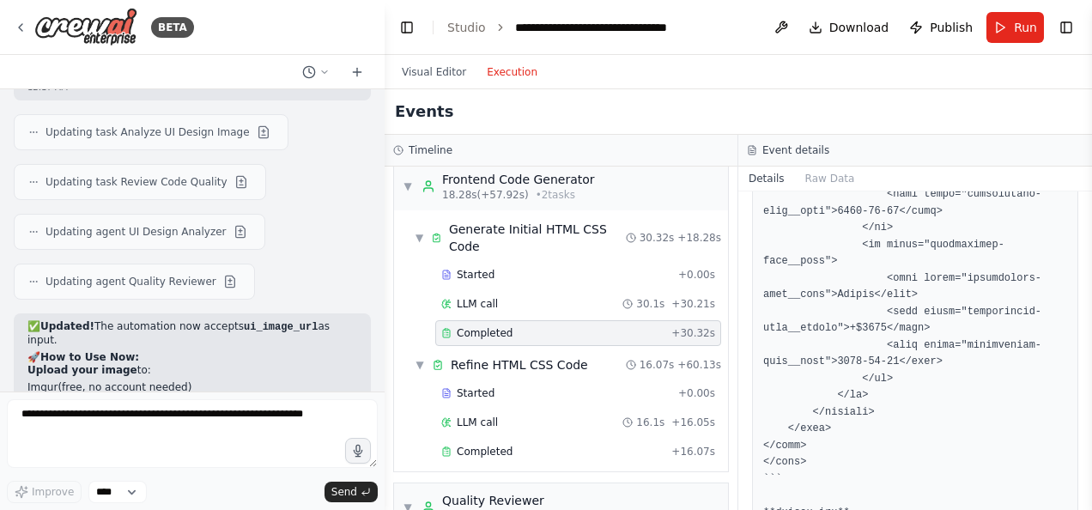
scroll to position [2404, 0]
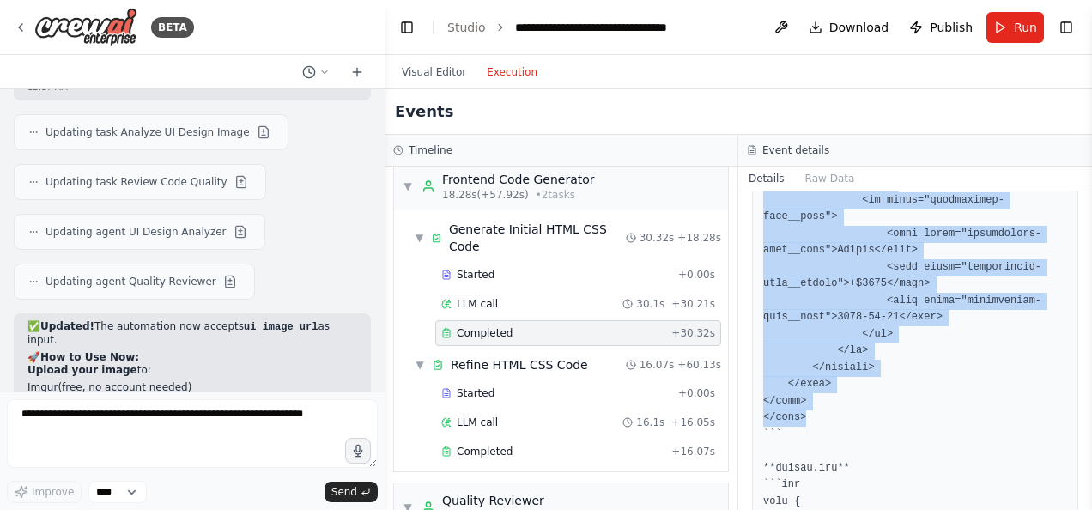
click at [802, 313] on pre at bounding box center [915, 309] width 304 height 4822
copy pre "<!DOCTYPE html> <html lang="en"> <head> <meta charset="UTF-8"> <meta name="view…"
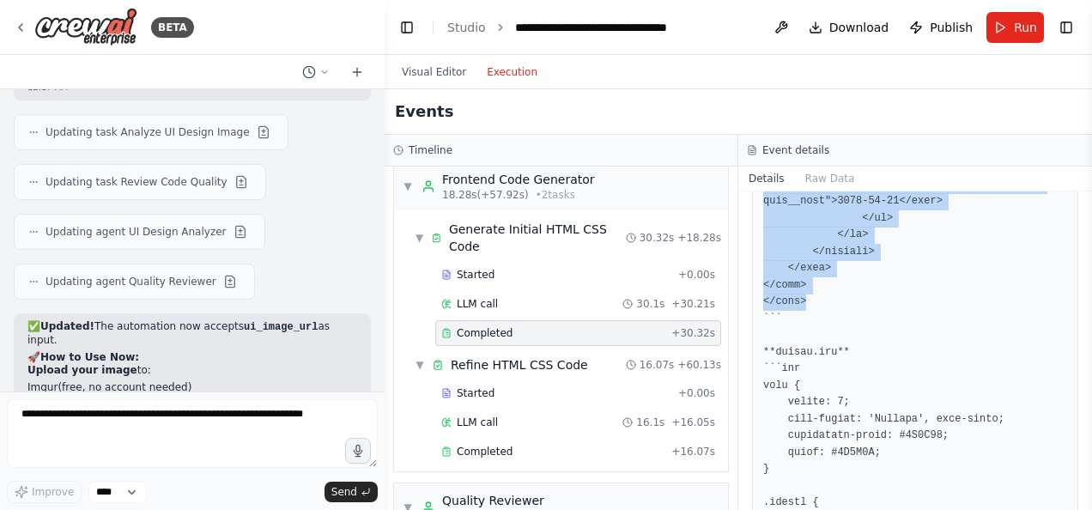
scroll to position [2576, 0]
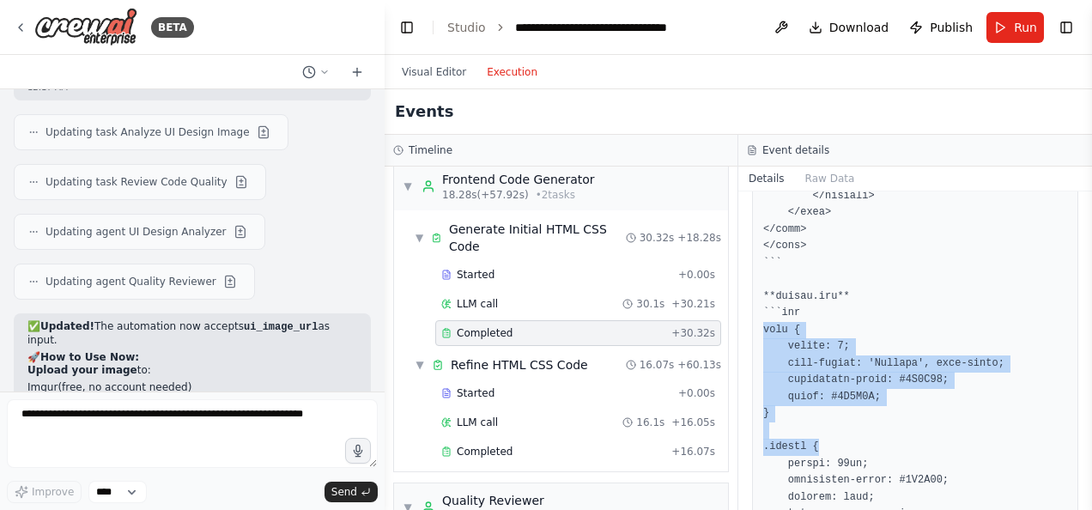
drag, startPoint x: 758, startPoint y: 223, endPoint x: 811, endPoint y: 352, distance: 139.4
click at [811, 352] on div at bounding box center [915, 137] width 326 height 4845
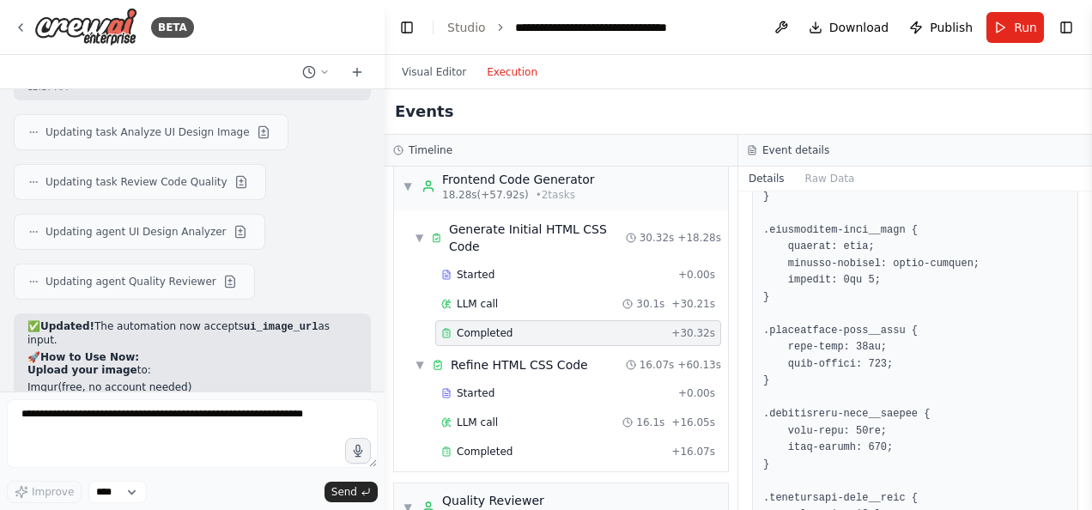
scroll to position [4551, 0]
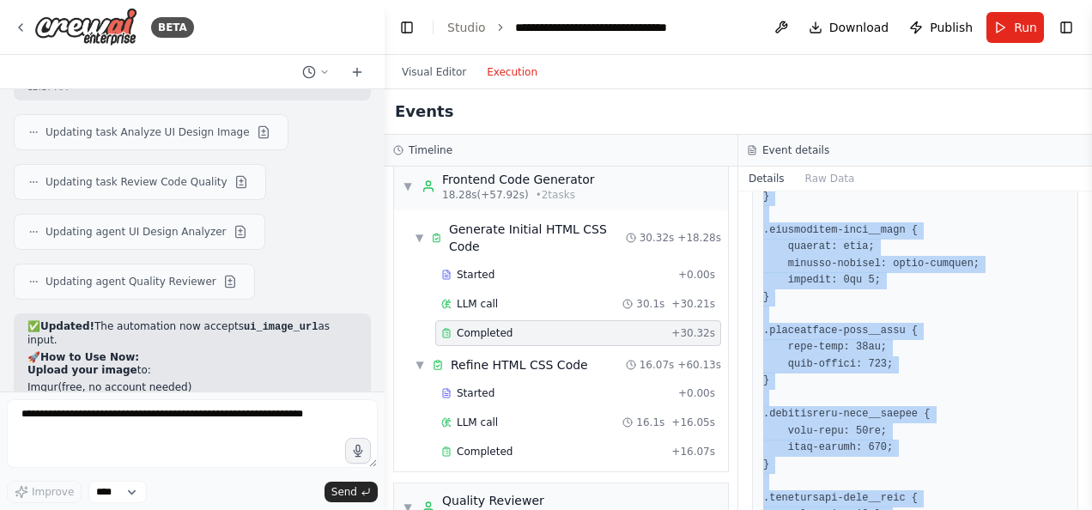
copy pre "body { margin: 0; font-family: 'Poppins', sans-serif; background-color: #7A3E99…"
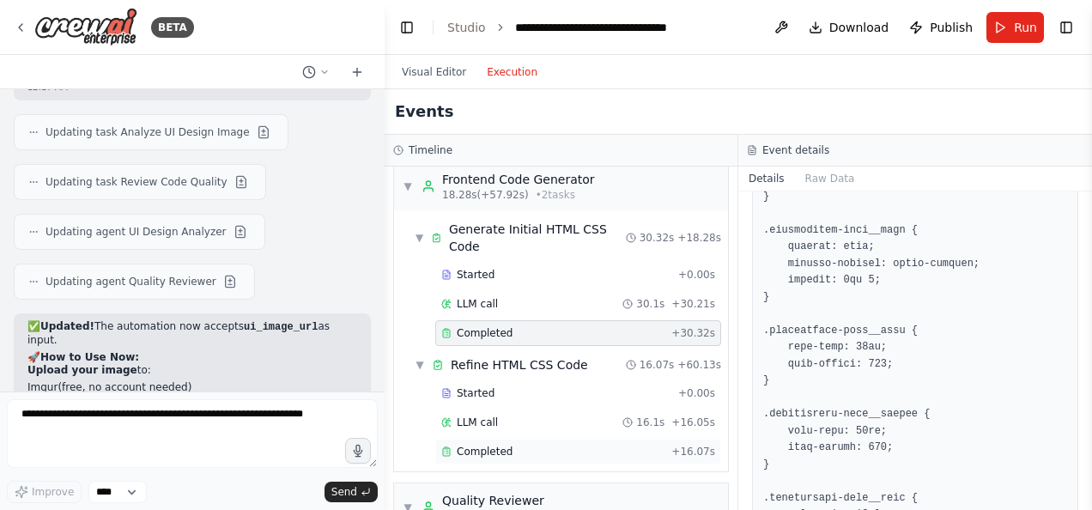
click at [483, 445] on span "Completed" at bounding box center [485, 452] width 56 height 14
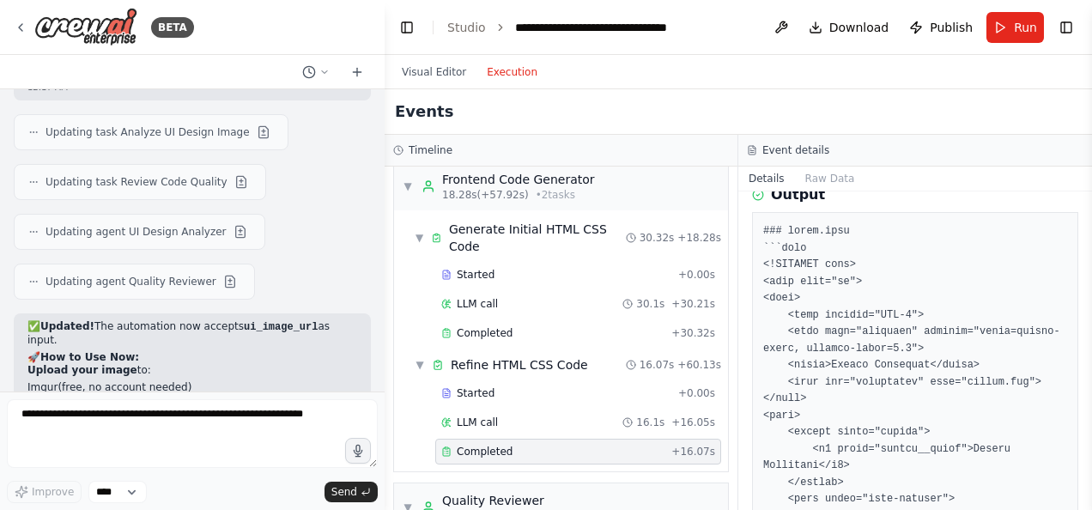
scroll to position [0, 0]
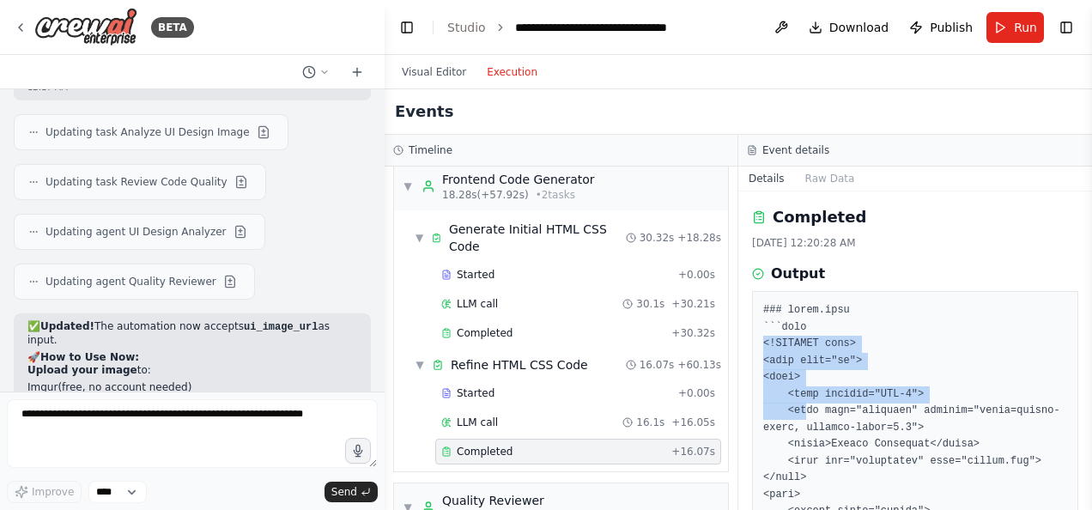
drag, startPoint x: 760, startPoint y: 343, endPoint x: 805, endPoint y: 415, distance: 84.6
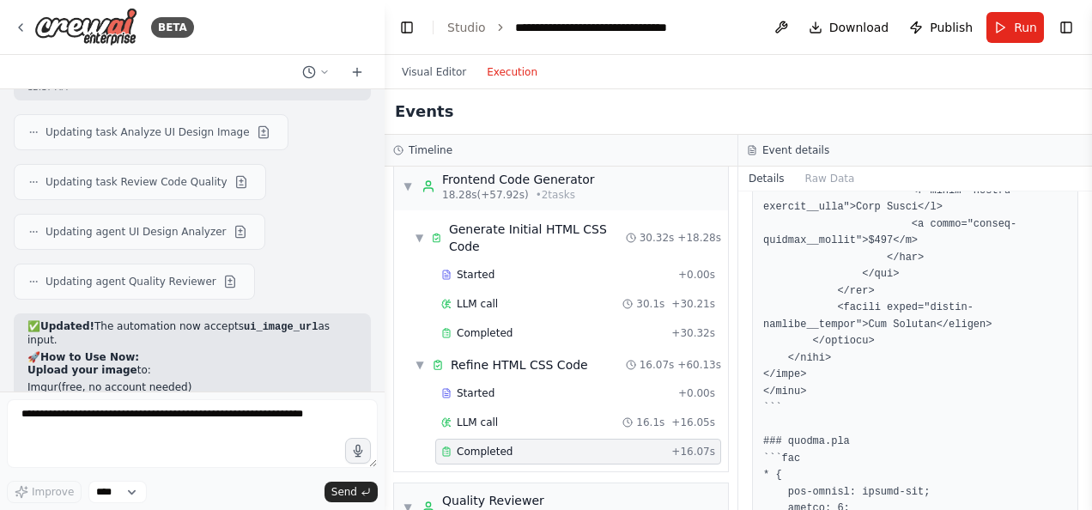
scroll to position [773, 0]
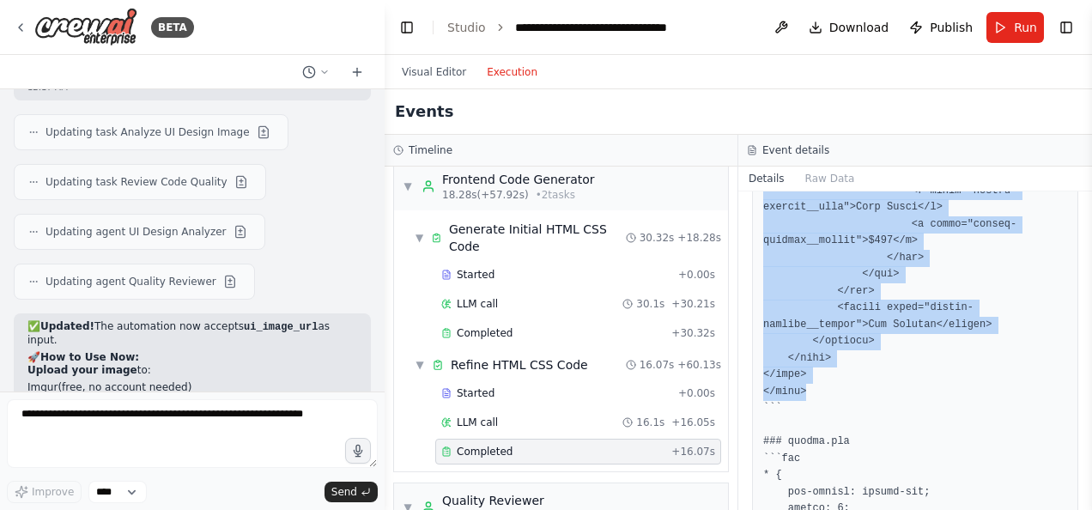
copy pre "<!DOCTYPE html> <html lang="en"> <head> <meta charset="UTF-8"> <meta name="view…"
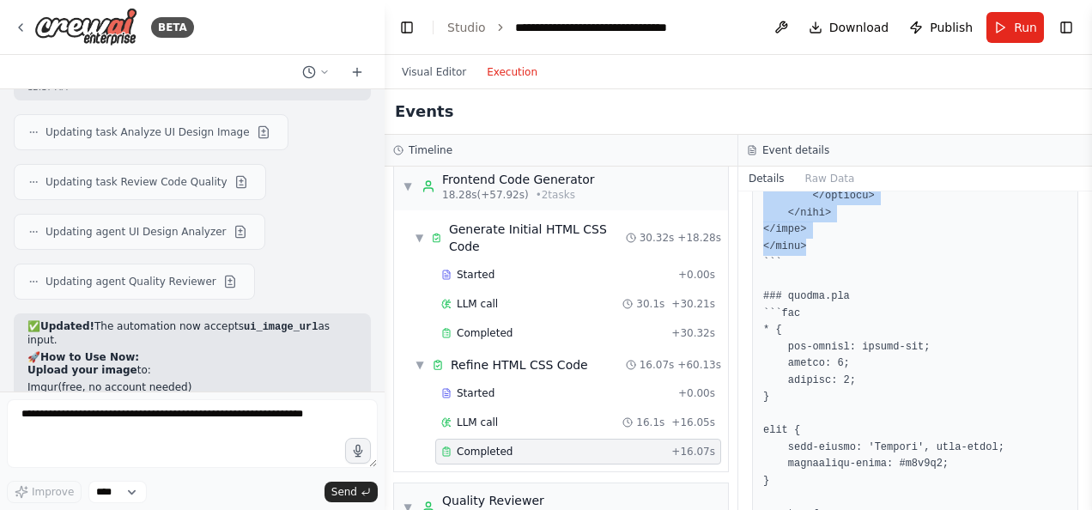
scroll to position [945, 0]
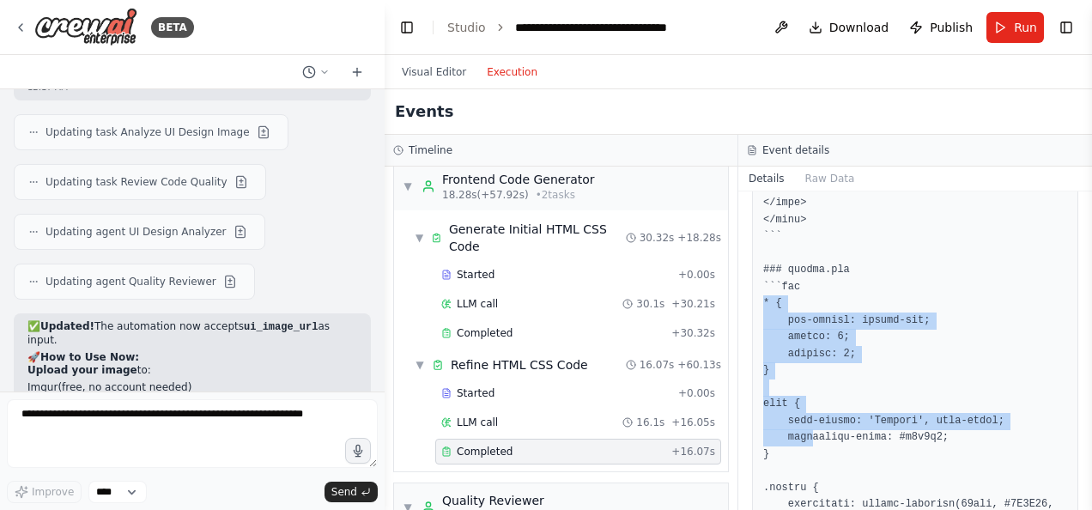
drag, startPoint x: 760, startPoint y: 264, endPoint x: 810, endPoint y: 405, distance: 150.2
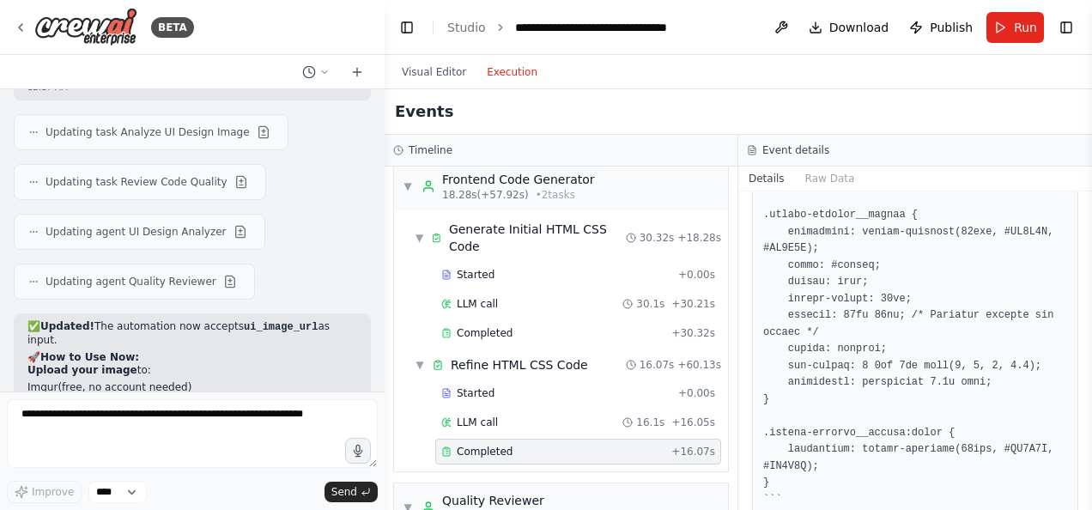
scroll to position [2404, 0]
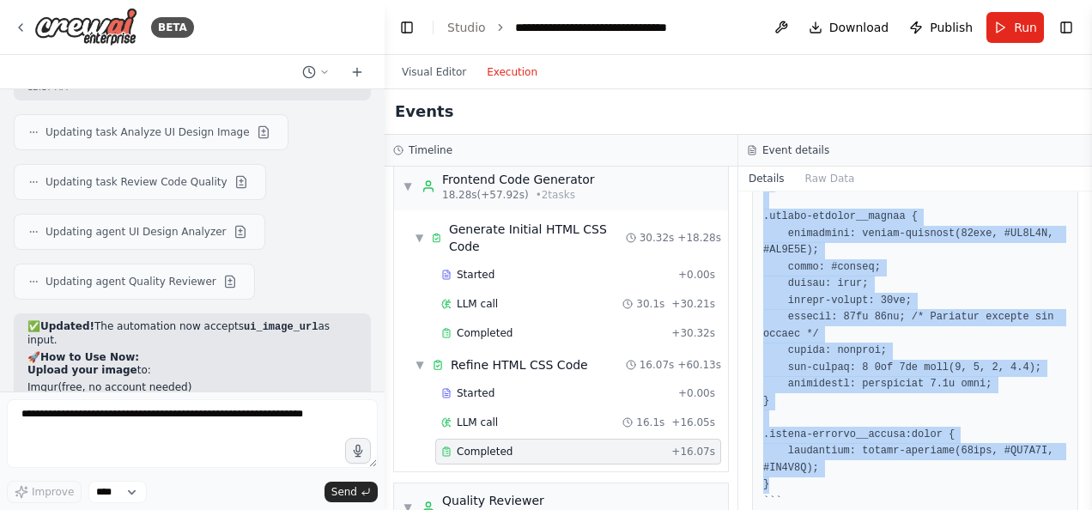
copy pre "* { box-sizing: border-box; margin: 0; padding: 0; } body { font-family: 'Poppi…"
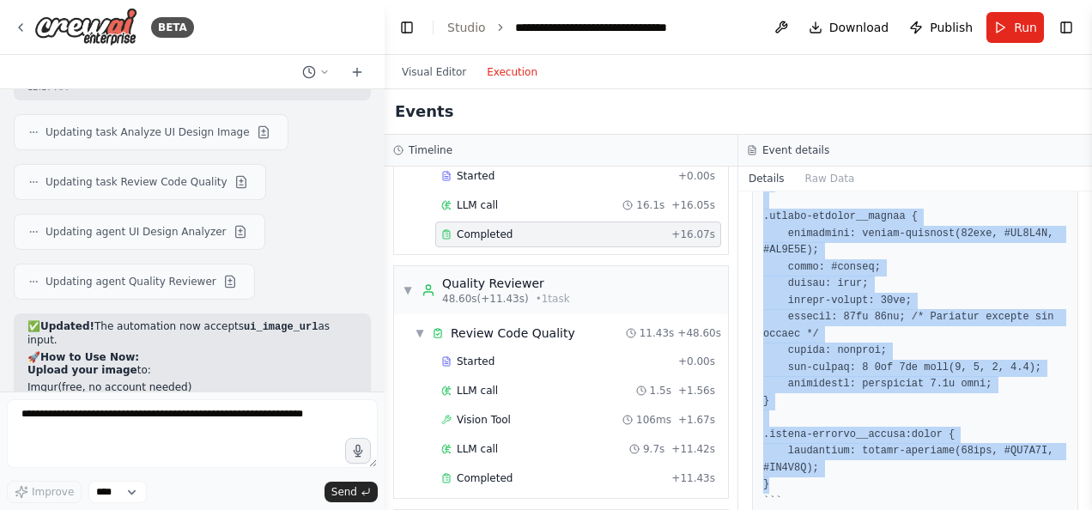
scroll to position [500, 0]
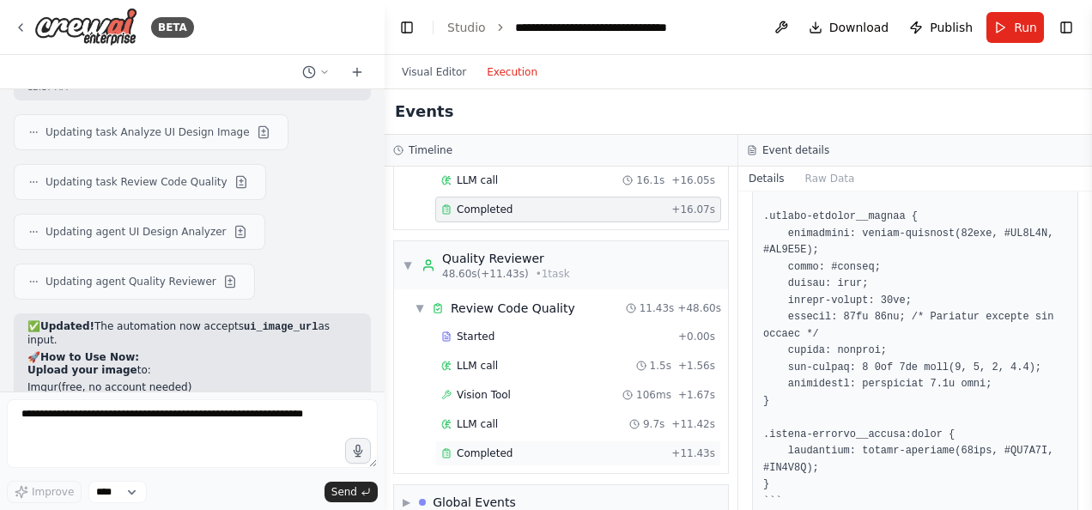
click at [478, 447] on span "Completed" at bounding box center [485, 454] width 56 height 14
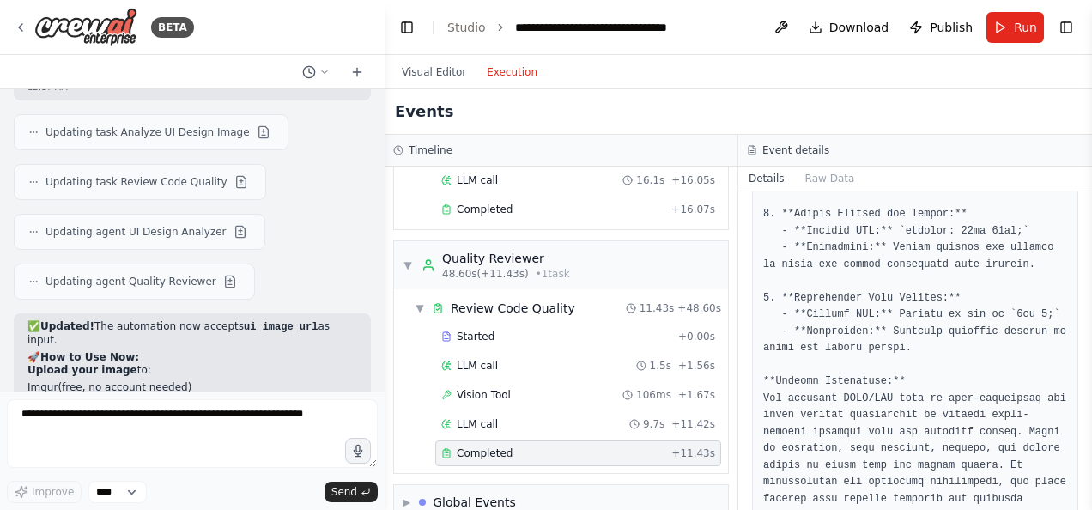
scroll to position [1202, 0]
